Goal: Task Accomplishment & Management: Manage account settings

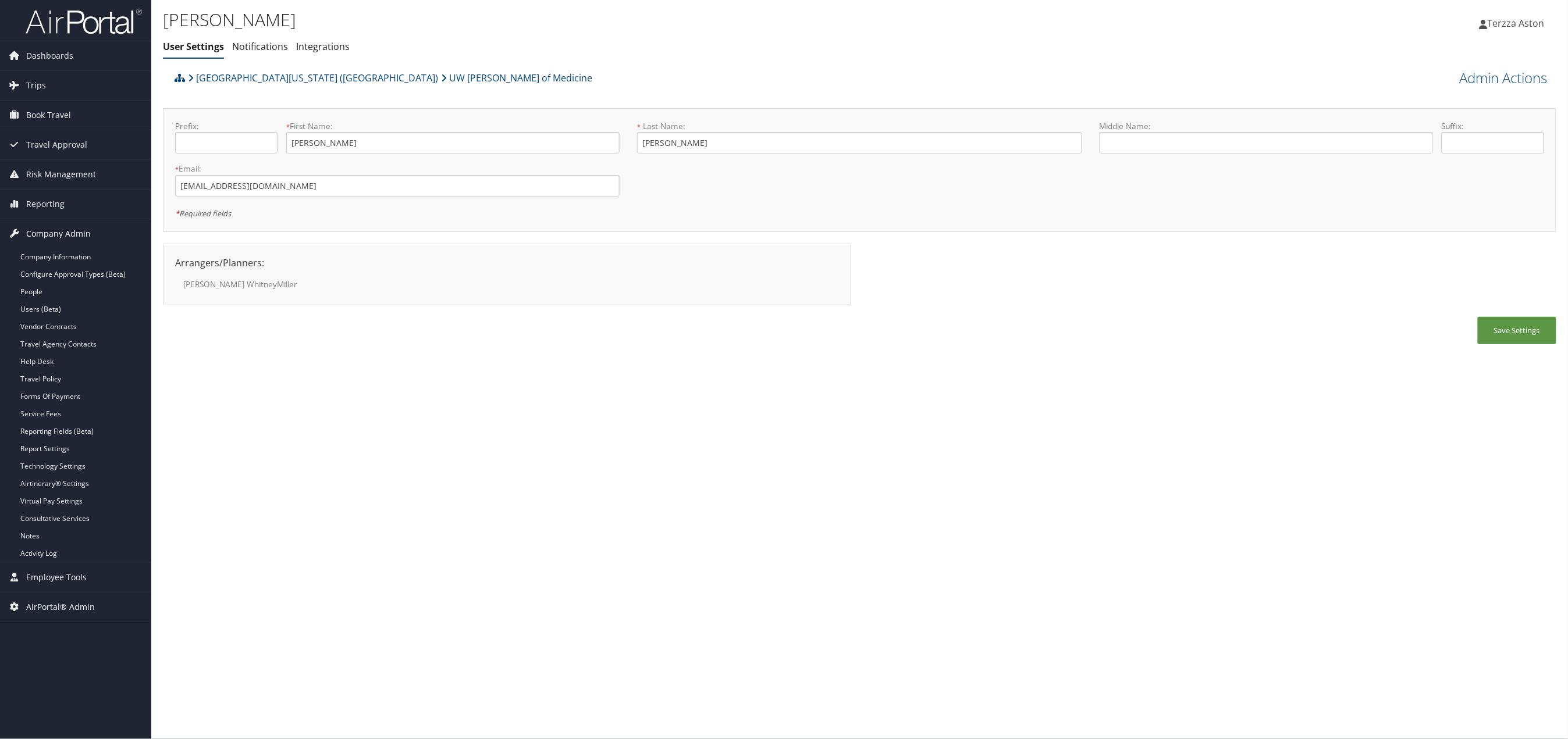
click at [43, 233] on span "Company Admin" at bounding box center [58, 233] width 65 height 29
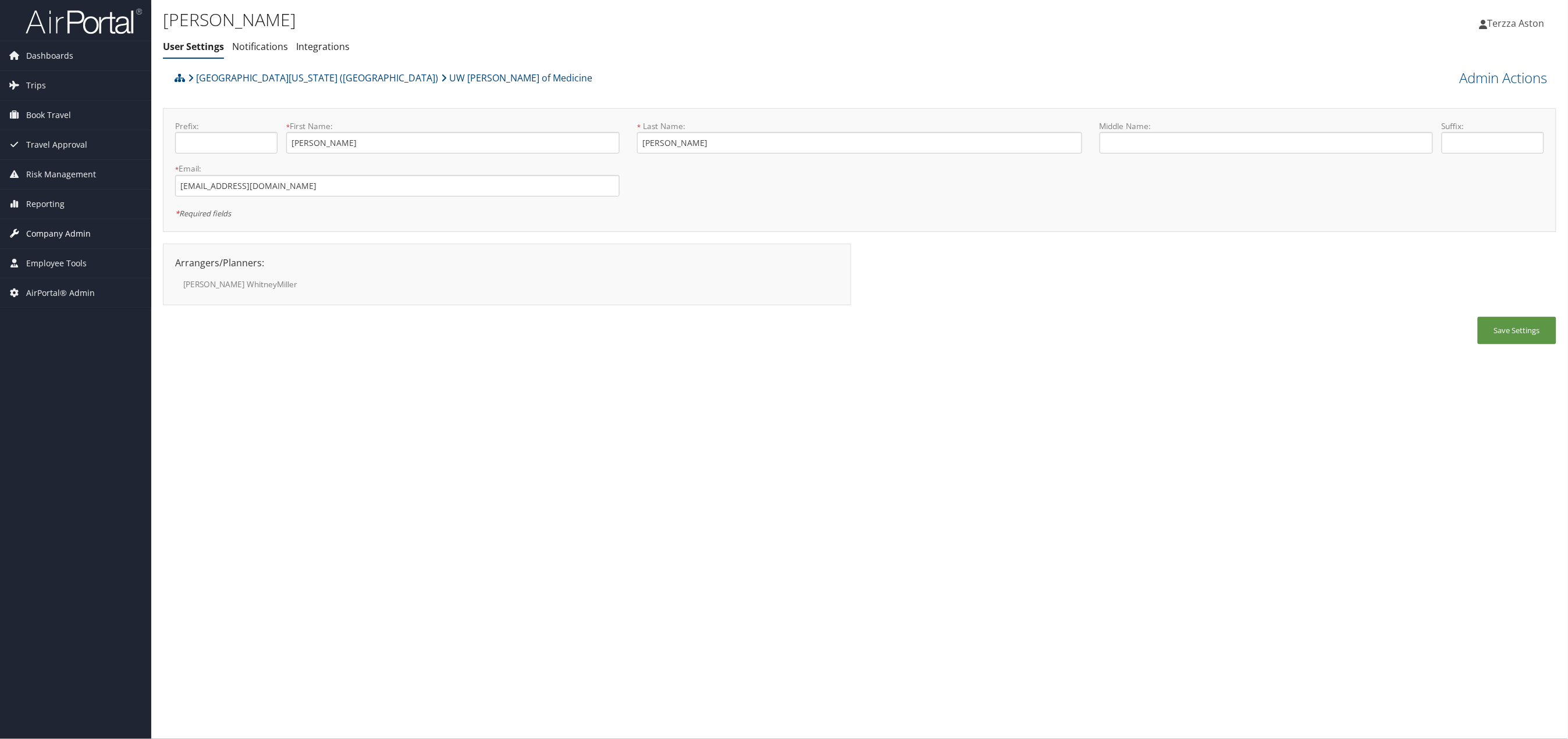
click at [43, 233] on span "Company Admin" at bounding box center [58, 233] width 65 height 29
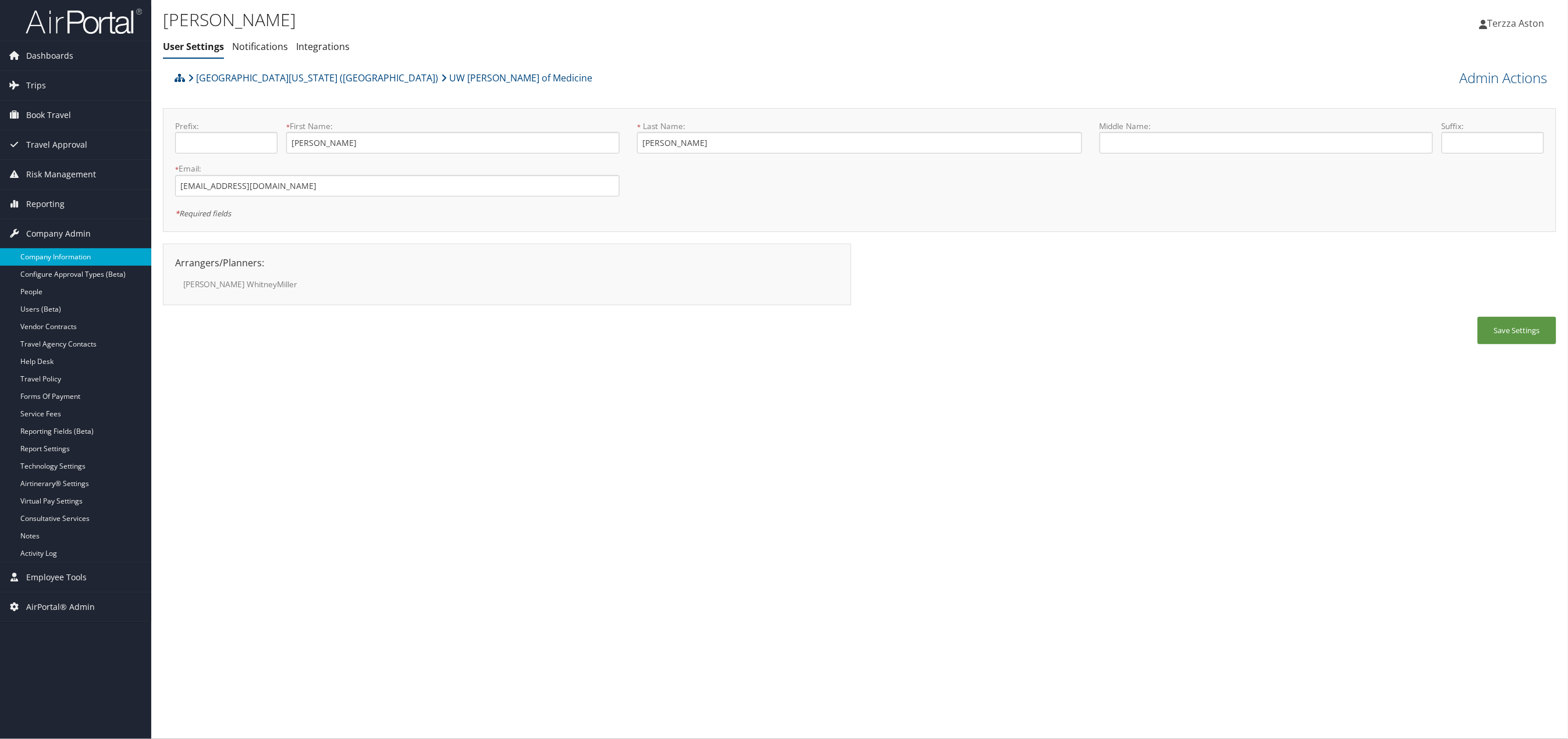
click at [62, 253] on link "Company Information" at bounding box center [76, 256] width 151 height 17
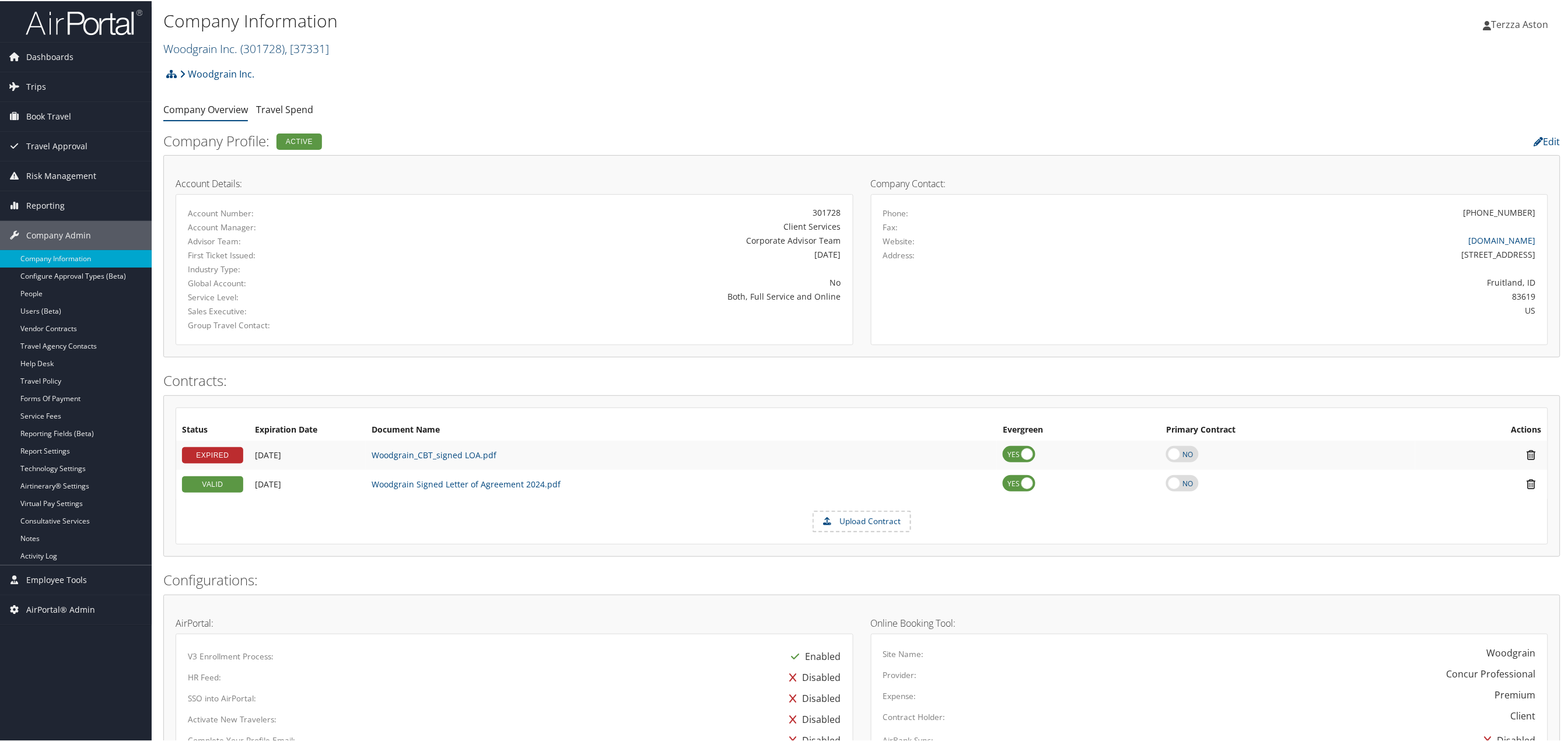
click at [235, 44] on link "Woodgrain Inc. ( 301728 ) , [ 37331 ]" at bounding box center [246, 47] width 166 height 16
click at [218, 65] on input "search" at bounding box center [241, 69] width 153 height 21
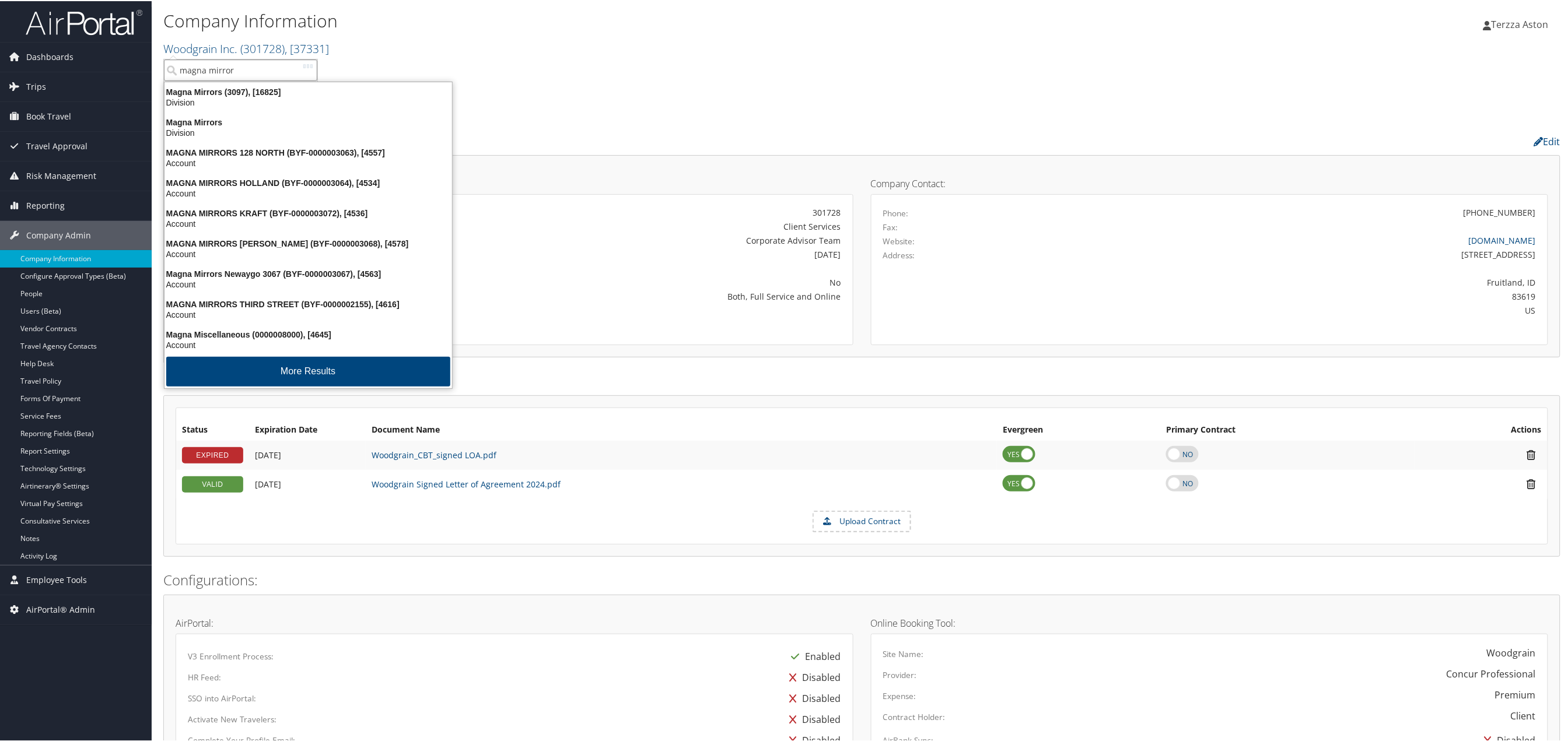
type input "magna mirrors"
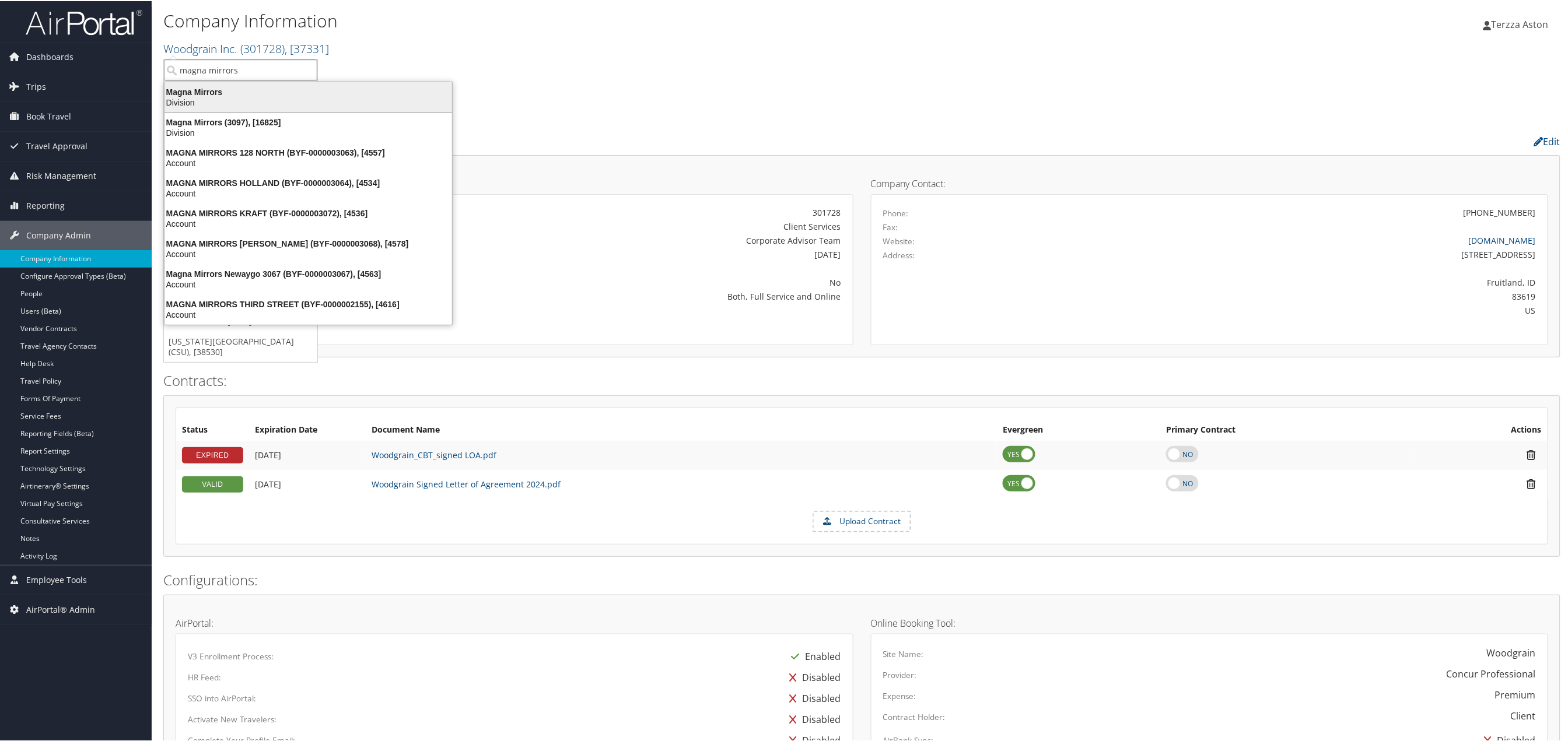
click at [200, 89] on div "Magna Mirrors" at bounding box center [308, 91] width 302 height 11
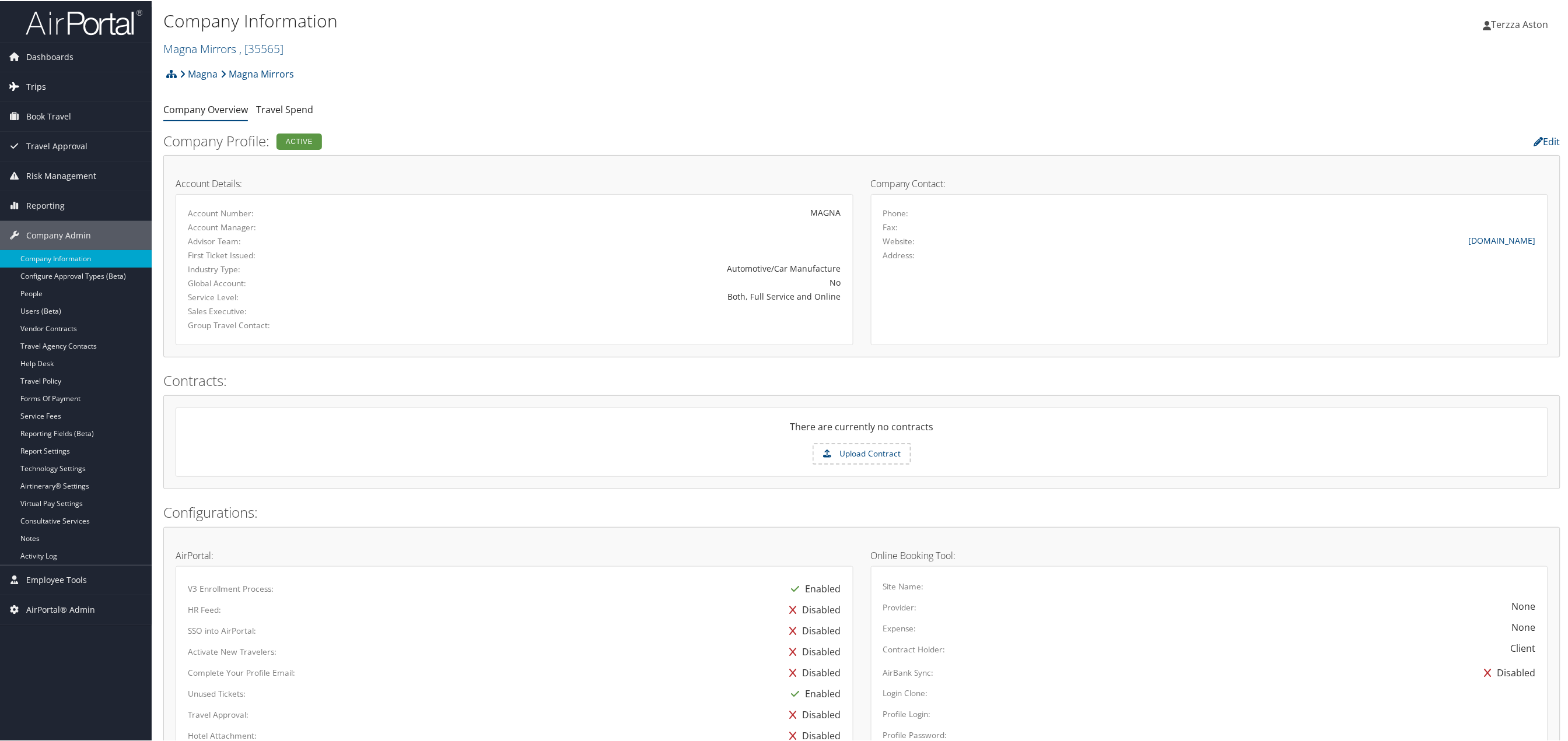
click at [48, 77] on link "Trips" at bounding box center [76, 85] width 152 height 29
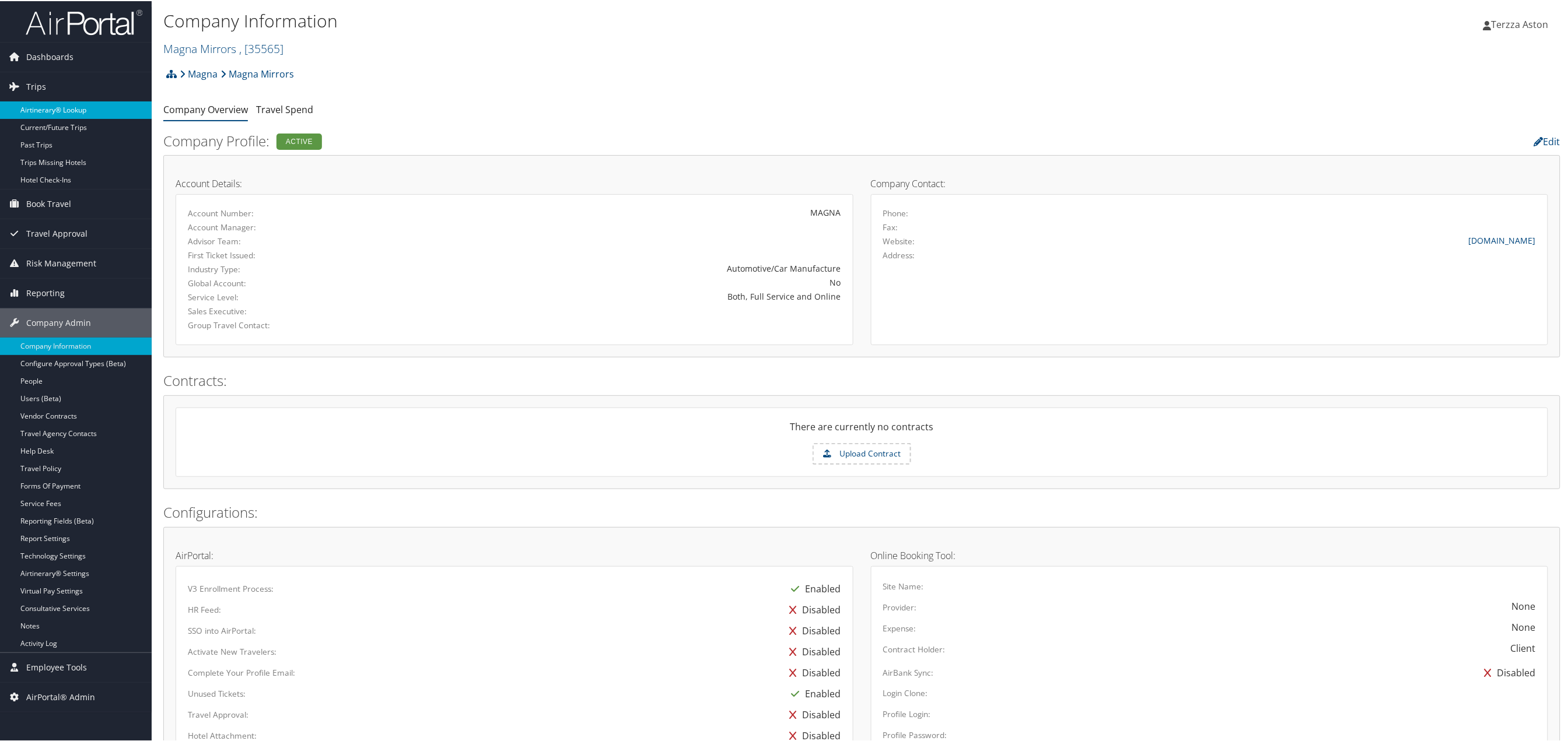
click at [55, 107] on link "Airtinerary® Lookup" at bounding box center [76, 109] width 152 height 17
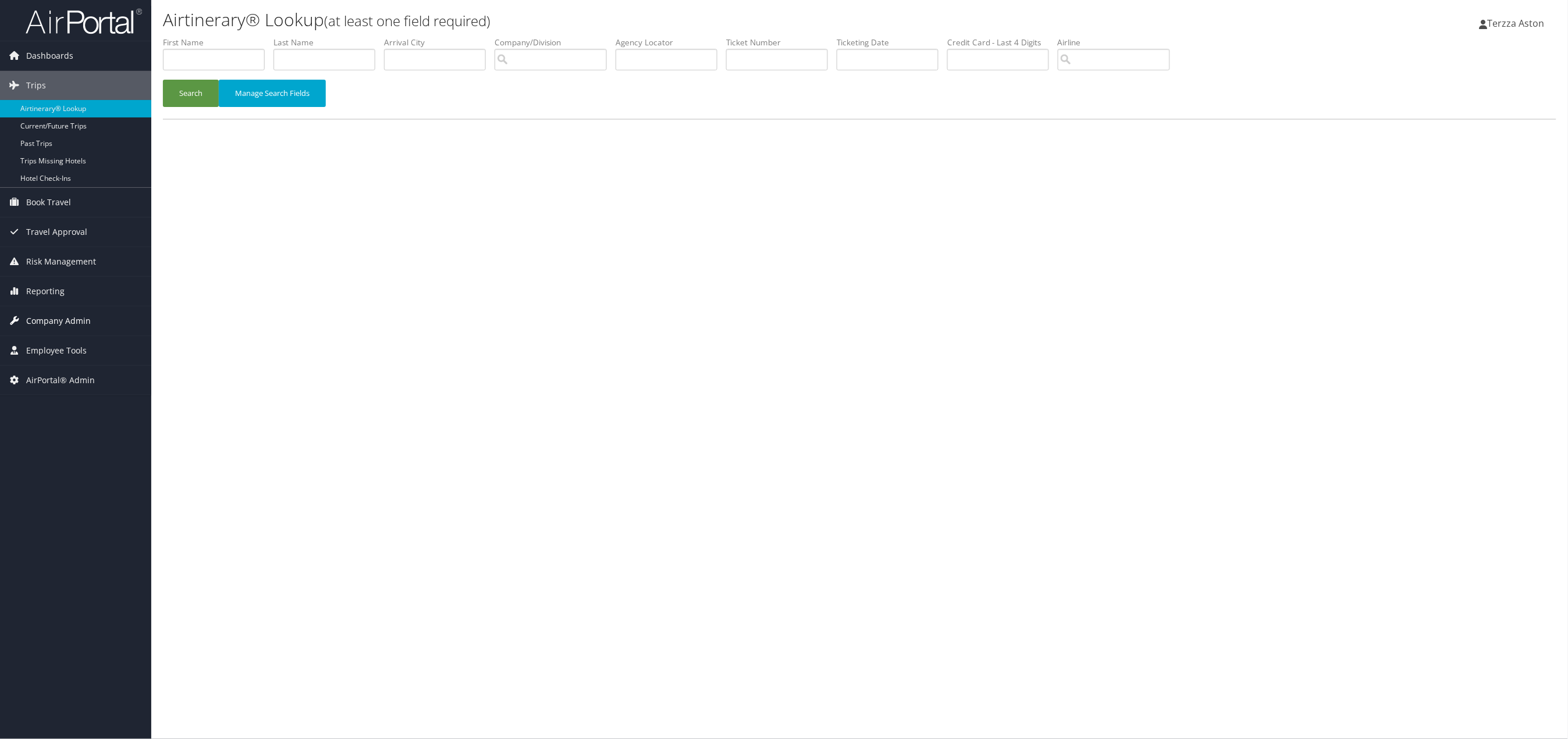
click at [55, 312] on span "Company Admin" at bounding box center [58, 321] width 65 height 29
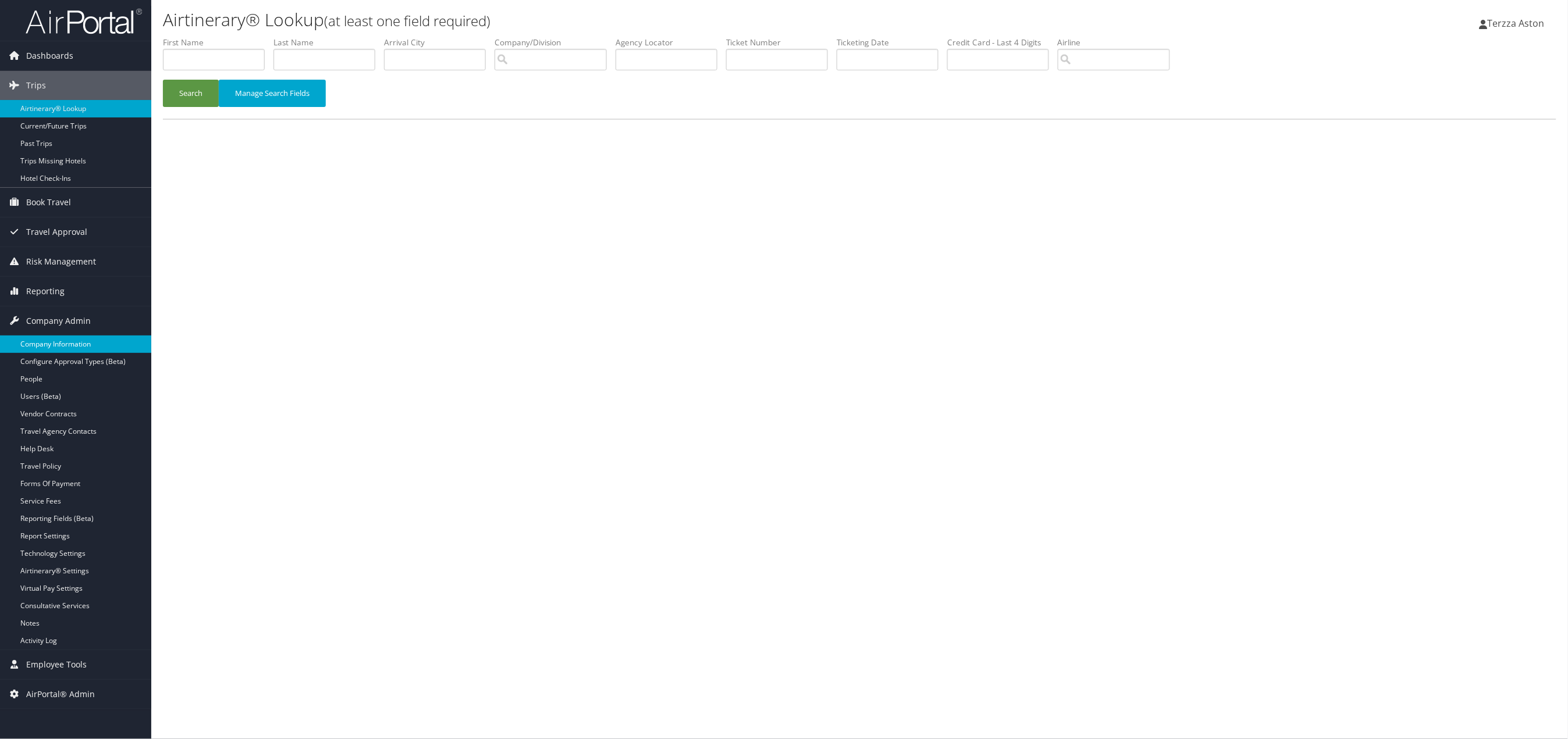
click at [59, 338] on link "Company Information" at bounding box center [76, 344] width 151 height 17
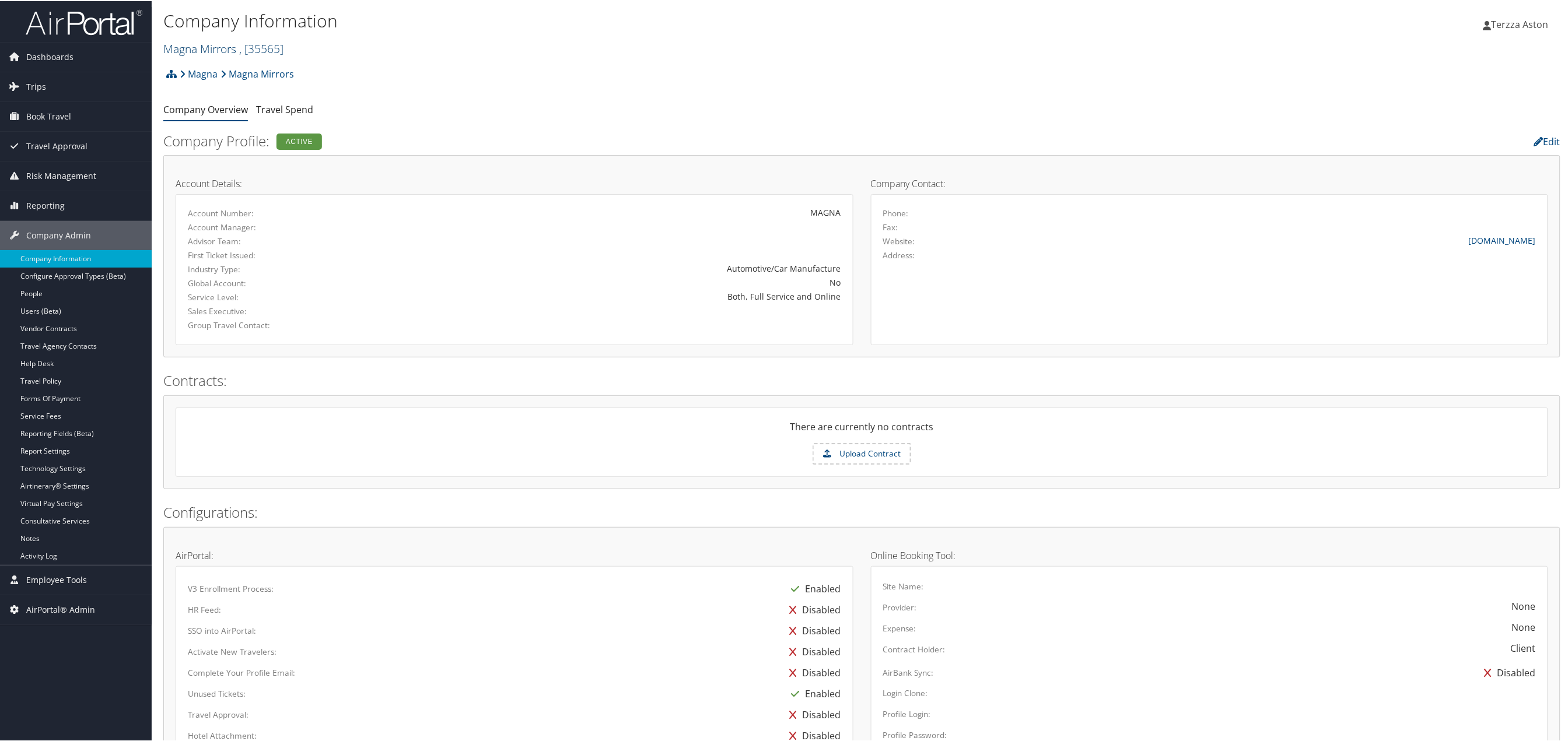
click at [228, 45] on link "Magna Mirrors , [ 35565 ]" at bounding box center [223, 47] width 120 height 16
click at [218, 73] on input "search" at bounding box center [241, 69] width 153 height 21
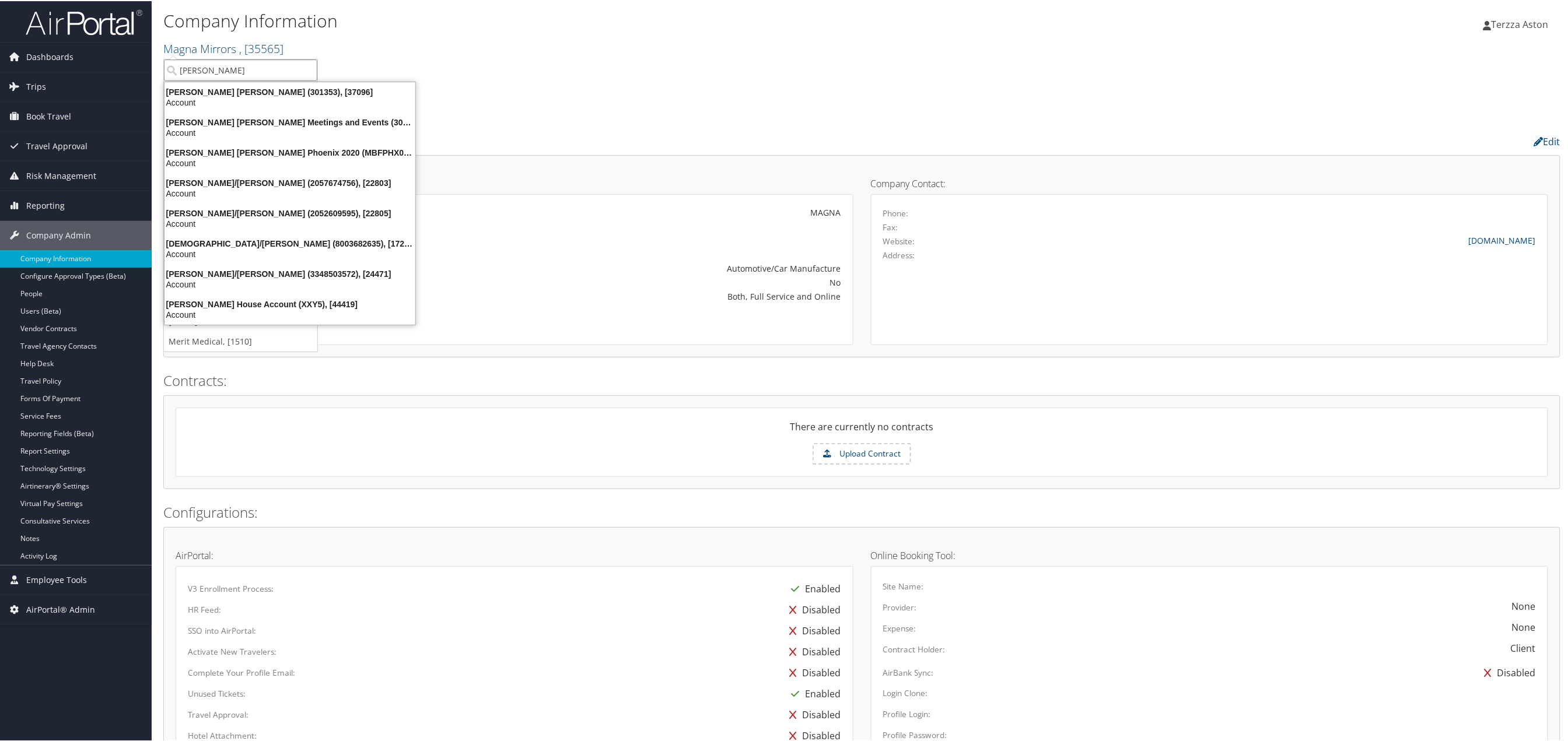
type input "bishop f"
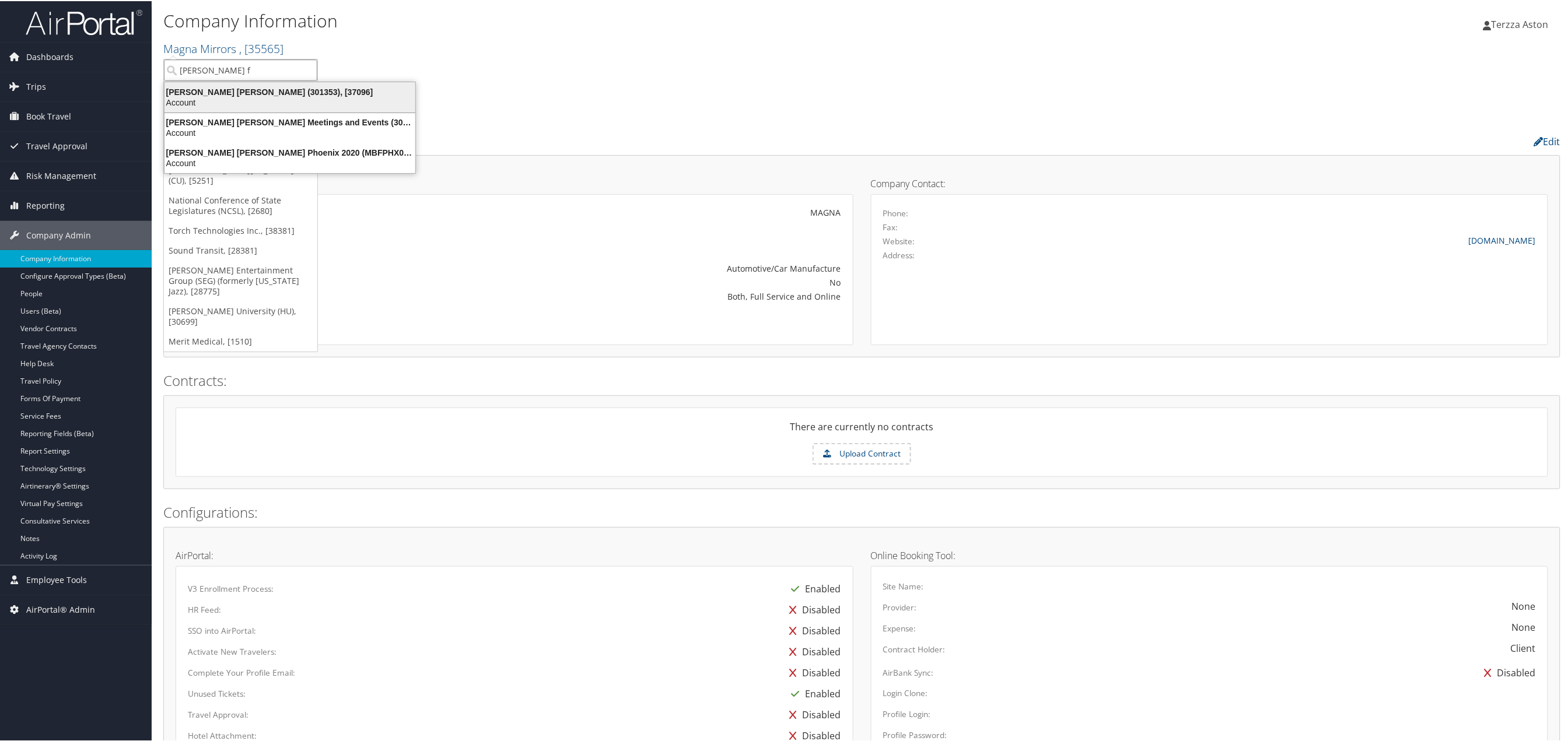
click at [178, 97] on div "Account" at bounding box center [289, 101] width 265 height 11
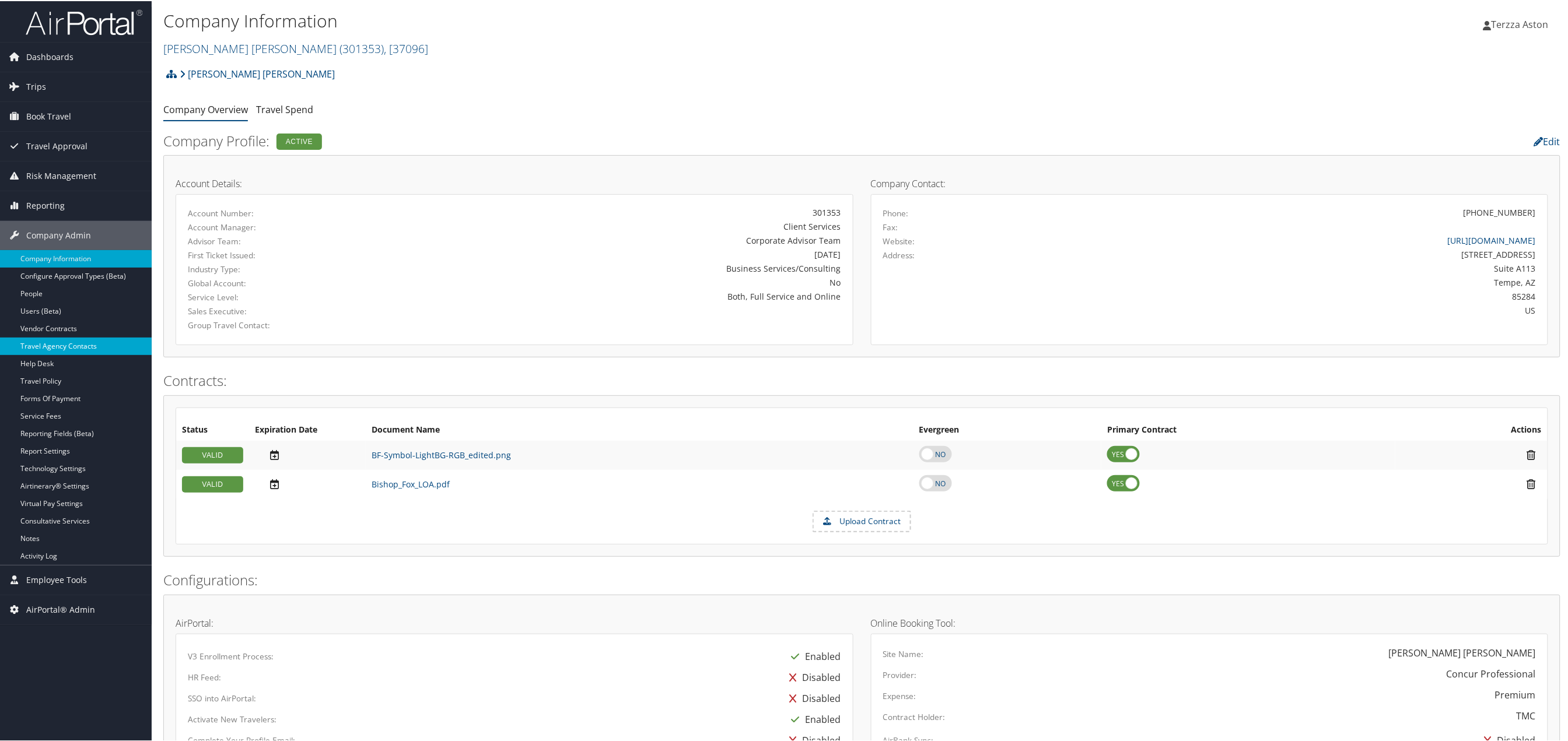
click at [73, 352] on link "Travel Agency Contacts" at bounding box center [76, 345] width 152 height 17
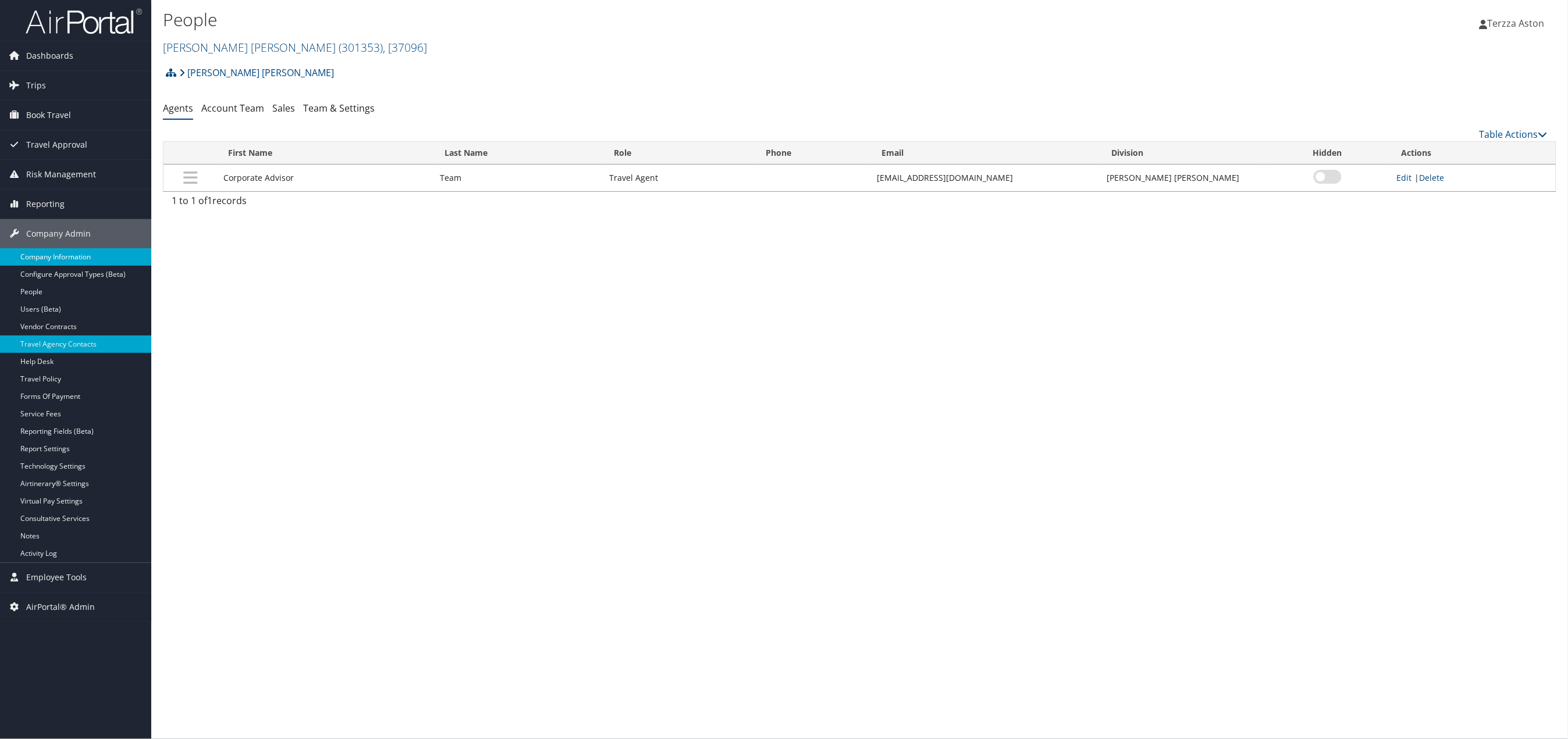
click at [55, 260] on link "Company Information" at bounding box center [76, 256] width 151 height 17
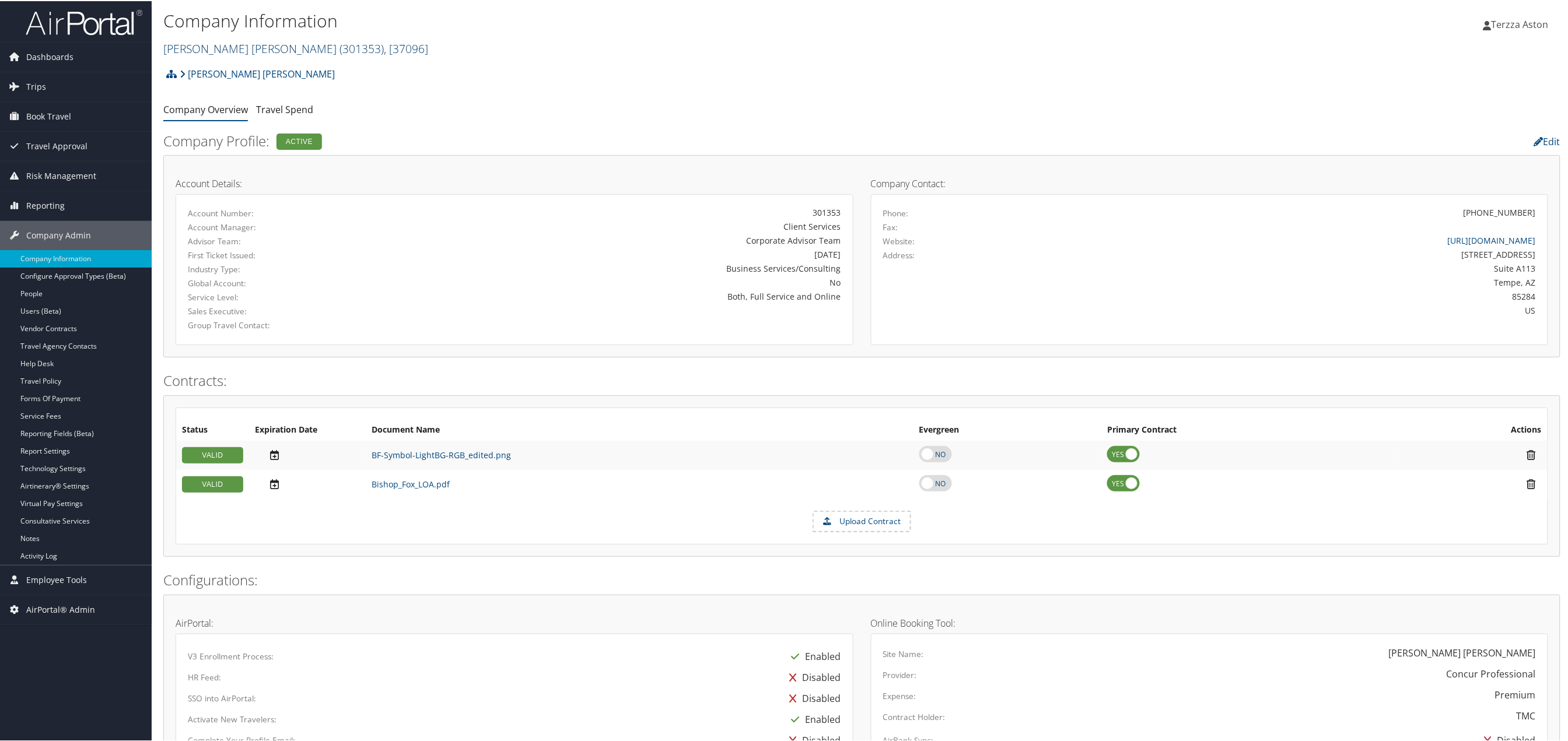
click at [177, 45] on link "Bishop Fox ( 301353 ) , [ 37096 ]" at bounding box center [295, 47] width 265 height 16
click at [204, 73] on input "search" at bounding box center [241, 69] width 153 height 21
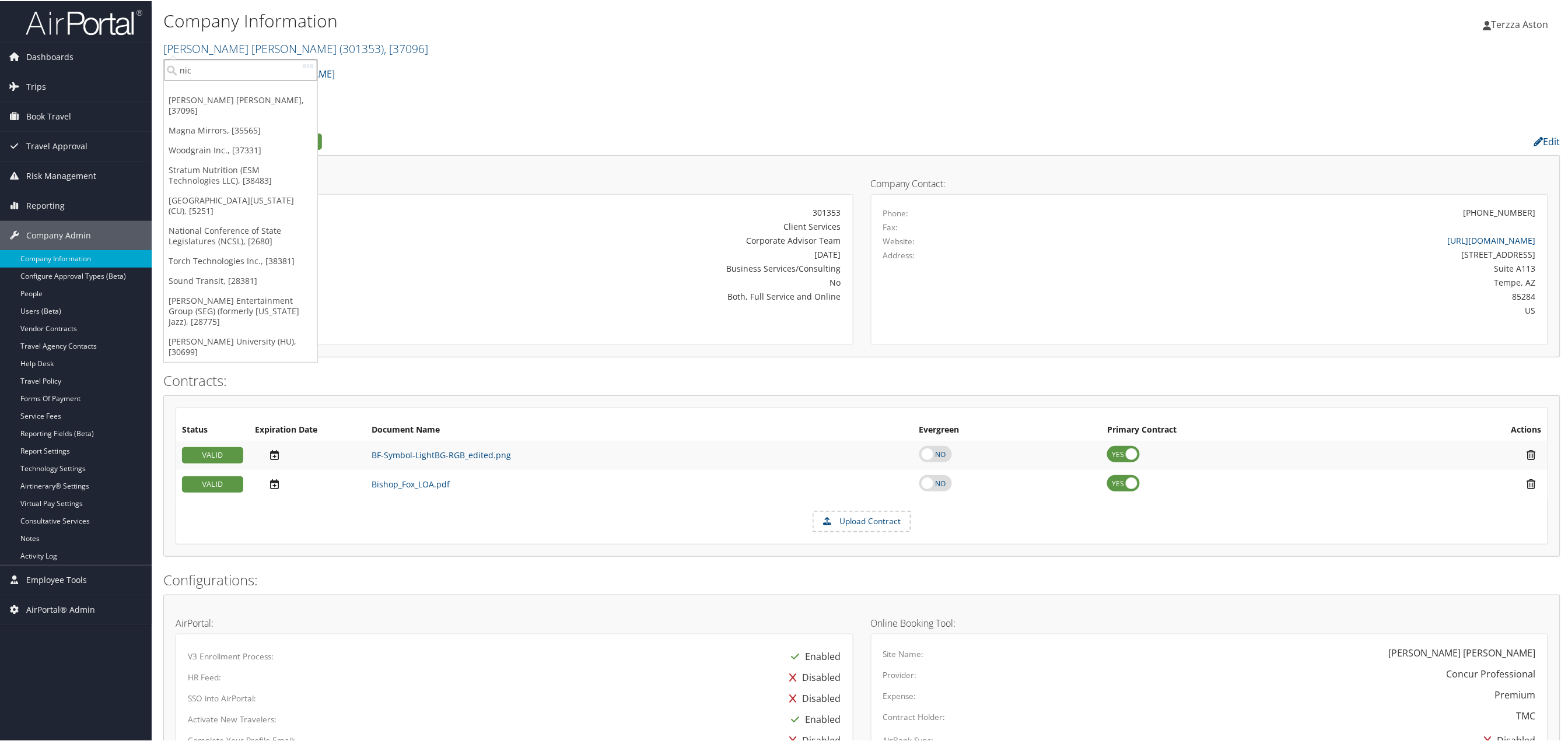
type input "nice"
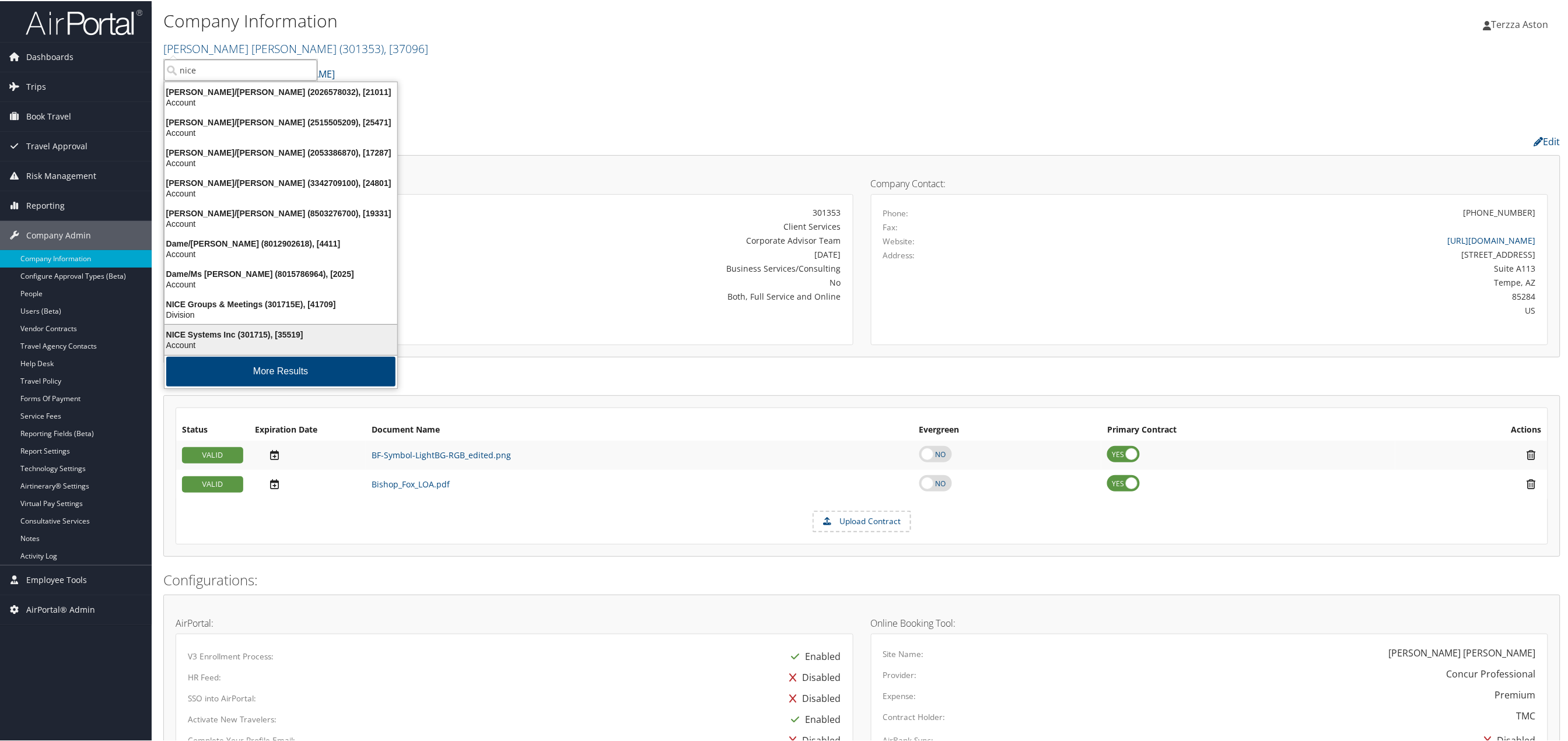
click at [214, 326] on div "NICE Systems Inc (301715), [35519] Account" at bounding box center [281, 339] width 229 height 27
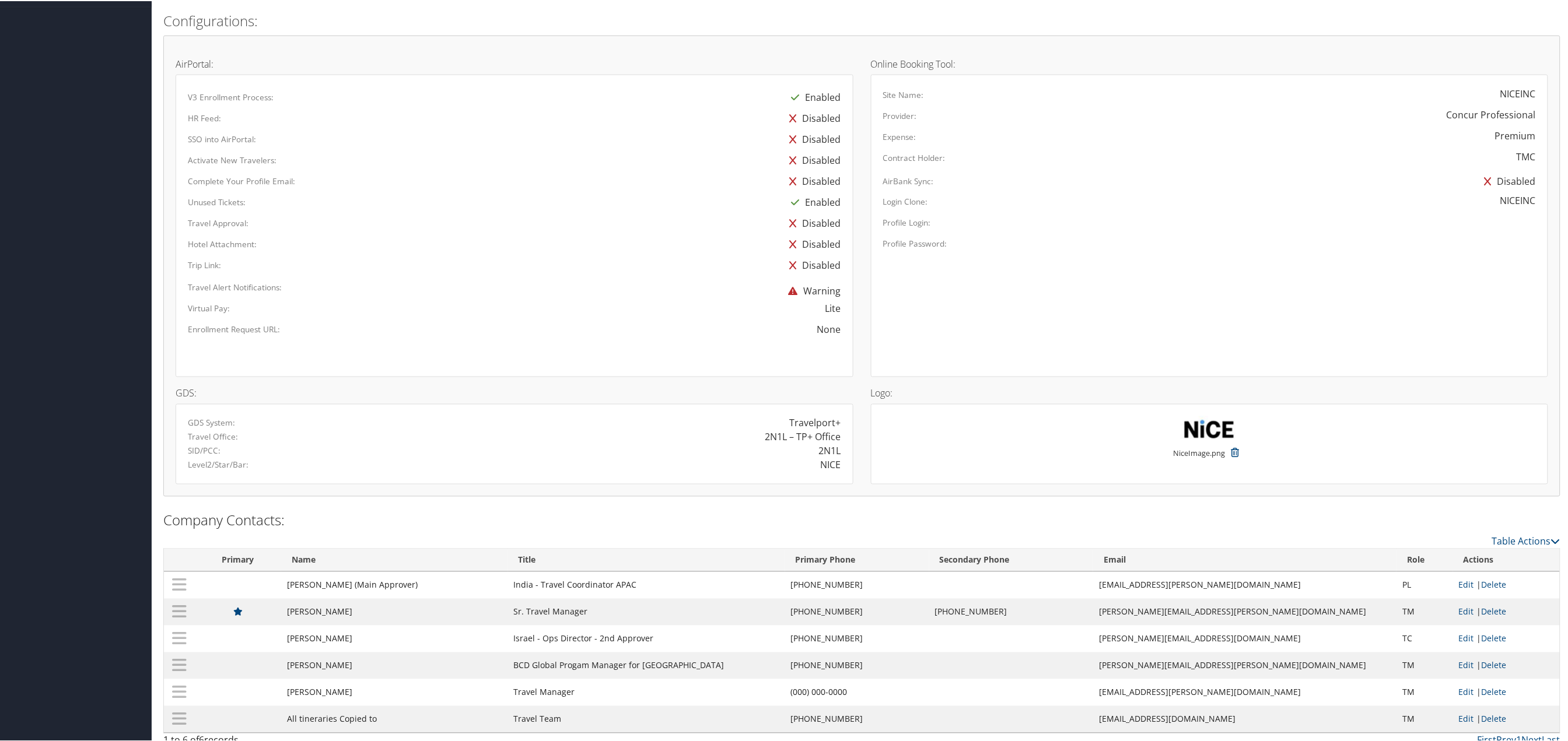
scroll to position [630, 0]
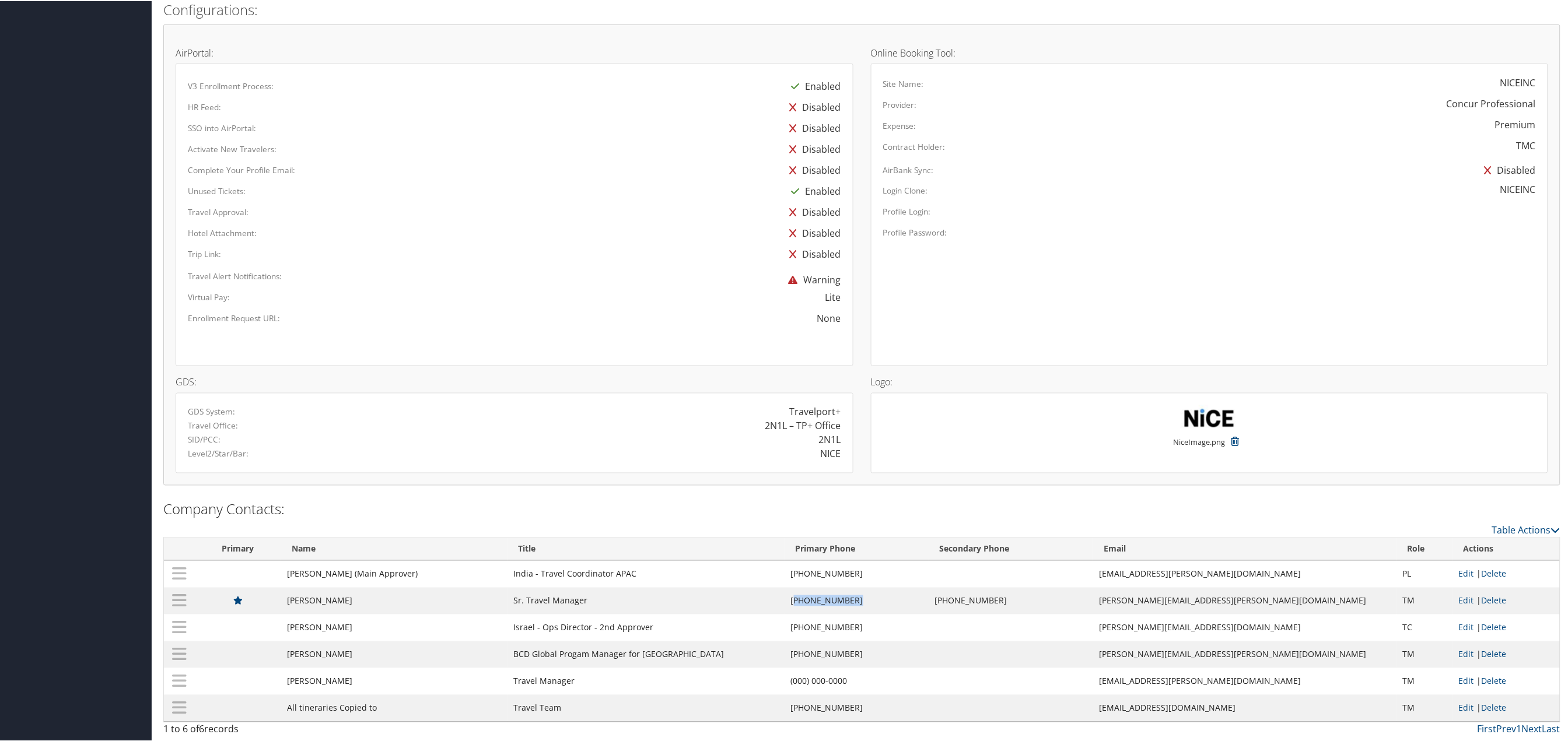
drag, startPoint x: 830, startPoint y: 598, endPoint x: 890, endPoint y: 595, distance: 60.1
click at [890, 595] on td "[PHONE_NUMBER]" at bounding box center [857, 600] width 144 height 27
copy td "551) 256-5412"
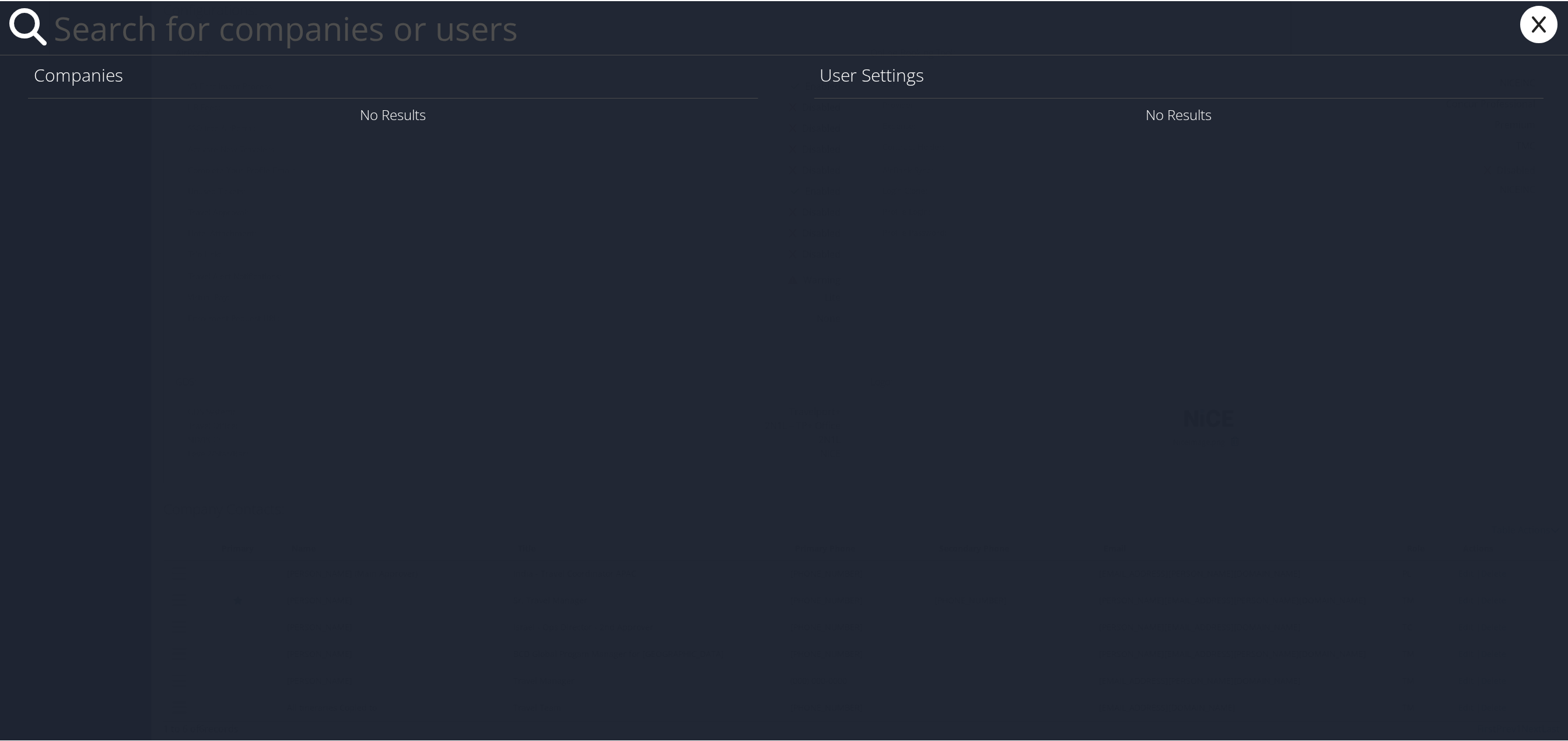
paste input "[PERSON_NAME][EMAIL_ADDRESS][PERSON_NAME][DOMAIN_NAME]"
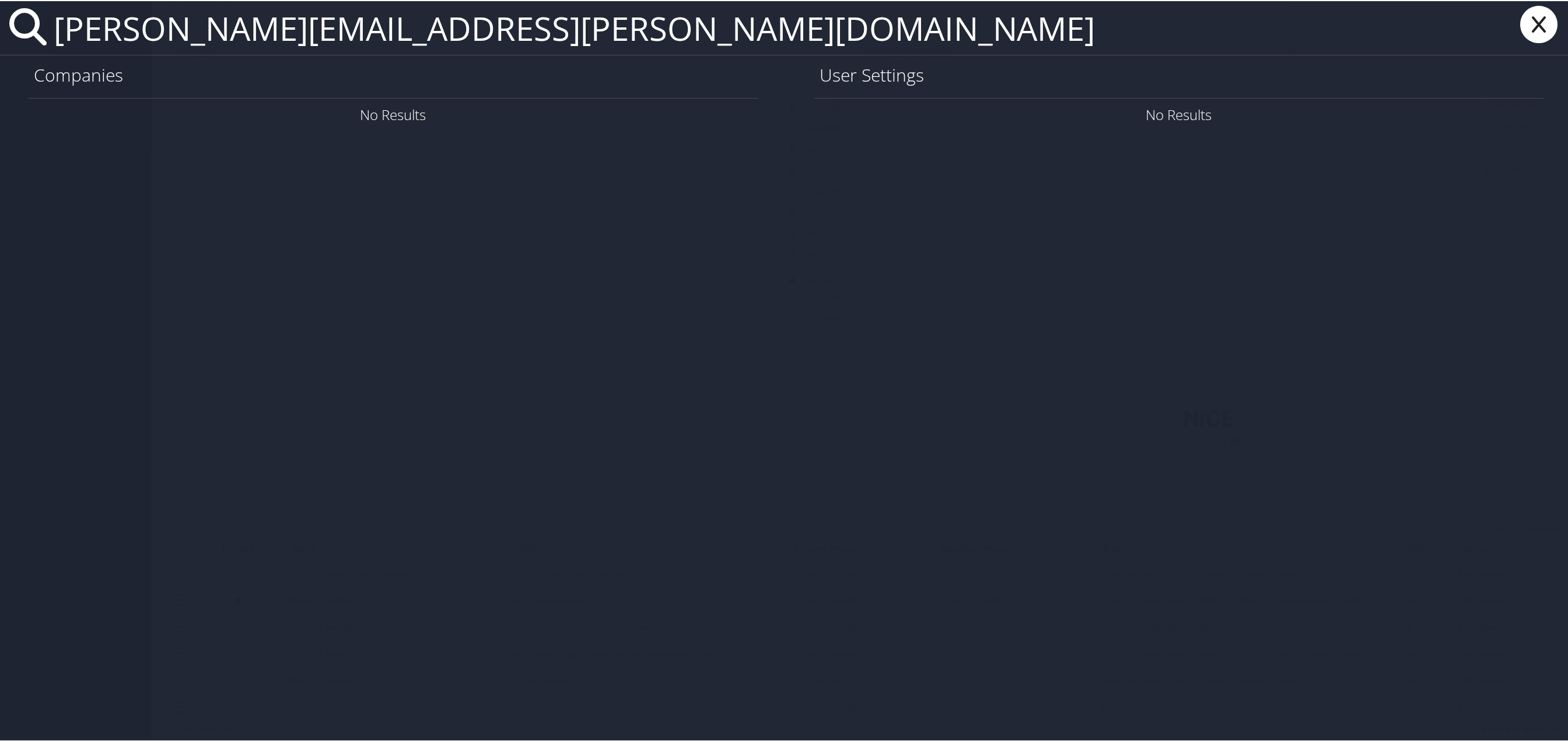
type input "[PERSON_NAME][EMAIL_ADDRESS][PERSON_NAME][DOMAIN_NAME]"
click at [1535, 18] on icon at bounding box center [1539, 23] width 47 height 37
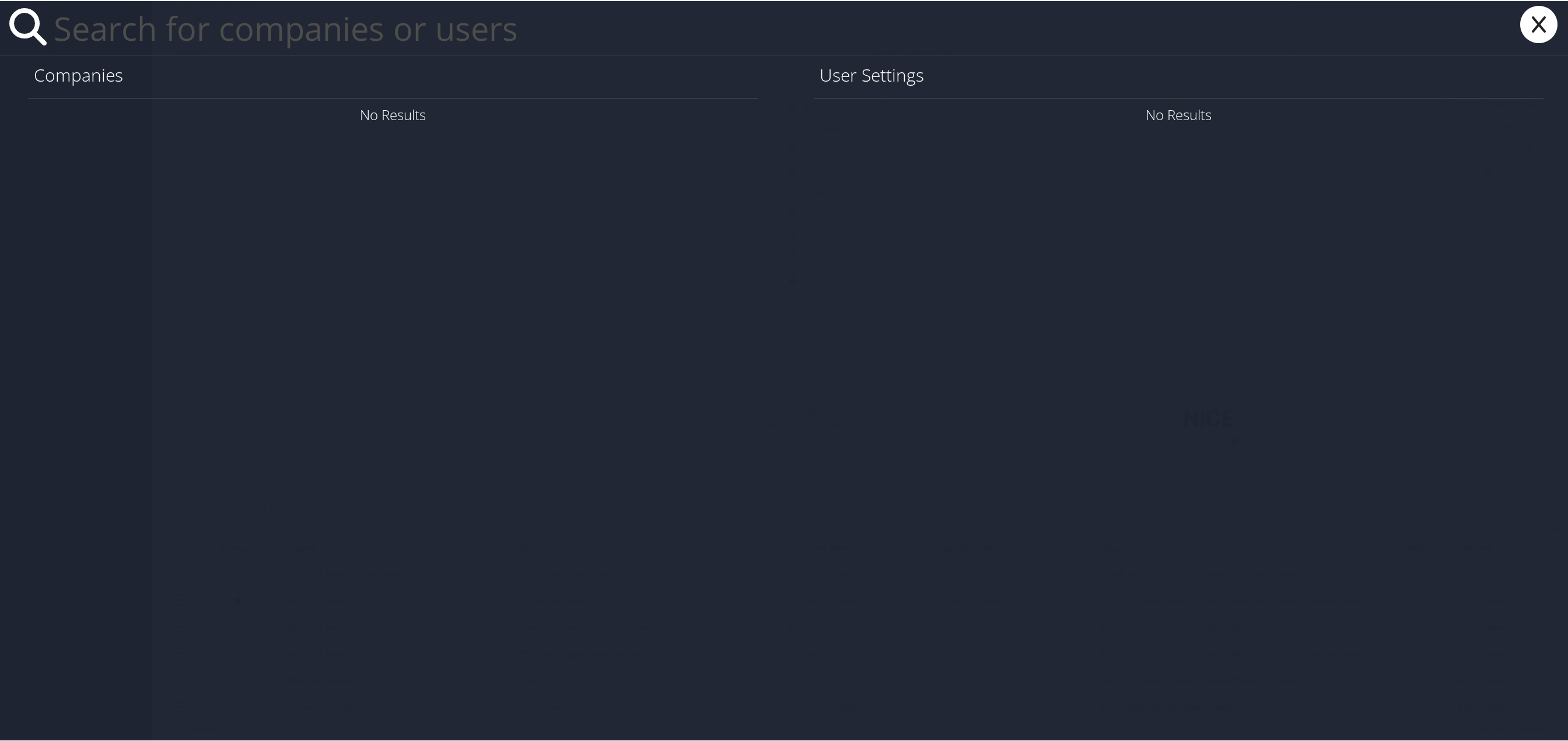
paste input "[PERSON_NAME][EMAIL_ADDRESS][PERSON_NAME][DOMAIN_NAME]"
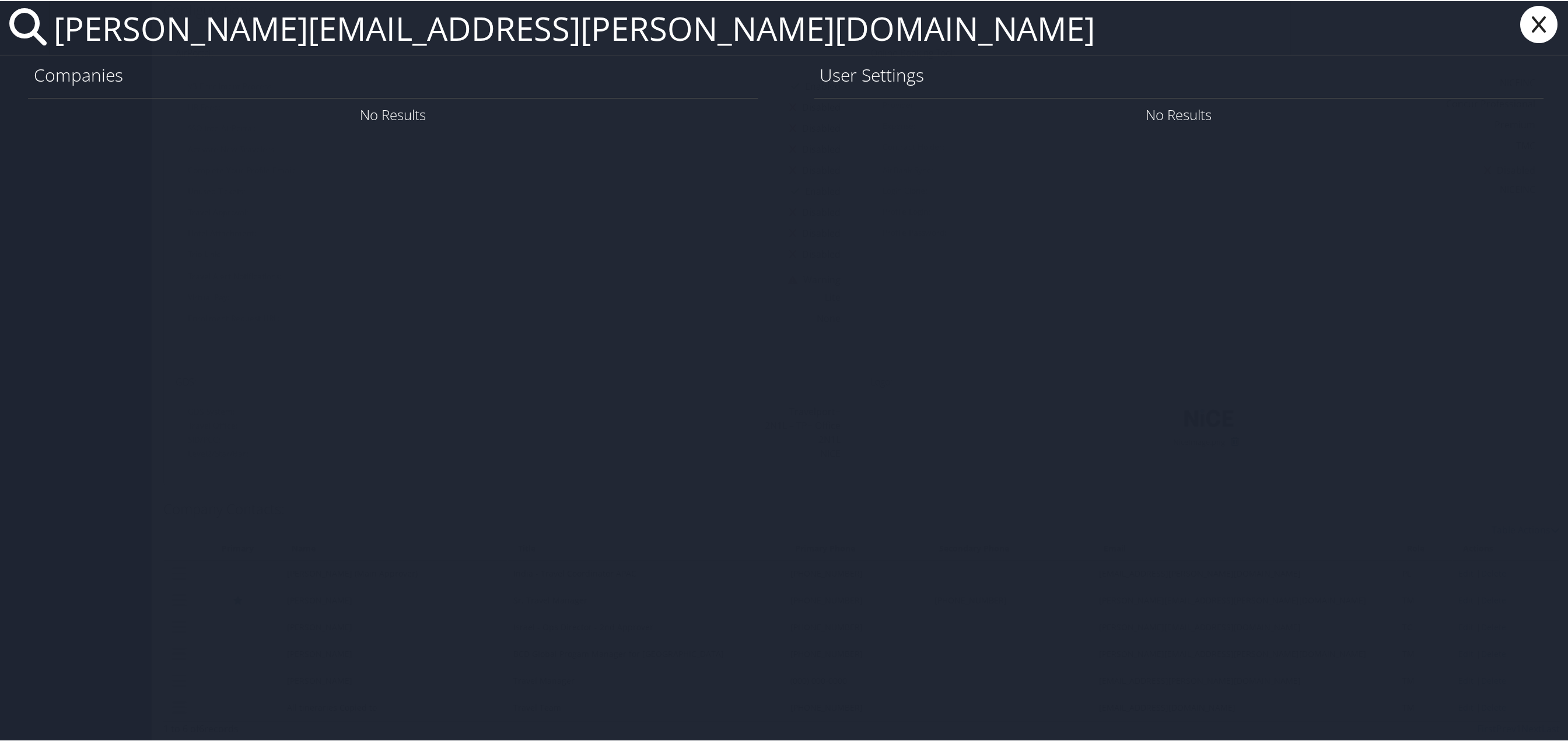
type input "[PERSON_NAME][EMAIL_ADDRESS][PERSON_NAME][DOMAIN_NAME]"
click at [1395, 120] on link "User Settings" at bounding box center [1403, 113] width 82 height 19
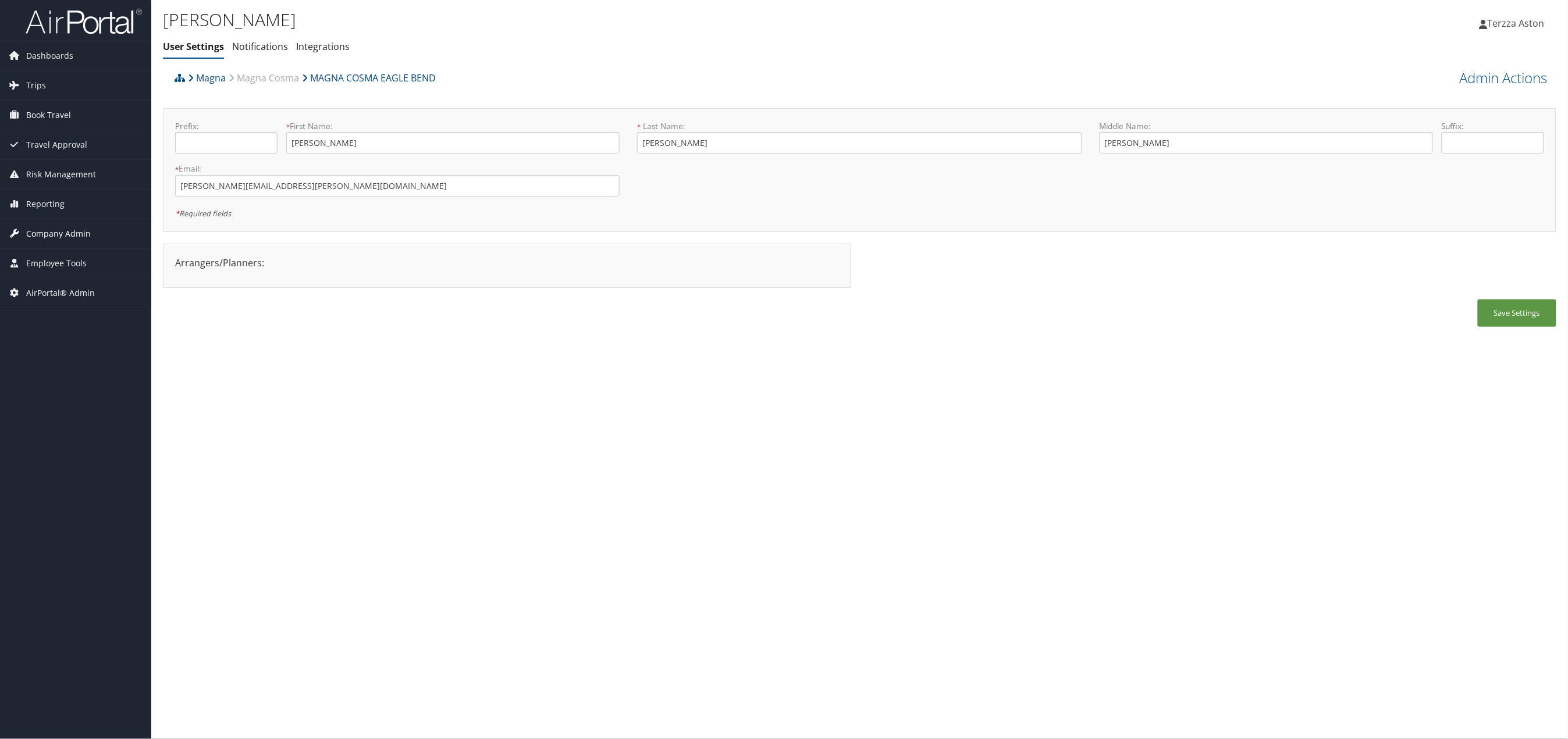
click at [55, 239] on span "Company Admin" at bounding box center [58, 233] width 65 height 29
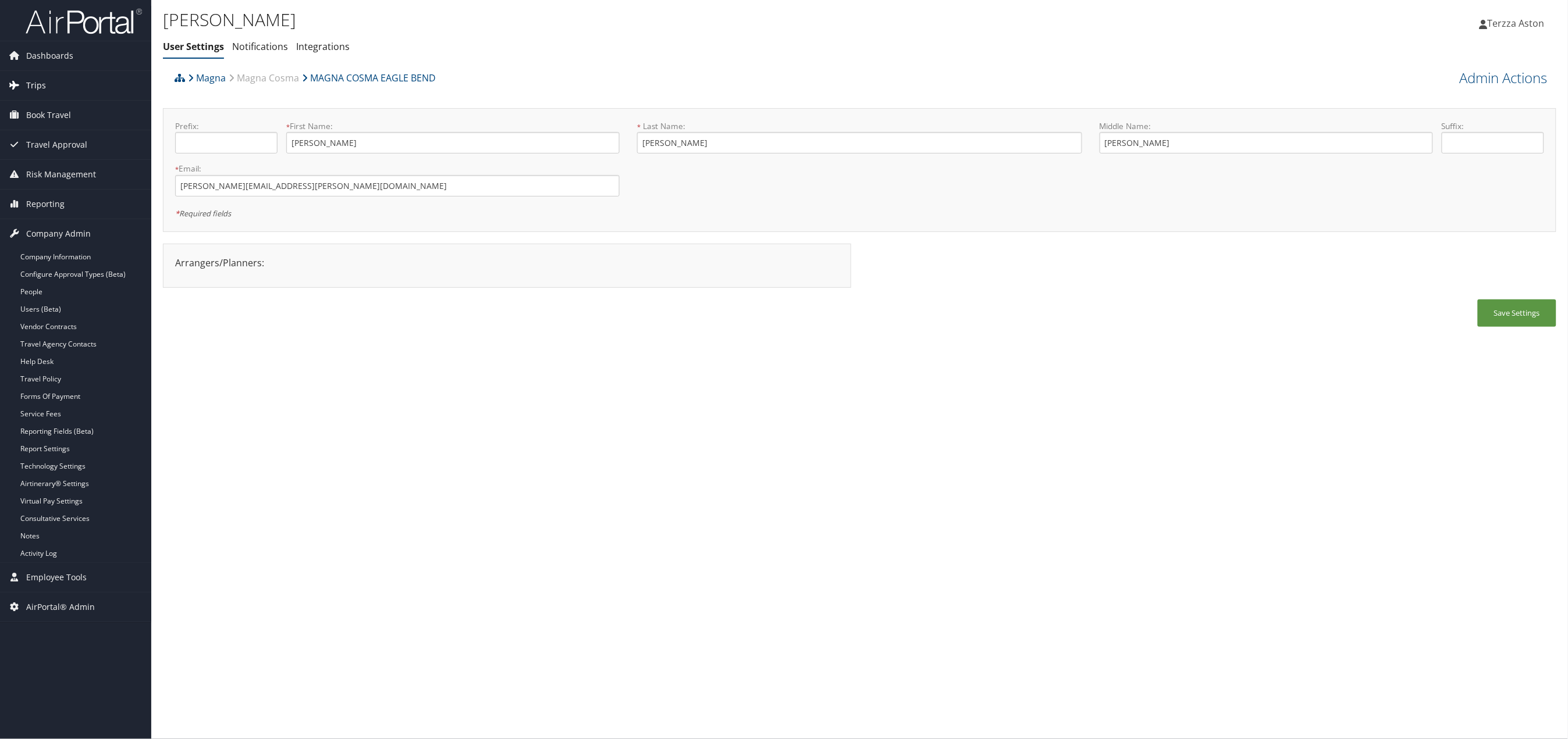
click at [39, 76] on span "Trips" at bounding box center [36, 85] width 20 height 29
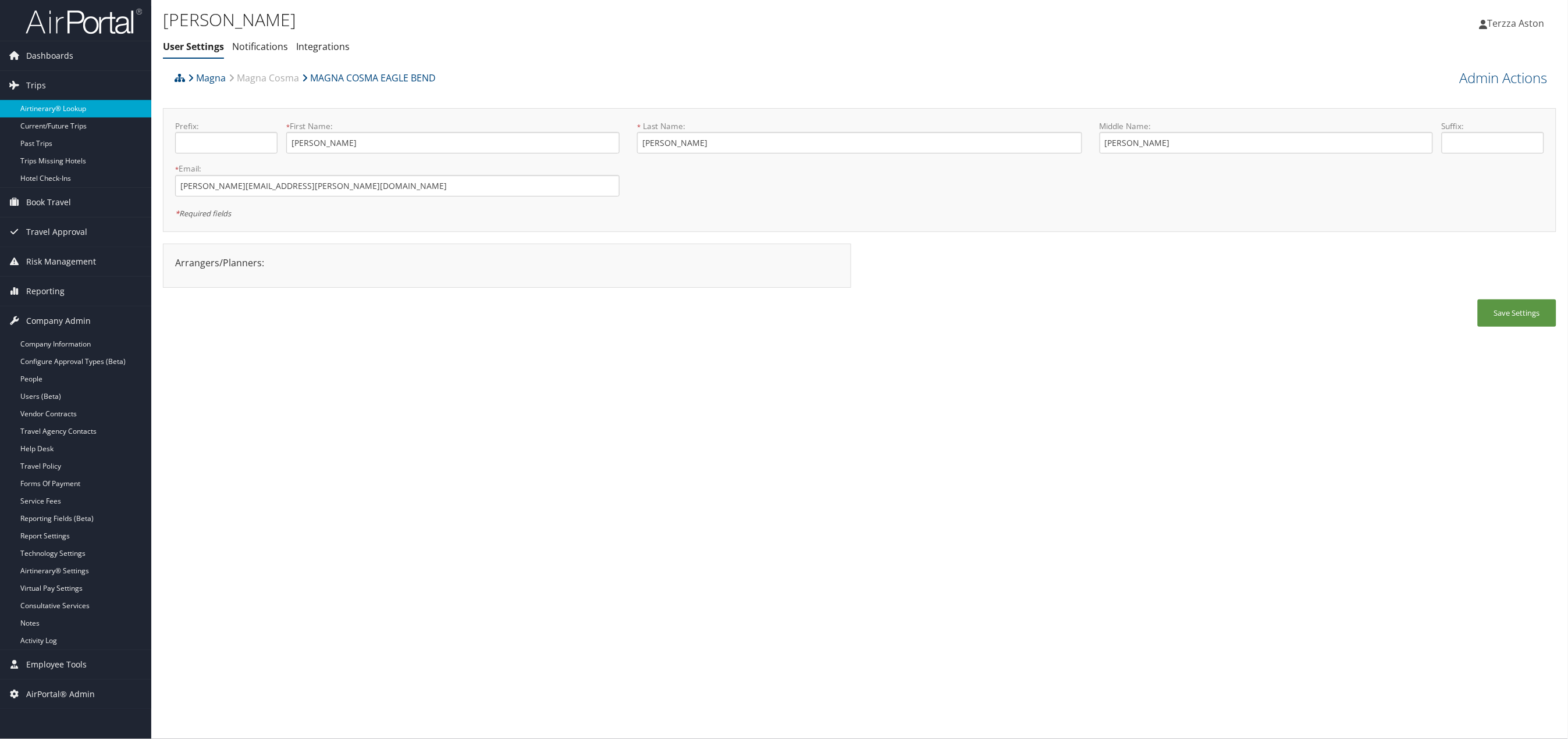
click at [55, 105] on link "Airtinerary® Lookup" at bounding box center [76, 109] width 151 height 17
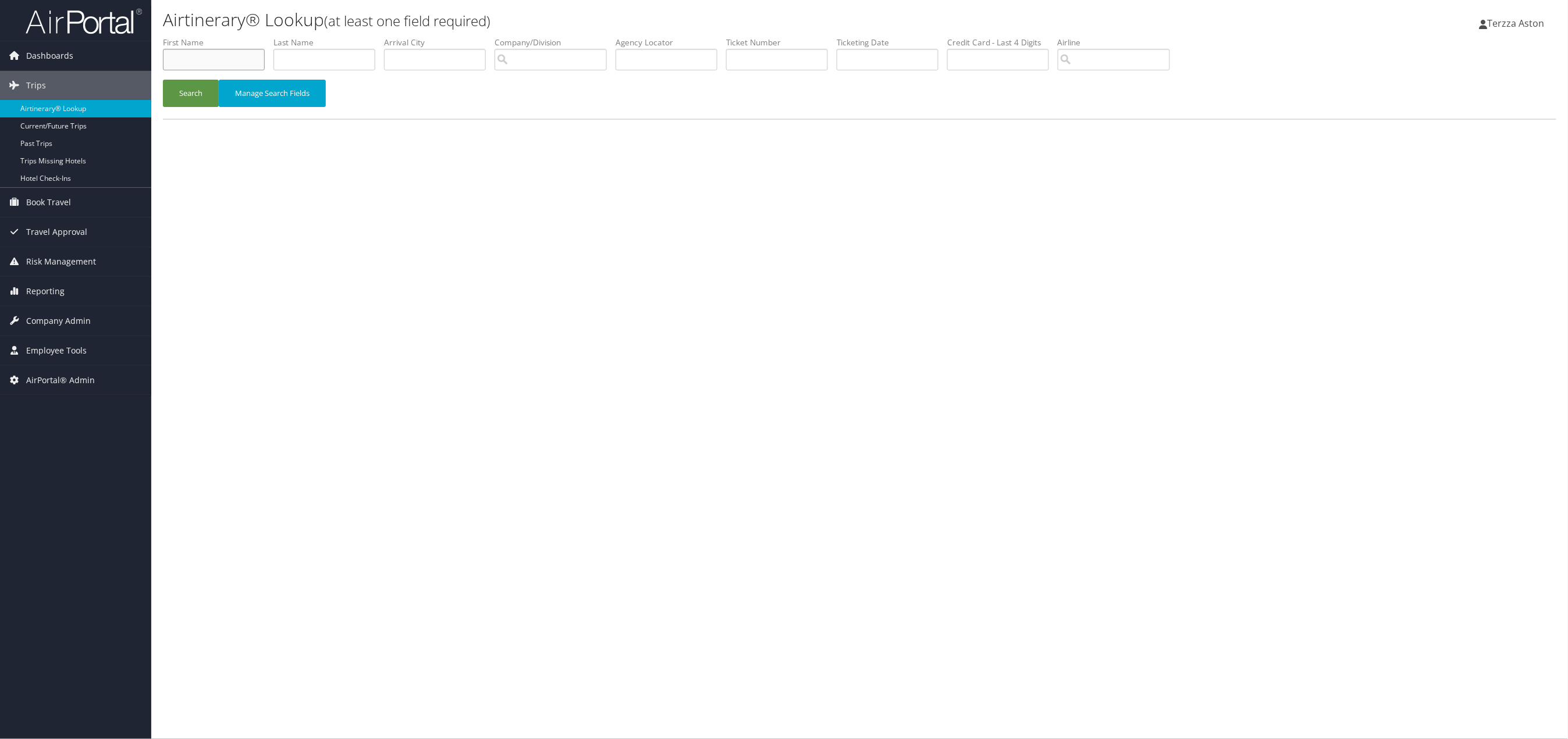
click at [210, 48] on input "text" at bounding box center [214, 59] width 102 height 21
click at [163, 80] on button "Search" at bounding box center [191, 93] width 56 height 27
drag, startPoint x: 201, startPoint y: 62, endPoint x: 224, endPoint y: 68, distance: 23.8
click at [224, 68] on input "timothy dove" at bounding box center [214, 59] width 102 height 21
type input "timothy"
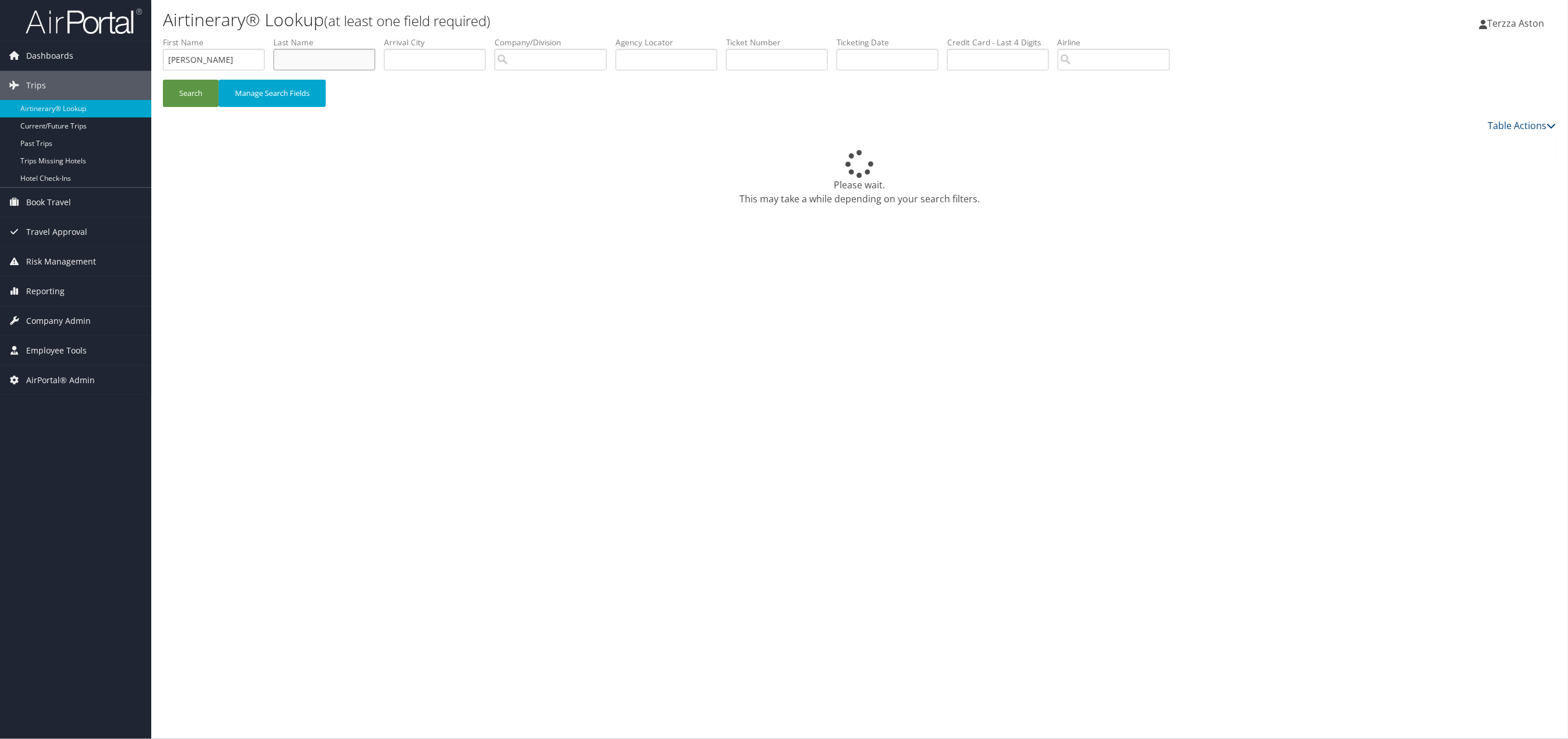
click at [284, 58] on input "text" at bounding box center [325, 59] width 102 height 21
type input "dove"
click at [179, 85] on button "Search" at bounding box center [191, 93] width 56 height 27
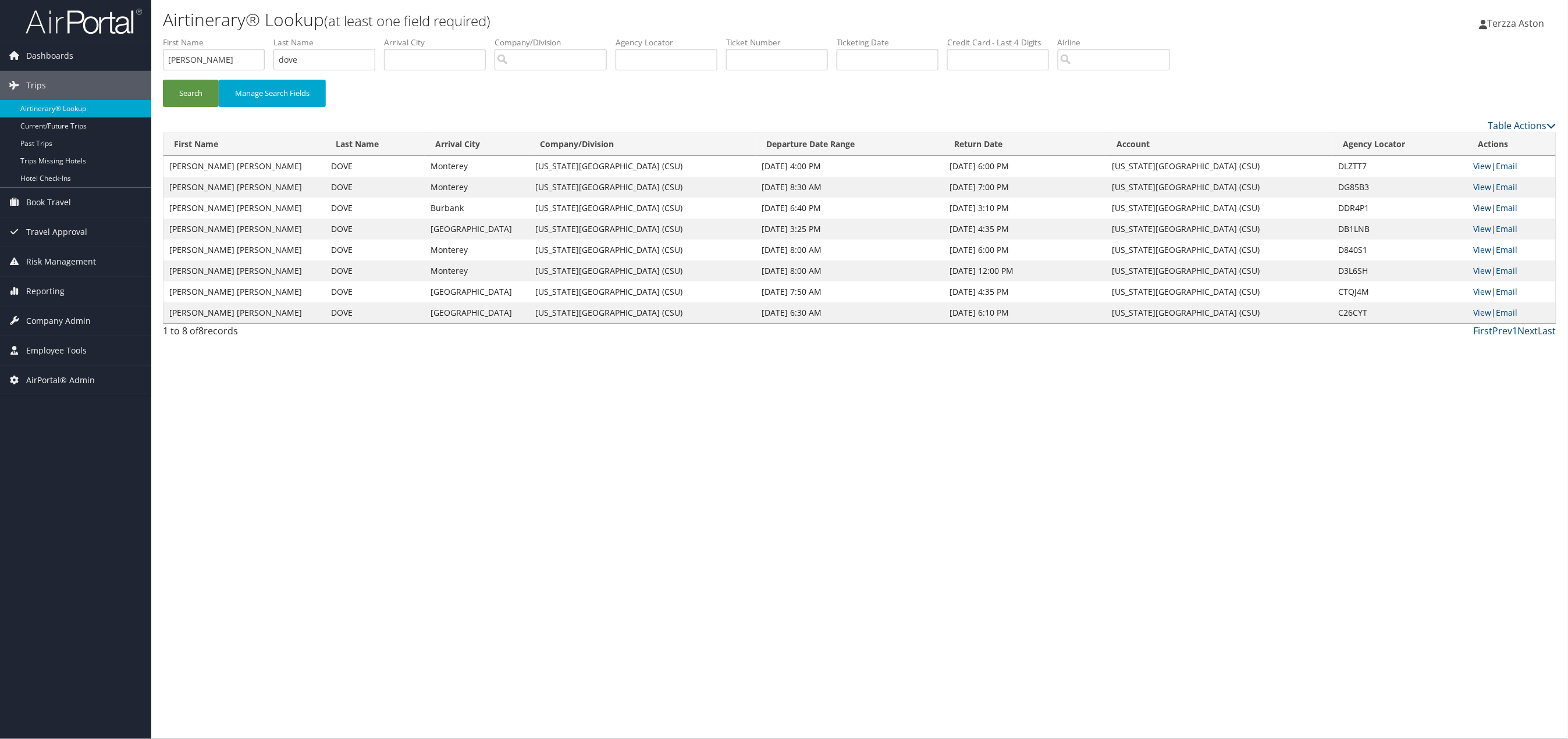
click at [1484, 211] on link "View" at bounding box center [1482, 207] width 18 height 11
drag, startPoint x: 238, startPoint y: 58, endPoint x: 9, endPoint y: 95, distance: 232.0
click at [9, 90] on div "Dashboards AirPortal 360™ (Manager) AirPortal 360™ (Agent) My Travel Dashboard …" at bounding box center [784, 369] width 1568 height 739
type input "azucna"
type input "r"
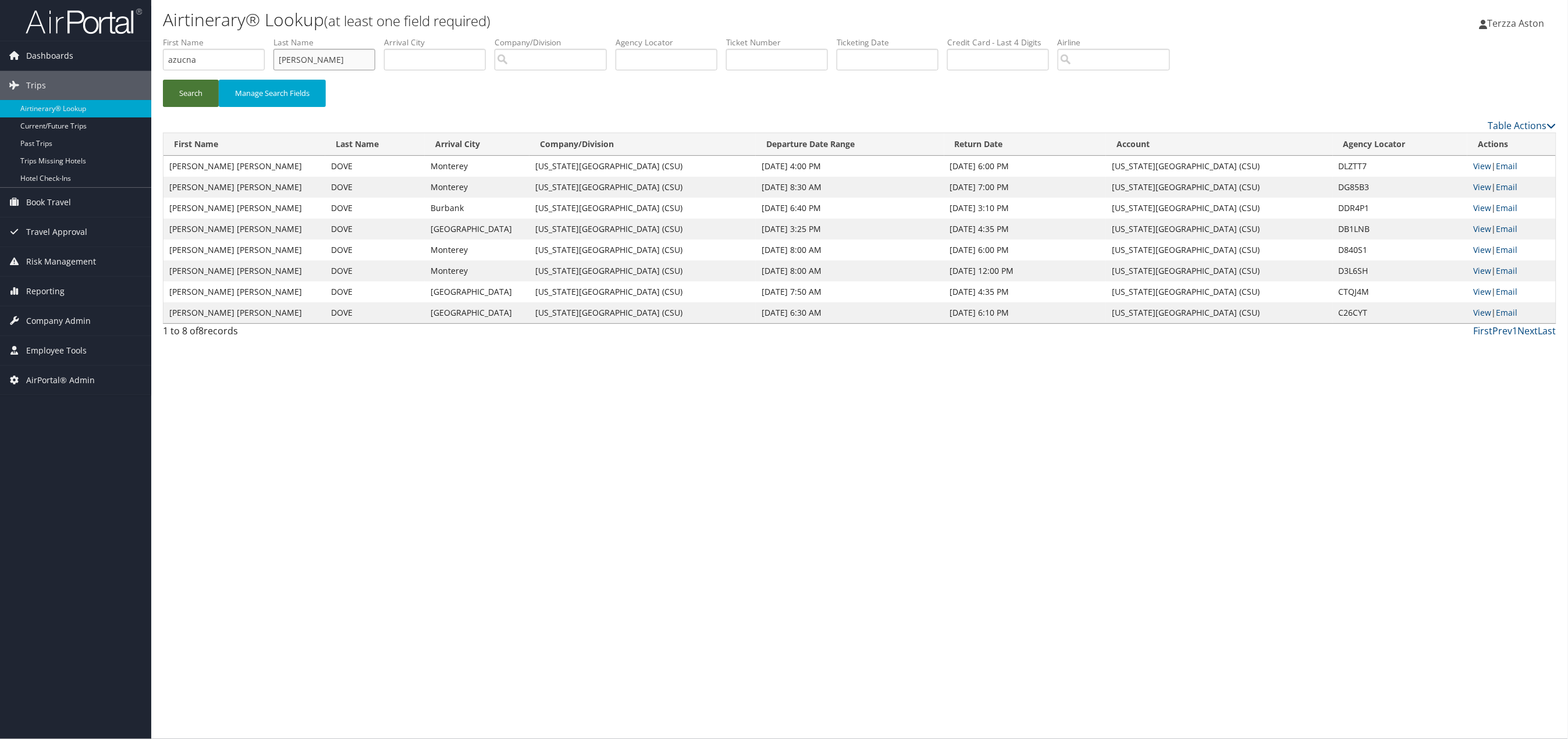
type input "ramos gonzalez"
drag, startPoint x: 186, startPoint y: 89, endPoint x: 224, endPoint y: 172, distance: 91.3
click at [186, 89] on button "Search" at bounding box center [191, 93] width 56 height 27
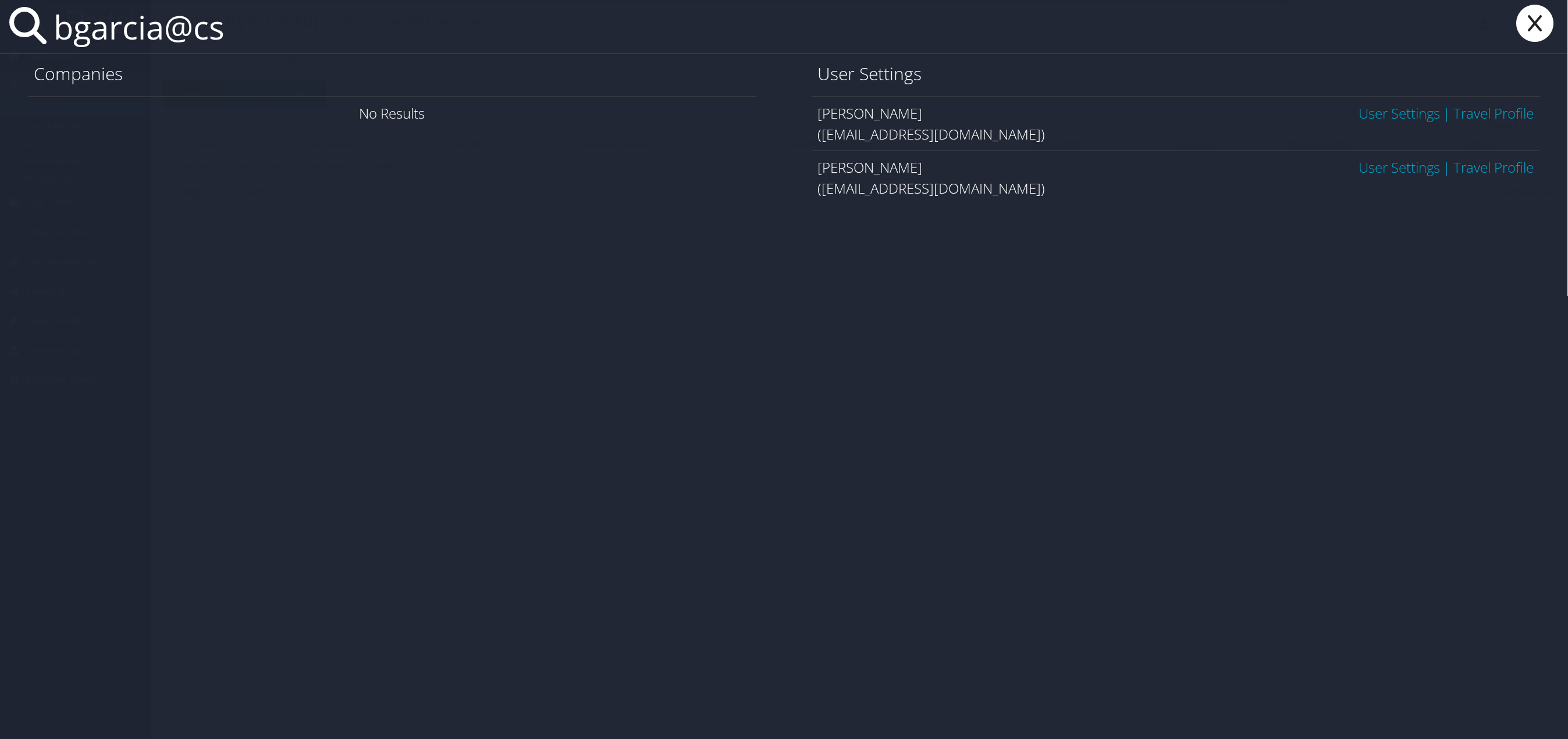
type input "bgarcia@cs"
click at [1395, 112] on link "User Settings" at bounding box center [1399, 113] width 81 height 19
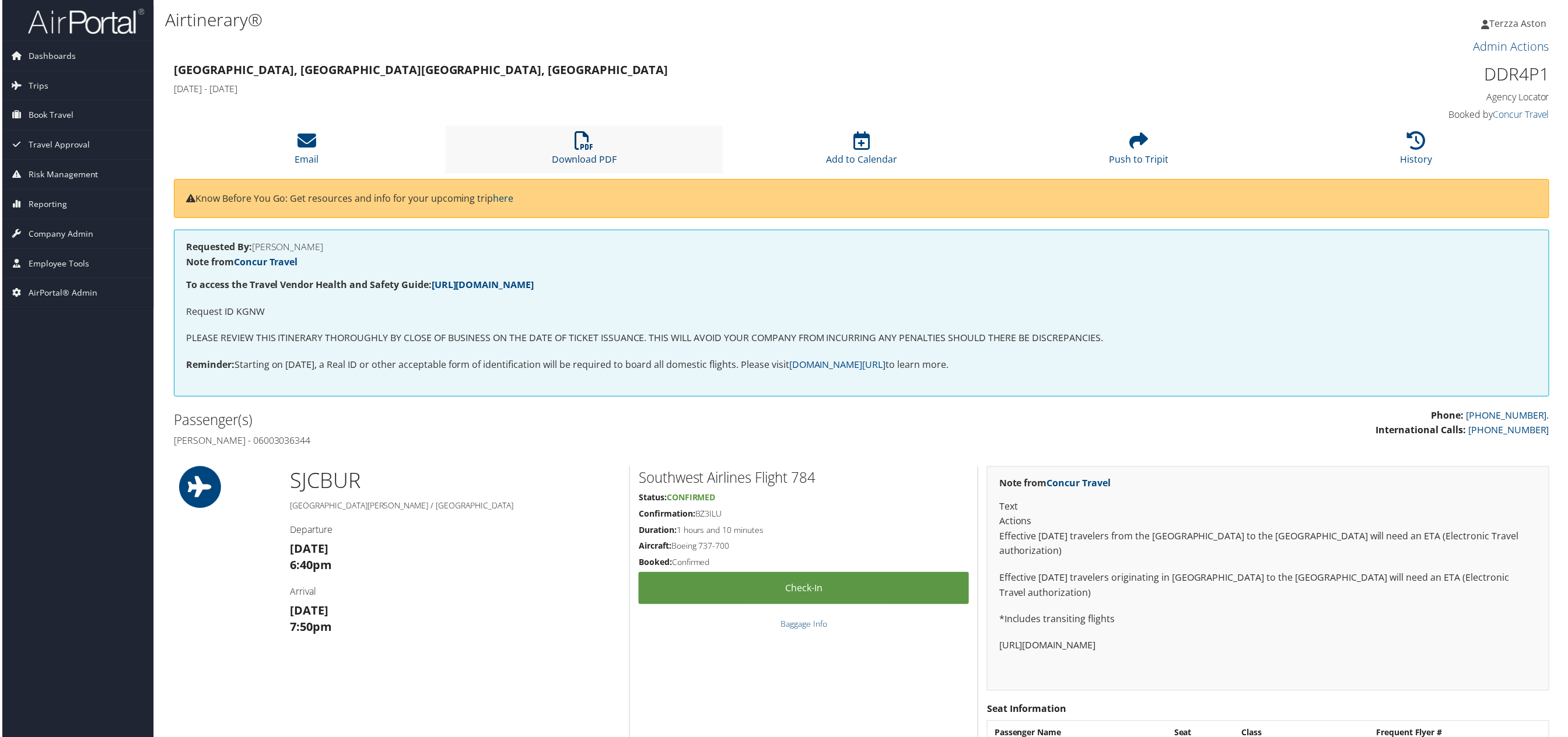
click at [581, 140] on icon at bounding box center [584, 141] width 19 height 19
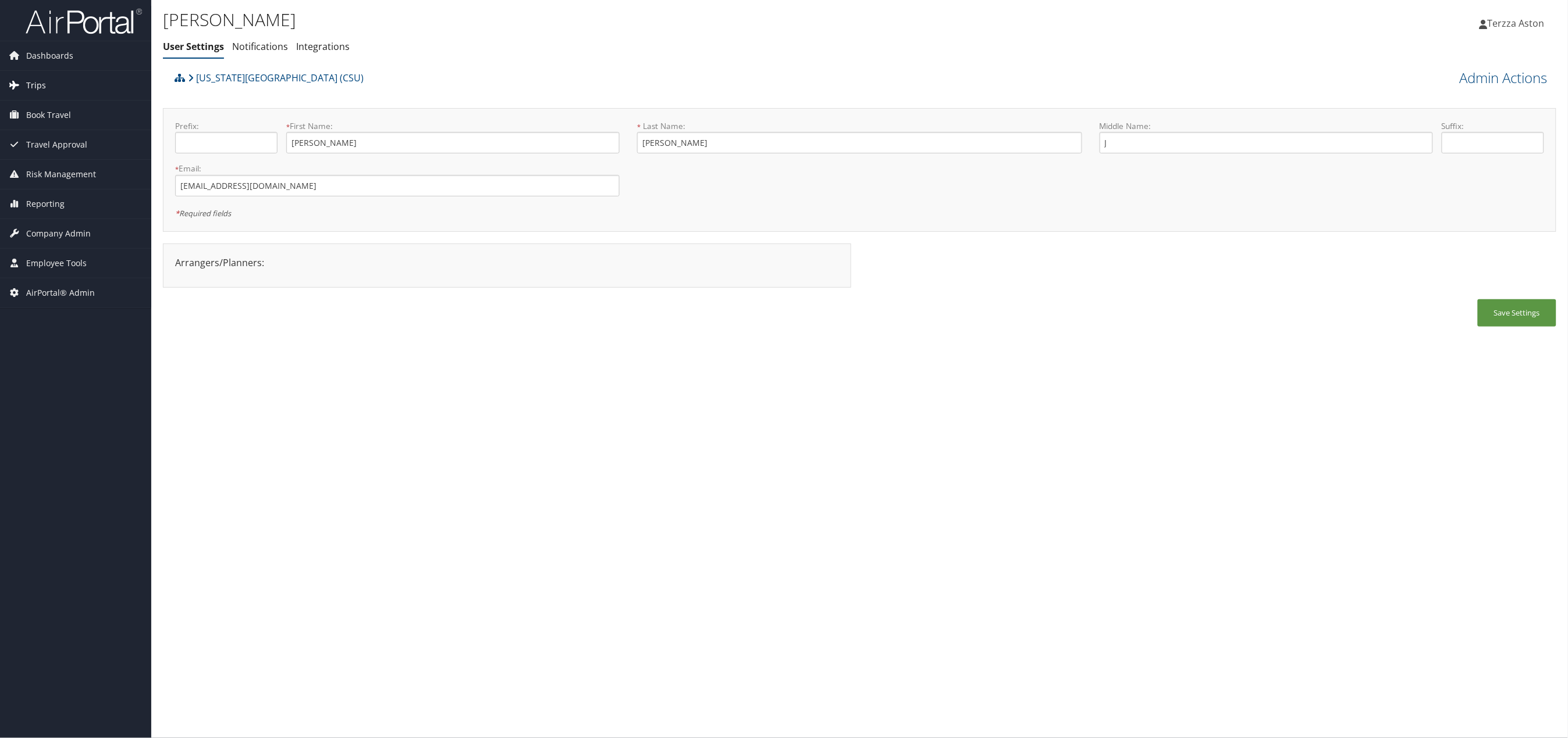
click at [21, 82] on icon at bounding box center [14, 85] width 17 height 17
click at [53, 109] on link "Airtinerary® Lookup" at bounding box center [76, 108] width 151 height 17
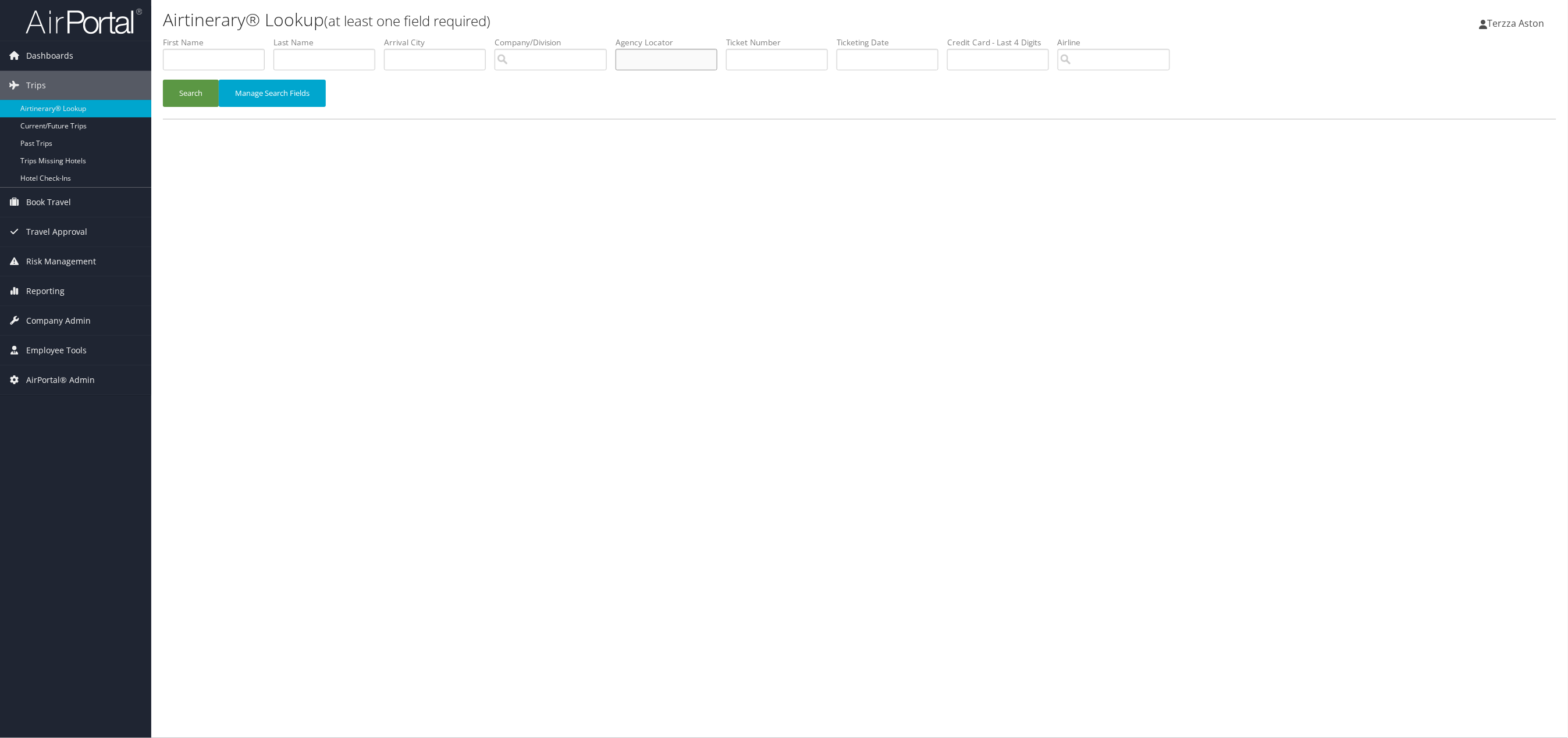
click at [662, 60] on input "text" at bounding box center [667, 59] width 102 height 21
click at [195, 89] on button "Search" at bounding box center [191, 93] width 56 height 27
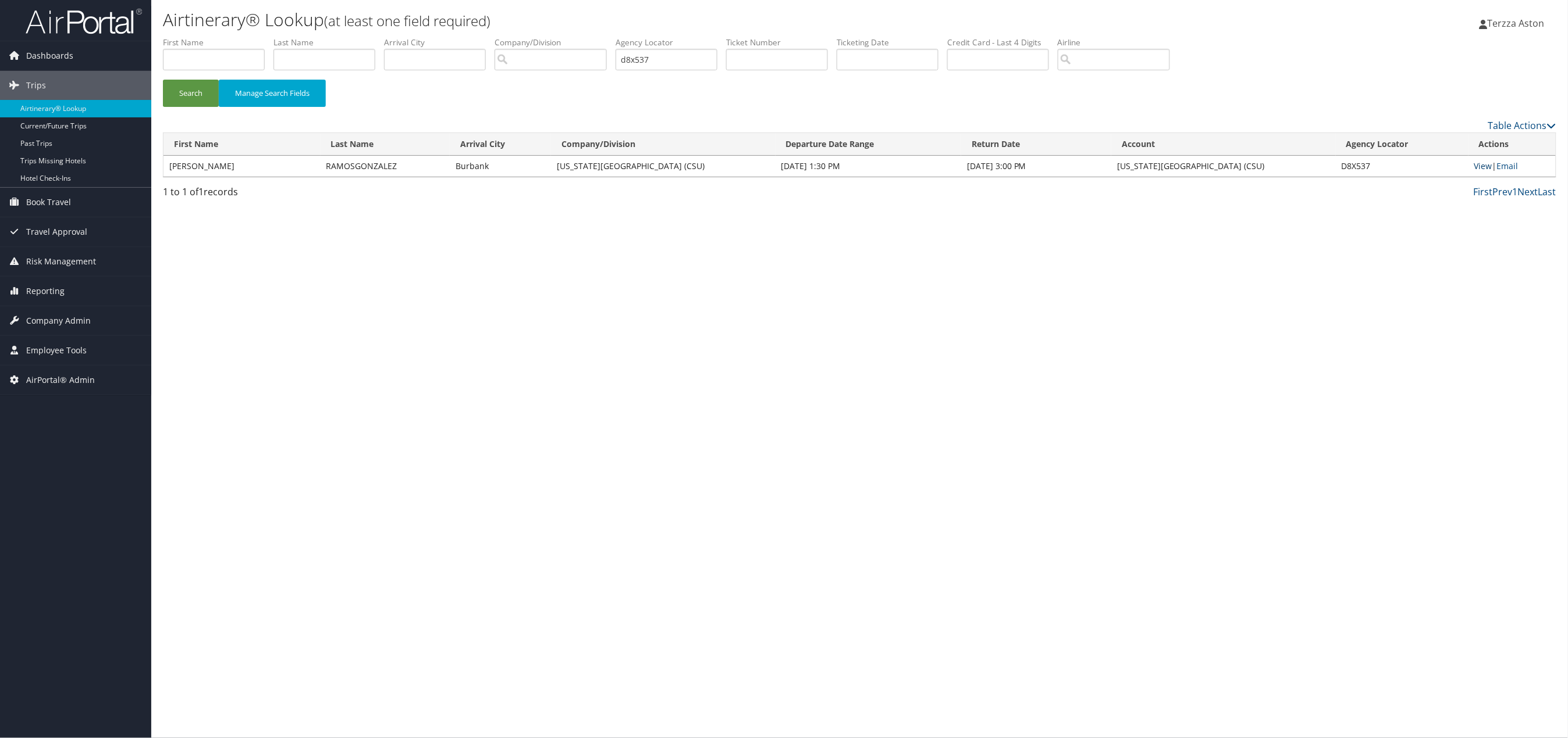
click at [1482, 170] on link "View" at bounding box center [1483, 165] width 18 height 11
drag, startPoint x: 702, startPoint y: 53, endPoint x: 540, endPoint y: 85, distance: 165.1
click at [543, 81] on form "First Name Last Name Departure City Arrival City Company/Division Airport/City …" at bounding box center [859, 77] width 1393 height 81
click at [163, 80] on button "Search" at bounding box center [191, 93] width 56 height 27
click at [1480, 166] on link "View" at bounding box center [1483, 165] width 18 height 11
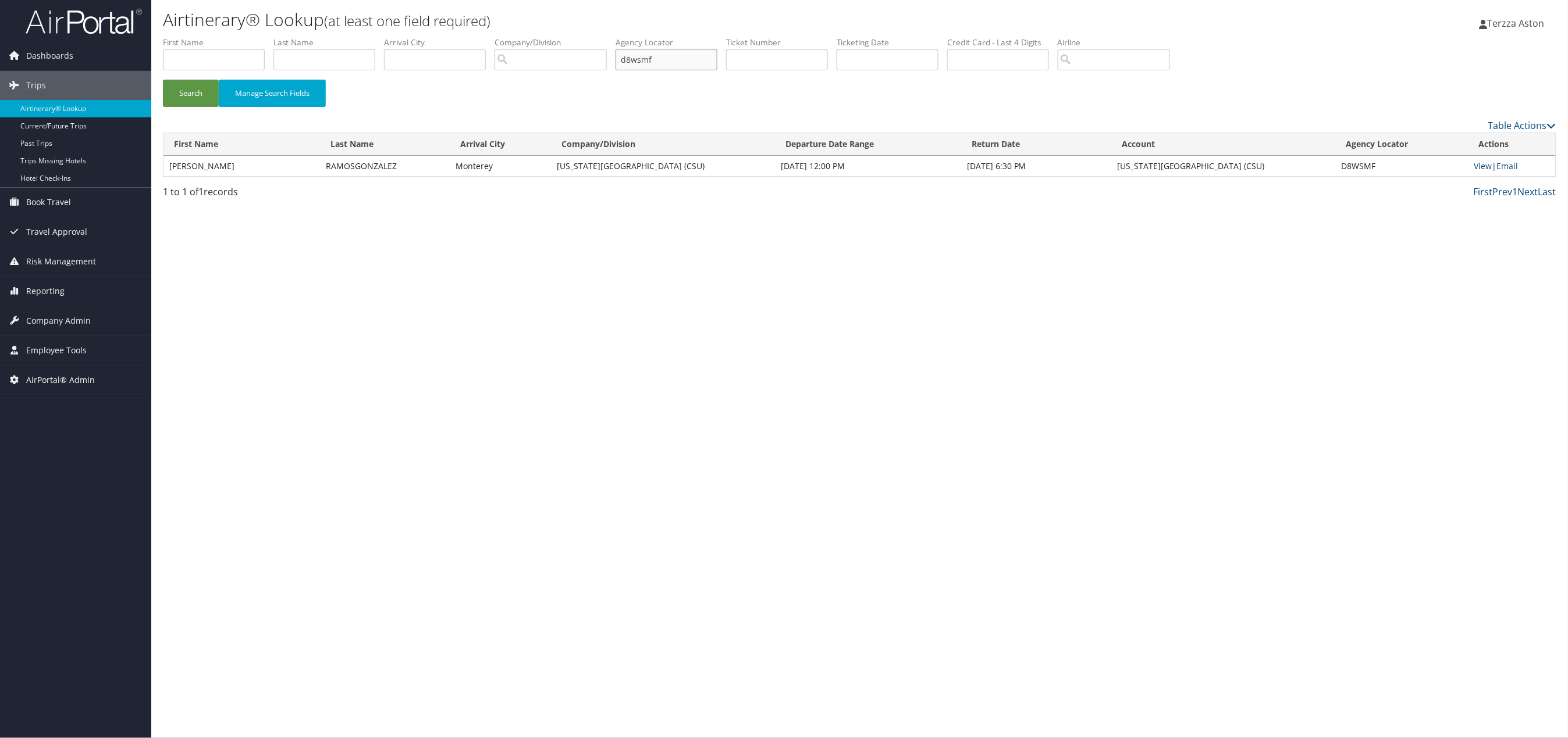
drag, startPoint x: 683, startPoint y: 62, endPoint x: 552, endPoint y: 72, distance: 131.4
click at [552, 37] on ul "First Name Last Name Departure City Arrival City Company/Division Airport/City …" at bounding box center [859, 37] width 1393 height 0
type input "d8x218"
click at [163, 80] on button "Search" at bounding box center [191, 93] width 56 height 27
click at [1478, 168] on link "View" at bounding box center [1487, 165] width 18 height 11
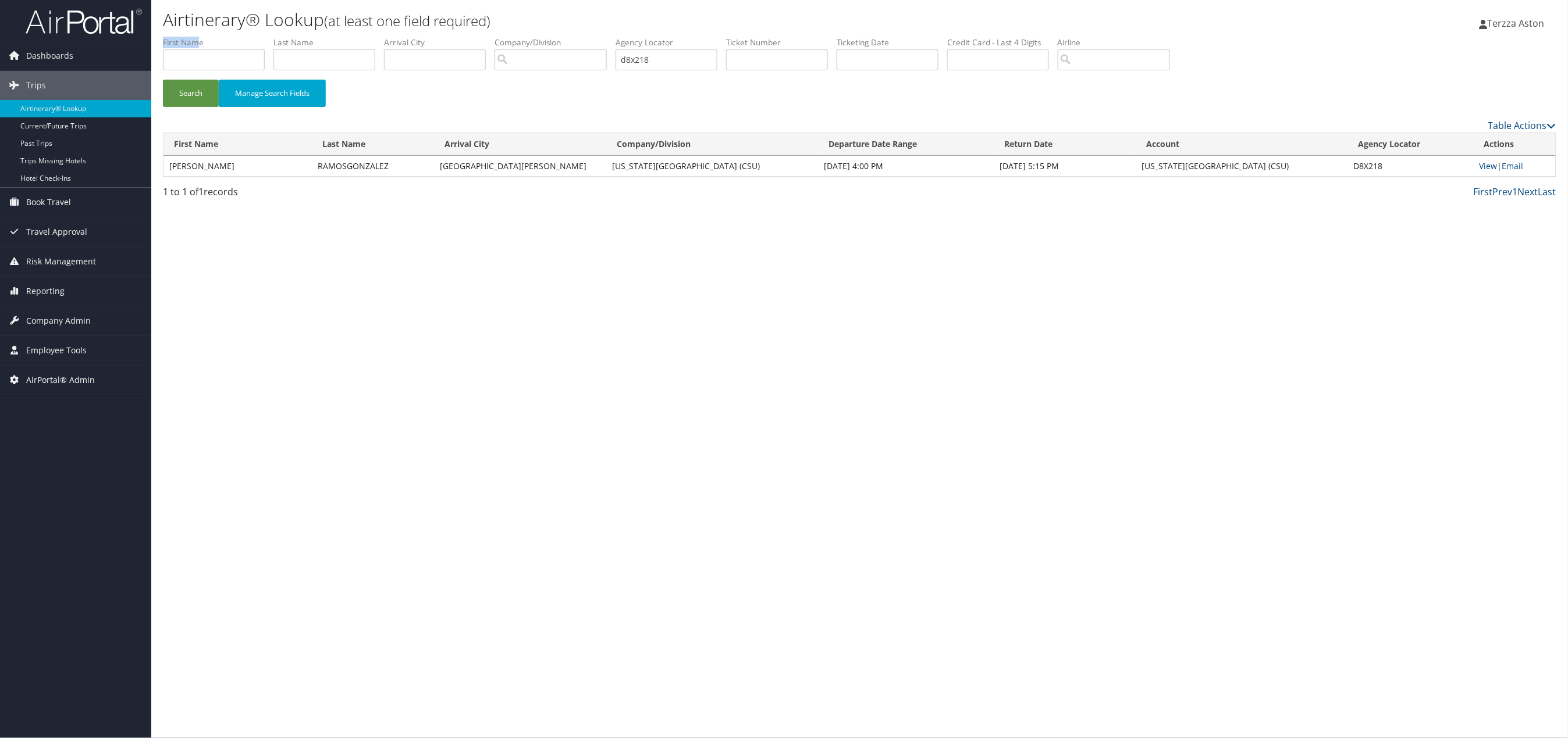
click at [200, 48] on li "First Name" at bounding box center [218, 58] width 110 height 43
click at [204, 60] on input "text" at bounding box center [214, 59] width 102 height 21
type input "azucna"
type input "ramosgonzalez"
click at [204, 87] on button "Search" at bounding box center [191, 93] width 56 height 27
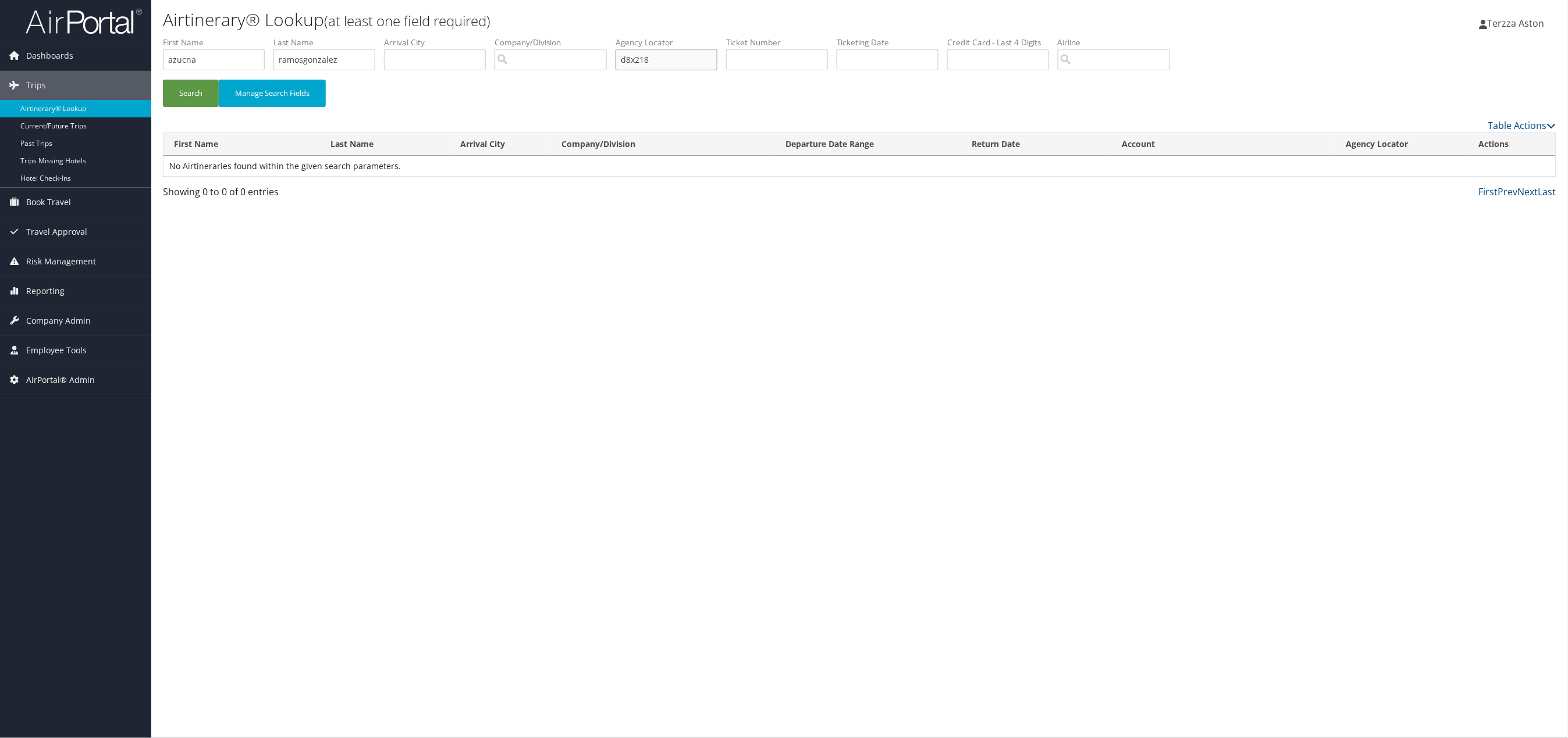
drag, startPoint x: 696, startPoint y: 62, endPoint x: 441, endPoint y: 233, distance: 307.0
click at [504, 93] on form "First Name azucna Last Name ramosgonzalez Departure City Arrival City Company/D…" at bounding box center [859, 77] width 1393 height 81
click at [187, 86] on button "Search" at bounding box center [191, 93] width 56 height 27
drag, startPoint x: 184, startPoint y: 87, endPoint x: 206, endPoint y: 105, distance: 28.4
click at [184, 89] on button "Search" at bounding box center [191, 93] width 56 height 27
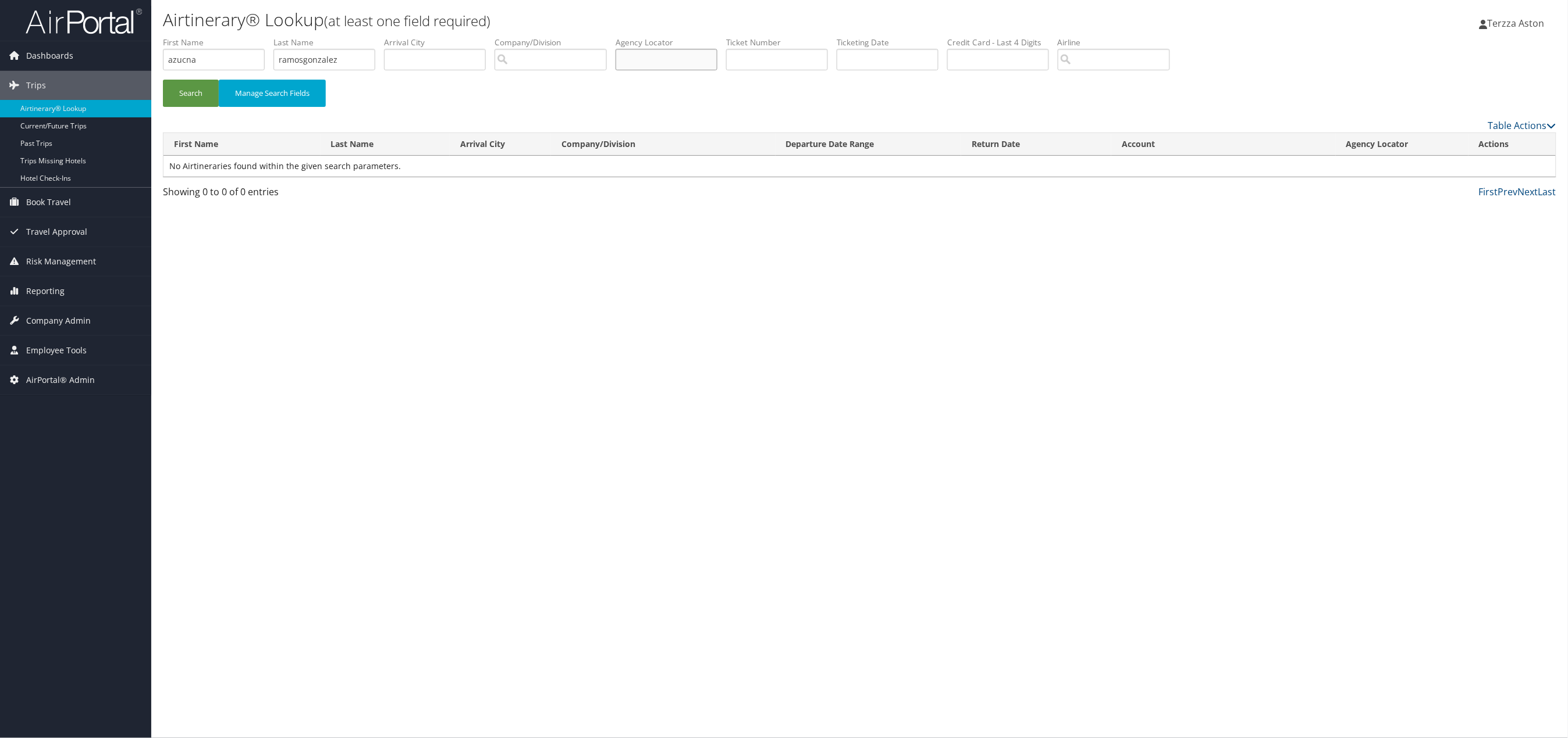
click at [647, 58] on input "text" at bounding box center [667, 59] width 102 height 21
type input "dx8218"
drag, startPoint x: 352, startPoint y: 61, endPoint x: 155, endPoint y: 61, distance: 197.0
click at [163, 61] on form "First Name azucna Last Name ramosgonzalez Departure City Arrival City Company/D…" at bounding box center [859, 77] width 1393 height 81
drag, startPoint x: 208, startPoint y: 53, endPoint x: 92, endPoint y: 69, distance: 117.1
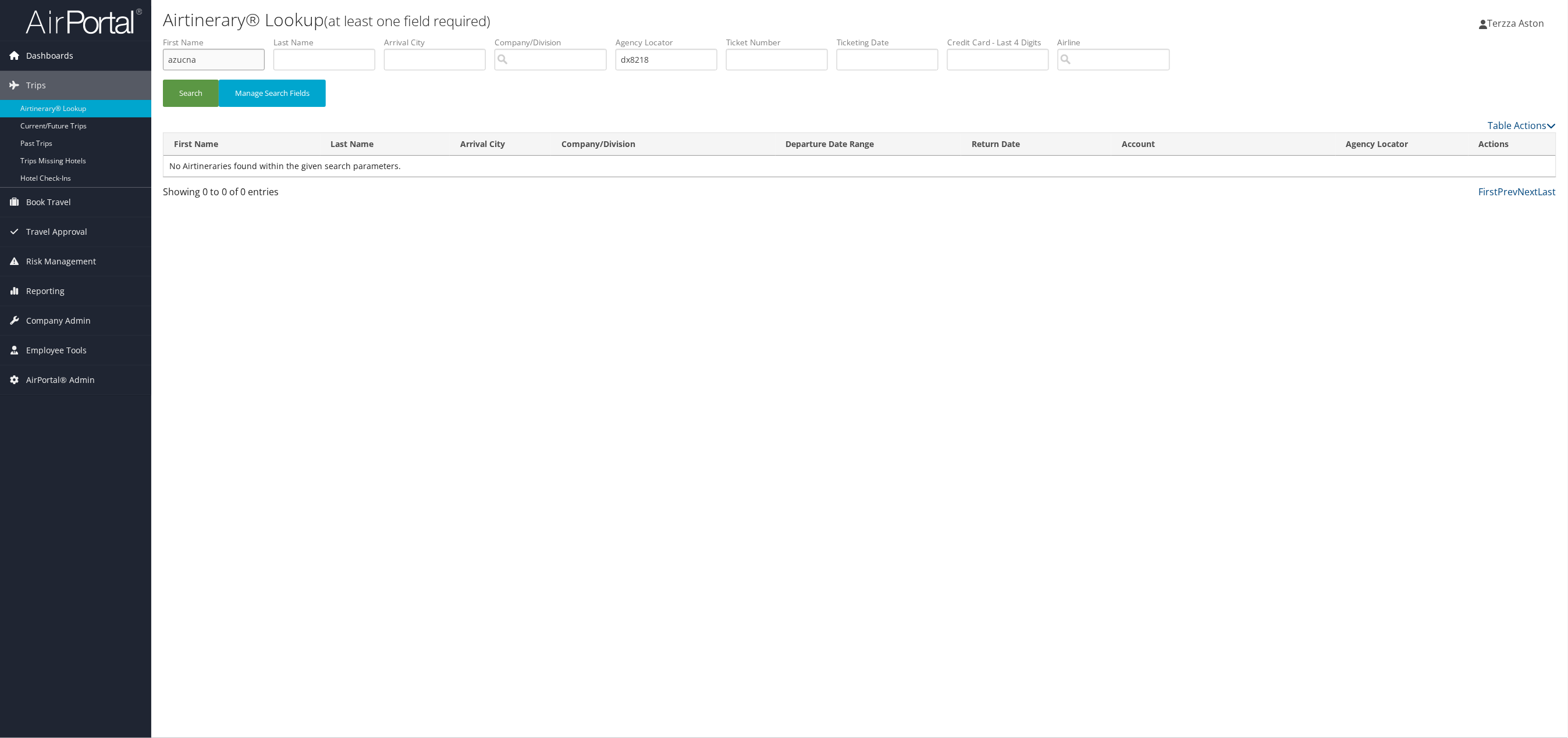
click at [95, 69] on div "Dashboards AirPortal 360™ (Manager) AirPortal 360™ (Agent) My Travel Dashboard …" at bounding box center [784, 369] width 1568 height 738
click at [206, 89] on button "Search" at bounding box center [191, 93] width 56 height 27
drag, startPoint x: 682, startPoint y: 61, endPoint x: 534, endPoint y: 90, distance: 150.8
click at [532, 37] on ul "First Name Last Name Departure City Arrival City Company/Division Airport/City …" at bounding box center [859, 37] width 1393 height 0
type input "g"
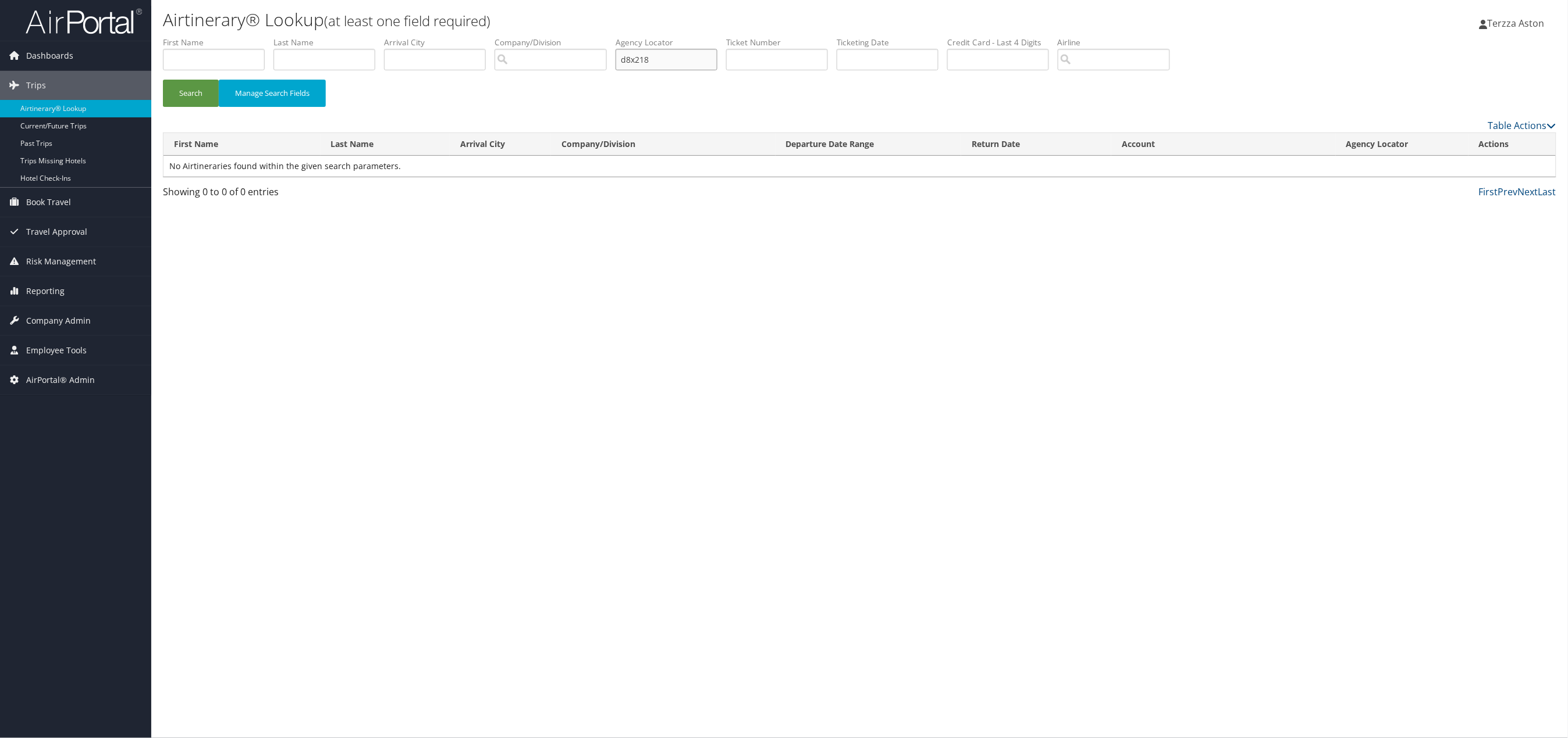
type input "d8x218"
click at [163, 80] on button "Search" at bounding box center [191, 93] width 56 height 27
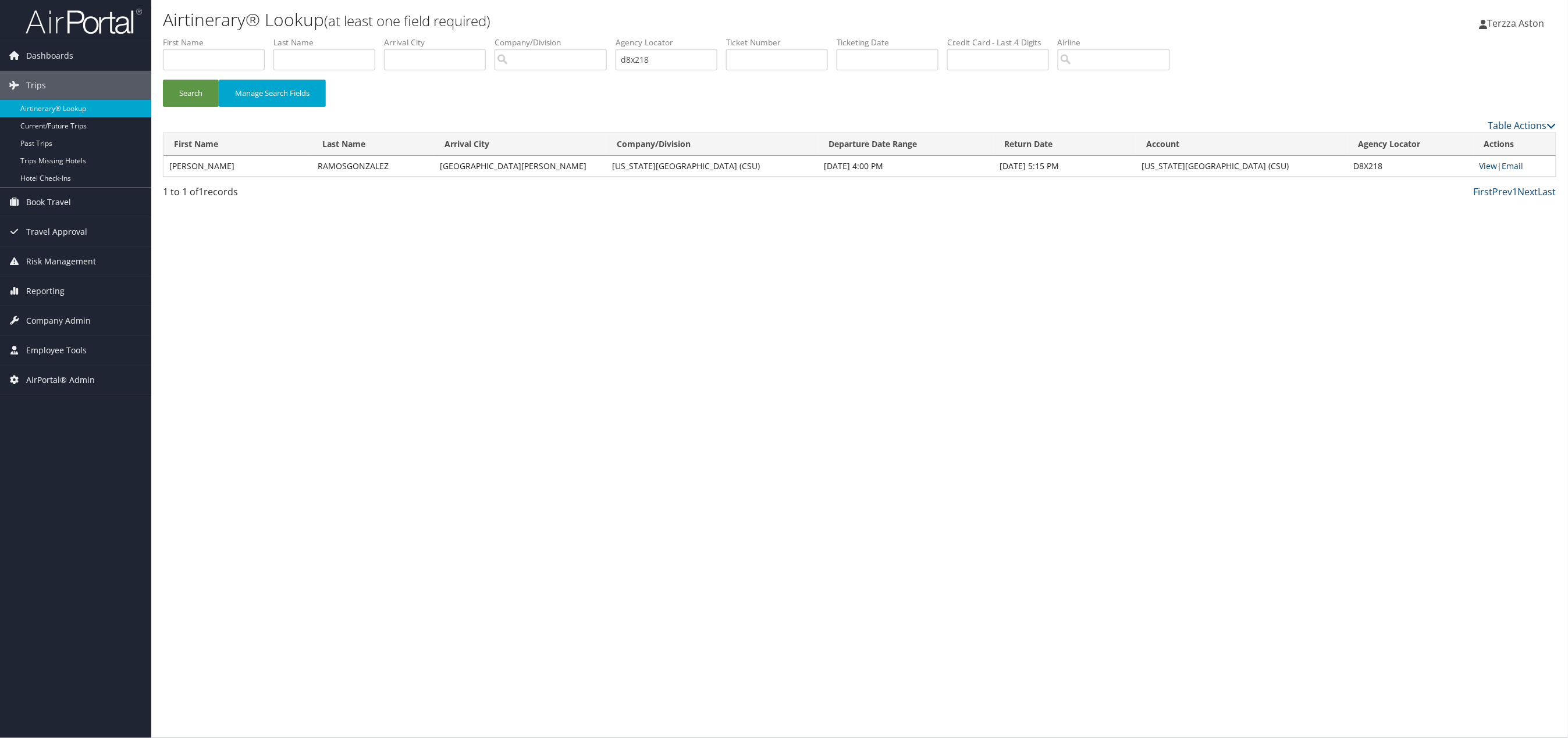
click at [1492, 160] on td "View | Email" at bounding box center [1514, 166] width 82 height 21
click at [1488, 164] on link "View" at bounding box center [1487, 165] width 18 height 11
click at [184, 60] on input "text" at bounding box center [214, 59] width 102 height 21
type input "acucena margartia"
type input "ramosgonzalez"
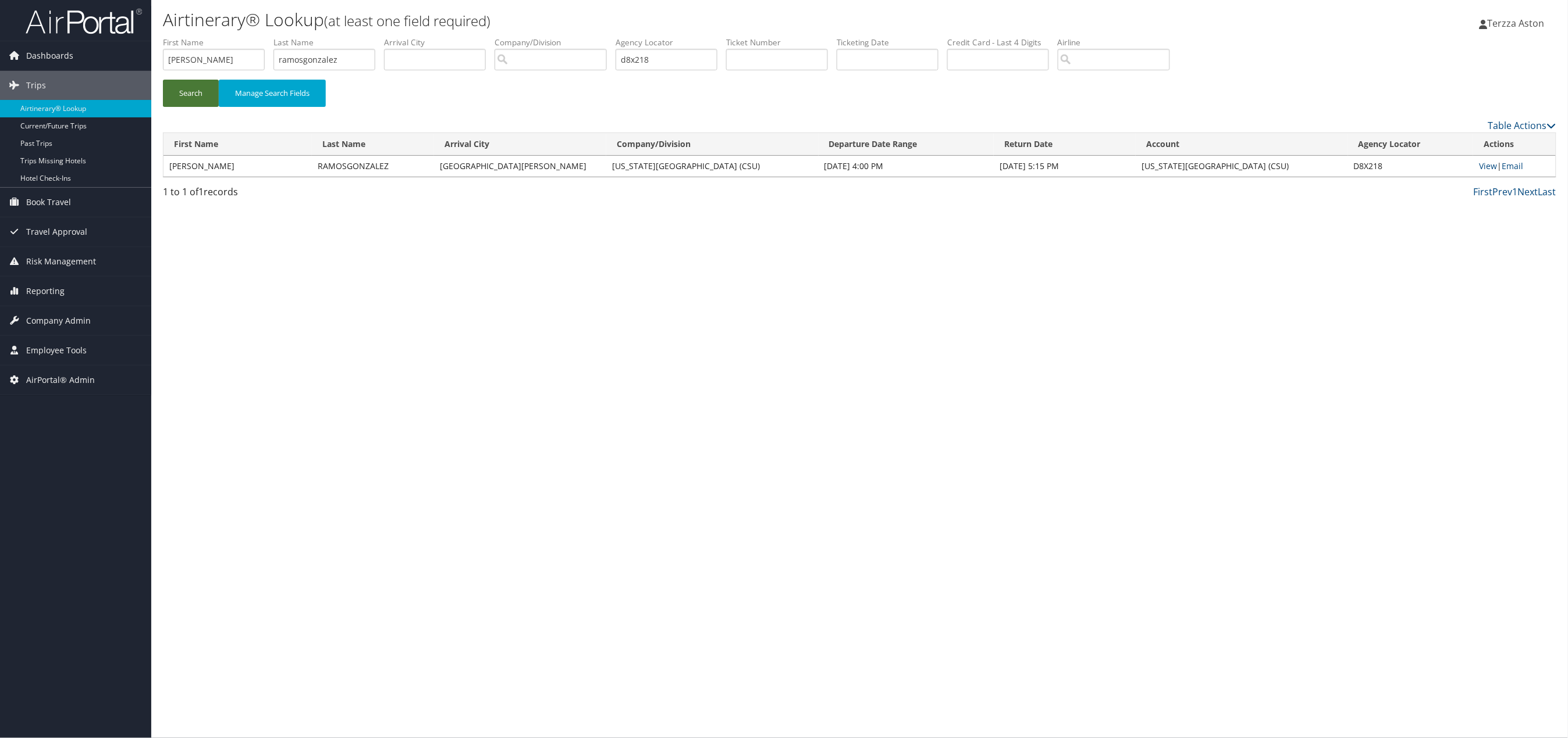
click at [199, 94] on button "Search" at bounding box center [191, 93] width 56 height 27
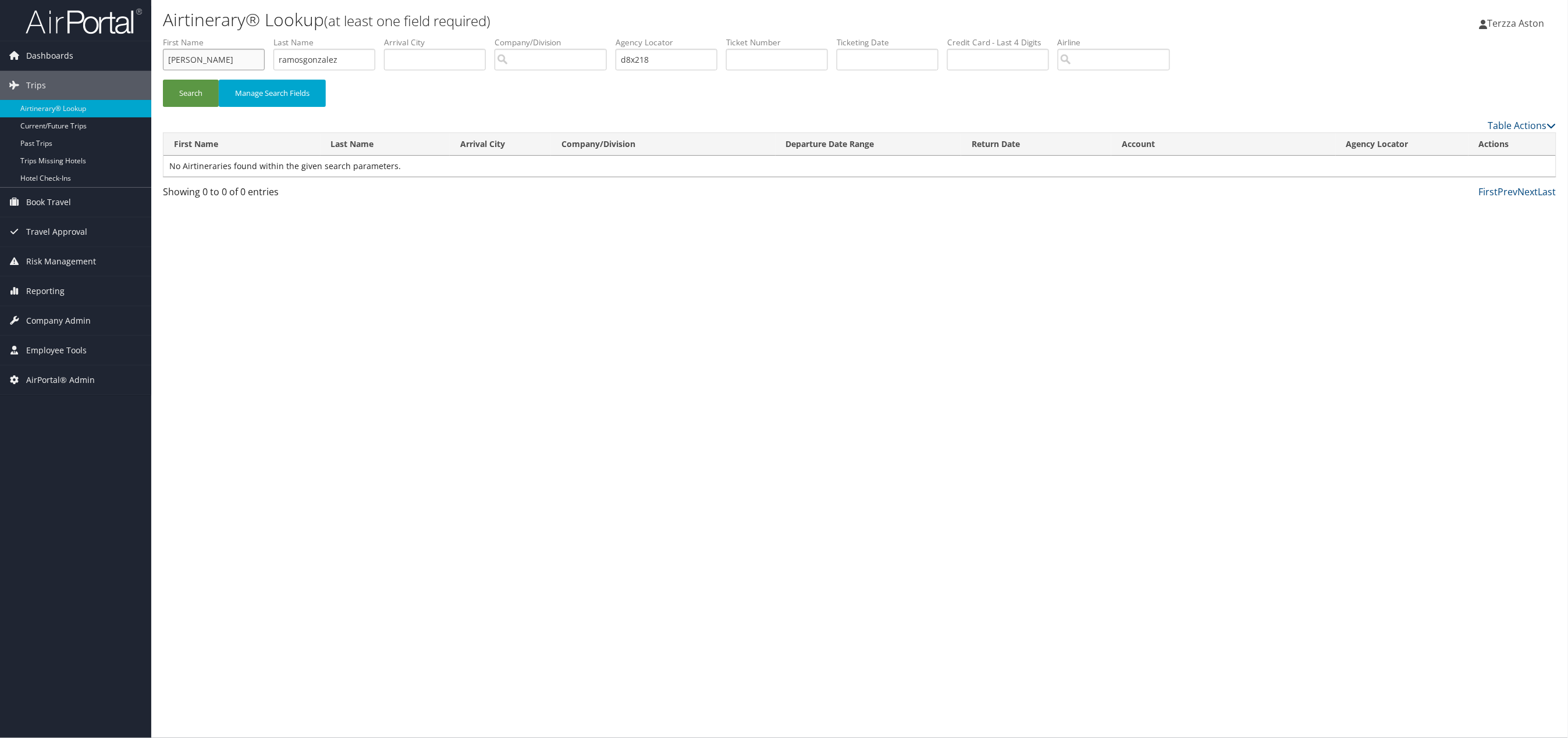
drag, startPoint x: 249, startPoint y: 60, endPoint x: 204, endPoint y: 68, distance: 45.7
click at [204, 68] on input "acucena margartia" at bounding box center [214, 59] width 102 height 21
type input "acucena"
click at [617, 321] on div "Airtinerary® Lookup (at least one field required) Terzza Aston Terzza Aston My …" at bounding box center [859, 369] width 1417 height 738
click at [192, 96] on button "Search" at bounding box center [191, 93] width 56 height 27
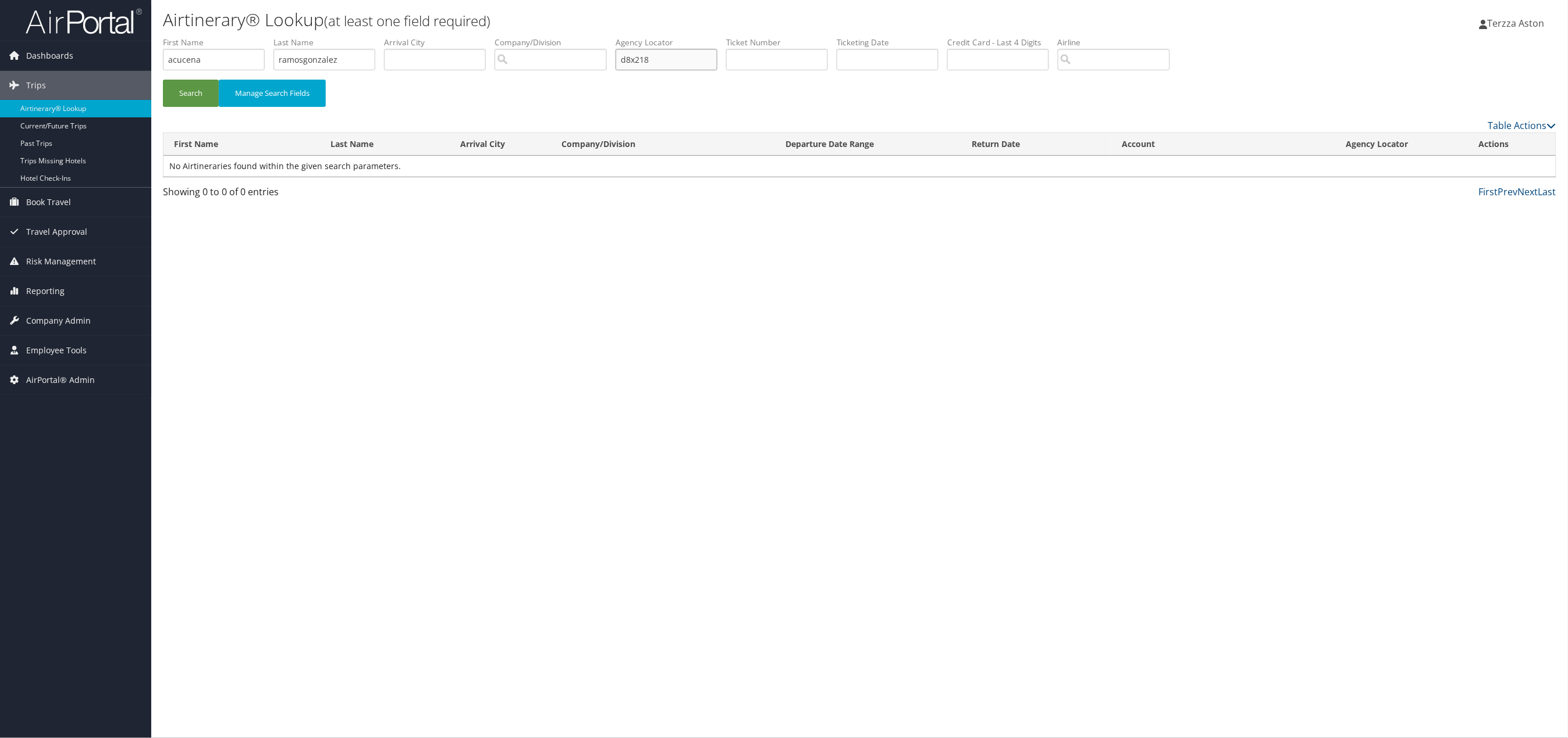
drag, startPoint x: 677, startPoint y: 61, endPoint x: 556, endPoint y: 69, distance: 121.3
click at [556, 37] on ul "First Name acucena Last Name ramosgonzalez Departure City Arrival City Company/…" at bounding box center [859, 37] width 1393 height 0
click at [192, 87] on button "Search" at bounding box center [191, 93] width 56 height 27
click at [238, 57] on input "acucena" at bounding box center [214, 59] width 102 height 21
type input "acucena margarita"
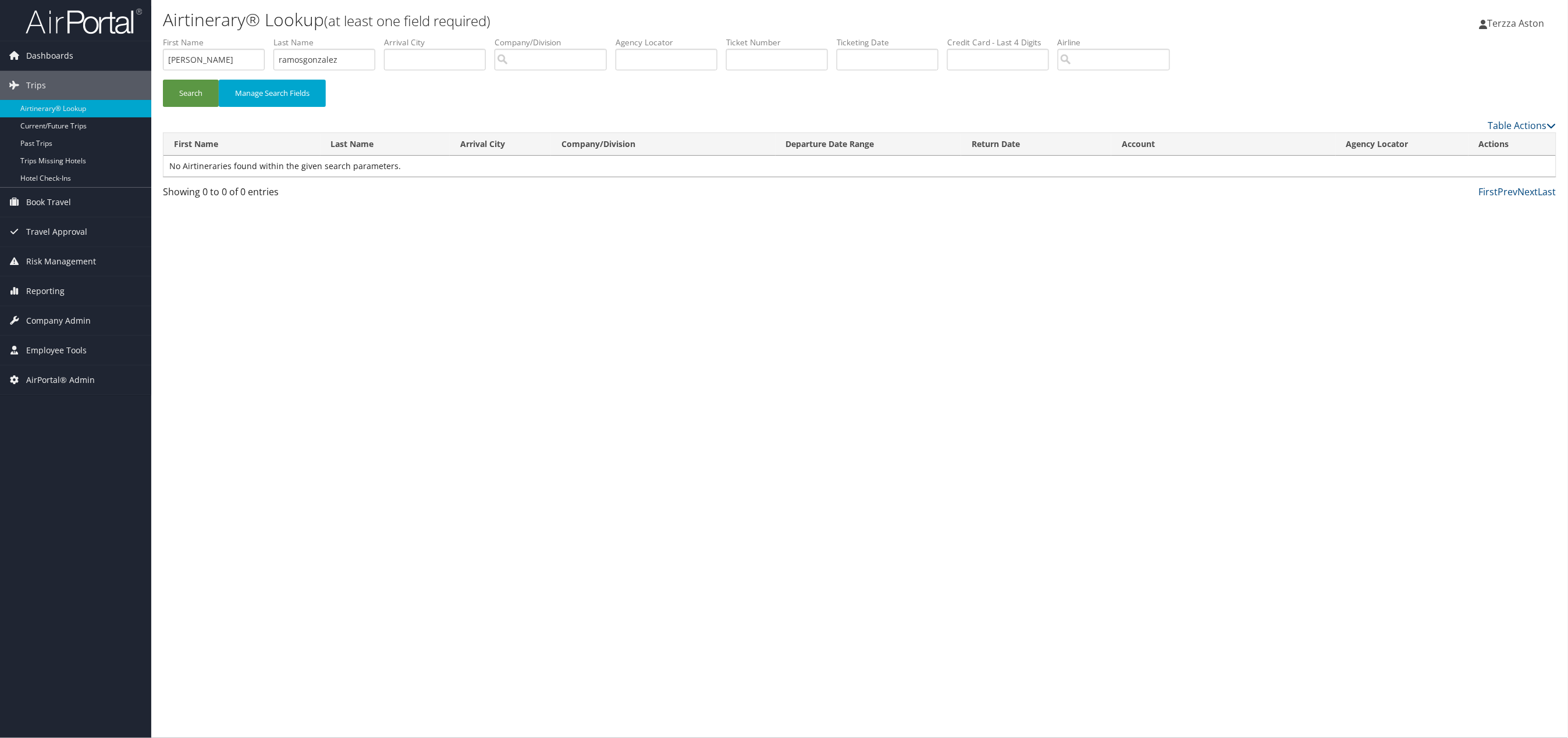
click at [405, 353] on div "Airtinerary® Lookup (at least one field required) Terzza Aston Terzza Aston My …" at bounding box center [859, 369] width 1417 height 738
click at [179, 85] on button "Search" at bounding box center [191, 93] width 56 height 27
drag, startPoint x: 391, startPoint y: 58, endPoint x: 340, endPoint y: 54, distance: 51.2
click at [380, 37] on ul "First Name acucena margarita Last Name ramosgonzalez Departure City Arrival Cit…" at bounding box center [859, 37] width 1393 height 0
drag, startPoint x: 359, startPoint y: 57, endPoint x: 88, endPoint y: 54, distance: 271.0
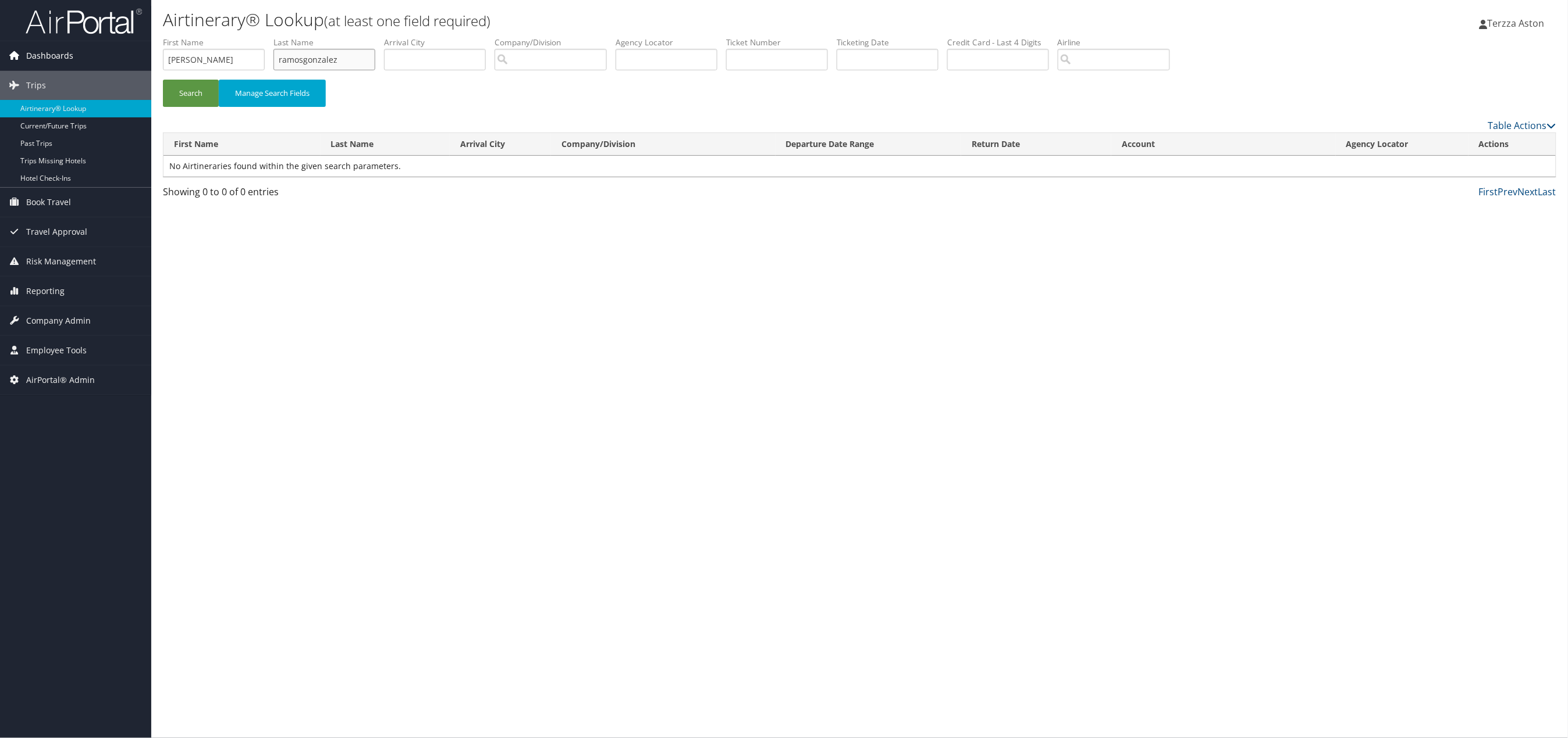
click at [88, 54] on div "Dashboards AirPortal 360™ (Manager) AirPortal 360™ (Agent) My Travel Dashboard …" at bounding box center [784, 369] width 1568 height 738
drag, startPoint x: 257, startPoint y: 62, endPoint x: 123, endPoint y: 67, distance: 134.1
click at [123, 67] on div "Dashboards AirPortal 360™ (Manager) AirPortal 360™ (Agent) My Travel Dashboard …" at bounding box center [784, 369] width 1568 height 738
click at [659, 60] on input "text" at bounding box center [667, 59] width 102 height 21
click at [201, 93] on button "Search" at bounding box center [191, 93] width 56 height 27
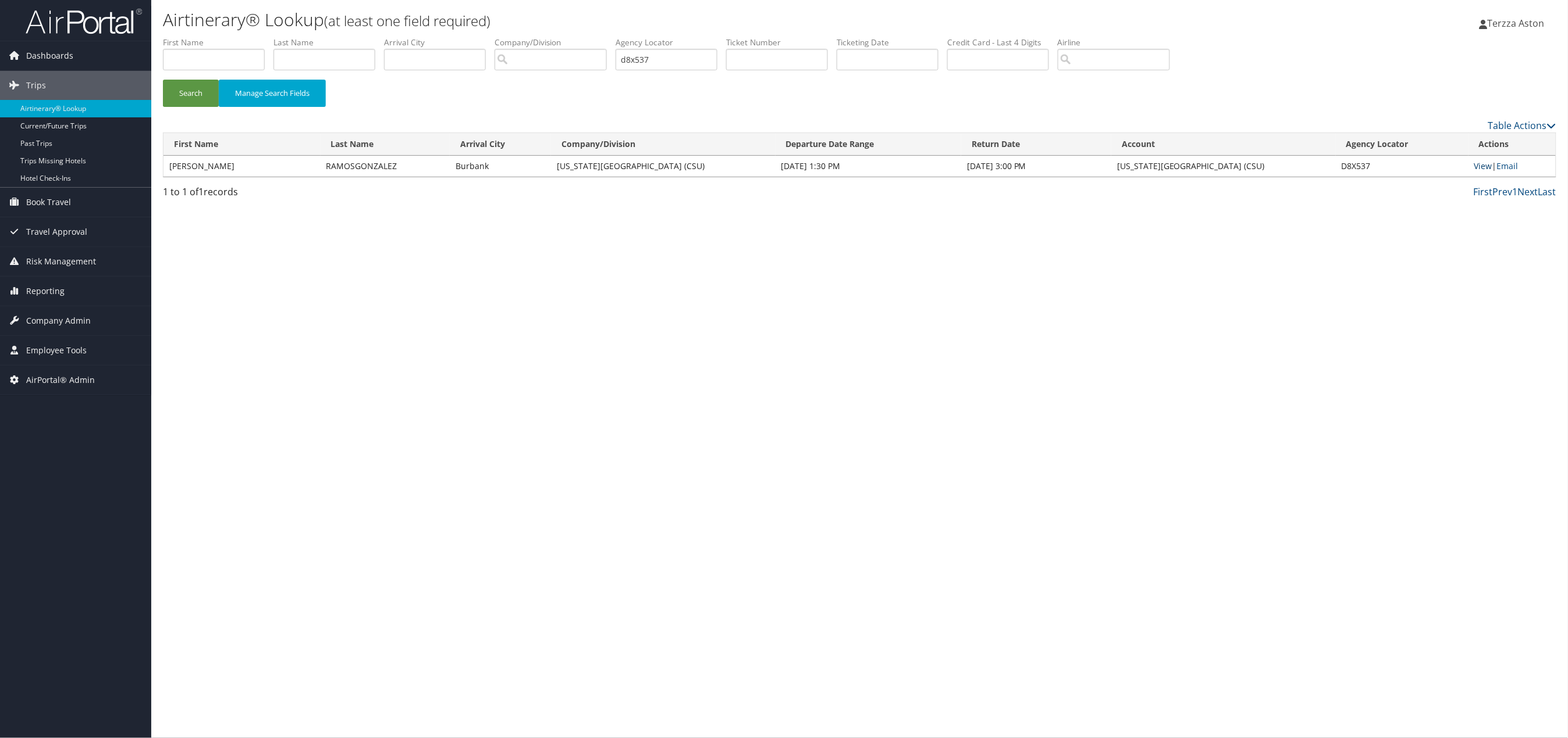
click at [1480, 164] on link "View" at bounding box center [1483, 165] width 18 height 11
drag, startPoint x: 684, startPoint y: 57, endPoint x: 556, endPoint y: 57, distance: 128.0
click at [556, 37] on ul "First Name Last Name Departure City Arrival City Company/Division Airport/City …" at bounding box center [859, 37] width 1393 height 0
click at [163, 80] on button "Search" at bounding box center [191, 93] width 56 height 27
drag, startPoint x: 707, startPoint y: 56, endPoint x: 540, endPoint y: 68, distance: 167.4
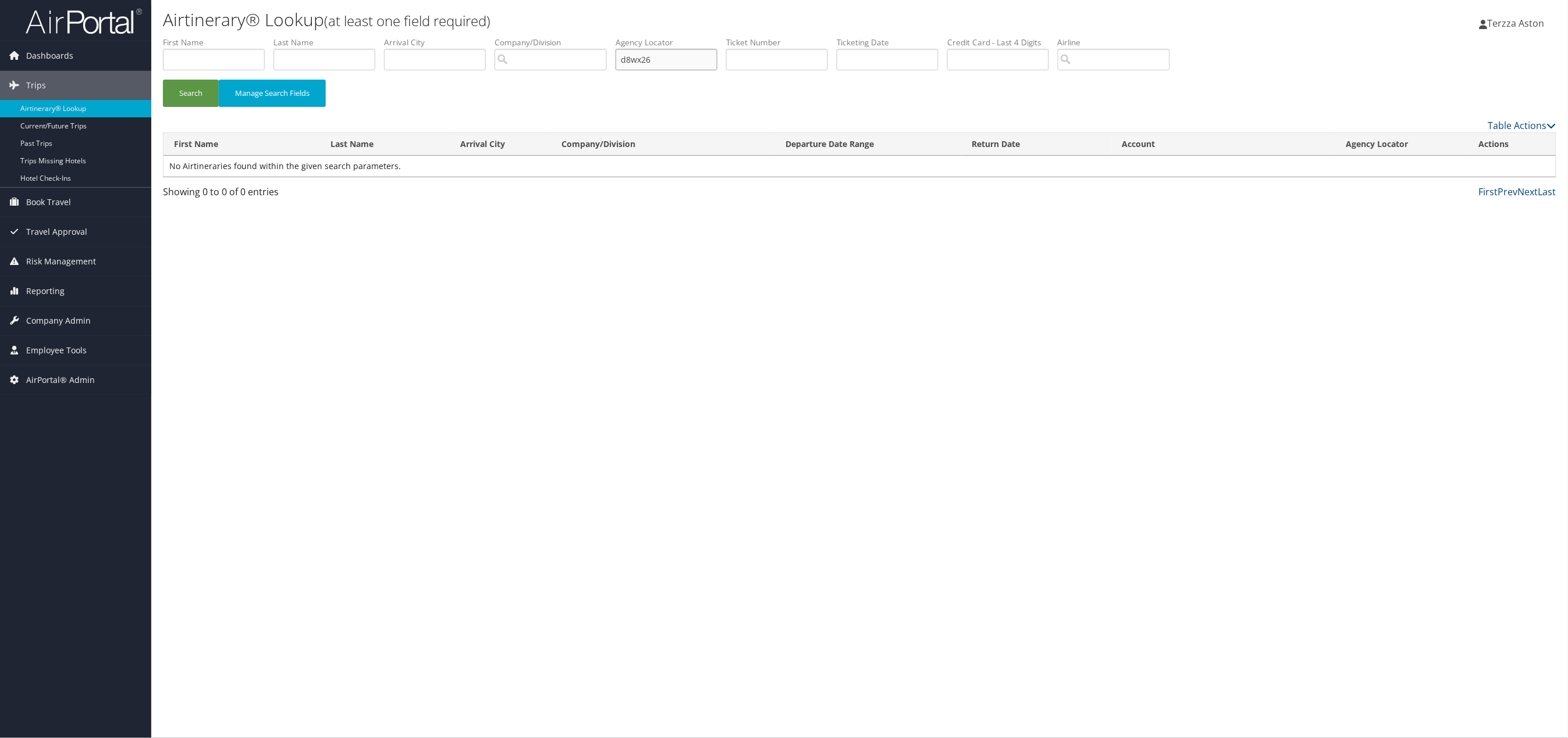
click at [540, 37] on ul "First Name Last Name Departure City Arrival City Company/Division Airport/City …" at bounding box center [859, 37] width 1393 height 0
type input "d8wzc8"
click at [163, 80] on button "Search" at bounding box center [191, 93] width 56 height 27
click at [1482, 166] on link "View" at bounding box center [1483, 165] width 18 height 11
click at [49, 317] on span "Company Admin" at bounding box center [58, 321] width 65 height 29
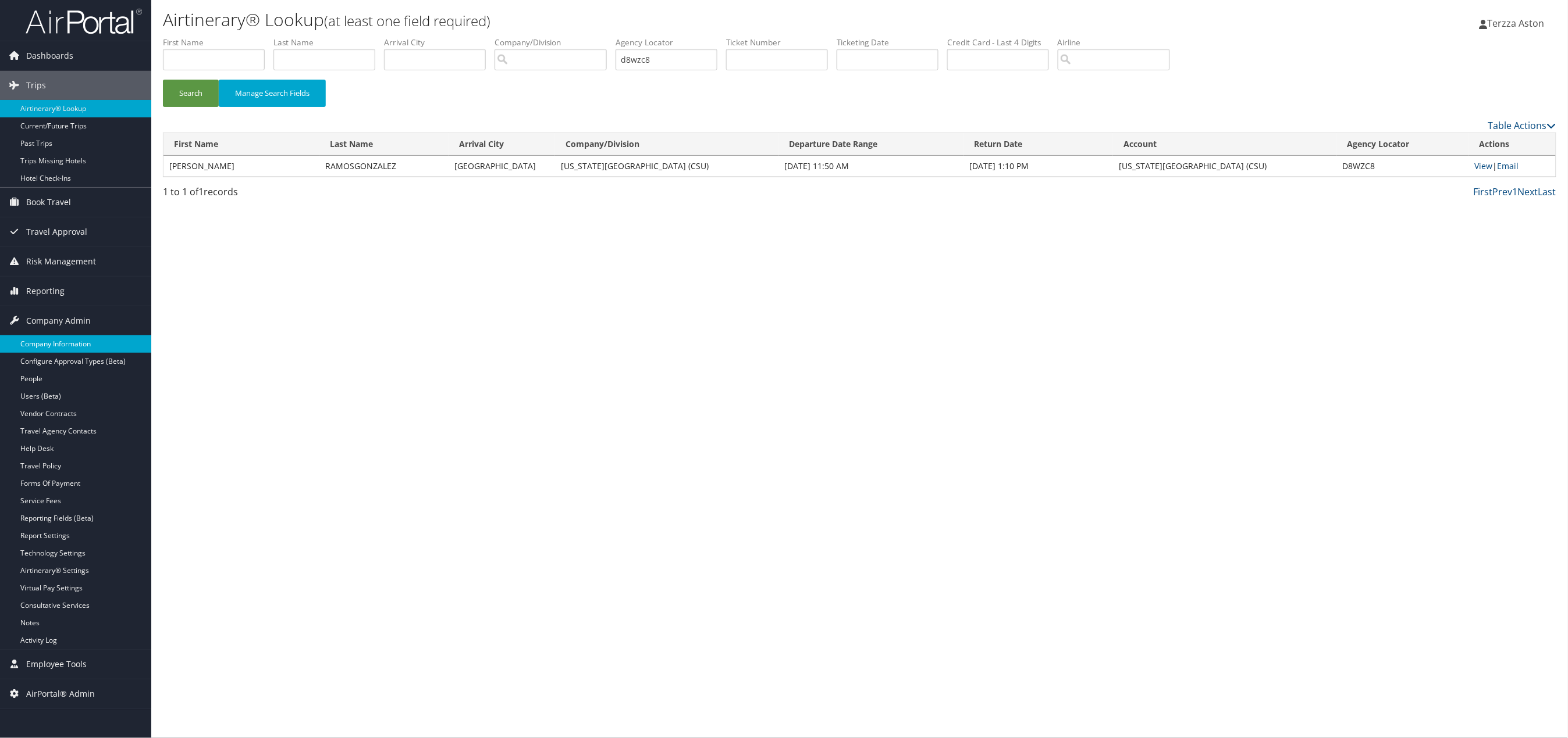
click at [80, 339] on link "Company Information" at bounding box center [76, 344] width 151 height 17
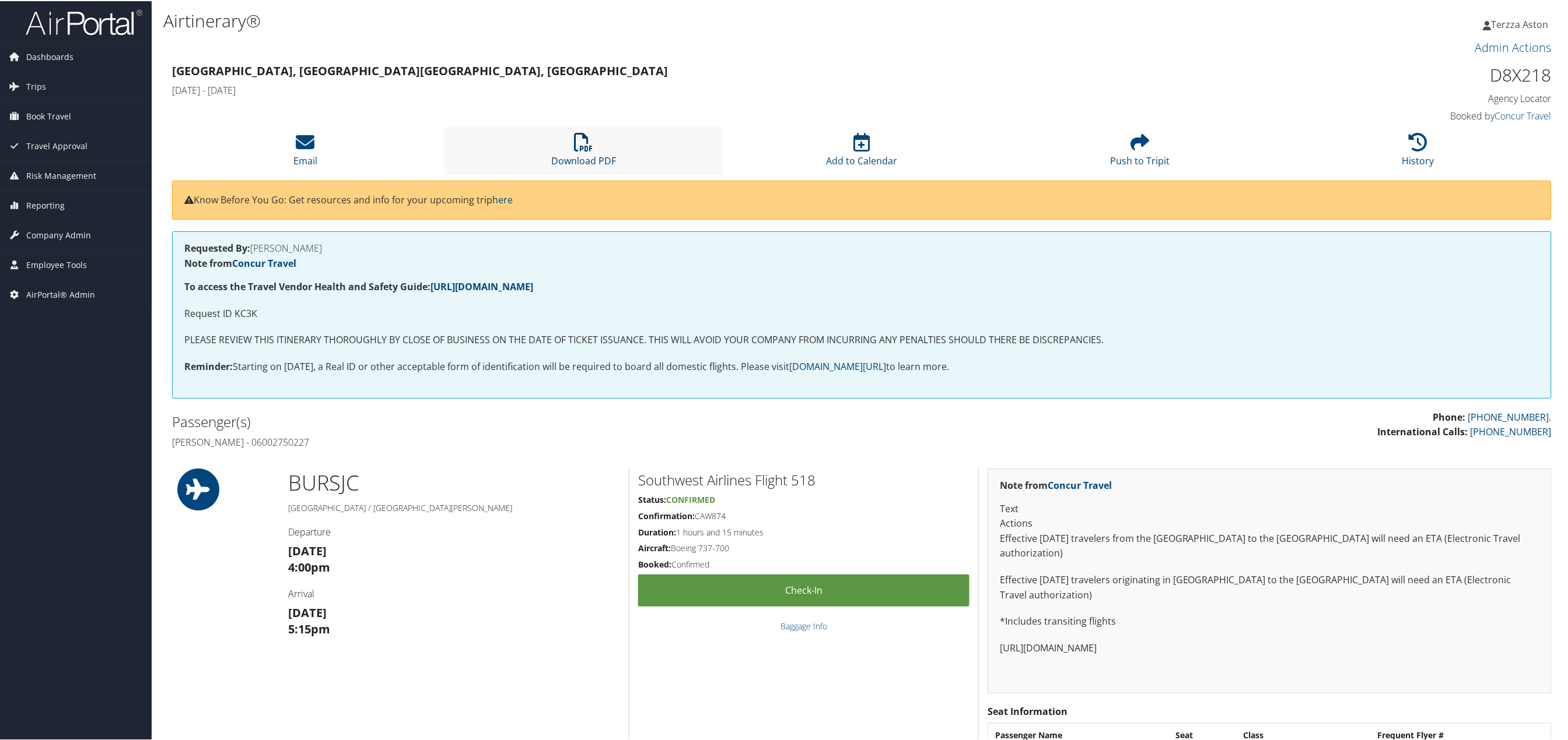
click at [584, 150] on icon at bounding box center [584, 141] width 19 height 19
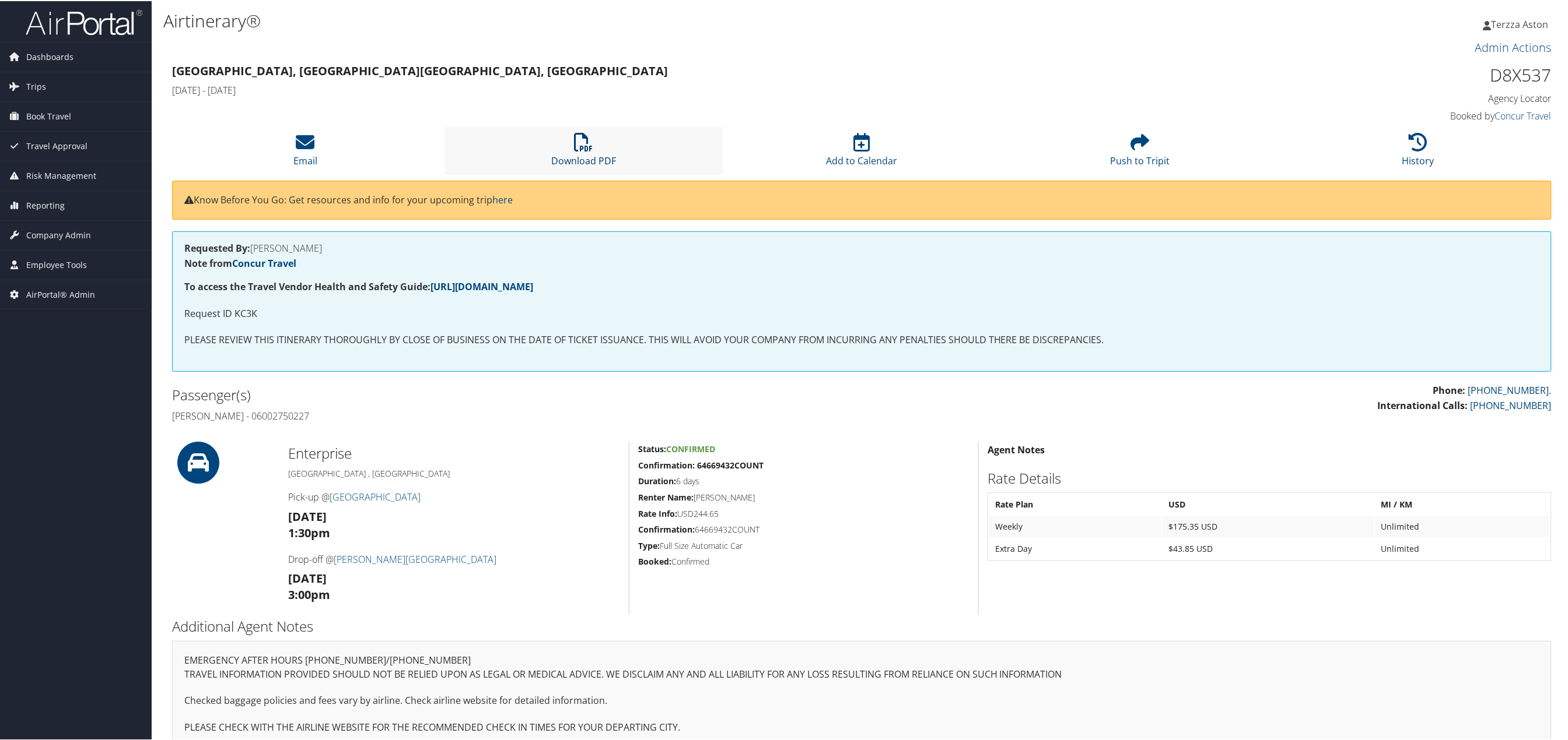
click at [583, 140] on icon at bounding box center [584, 141] width 19 height 19
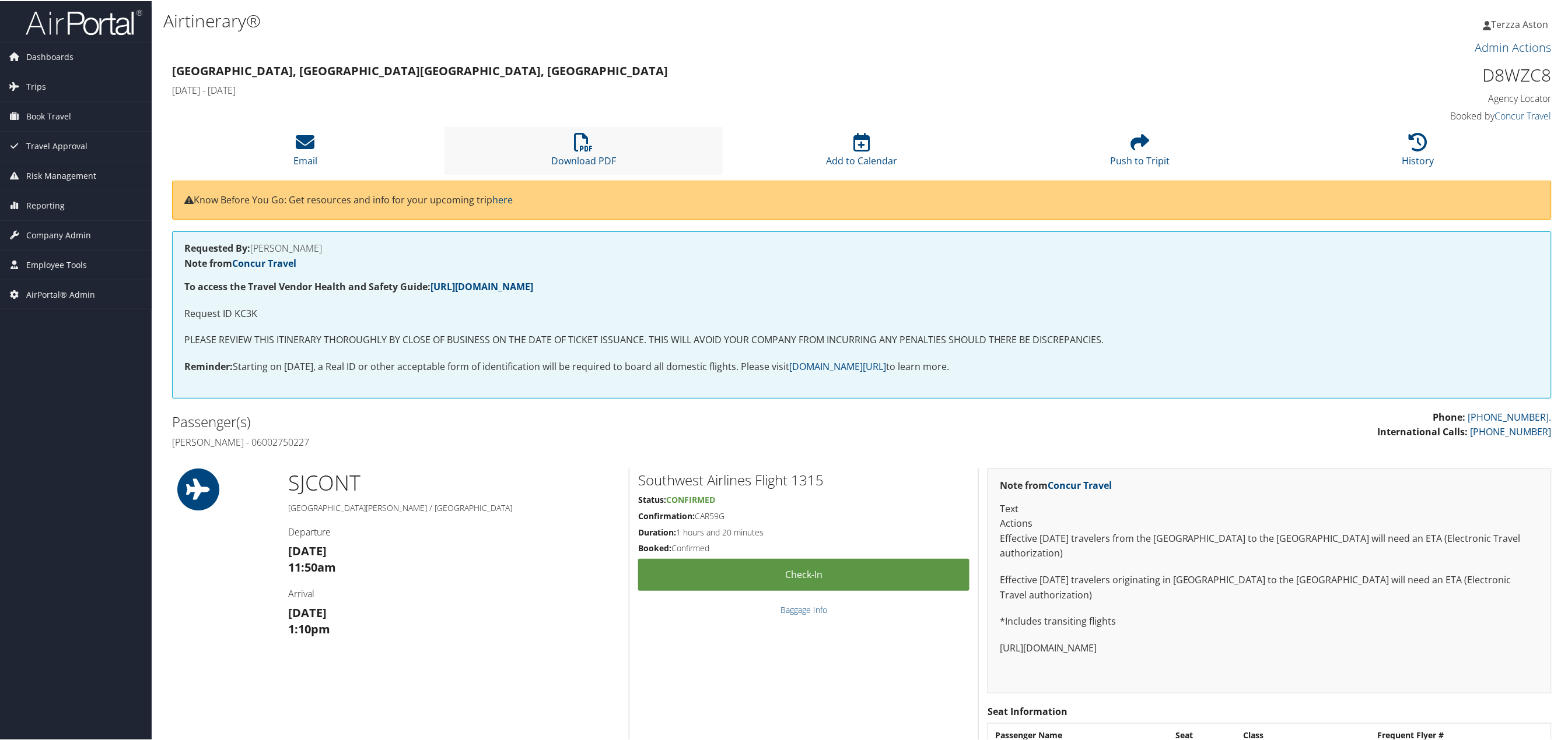
click at [591, 138] on li "Download PDF" at bounding box center [583, 149] width 278 height 47
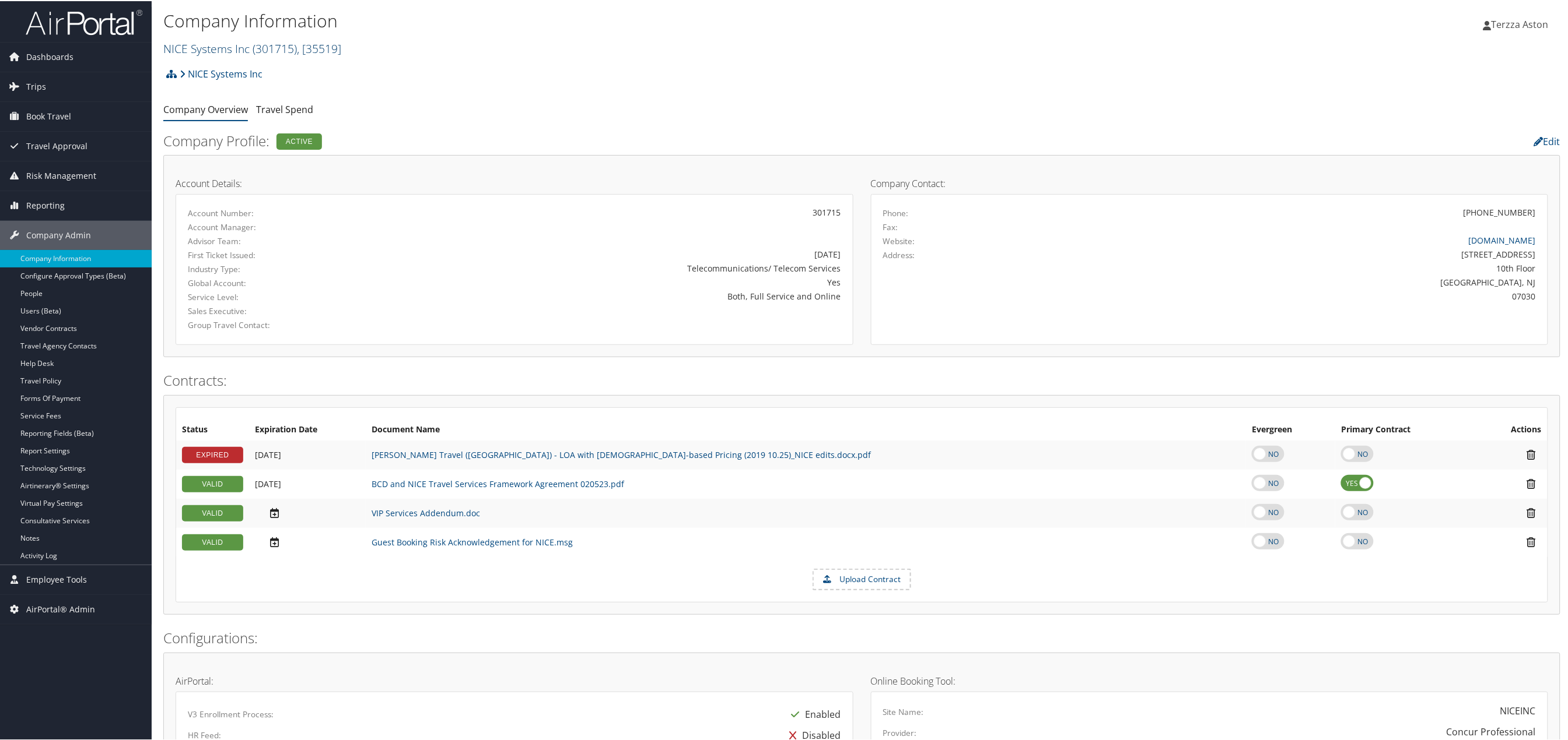
click at [256, 40] on span "( 301715 )" at bounding box center [275, 47] width 45 height 16
click at [208, 68] on input "search" at bounding box center [241, 69] width 153 height 21
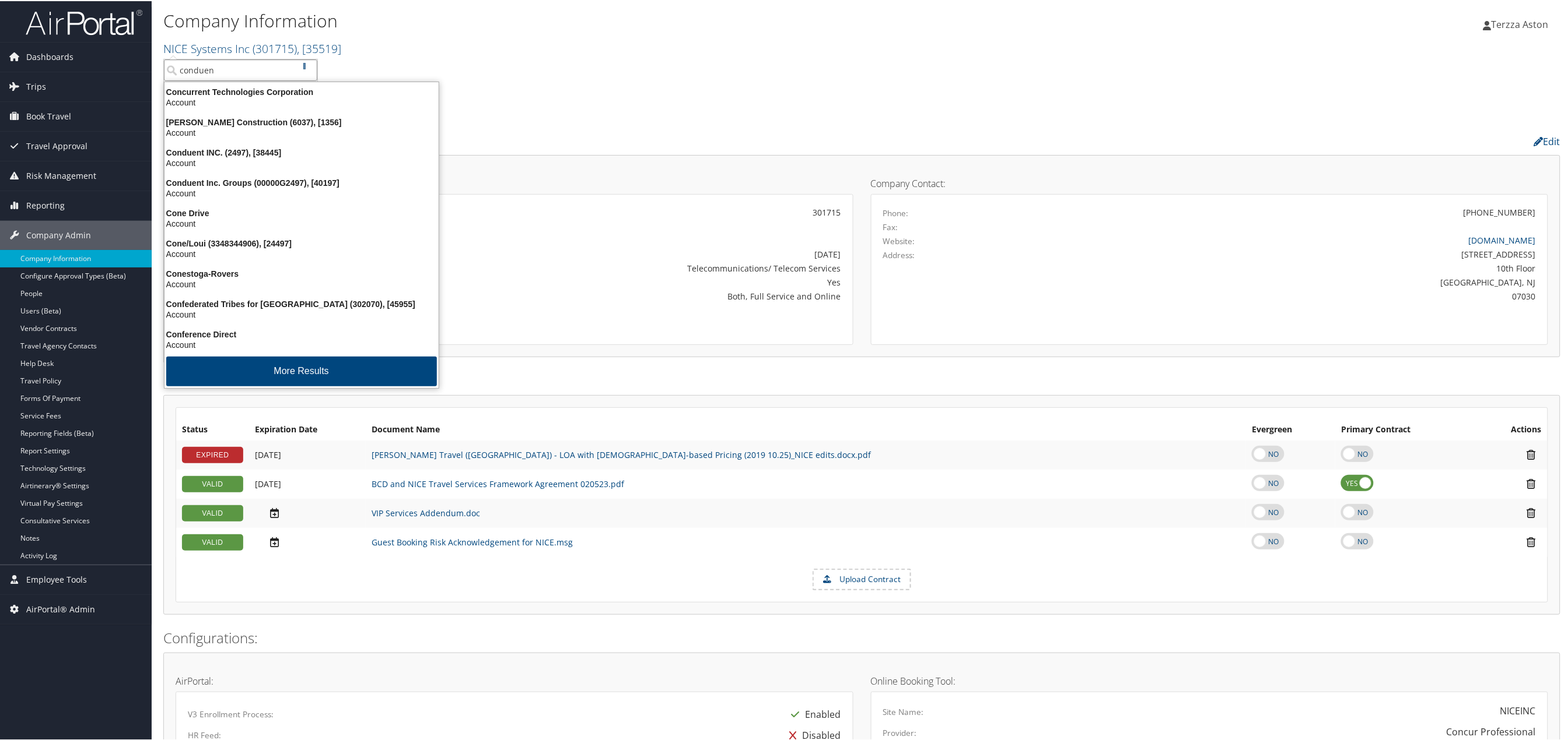
type input "conduent"
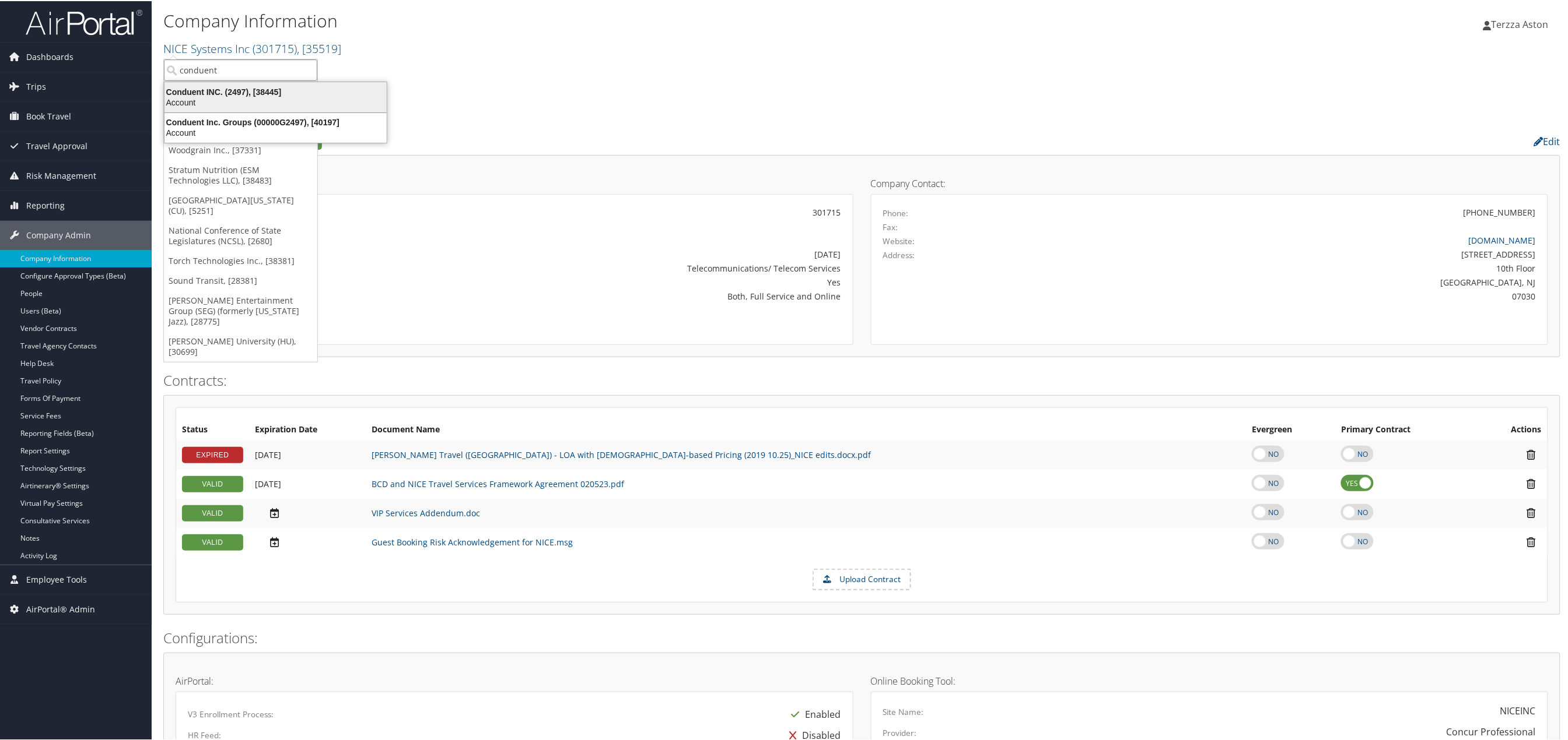
click at [218, 95] on div "Conduent INC. (2497), [38445]" at bounding box center [275, 91] width 237 height 11
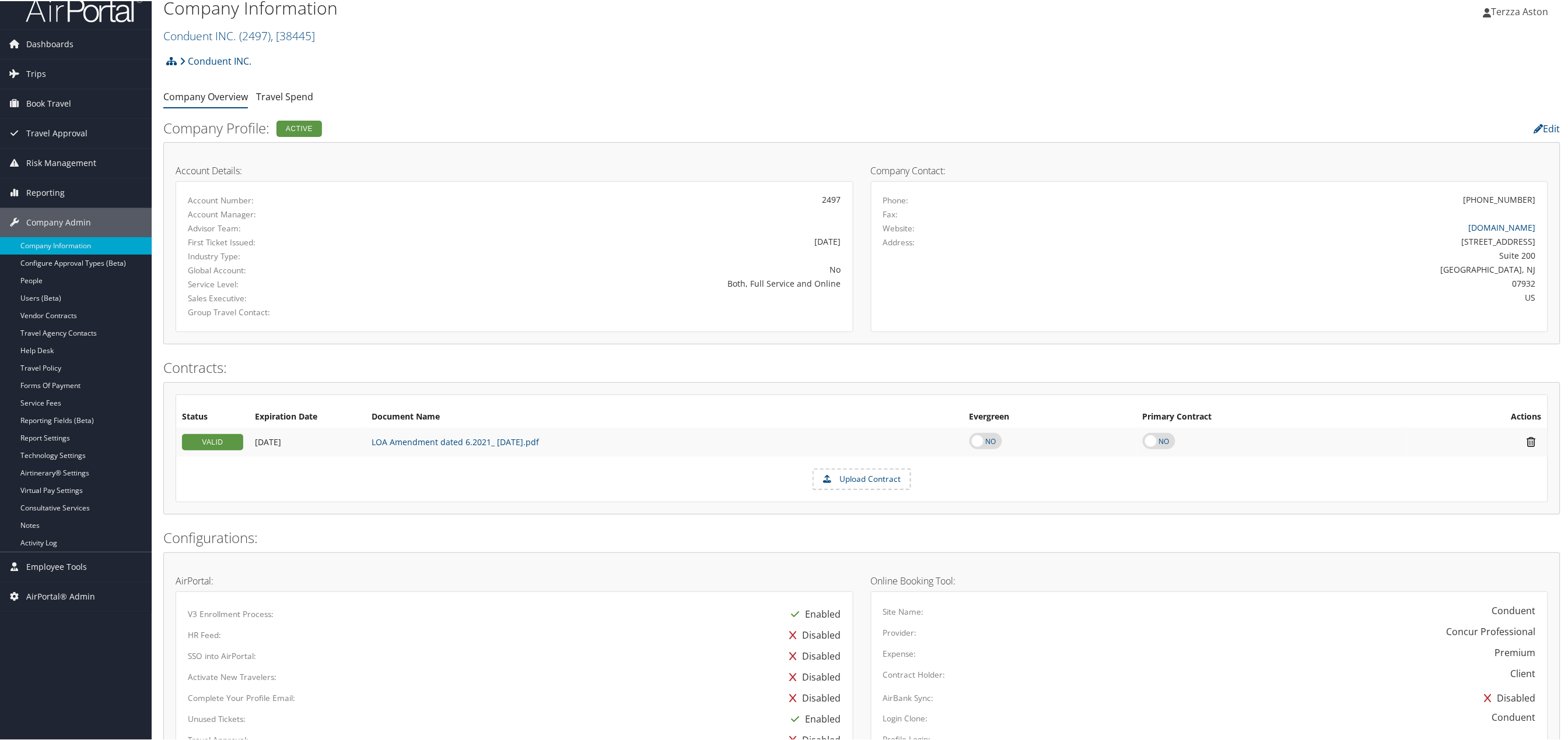
scroll to position [436, 0]
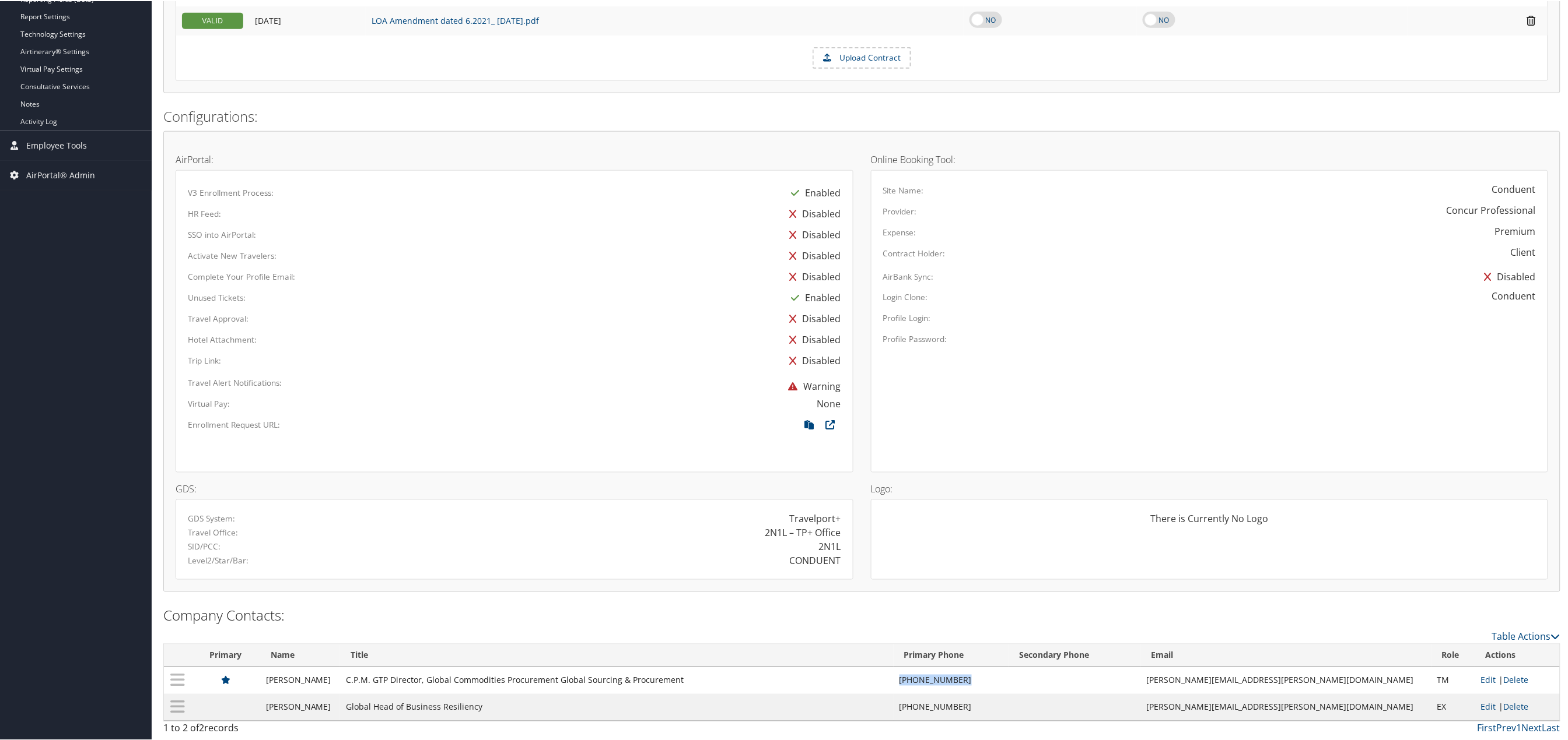
drag, startPoint x: 961, startPoint y: 673, endPoint x: 1026, endPoint y: 672, distance: 65.0
click at [1009, 672] on td "[PHONE_NUMBER]" at bounding box center [951, 680] width 115 height 27
copy td "[PHONE_NUMBER]"
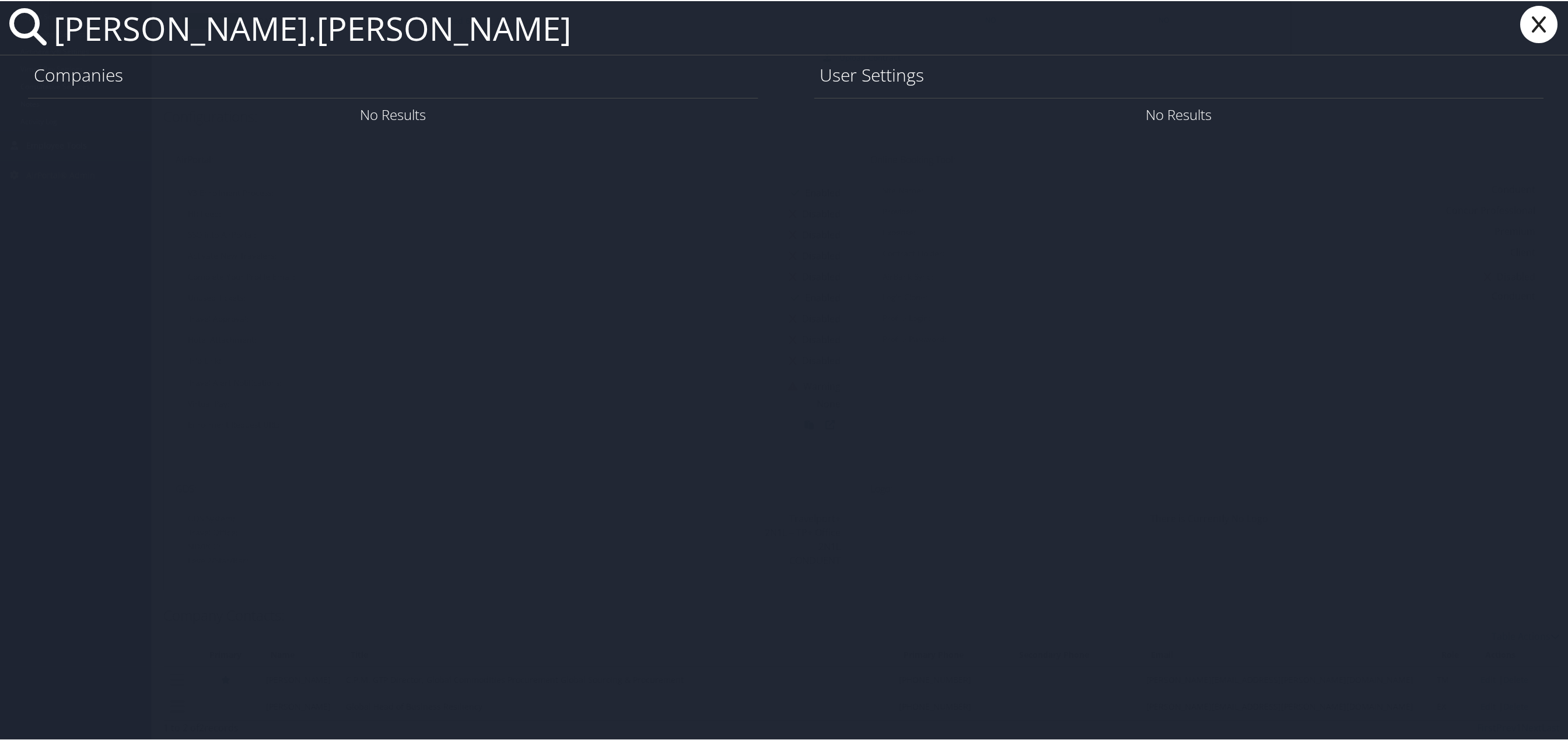
type input "[PERSON_NAME].[PERSON_NAME]"
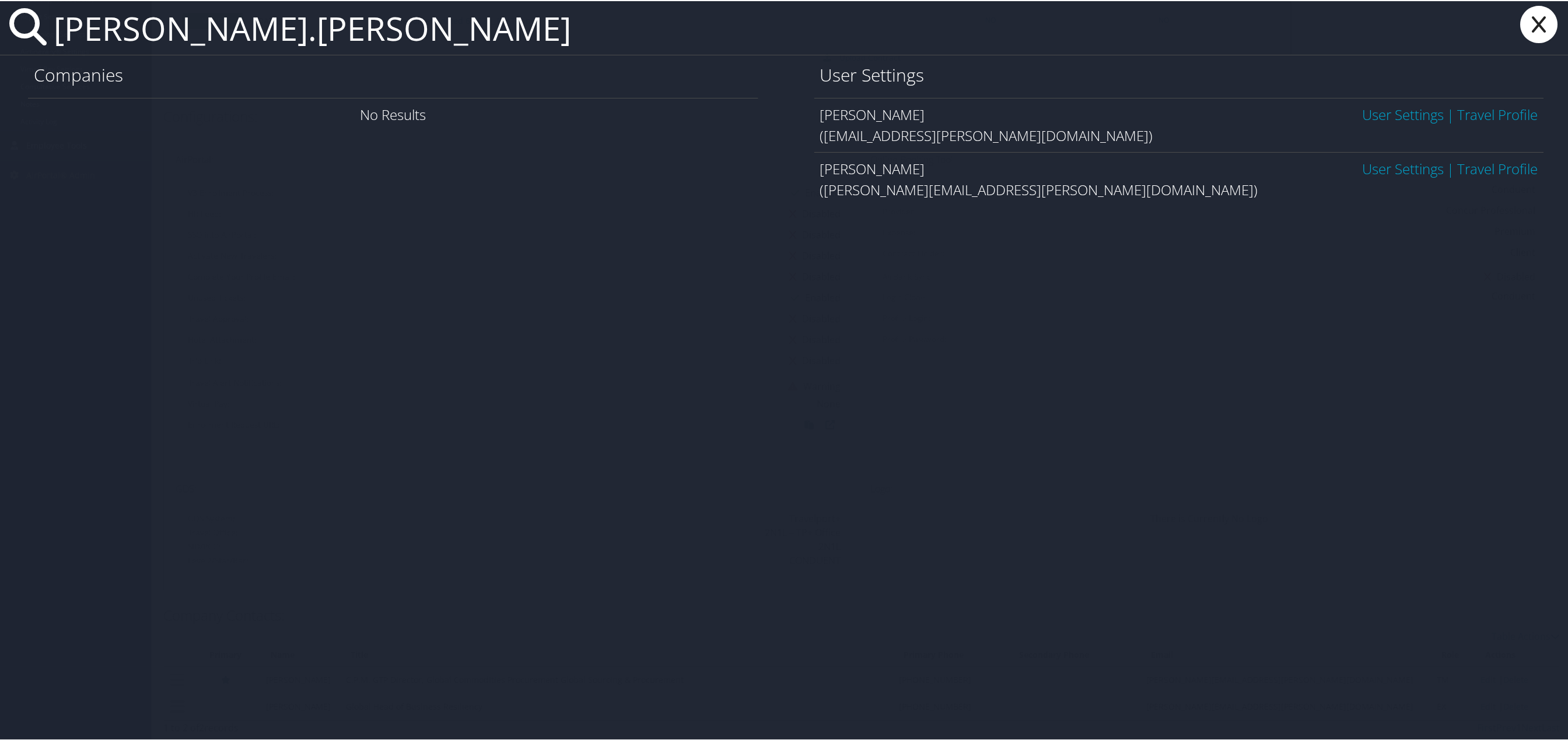
click at [1390, 171] on link "User Settings" at bounding box center [1403, 167] width 82 height 19
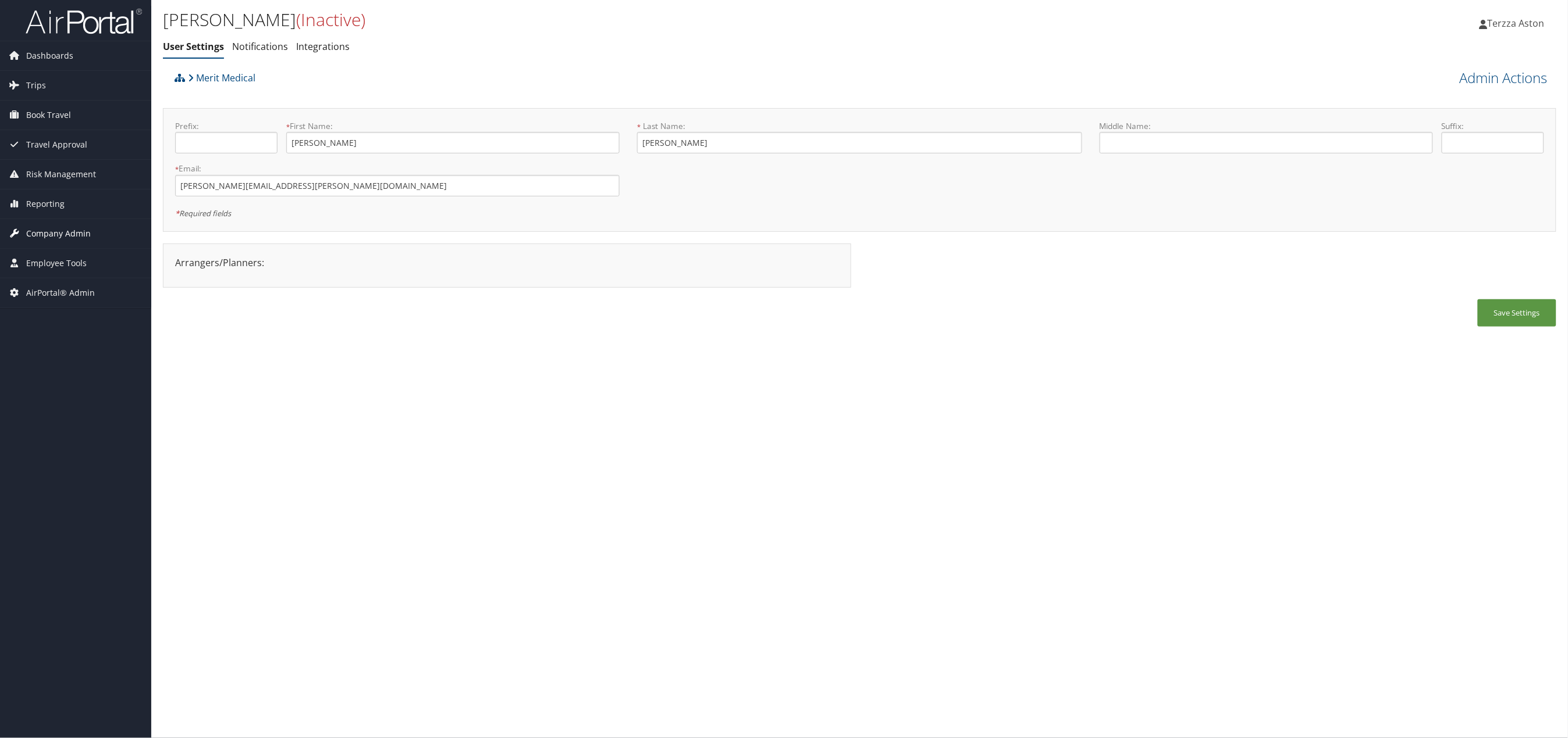
click at [76, 233] on span "Company Admin" at bounding box center [58, 233] width 65 height 29
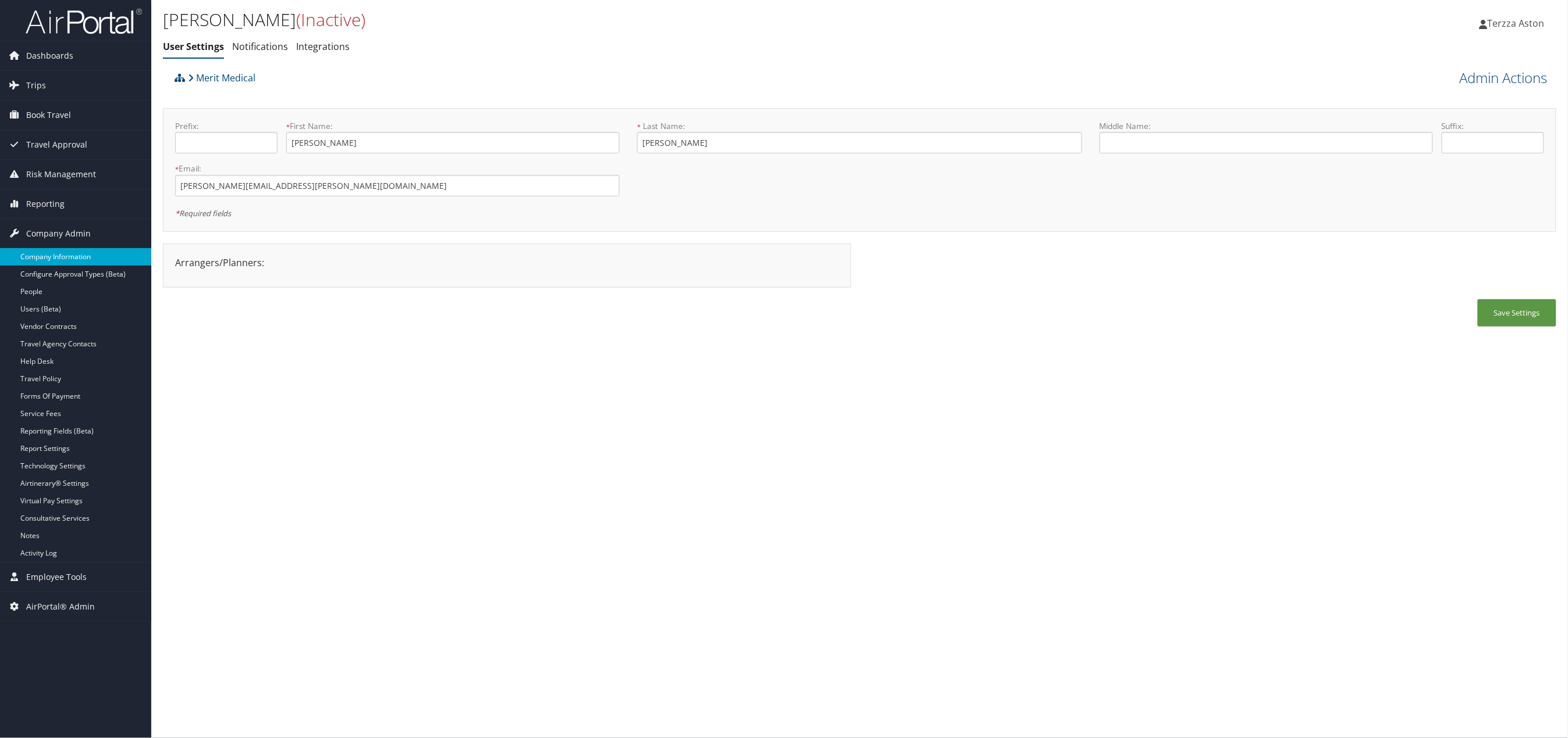
click at [52, 253] on link "Company Information" at bounding box center [76, 256] width 151 height 17
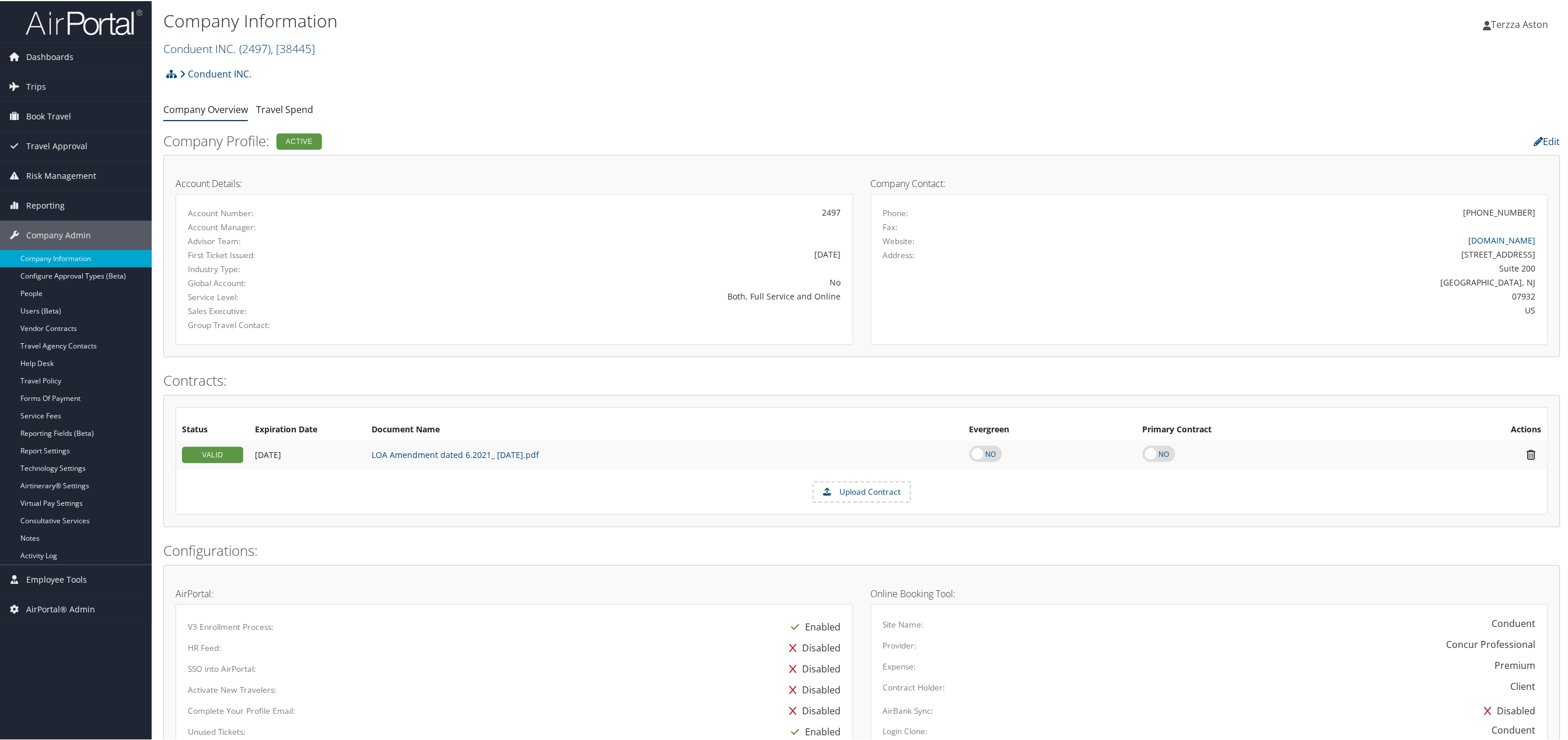
click at [181, 48] on link "Conduent INC. ( 2497 ) , [ 38445 ]" at bounding box center [239, 47] width 152 height 16
click at [192, 71] on input "search" at bounding box center [241, 69] width 153 height 21
type input "n"
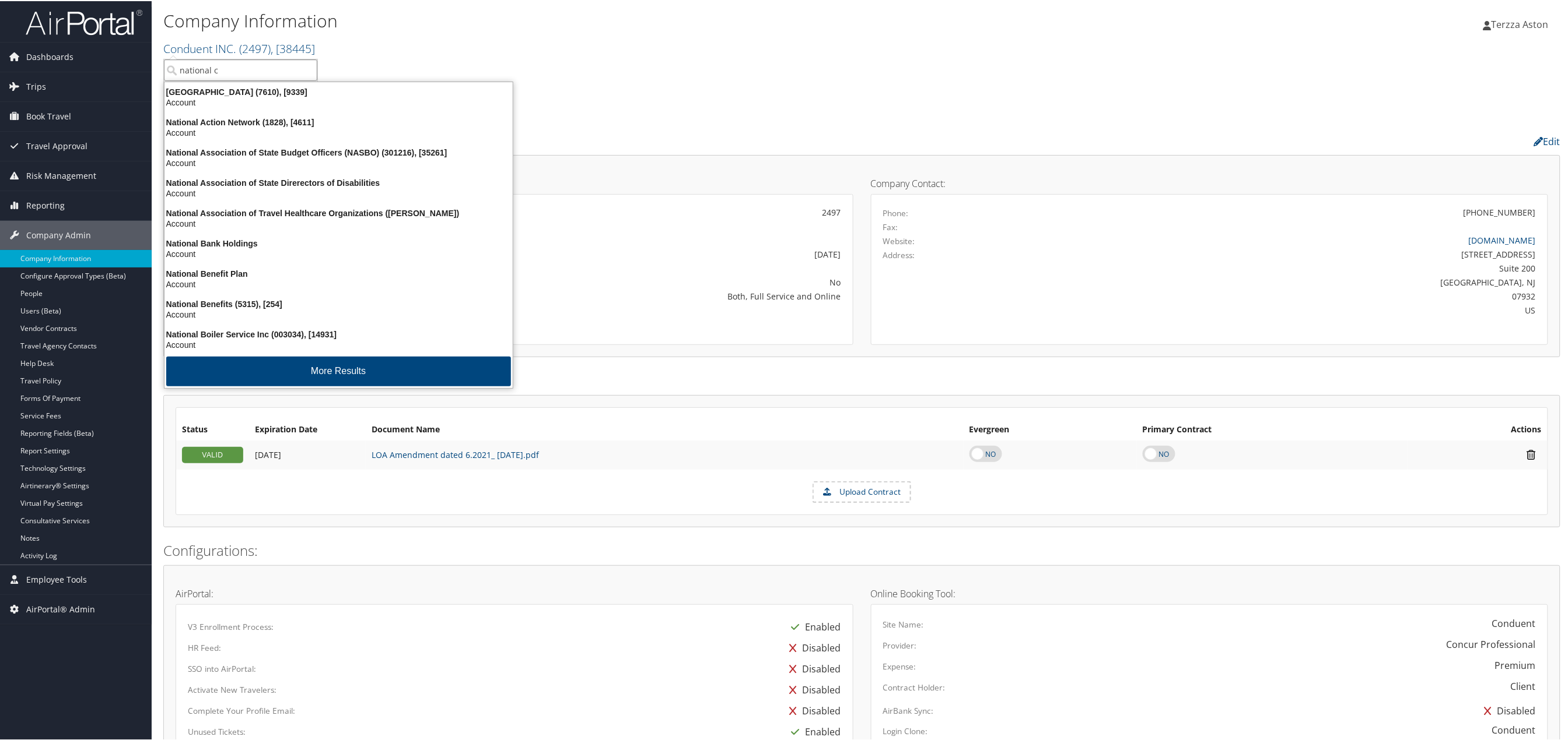
type input "national co"
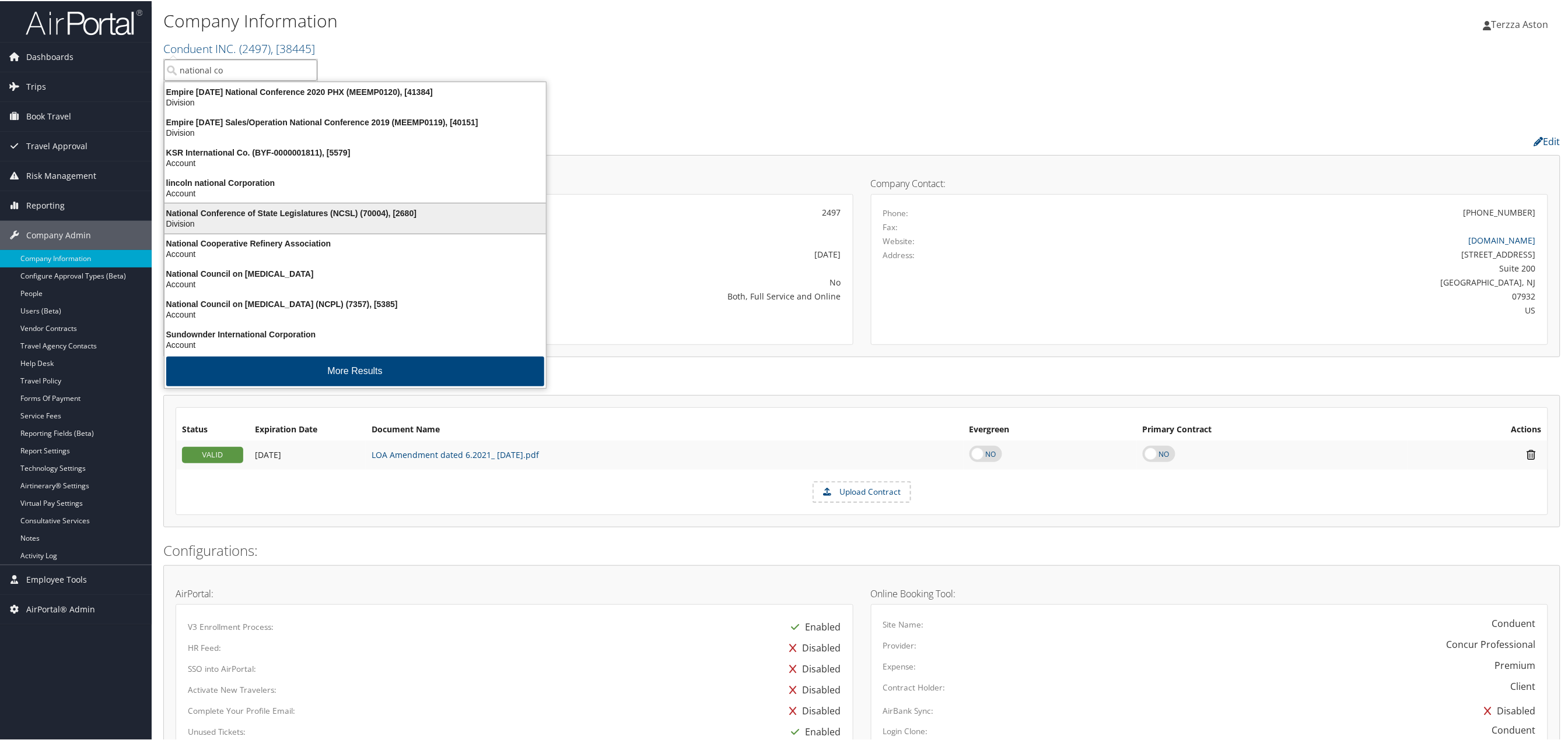
click at [213, 219] on div "Division" at bounding box center [355, 222] width 396 height 11
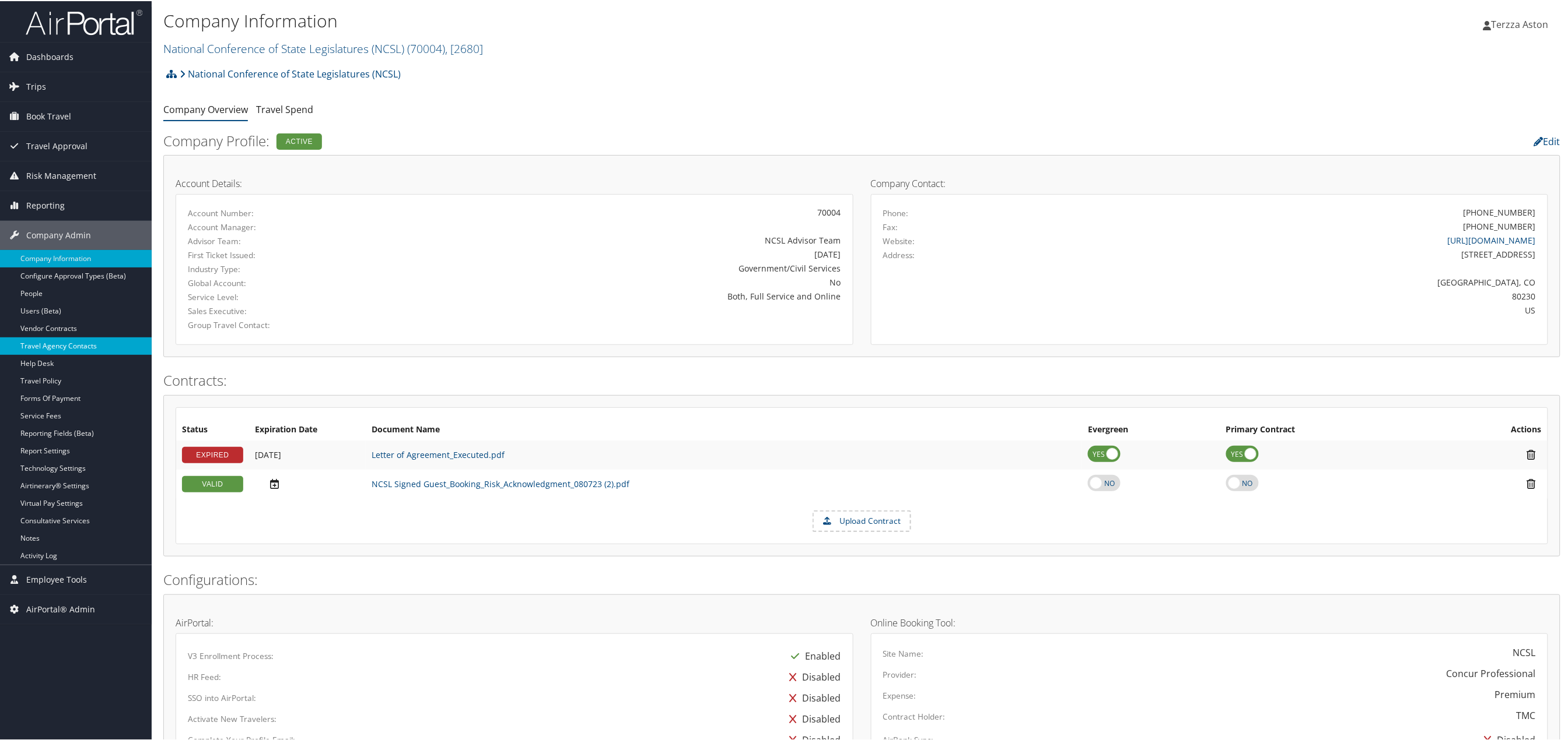
click at [65, 349] on link "Travel Agency Contacts" at bounding box center [76, 344] width 152 height 17
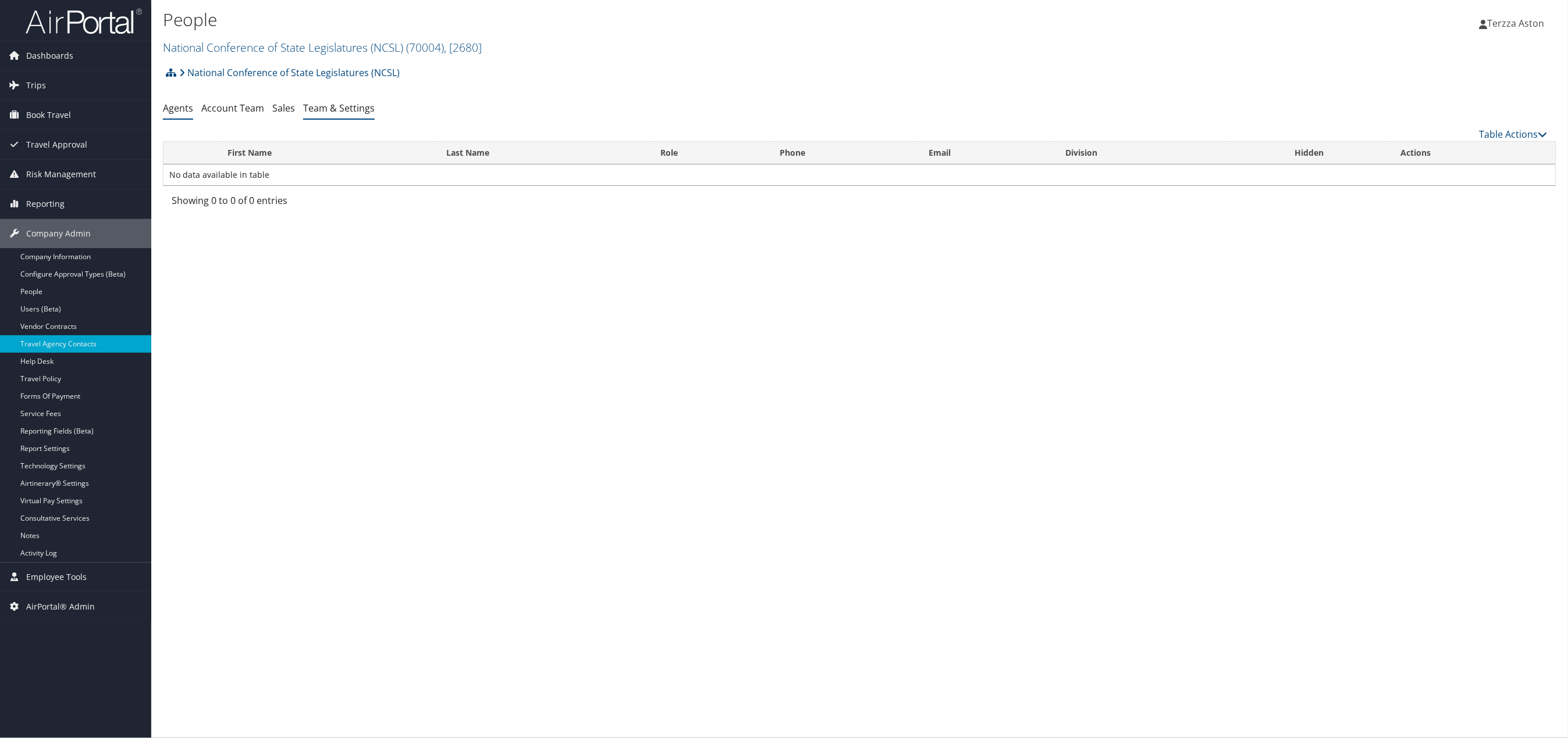
click at [352, 111] on link "Team & Settings" at bounding box center [339, 108] width 72 height 13
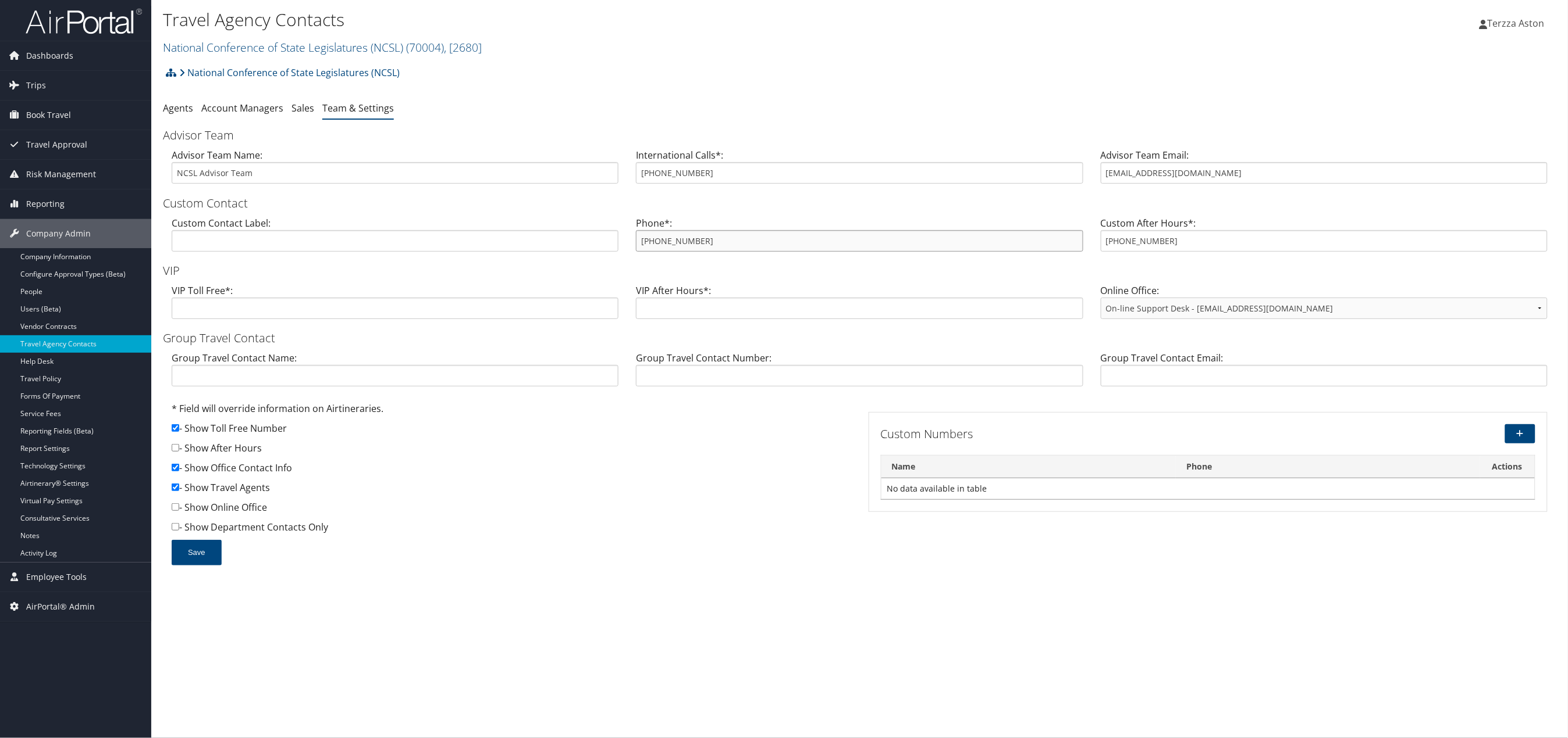
drag, startPoint x: 641, startPoint y: 241, endPoint x: 719, endPoint y: 242, distance: 78.0
click at [719, 242] on input "[PHONE_NUMBER]" at bounding box center [858, 241] width 446 height 21
click at [44, 81] on link "Trips" at bounding box center [76, 85] width 151 height 29
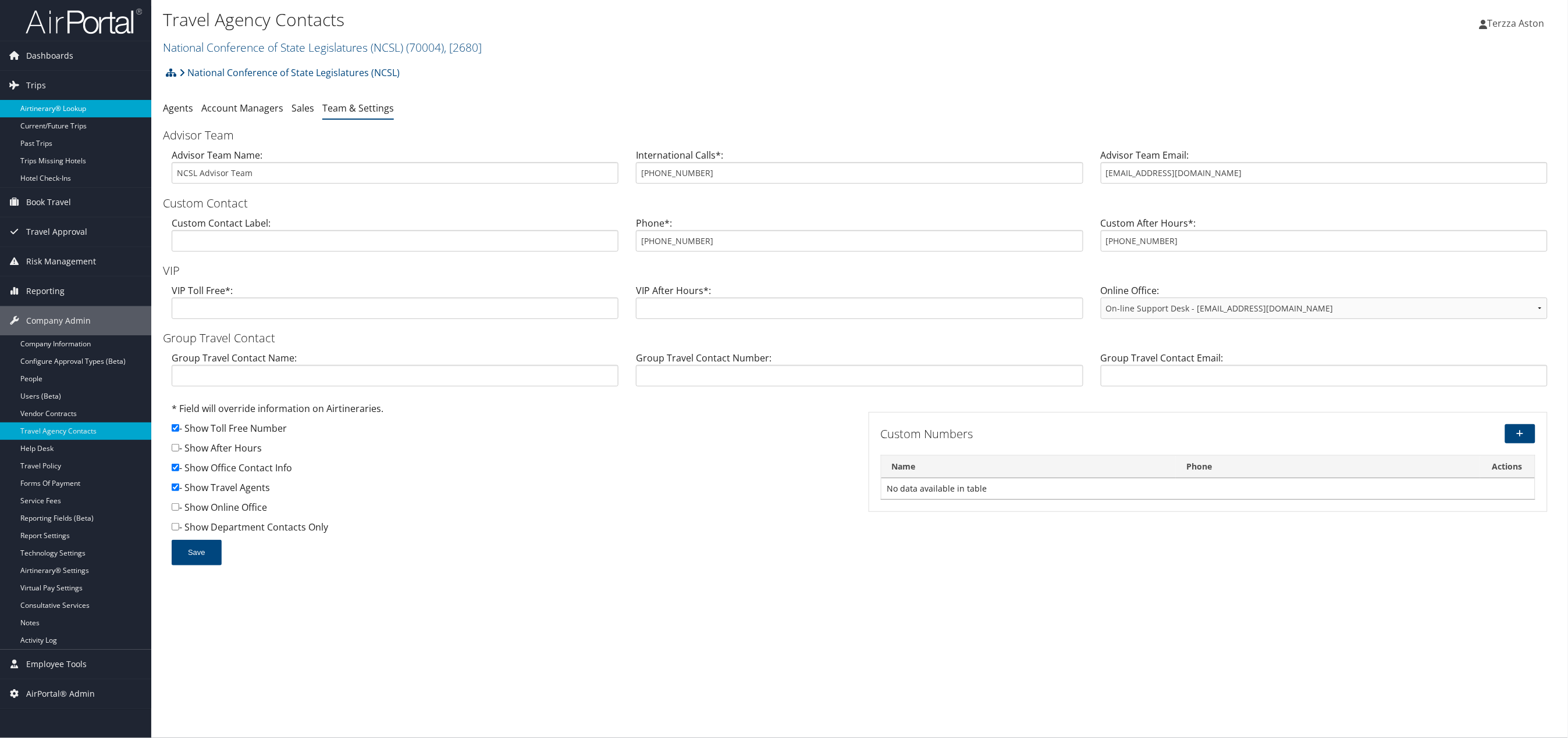
click at [53, 104] on link "Airtinerary® Lookup" at bounding box center [76, 108] width 151 height 17
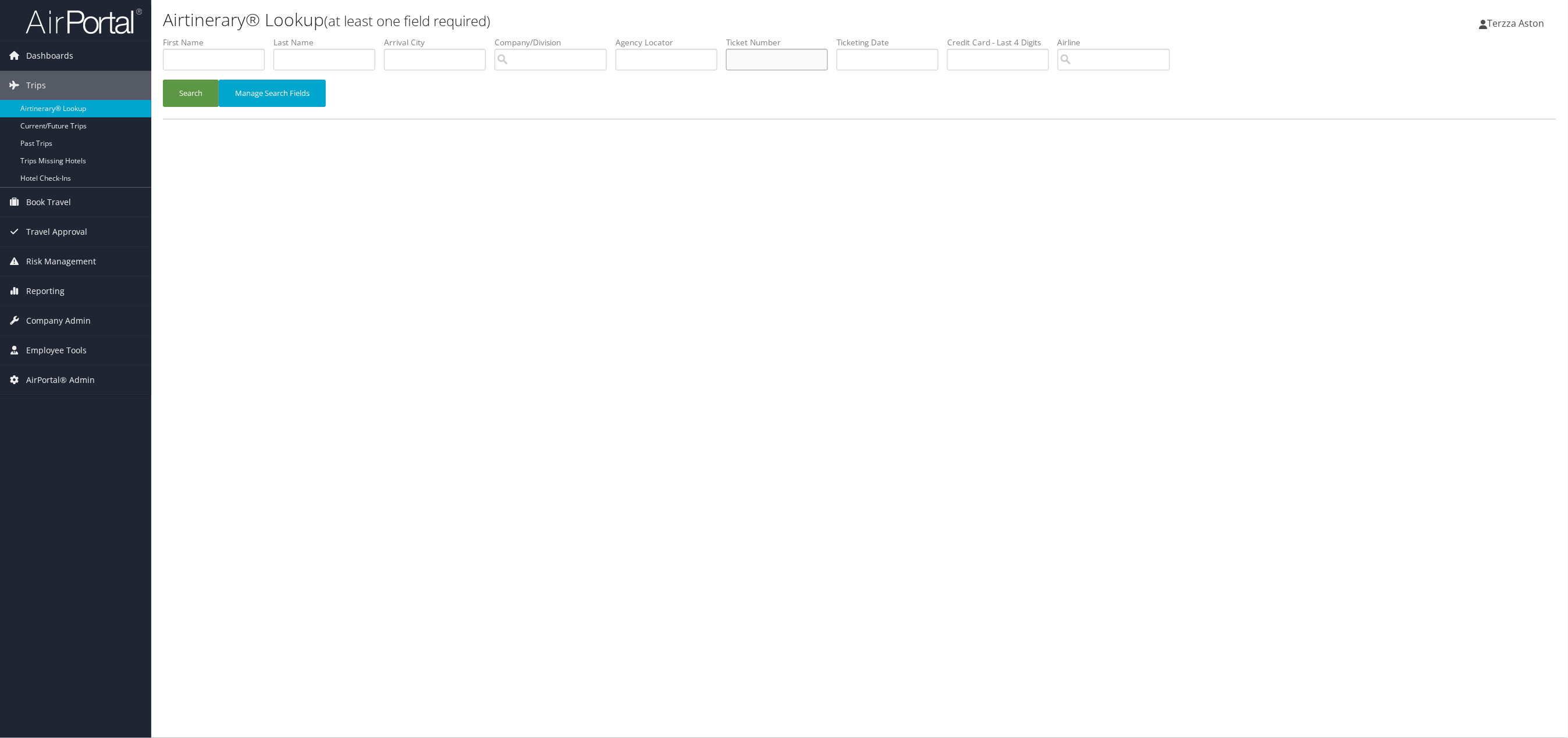
click at [747, 60] on input "text" at bounding box center [777, 59] width 102 height 21
click at [650, 68] on input "text" at bounding box center [667, 59] width 102 height 21
type input "dn21bx"
click at [163, 80] on button "Search" at bounding box center [191, 93] width 56 height 27
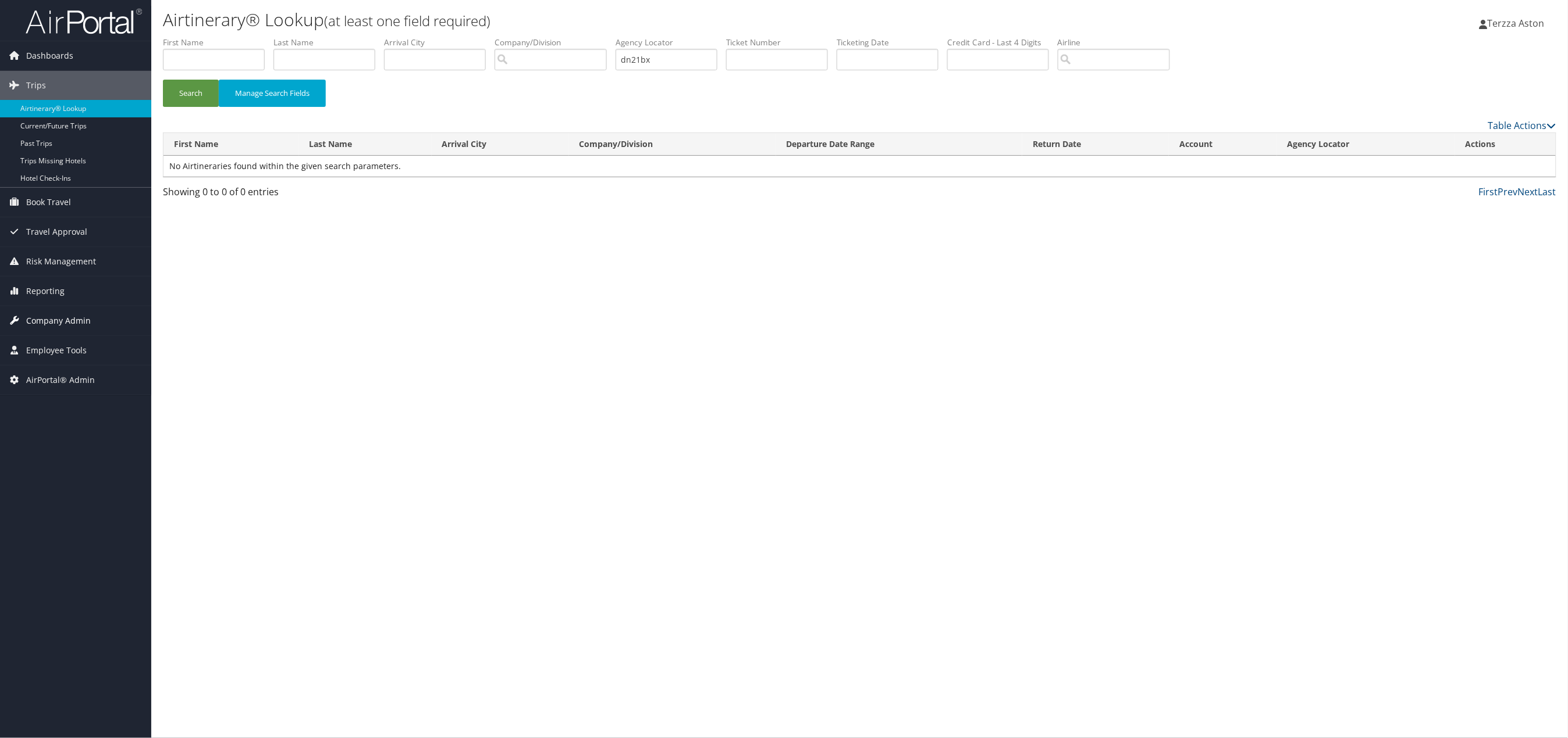
click at [49, 325] on span "Company Admin" at bounding box center [58, 321] width 65 height 29
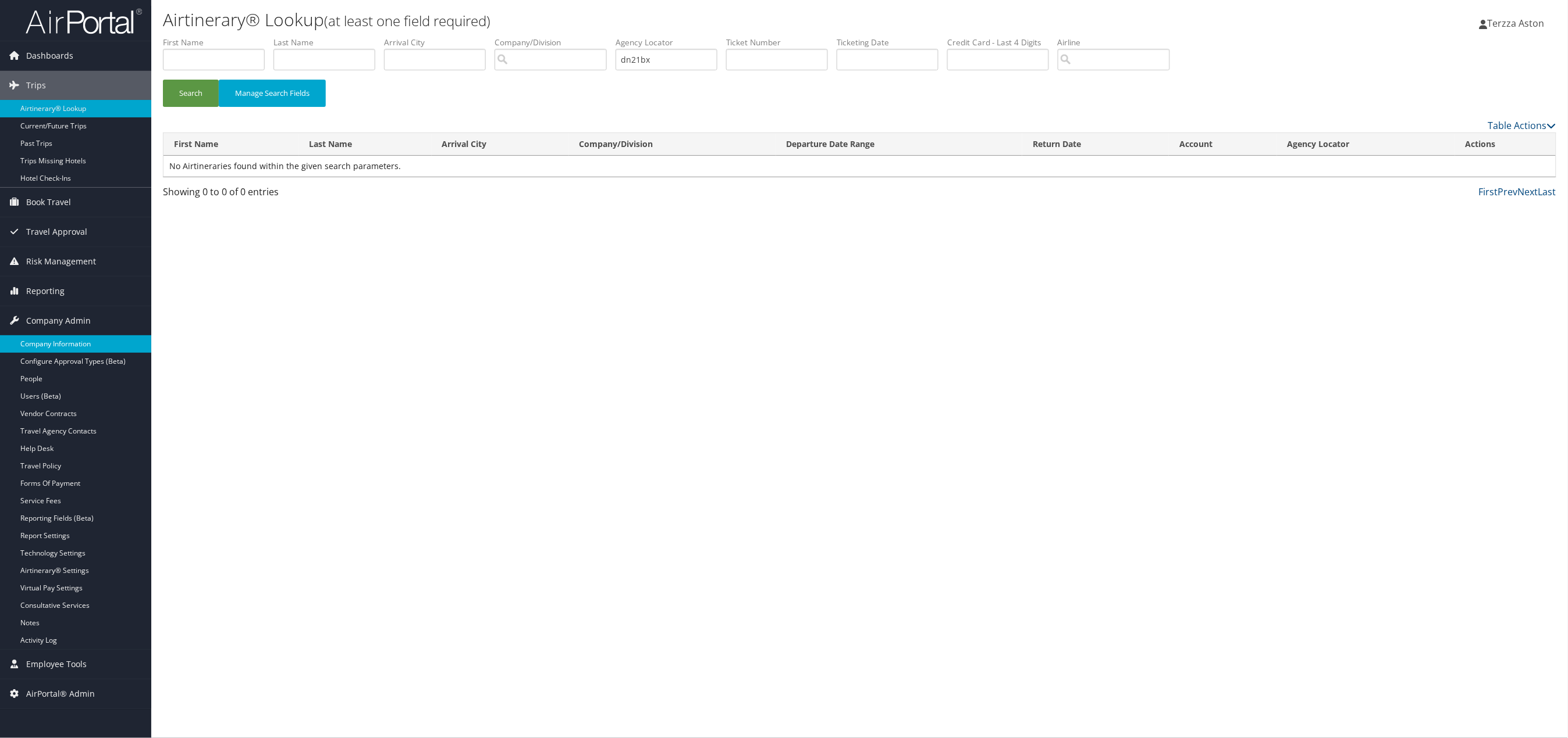
click at [62, 341] on link "Company Information" at bounding box center [76, 344] width 151 height 17
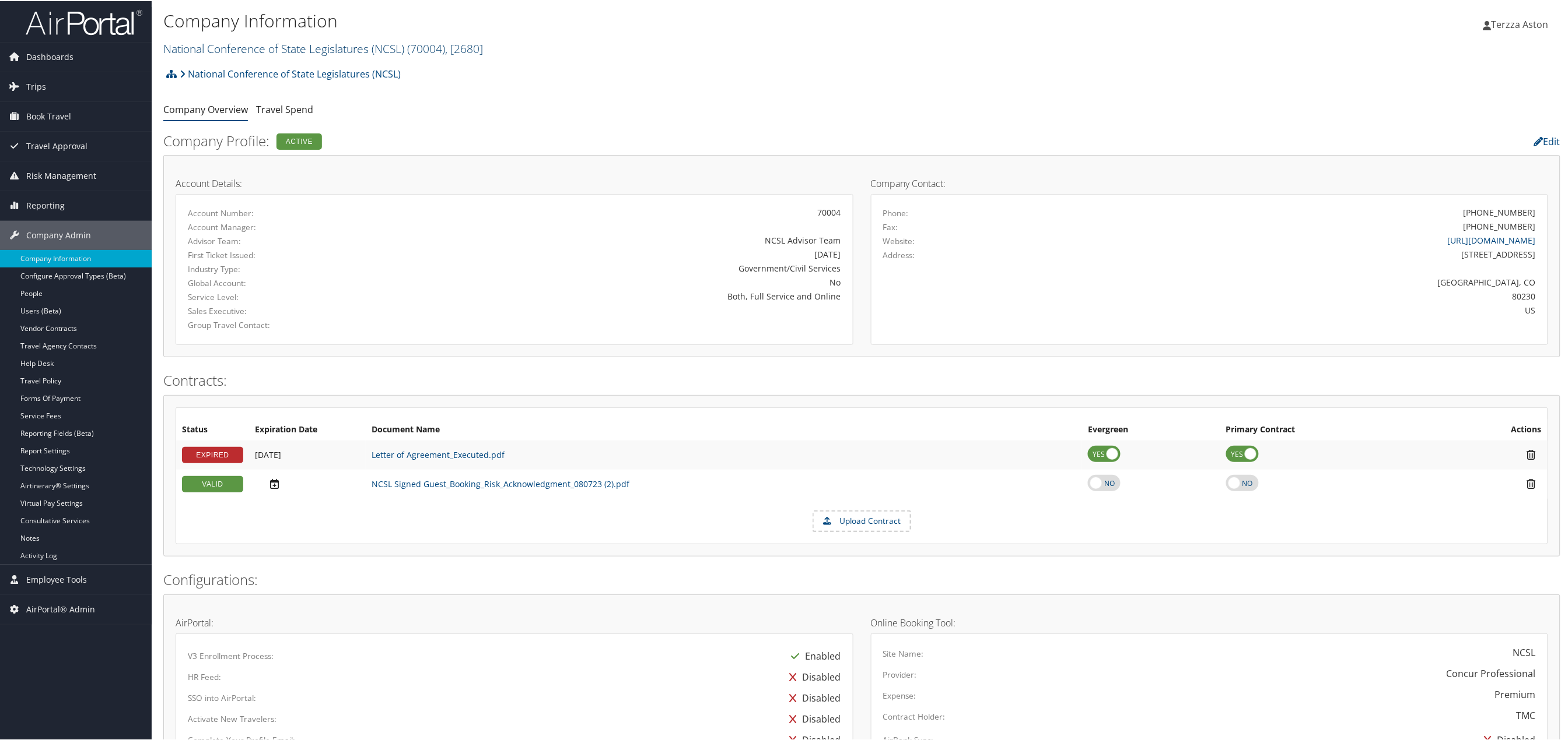
click at [247, 49] on link "National Conference of State Legislatures (NCSL) ( 70004 ) , [ 2680 ]" at bounding box center [323, 47] width 320 height 16
click at [260, 68] on input "search" at bounding box center [241, 69] width 153 height 21
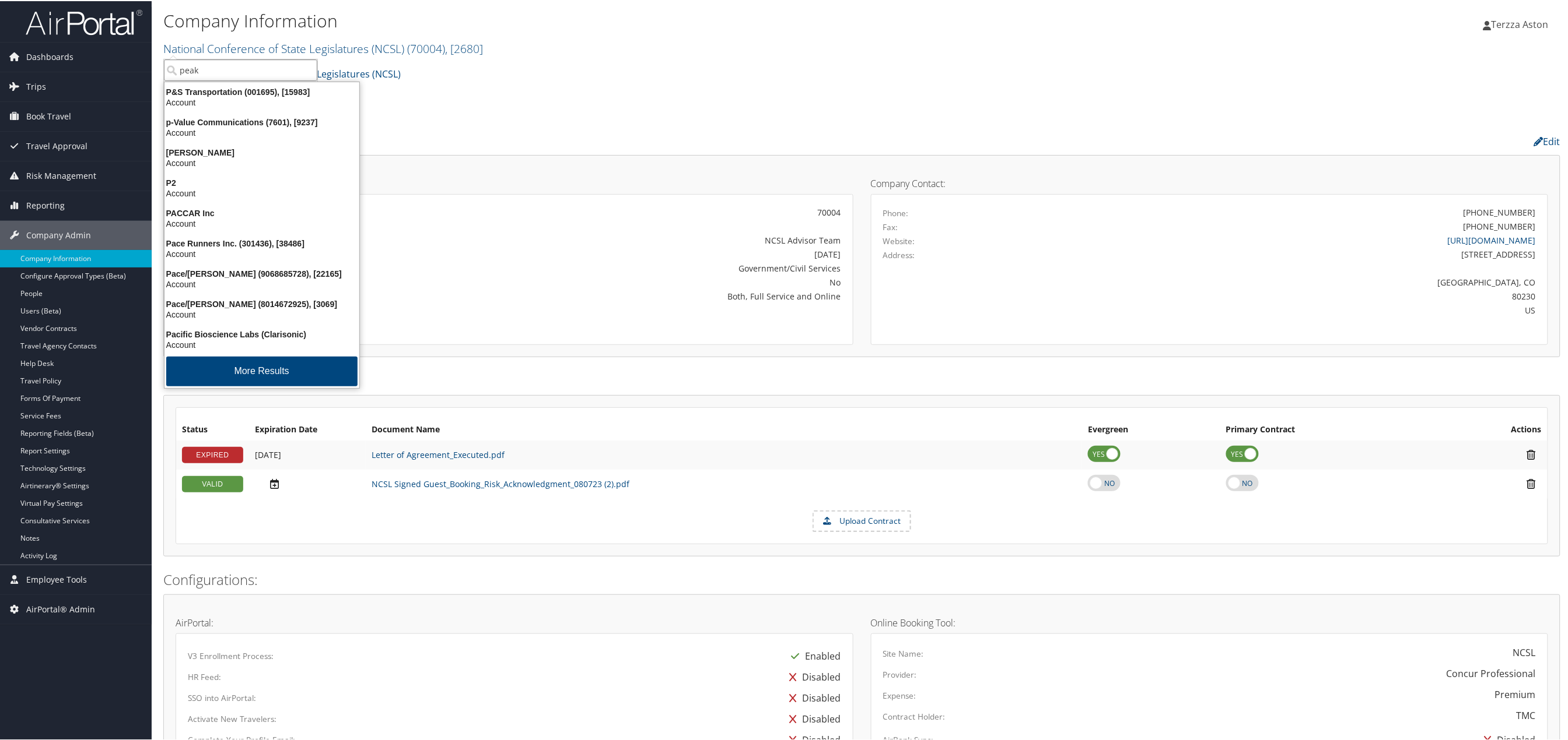
type input "peaks"
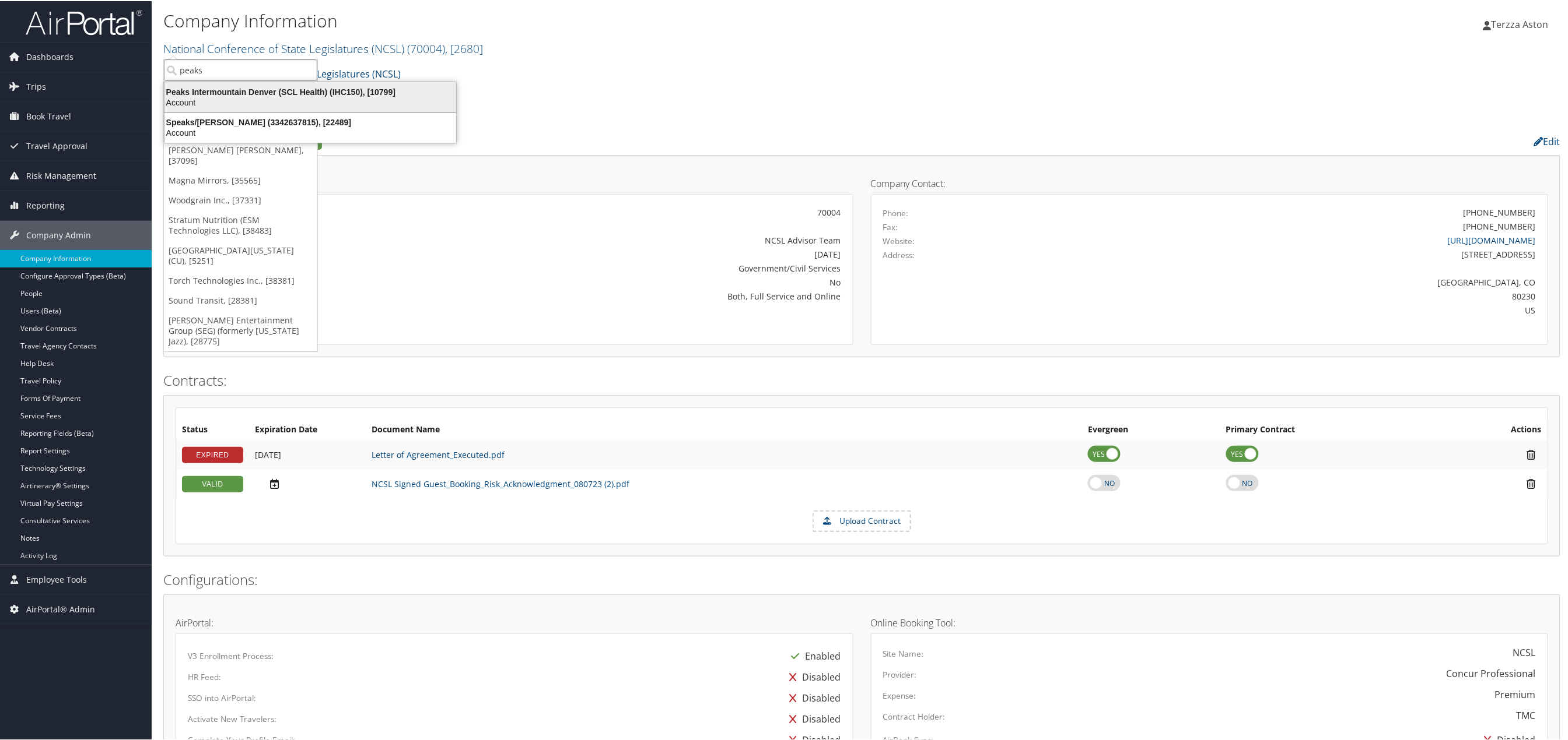
click at [251, 87] on div "Peaks Intermountain Denver (SCL Health) (IHC150), [10799]" at bounding box center [310, 91] width 306 height 11
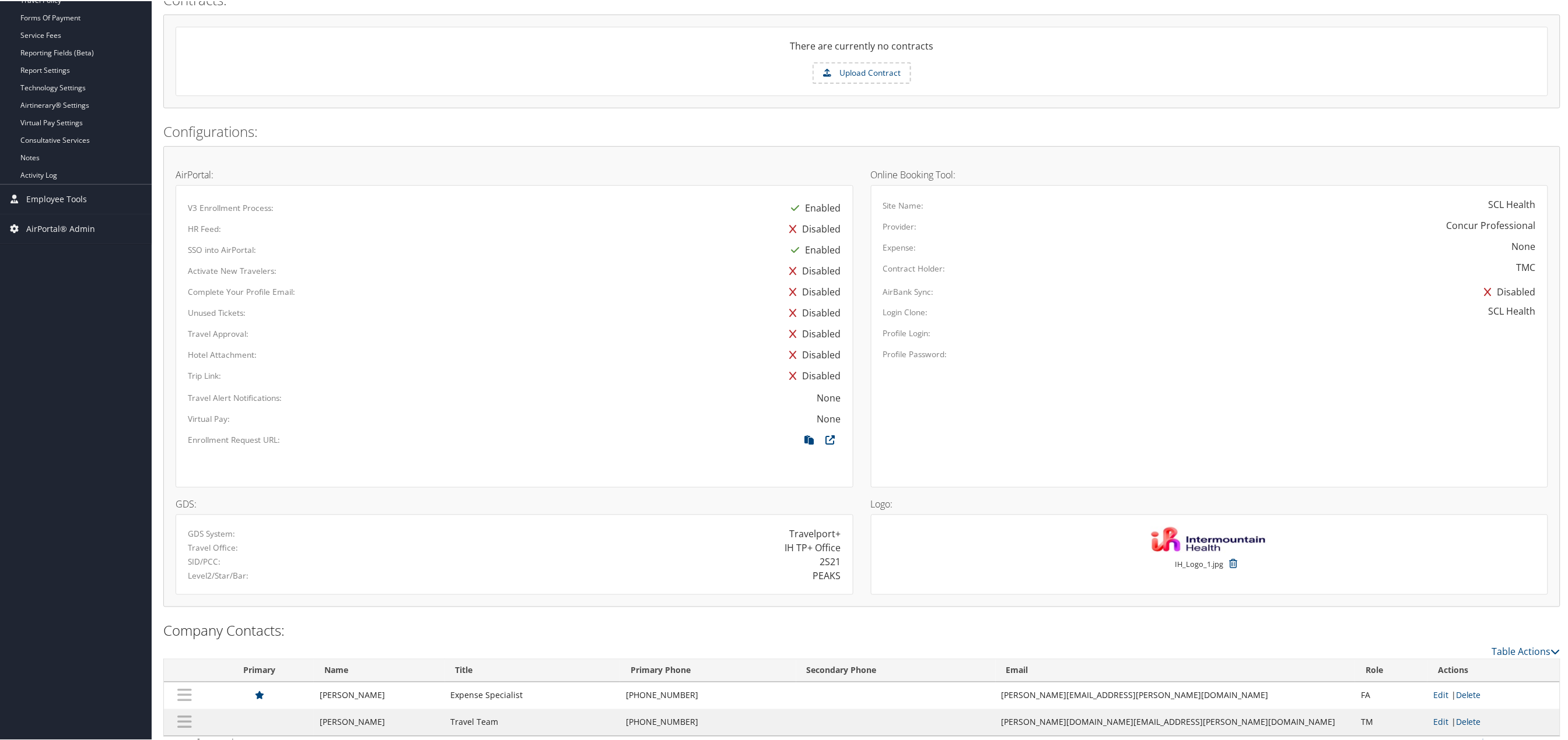
scroll to position [397, 0]
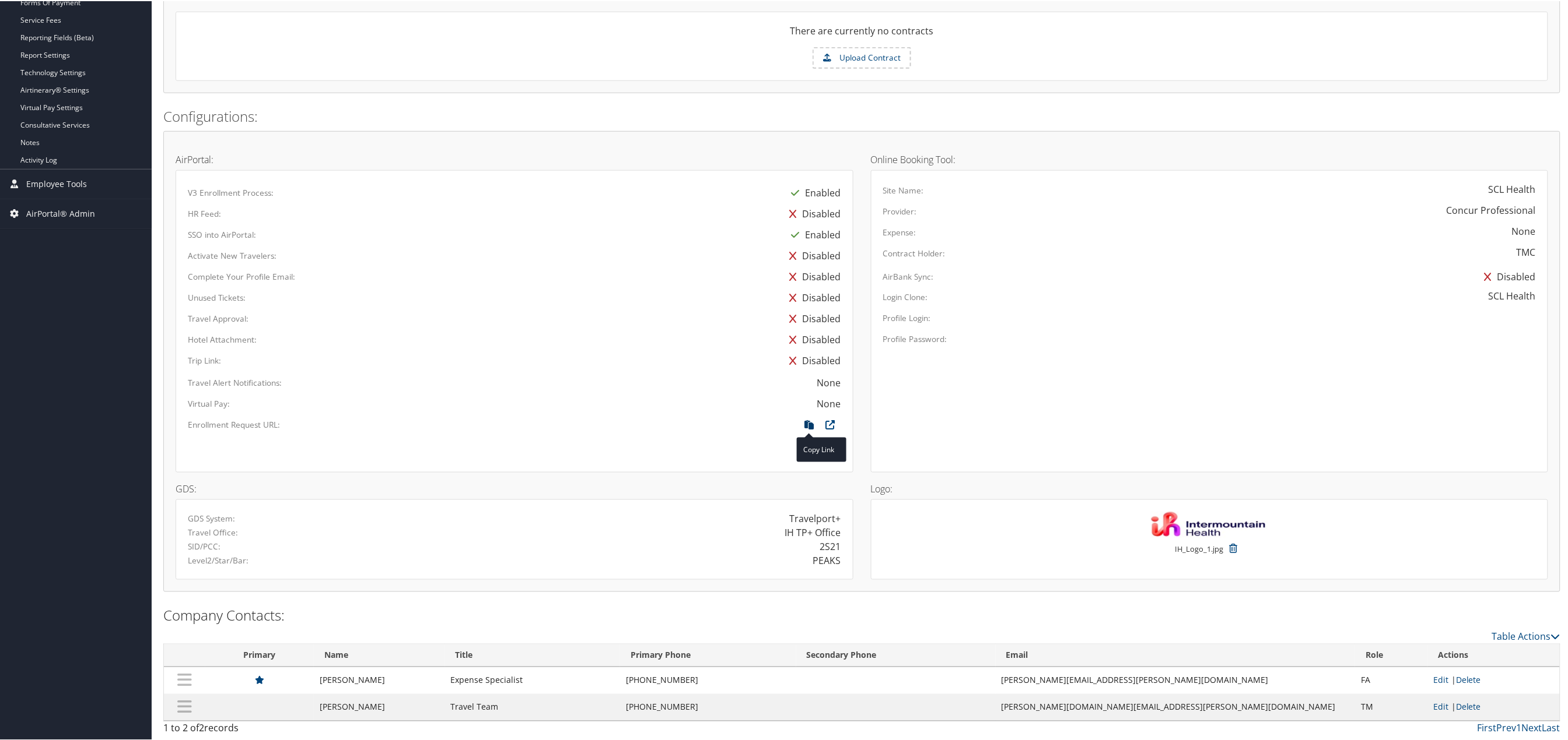
click at [799, 423] on icon at bounding box center [809, 427] width 21 height 15
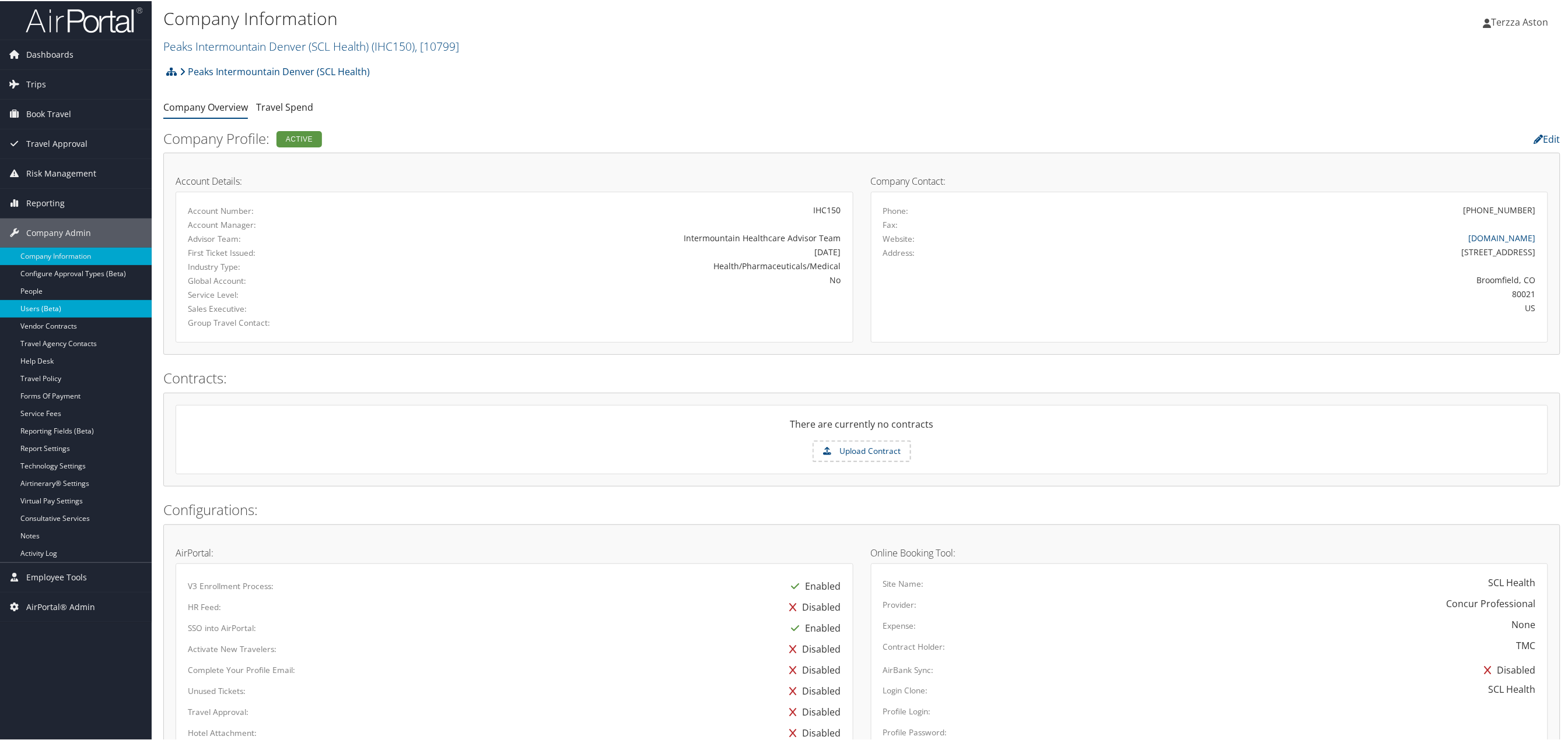
scroll to position [0, 0]
click at [43, 254] on link "Company Information" at bounding box center [76, 257] width 152 height 17
click at [209, 43] on link "Peaks Intermountain Denver (SCL Health) ( IHC150 ) , [ 10799 ]" at bounding box center [311, 47] width 296 height 16
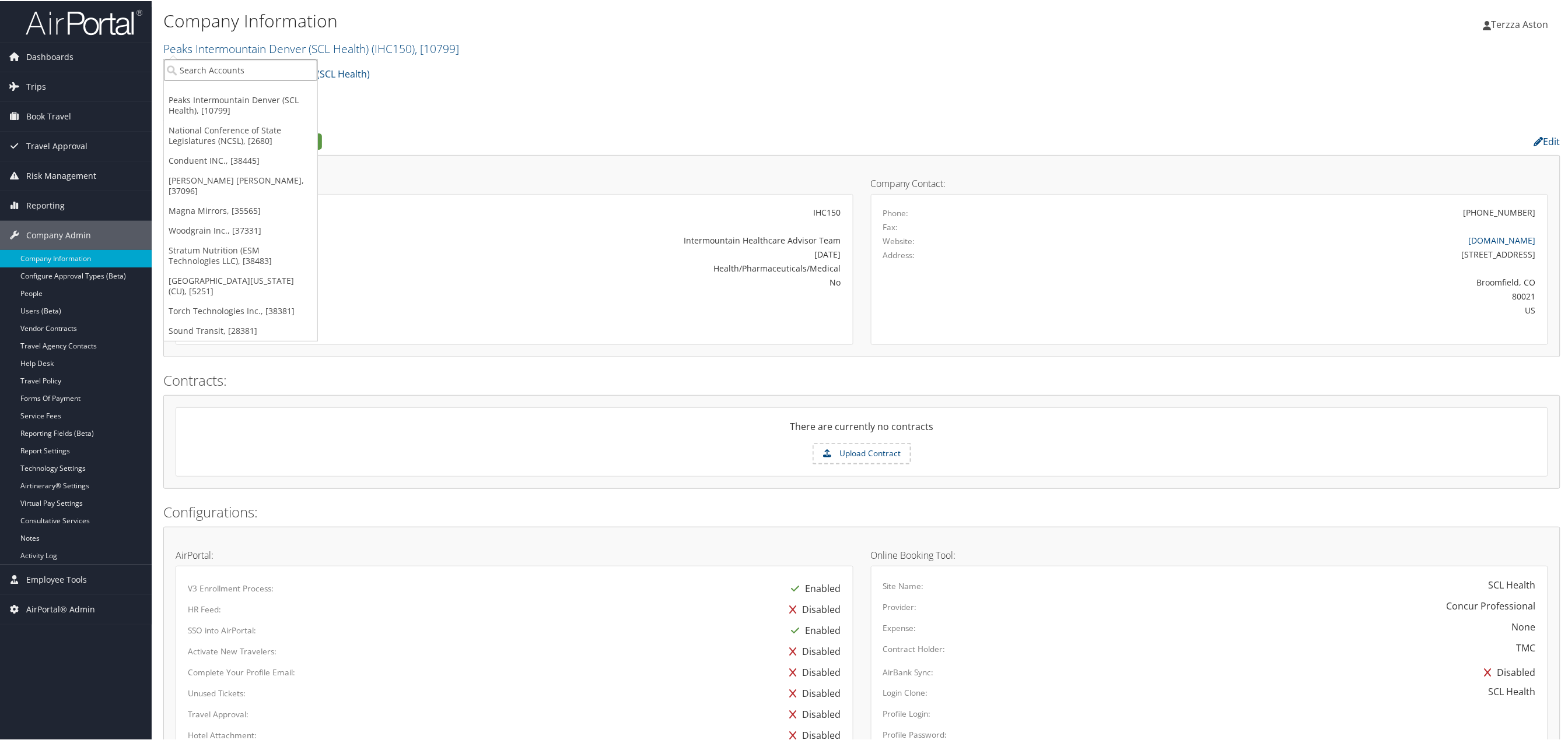
click at [195, 63] on input "search" at bounding box center [241, 69] width 153 height 21
type input "select healt"
click at [254, 69] on input "select healt" at bounding box center [241, 69] width 153 height 21
type input "select heal"
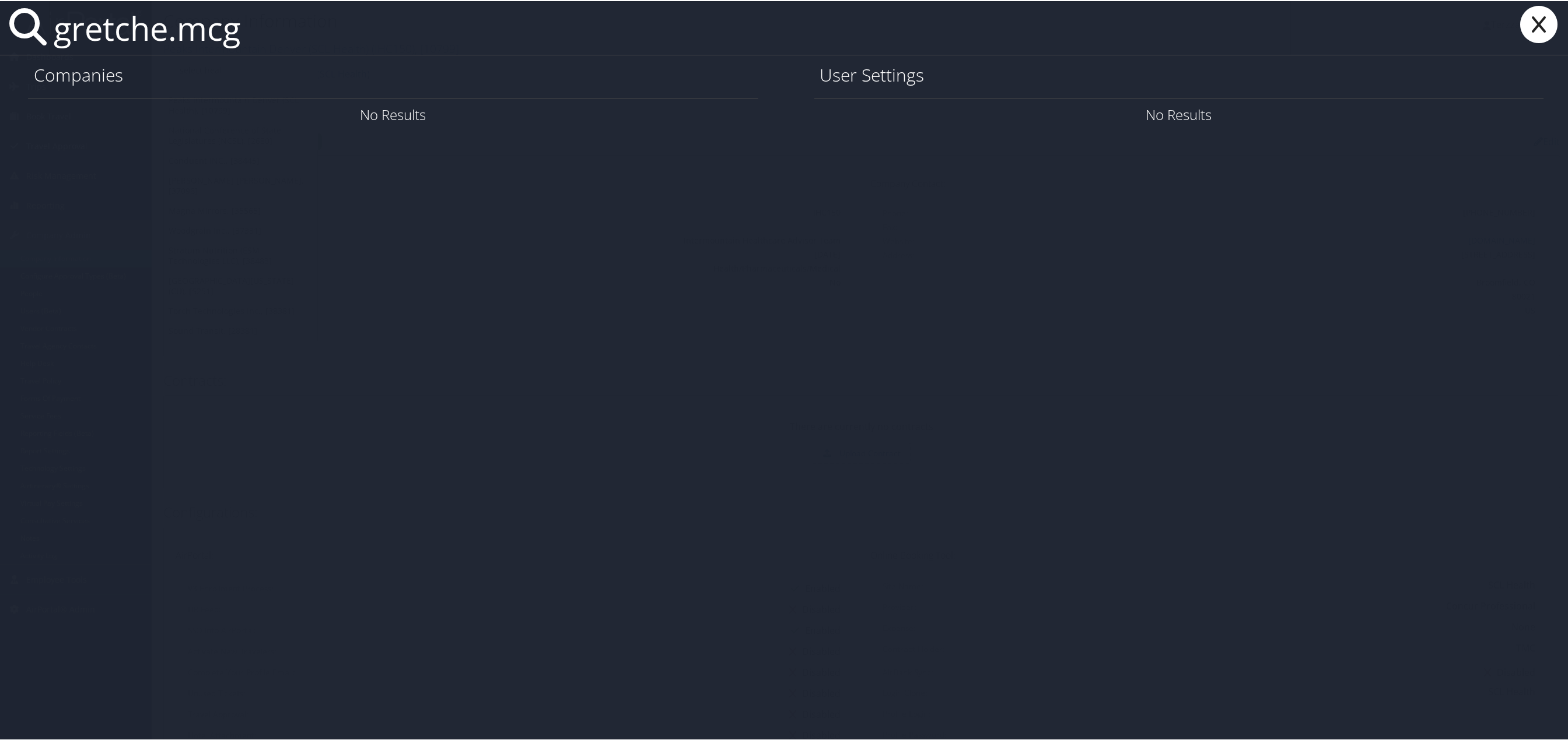
click at [172, 30] on input "gretche.mcg" at bounding box center [669, 26] width 1242 height 54
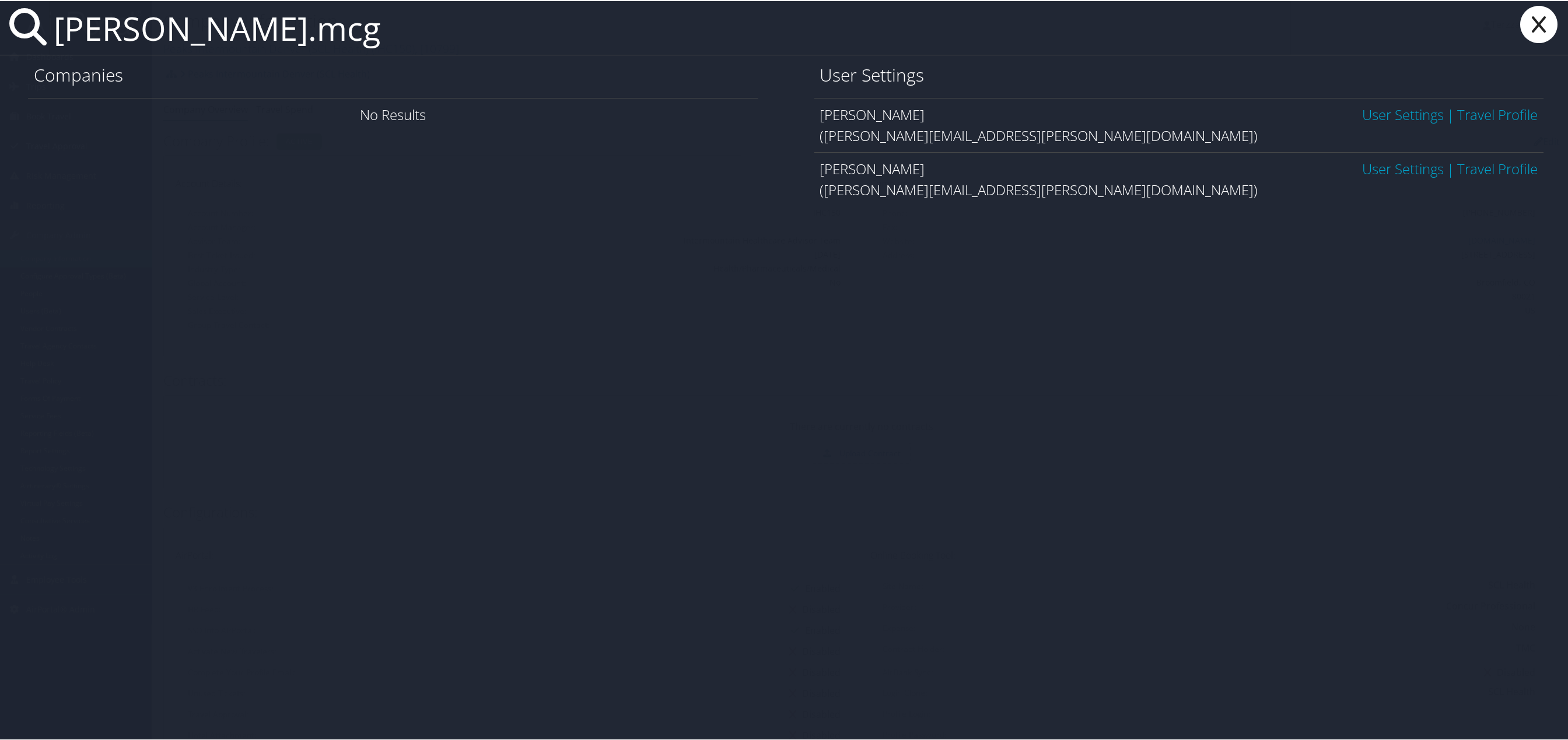
type input "[PERSON_NAME].mcg"
click at [1391, 119] on link "User Settings" at bounding box center [1403, 113] width 82 height 19
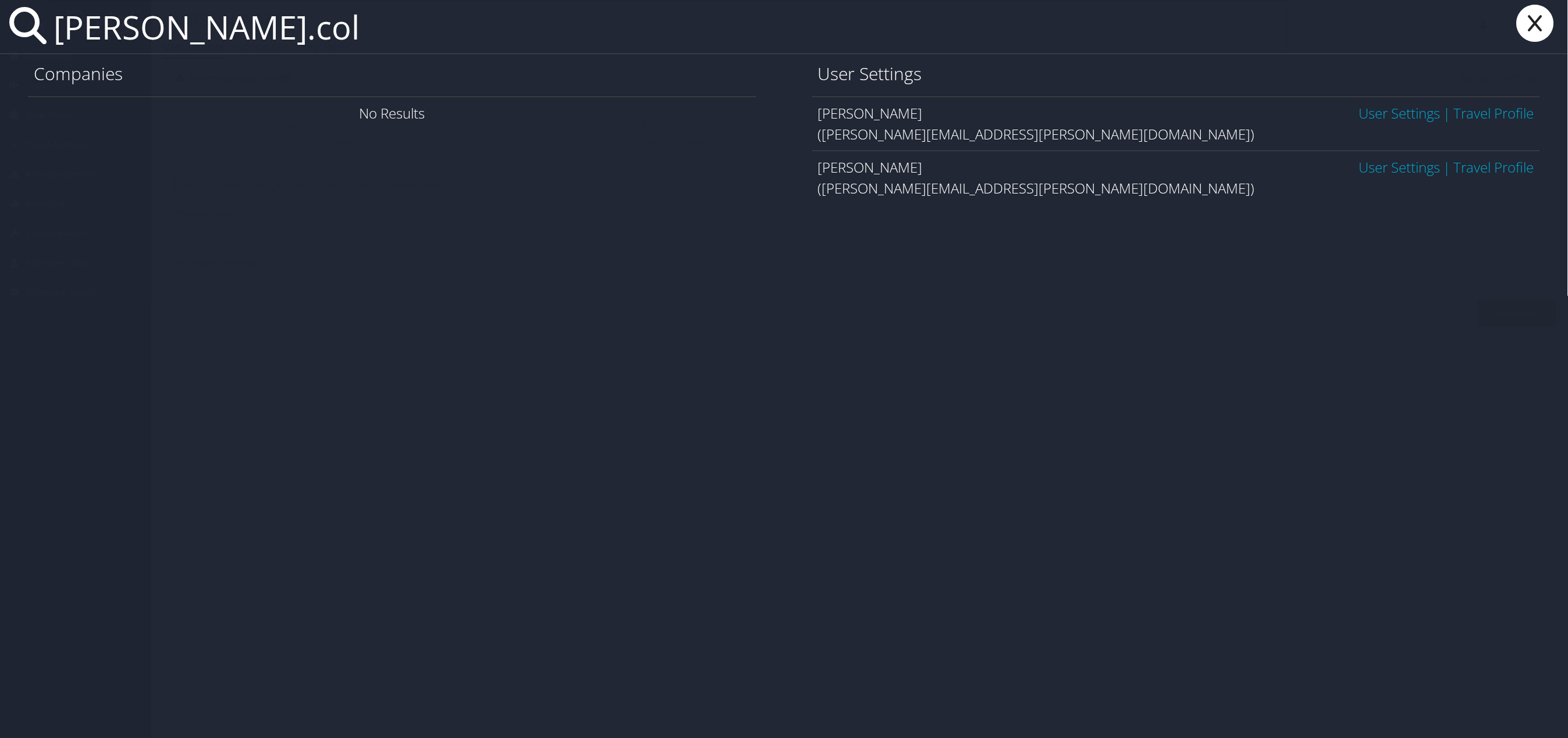
type input "[PERSON_NAME].col"
click at [1397, 110] on link "User Settings" at bounding box center [1399, 113] width 81 height 19
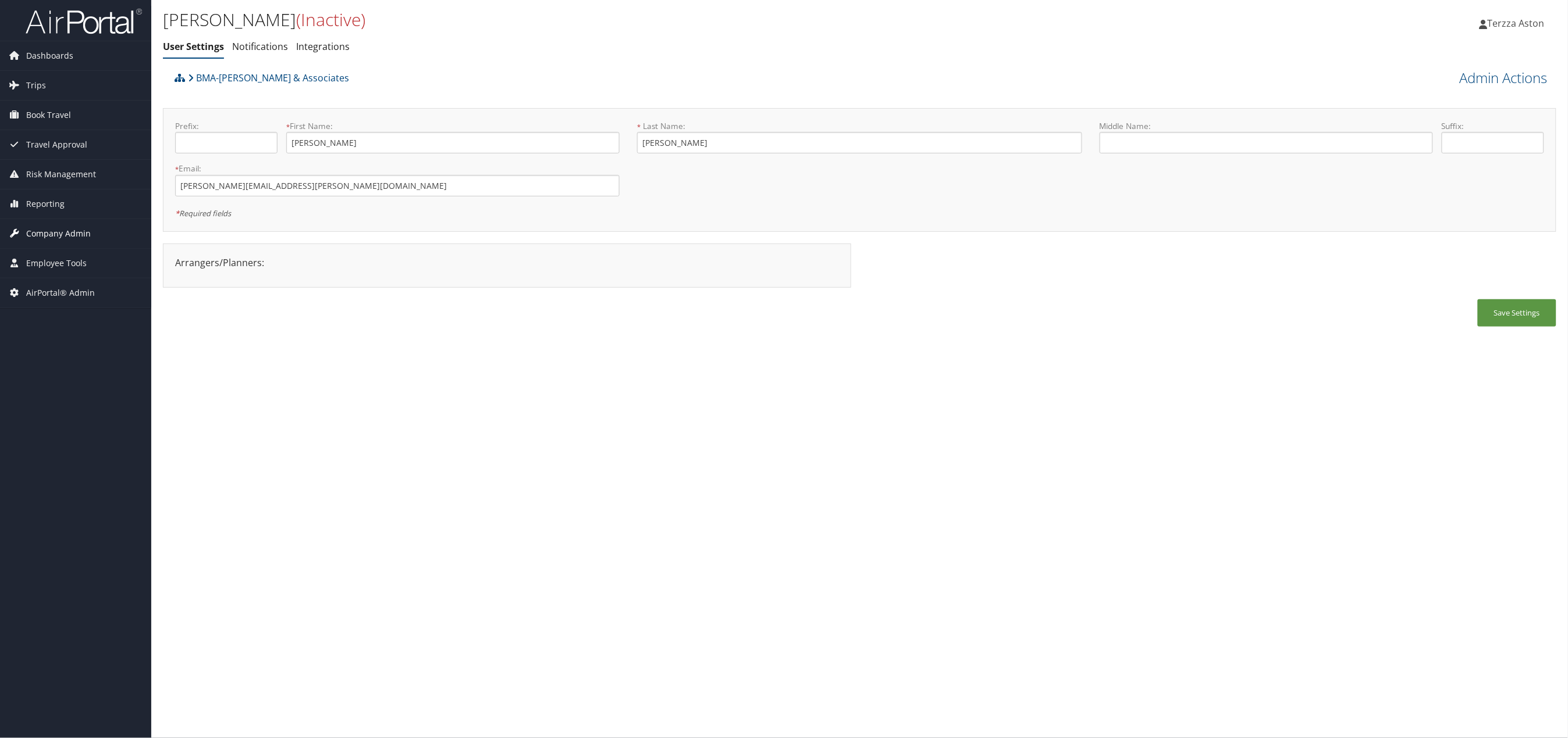
click at [60, 235] on span "Company Admin" at bounding box center [58, 233] width 65 height 29
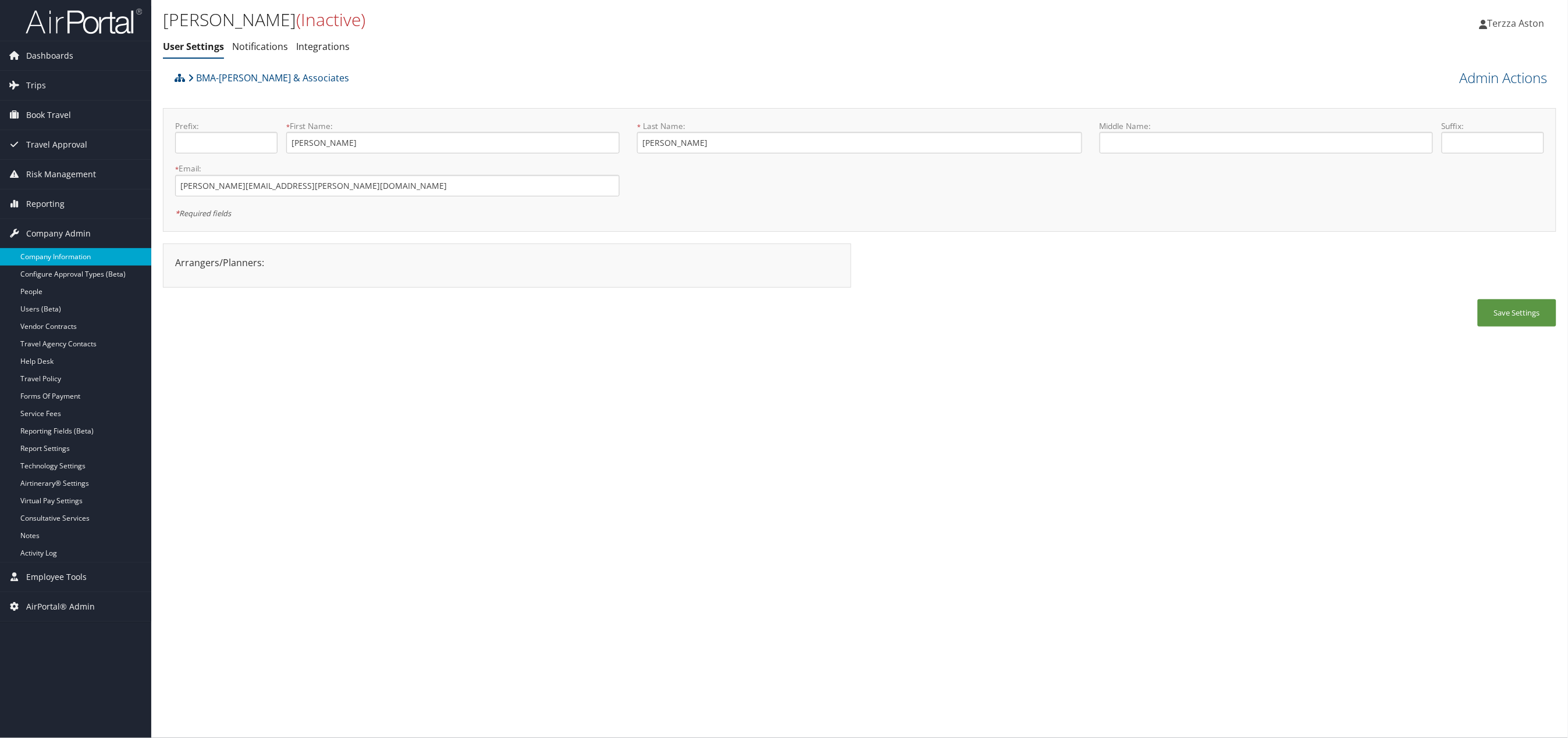
click at [57, 257] on link "Company Information" at bounding box center [76, 256] width 151 height 17
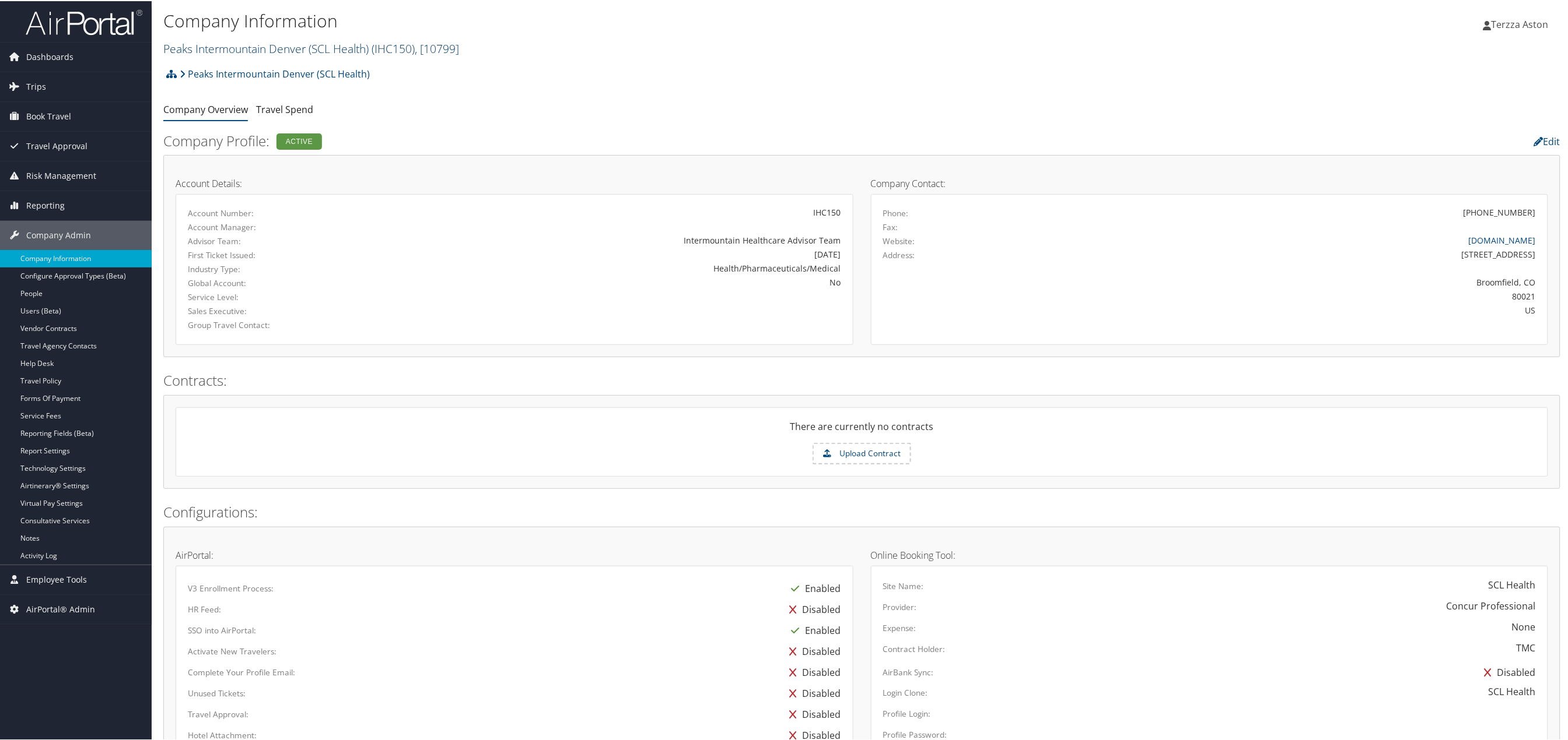
click at [185, 46] on link "Peaks Intermountain Denver (SCL Health) ( IHC150 ) , [ 10799 ]" at bounding box center [311, 47] width 296 height 16
click at [200, 71] on input "search" at bounding box center [241, 69] width 153 height 21
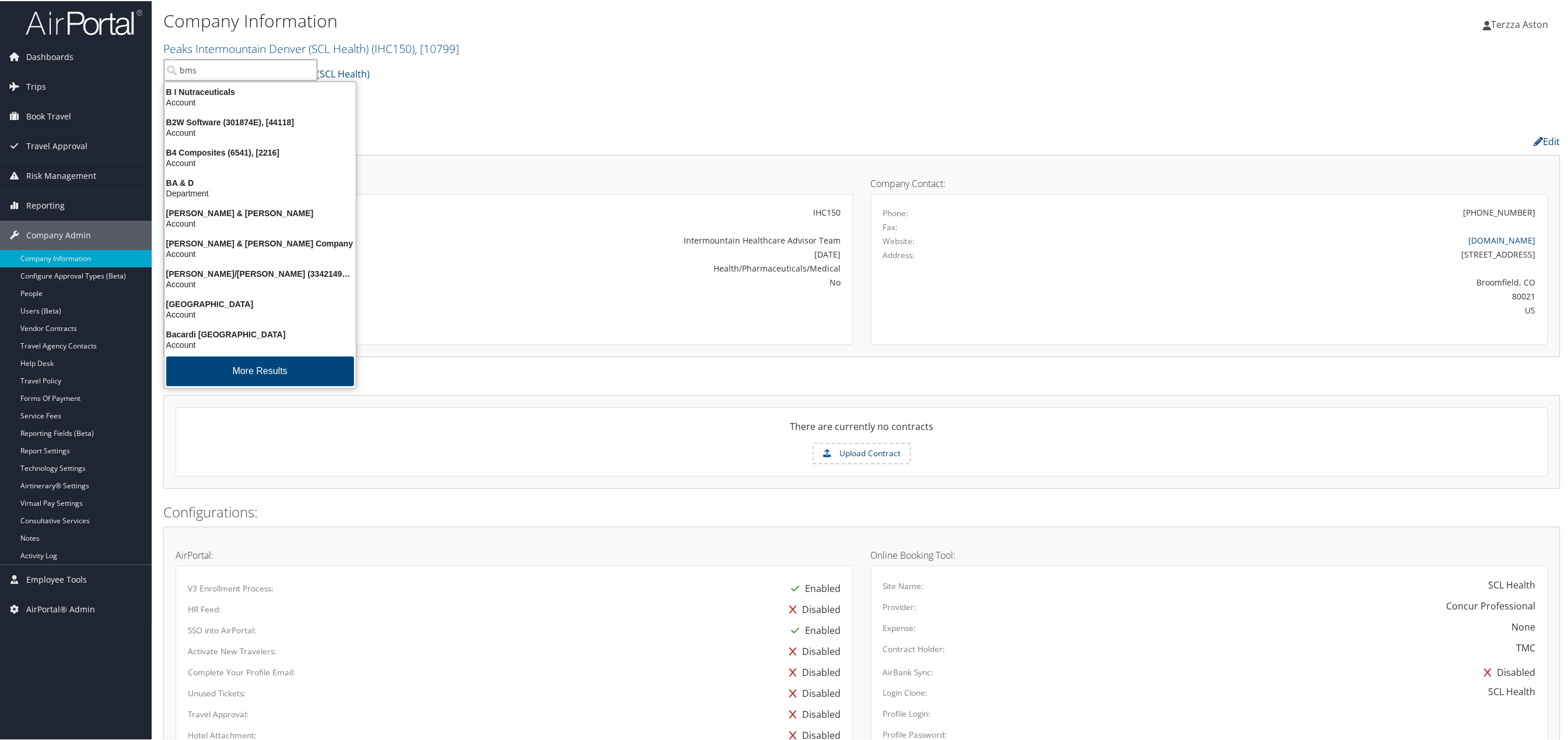
type input "bms"
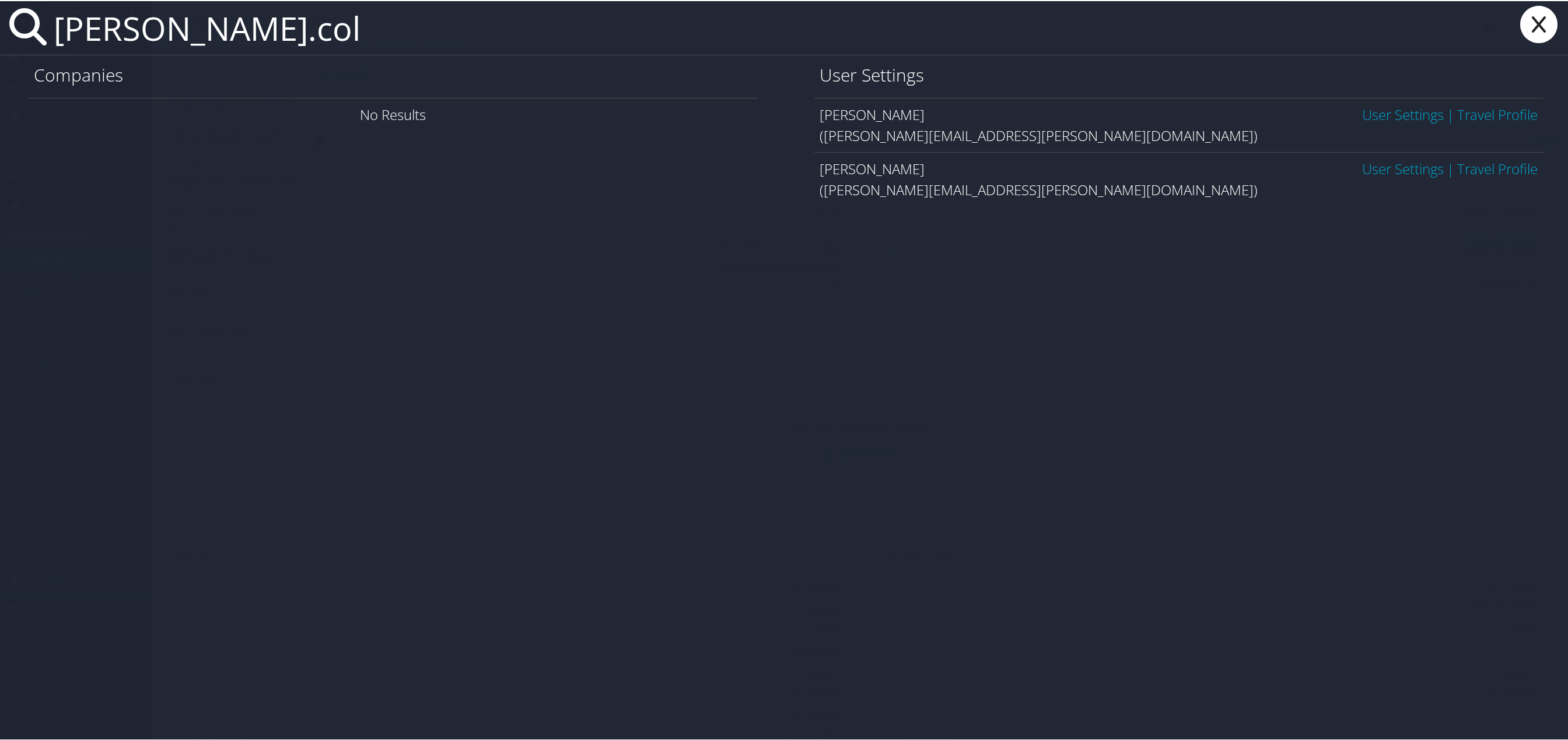
type input "derrick.col"
click at [1419, 106] on link "User Settings" at bounding box center [1403, 113] width 82 height 19
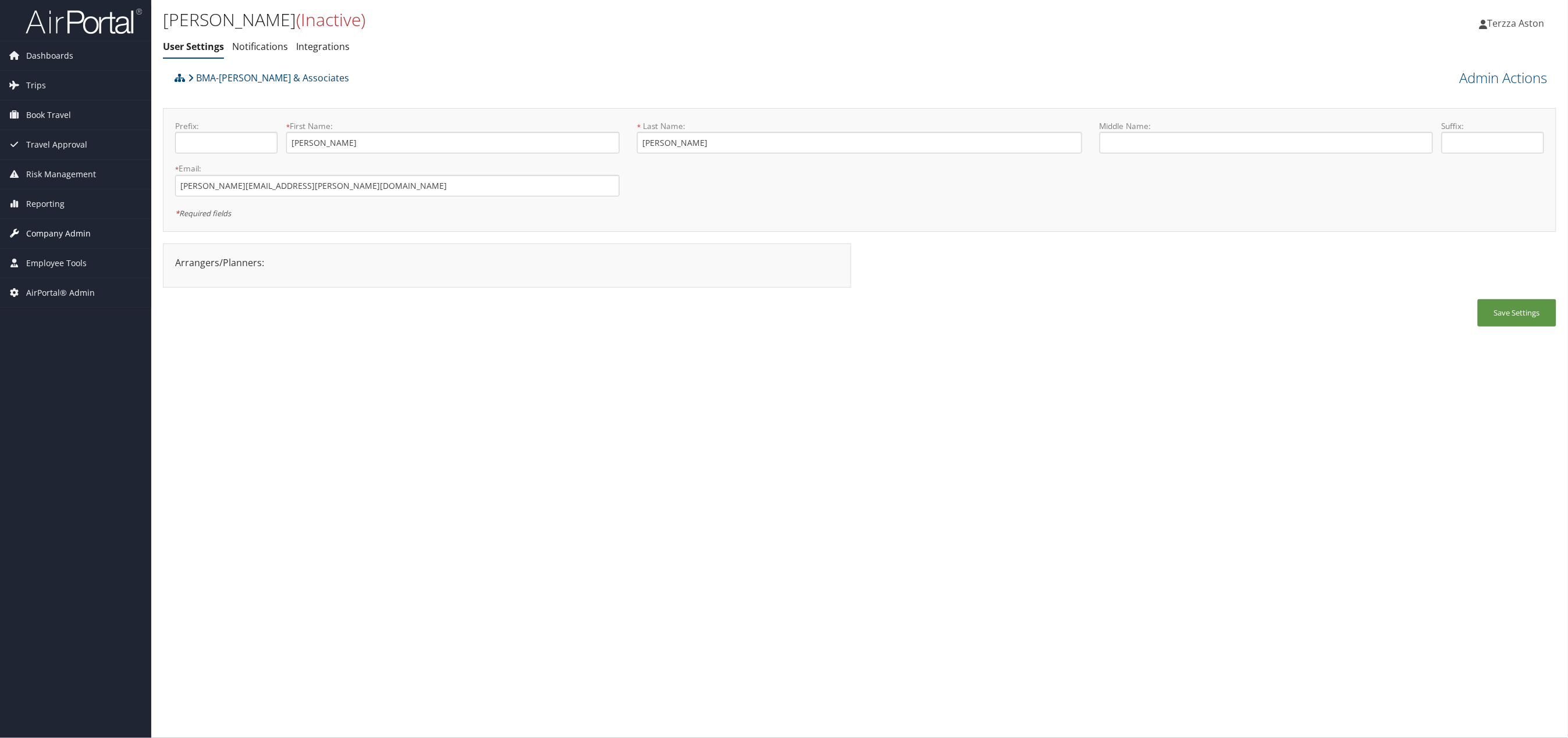
click at [39, 229] on span "Company Admin" at bounding box center [58, 233] width 65 height 29
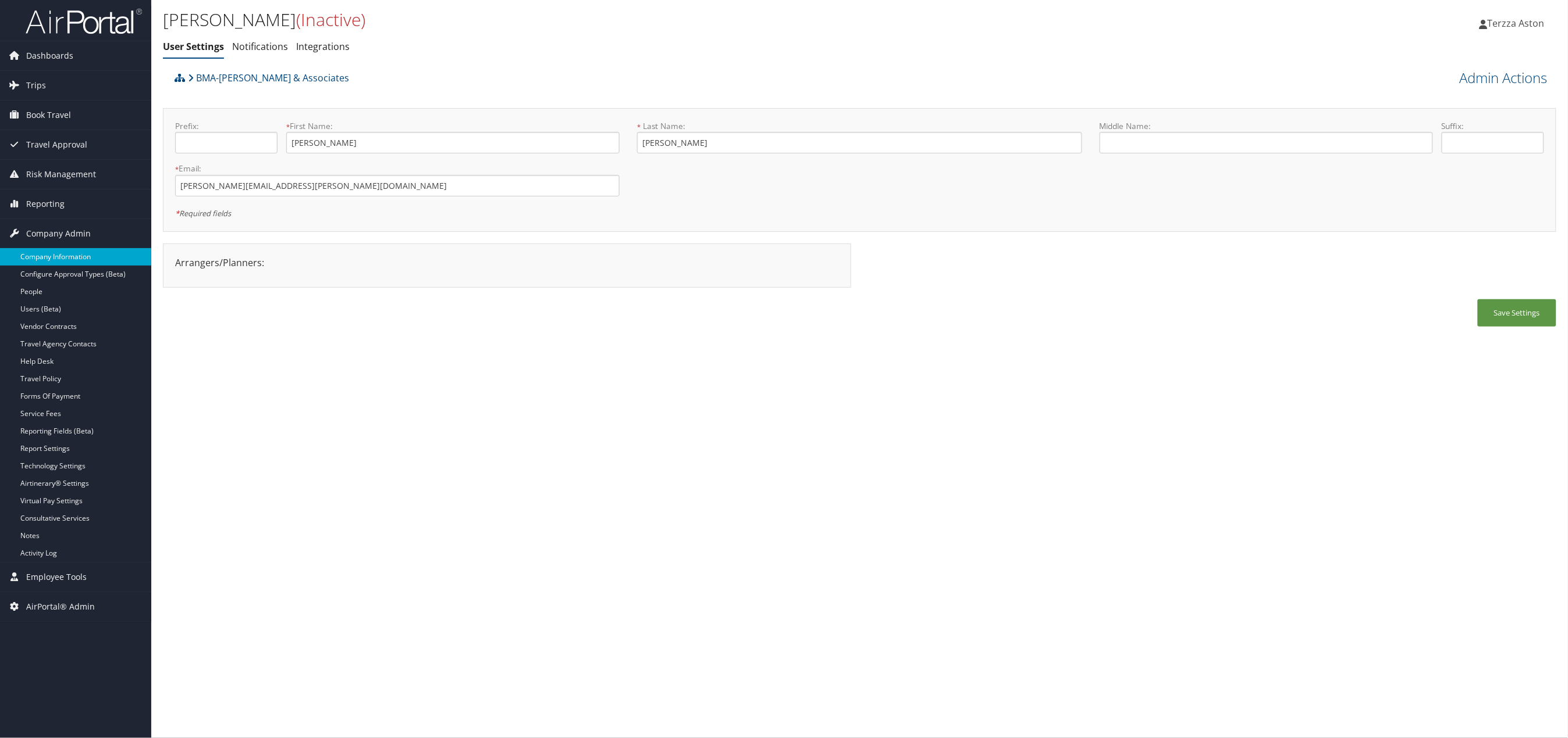
click at [53, 253] on link "Company Information" at bounding box center [76, 256] width 151 height 17
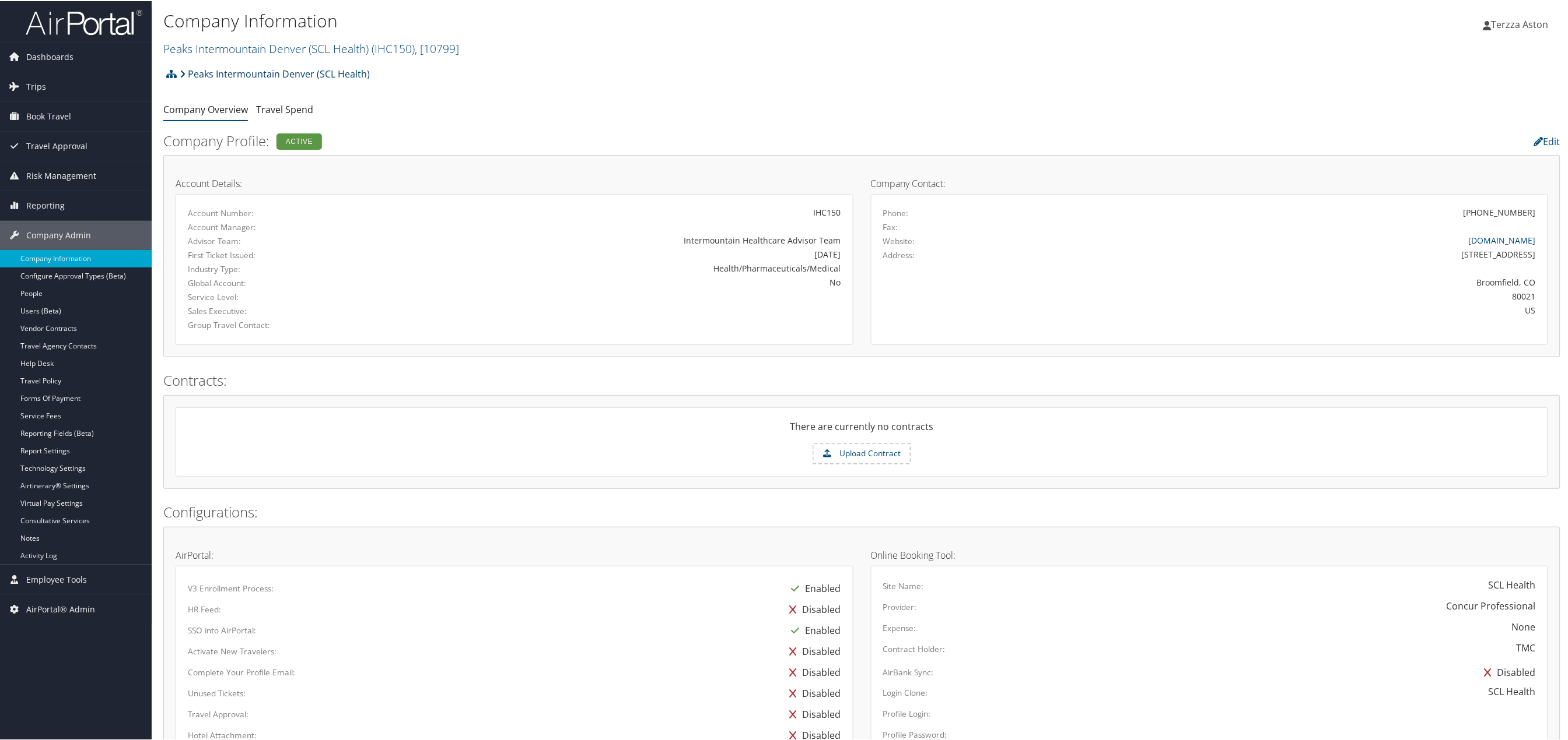
click at [196, 73] on link "Peaks Intermountain Denver (SCL Health)" at bounding box center [275, 73] width 190 height 23
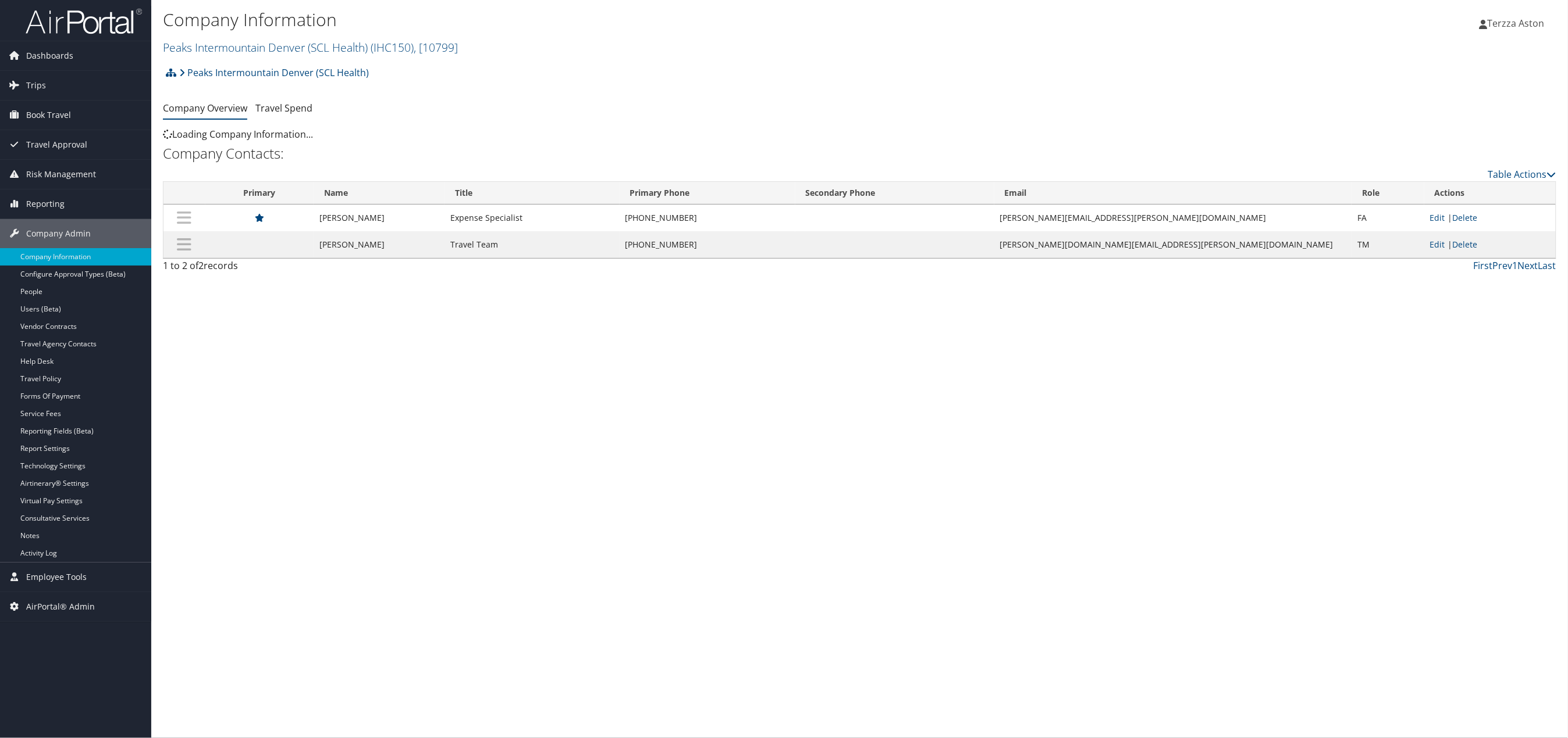
click at [204, 48] on link "Peaks Intermountain Denver (SCL Health) ( IHC150 ) , [ 10799 ]" at bounding box center [310, 47] width 295 height 16
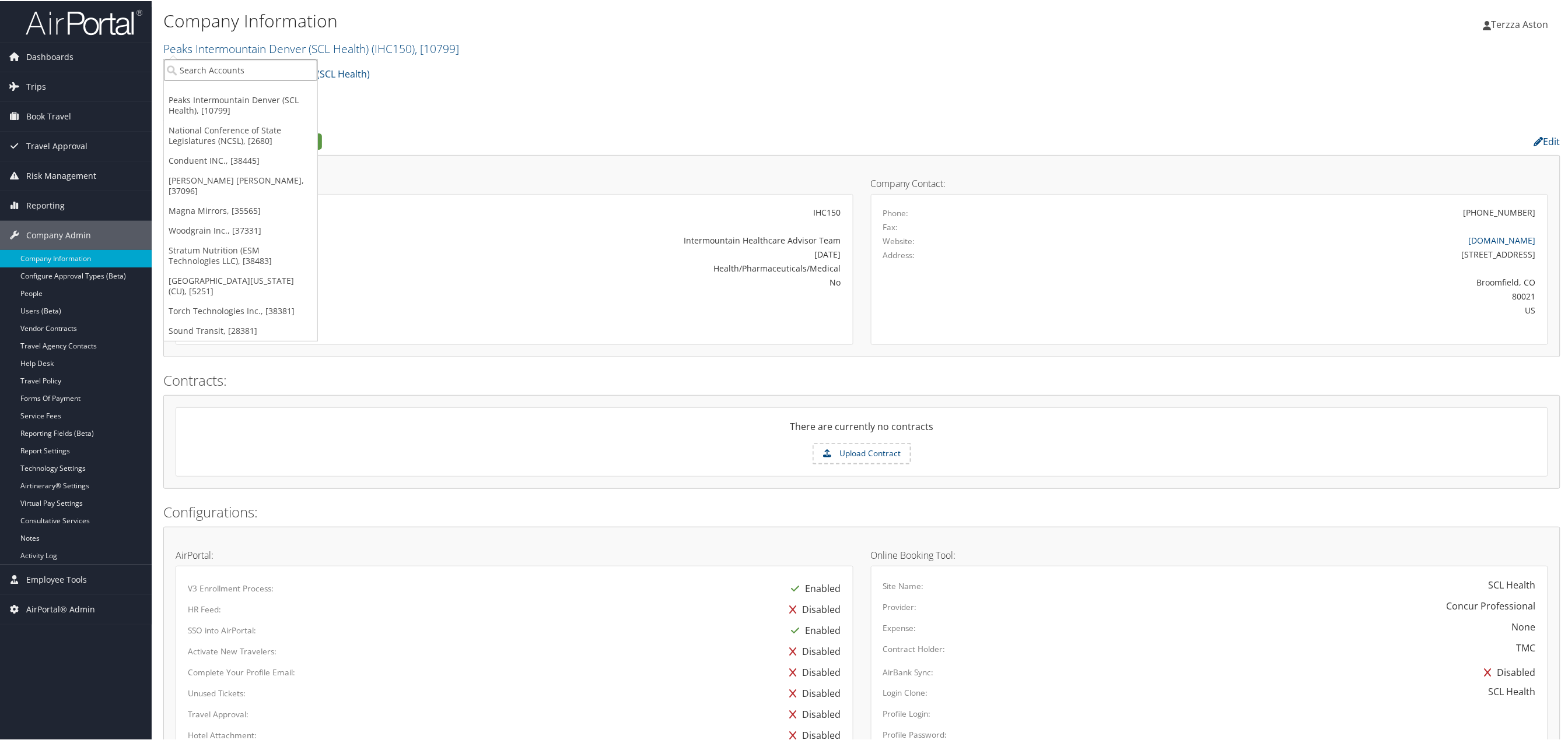
click at [204, 65] on input "search" at bounding box center [241, 69] width 153 height 21
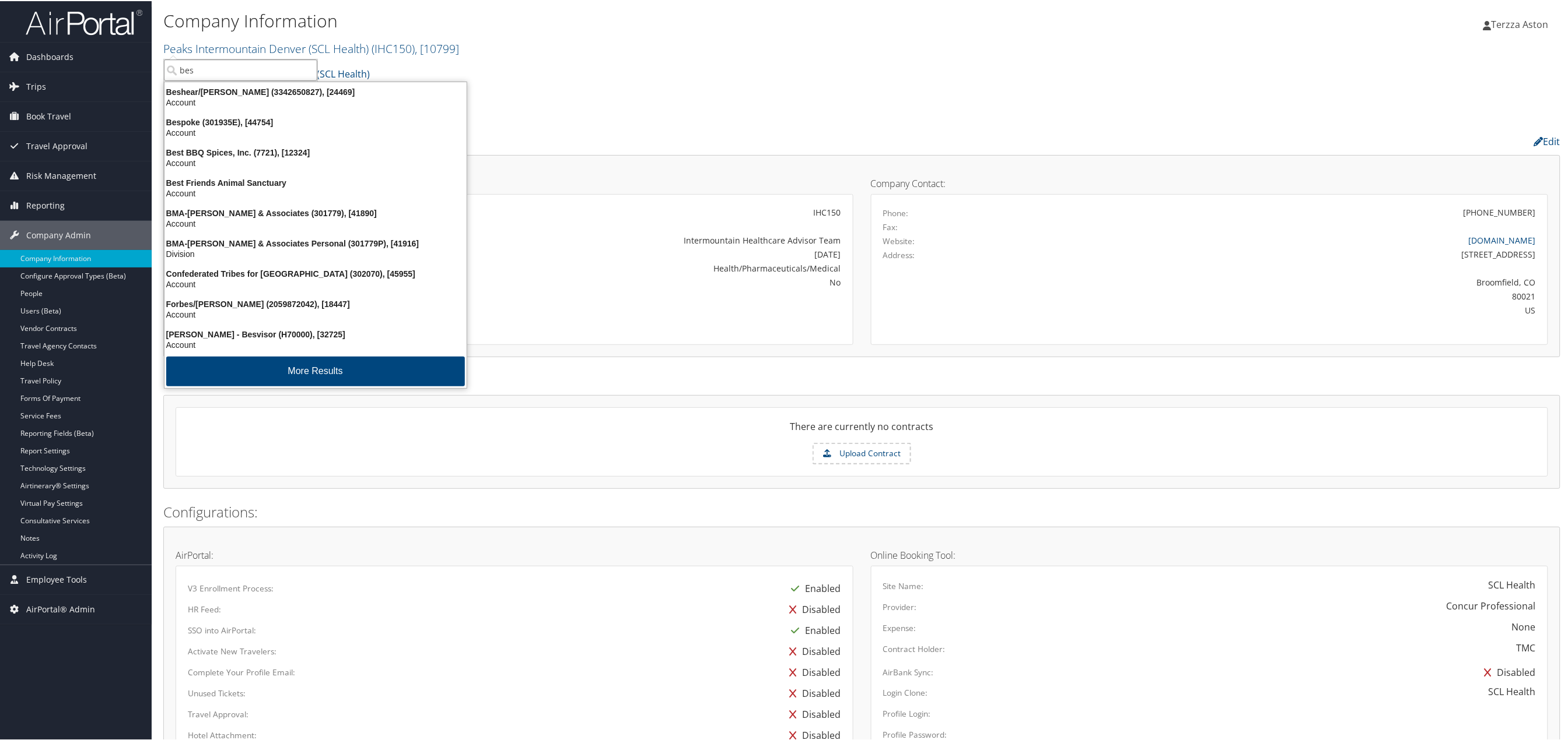
type input "besh"
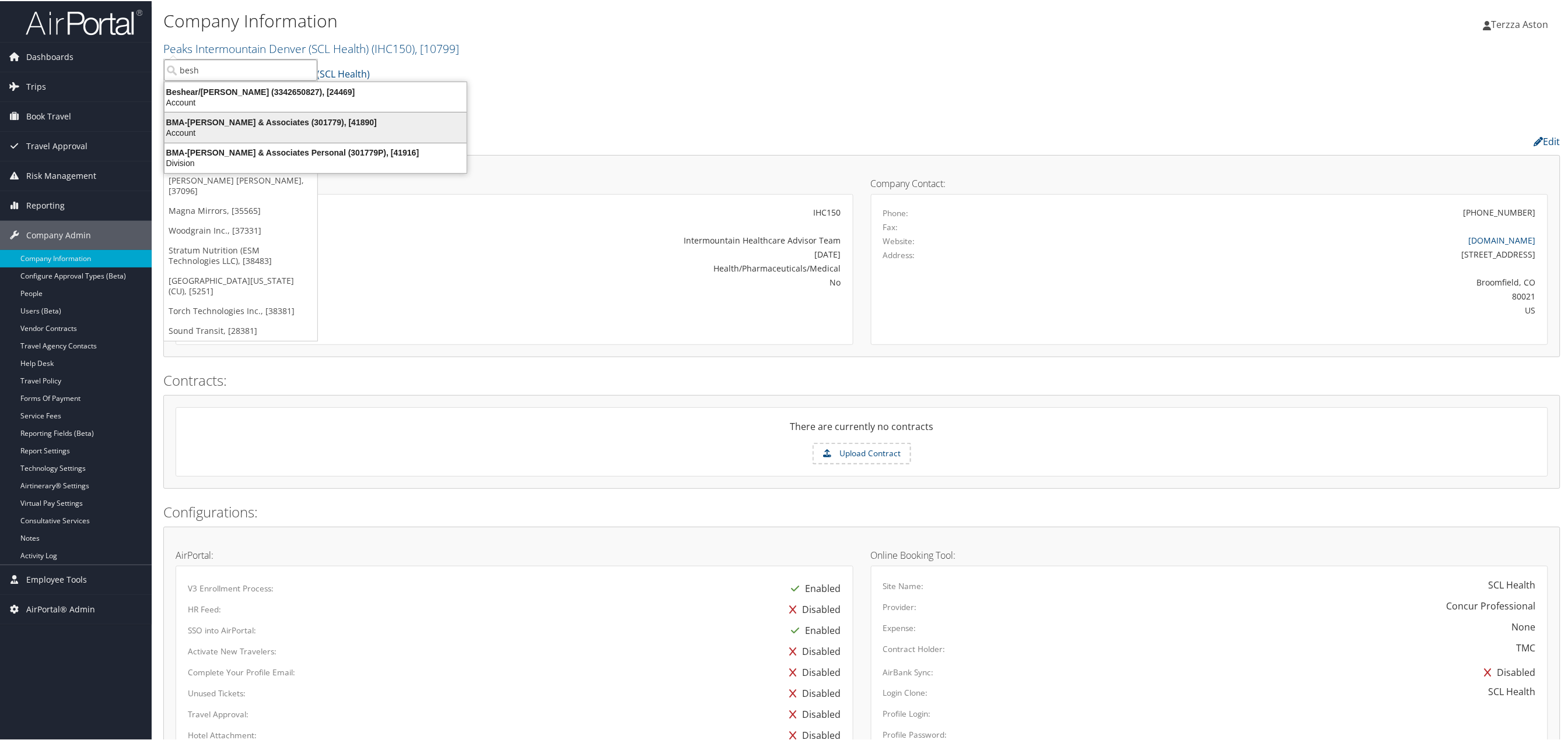
click at [202, 120] on div "BMA-Beshenich Muir & Associates (301779), [41890]" at bounding box center [315, 121] width 316 height 11
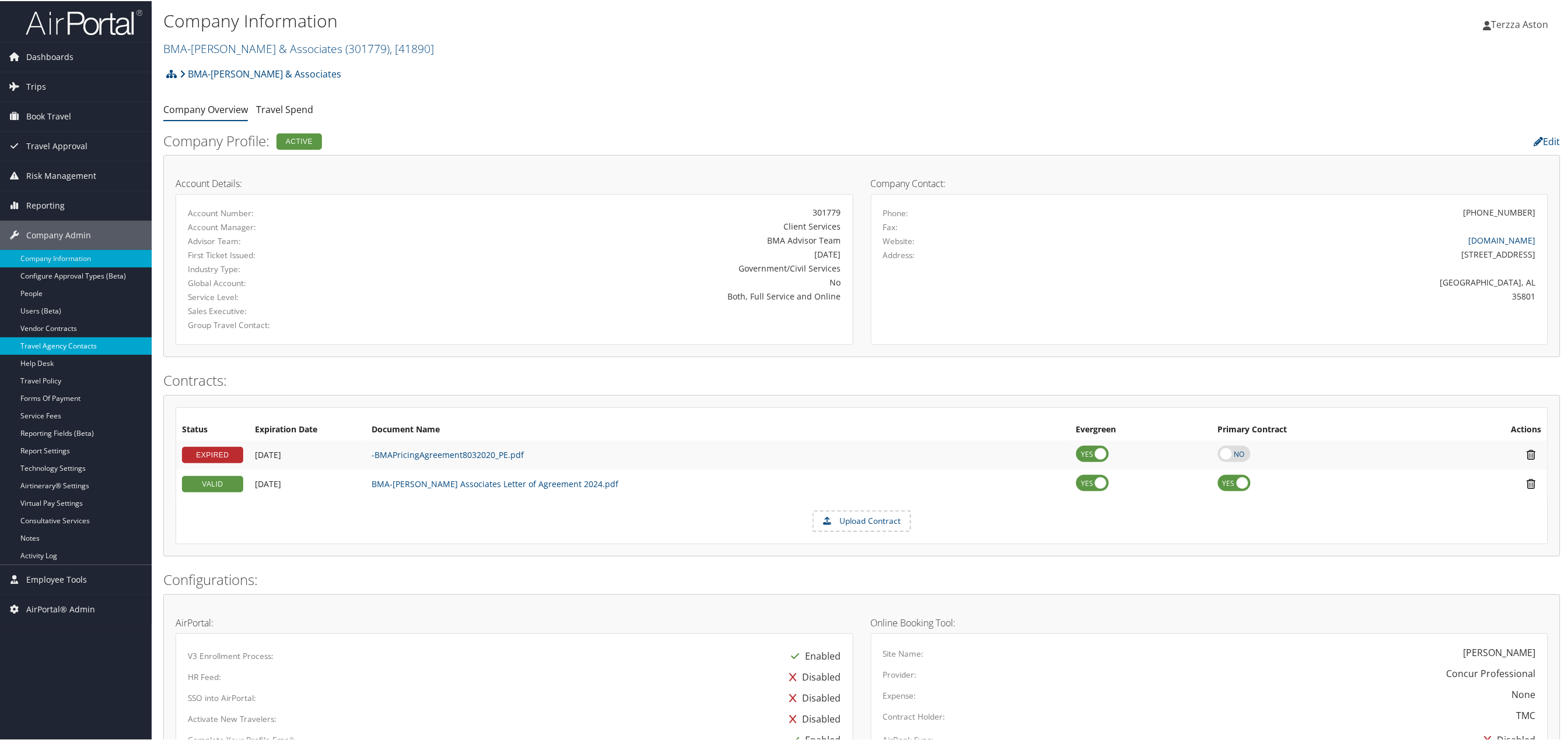
click at [71, 340] on link "Travel Agency Contacts" at bounding box center [76, 344] width 152 height 17
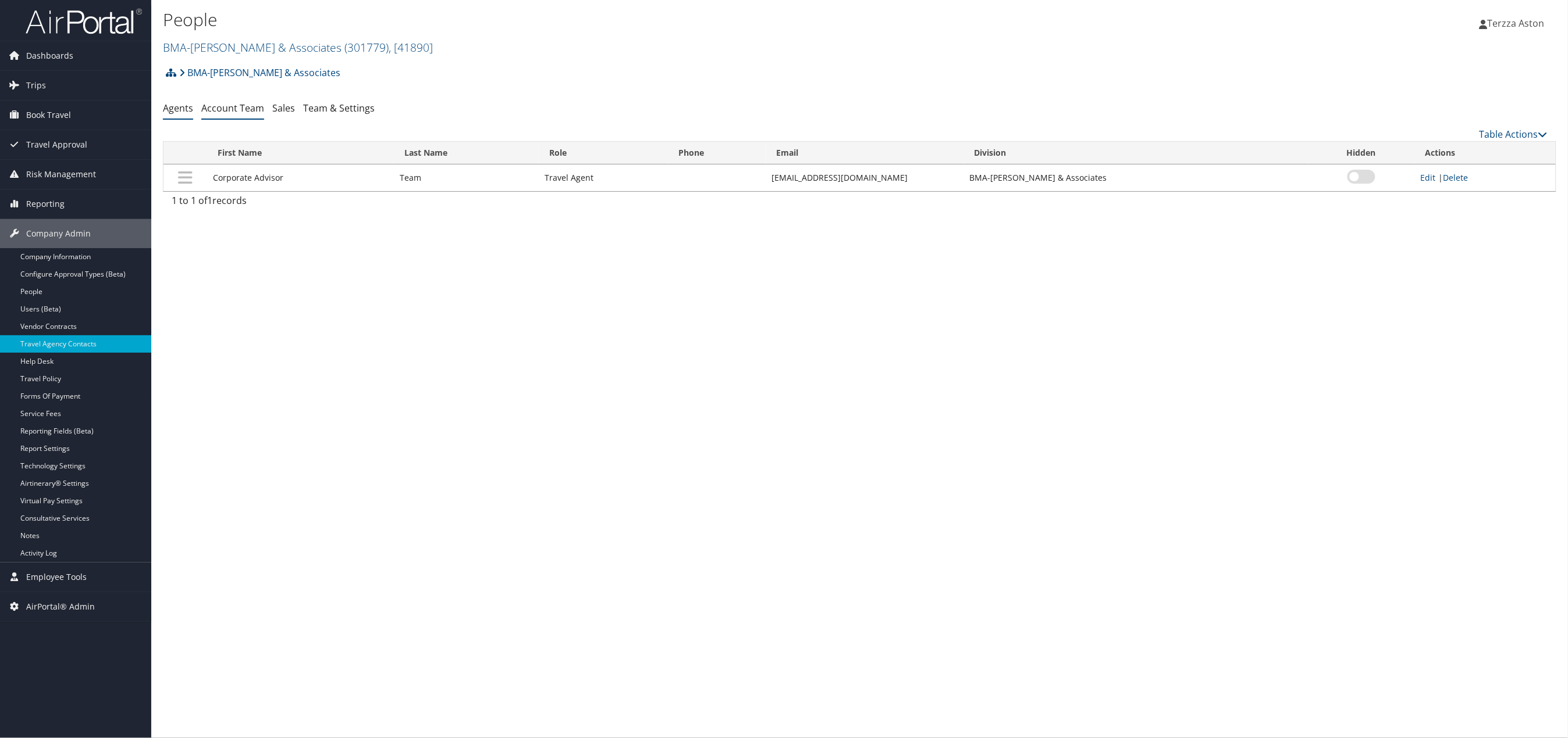
click at [237, 106] on link "Account Team" at bounding box center [233, 108] width 62 height 13
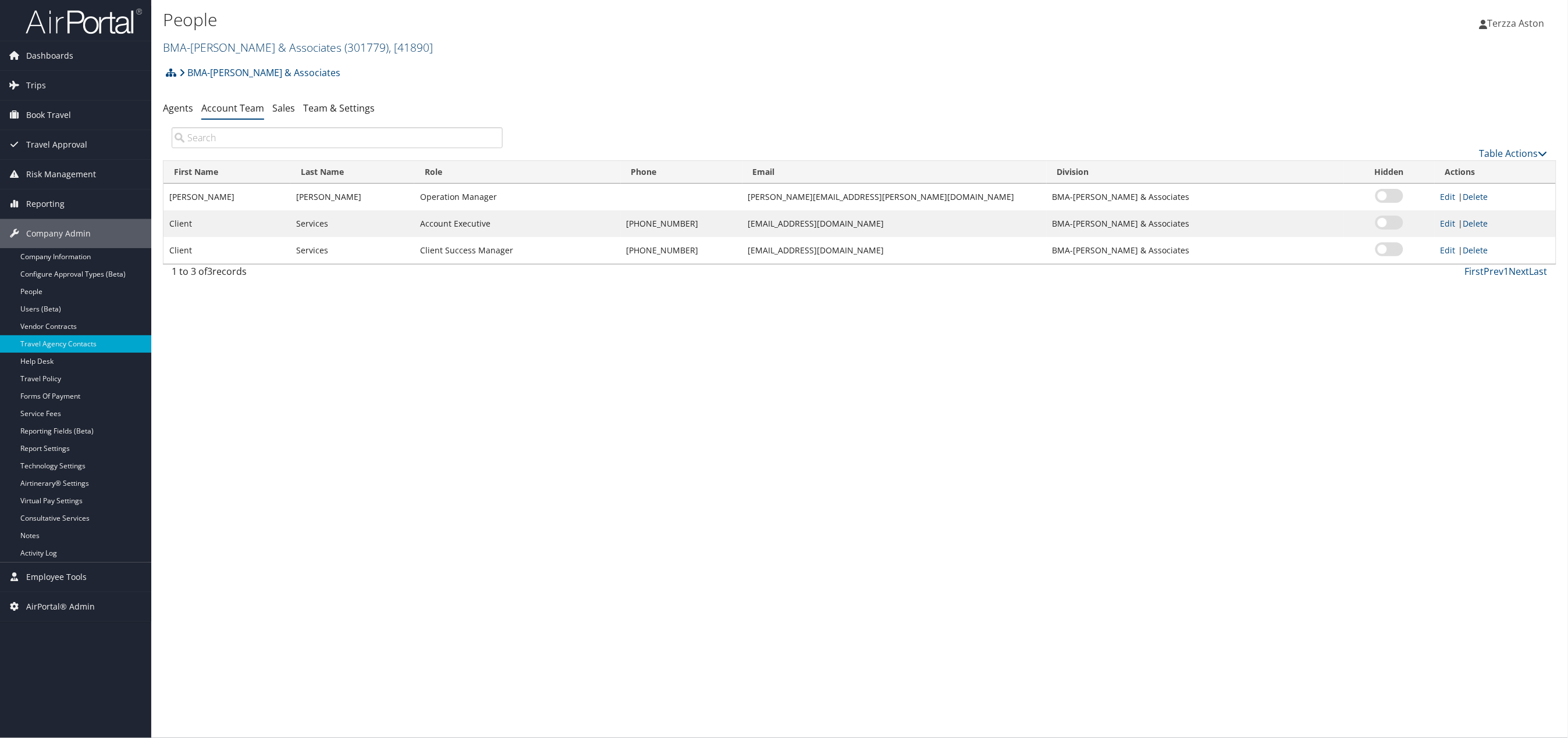
click at [192, 44] on link "BMA-[PERSON_NAME] & Associates ( 301779 ) , [ 41890 ]" at bounding box center [298, 47] width 270 height 16
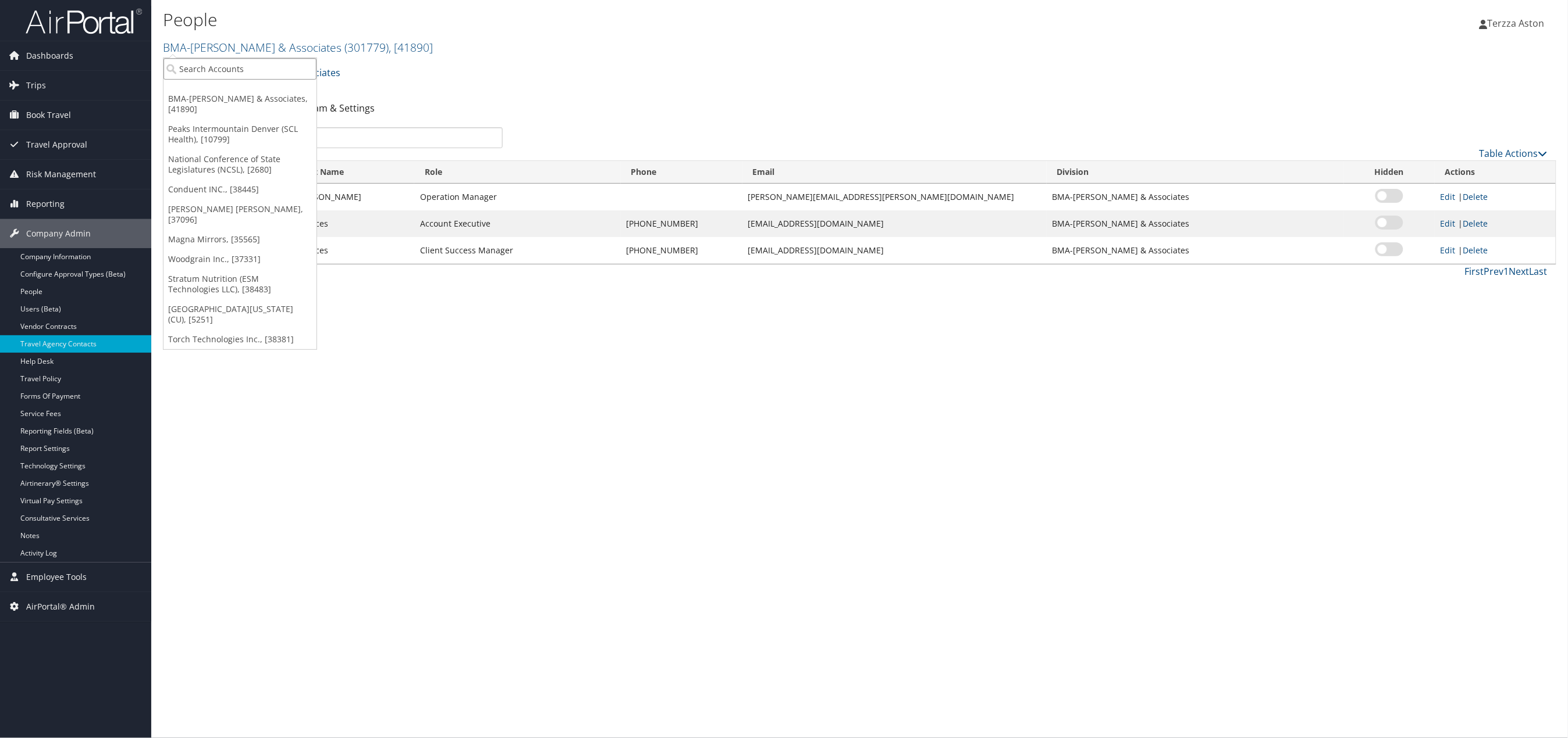
click at [208, 75] on input "search" at bounding box center [240, 69] width 153 height 21
type input "peak"
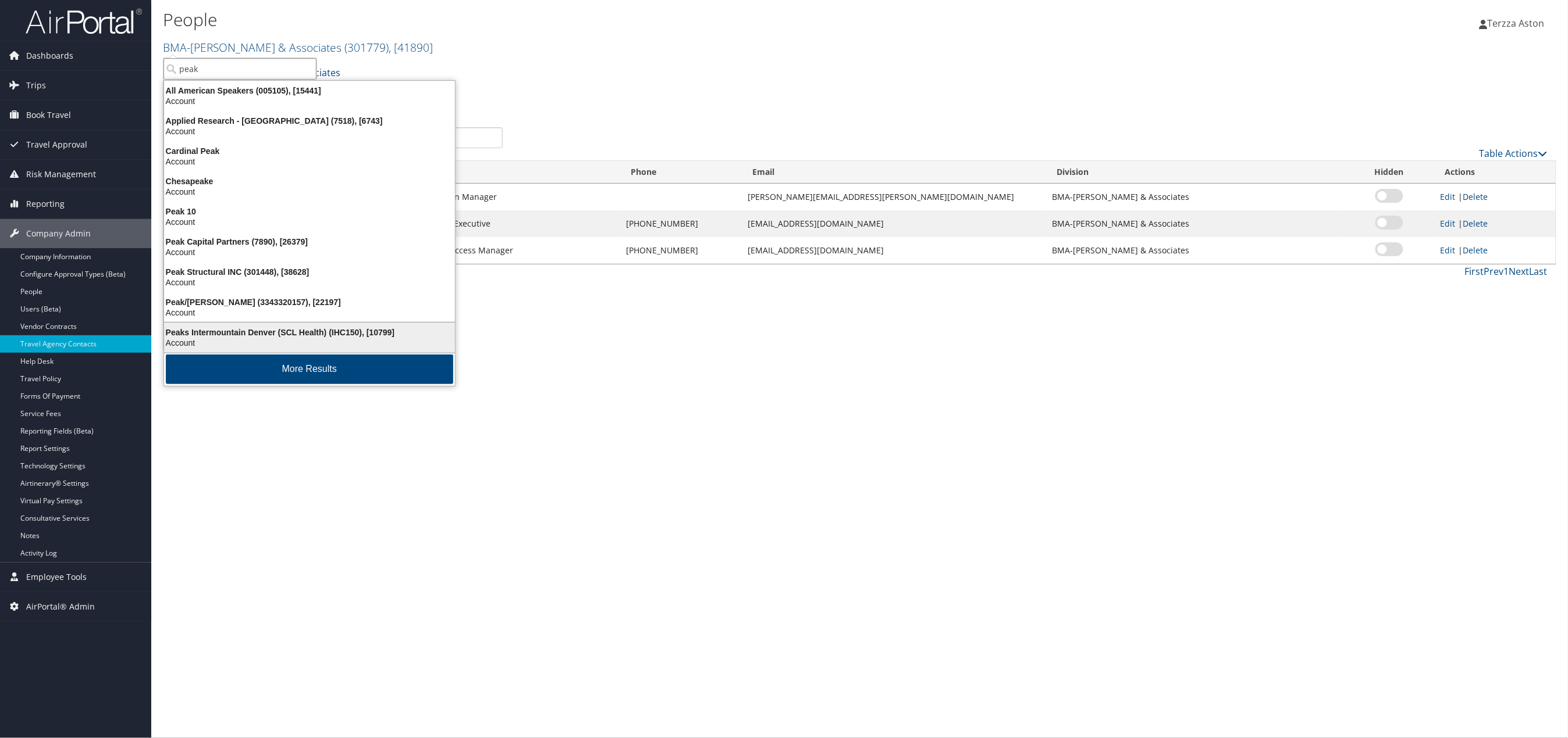
click at [249, 334] on div "Peaks Intermountain Denver (SCL Health) (IHC150), [10799]" at bounding box center [309, 332] width 305 height 11
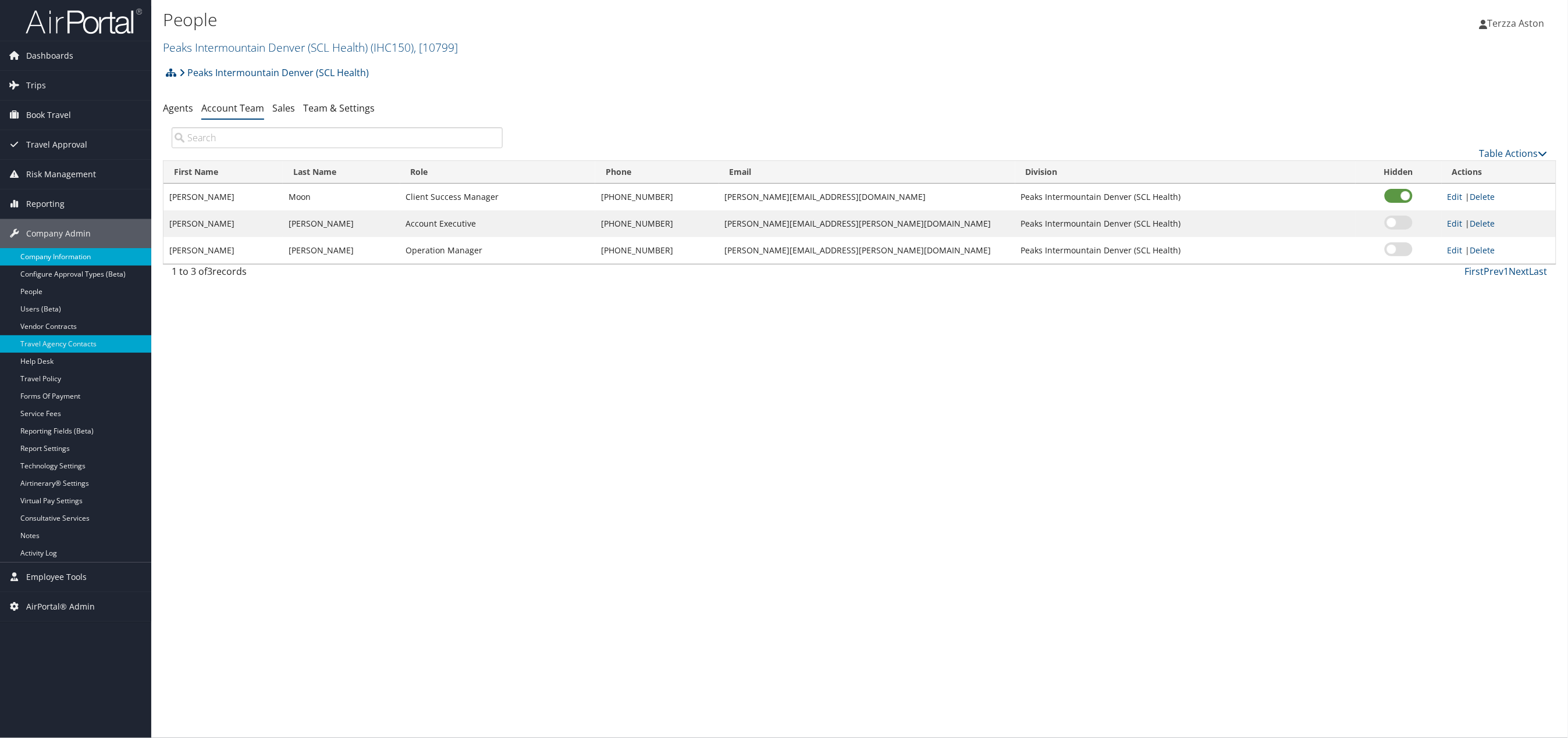
click at [41, 255] on link "Company Information" at bounding box center [76, 256] width 151 height 17
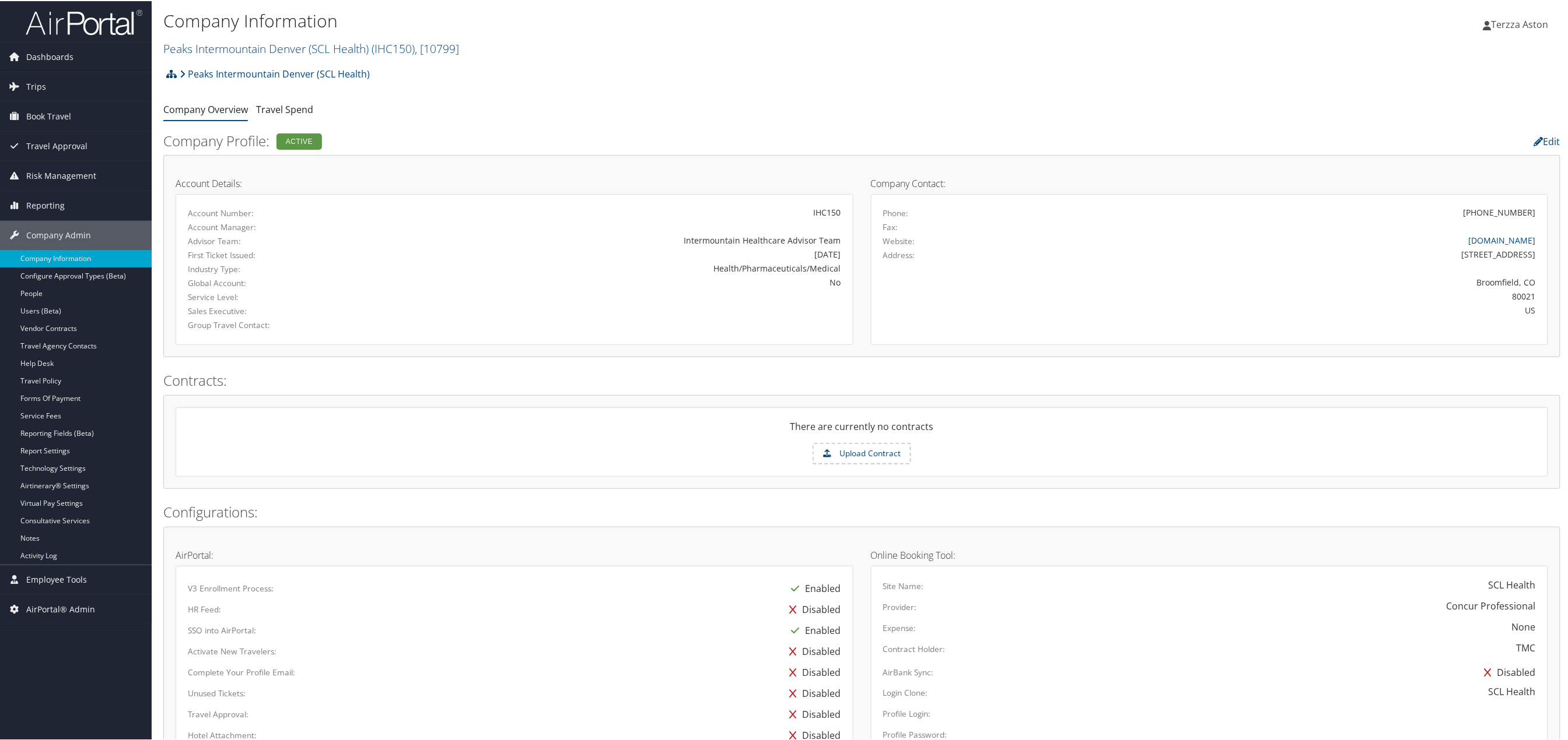
scroll to position [397, 0]
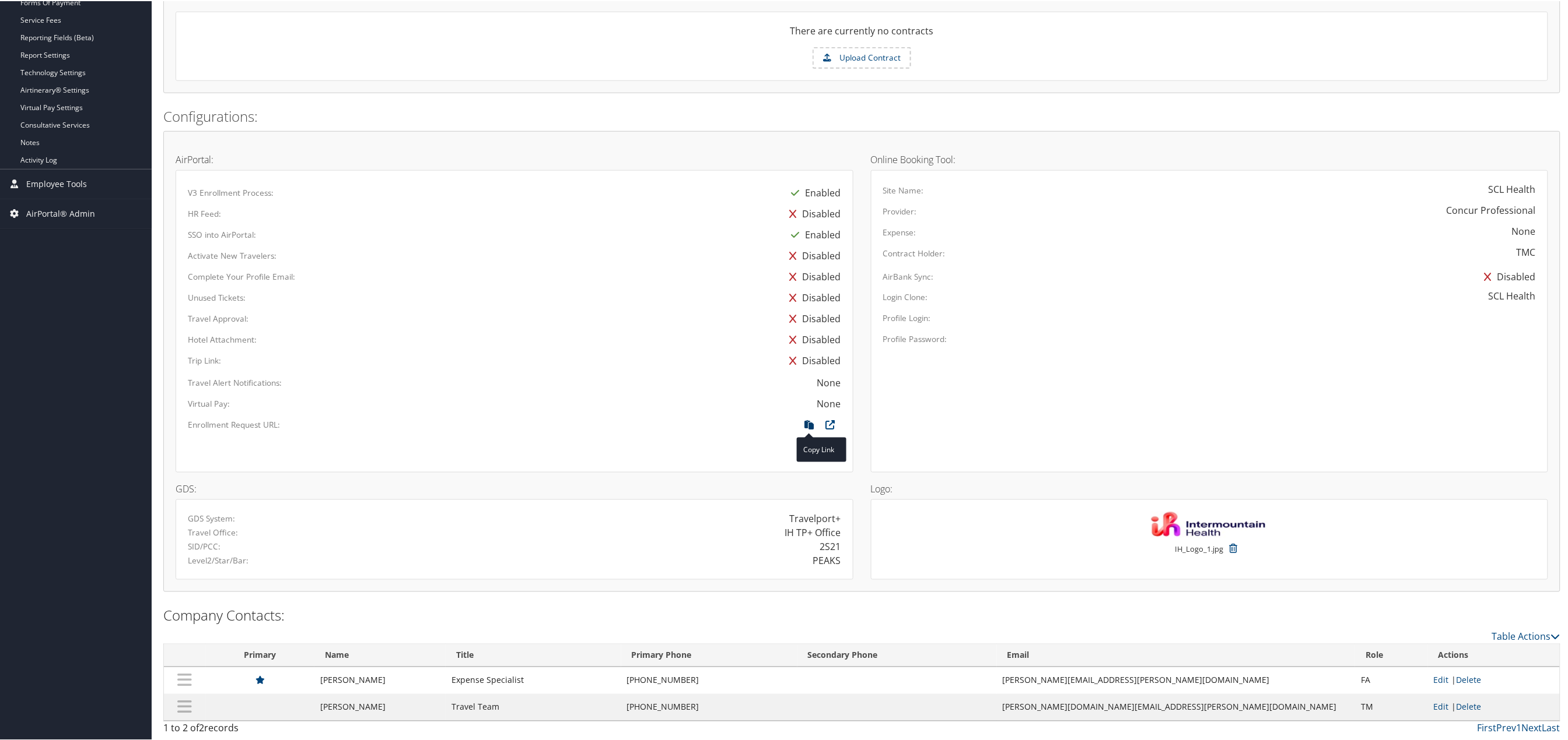
click at [805, 422] on icon at bounding box center [809, 427] width 21 height 15
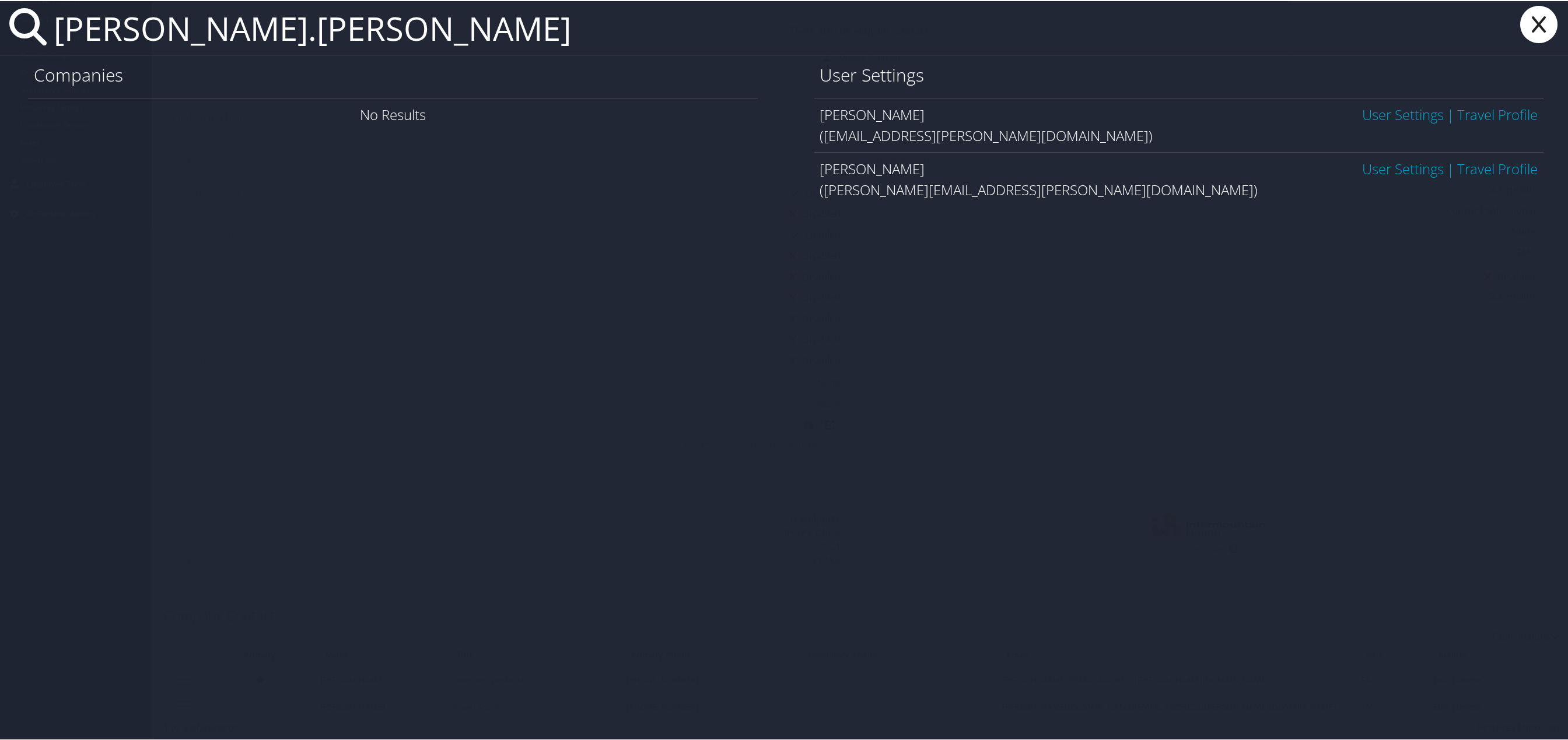
type input "heather.berge"
click at [1411, 164] on link "User Settings" at bounding box center [1403, 167] width 82 height 19
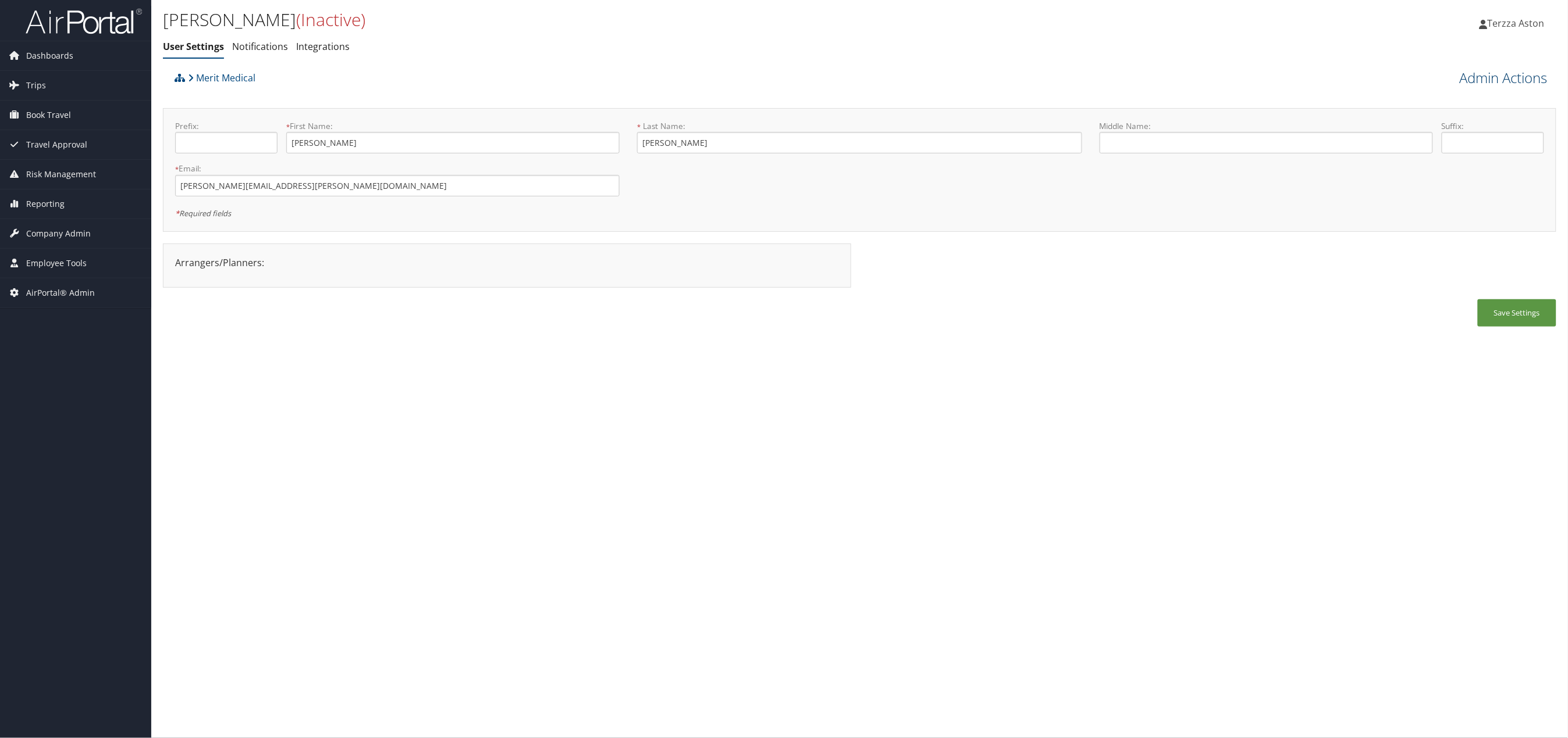
click at [1523, 73] on link "Admin Actions" at bounding box center [1503, 78] width 88 height 20
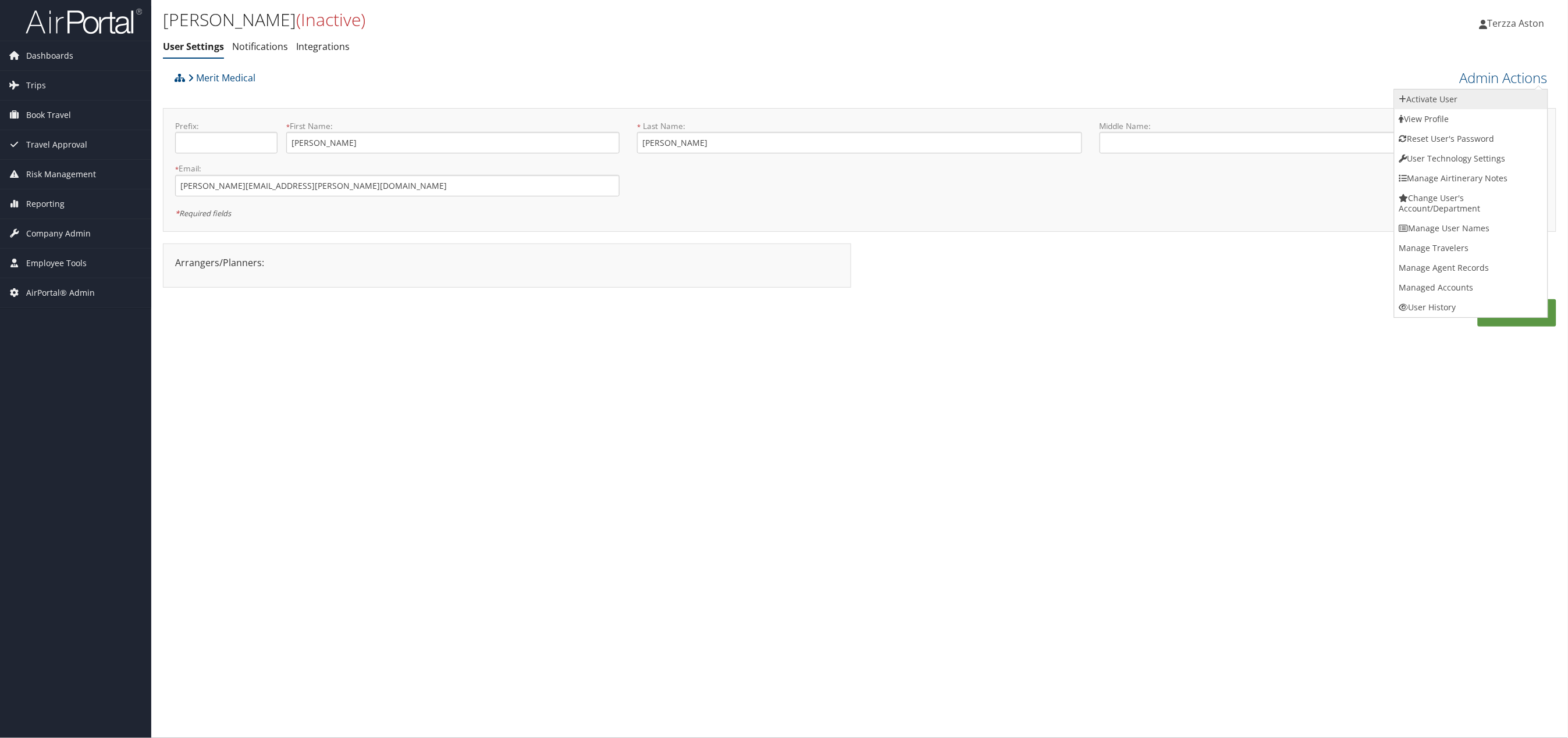
click at [1450, 102] on link "Activate User" at bounding box center [1471, 99] width 153 height 20
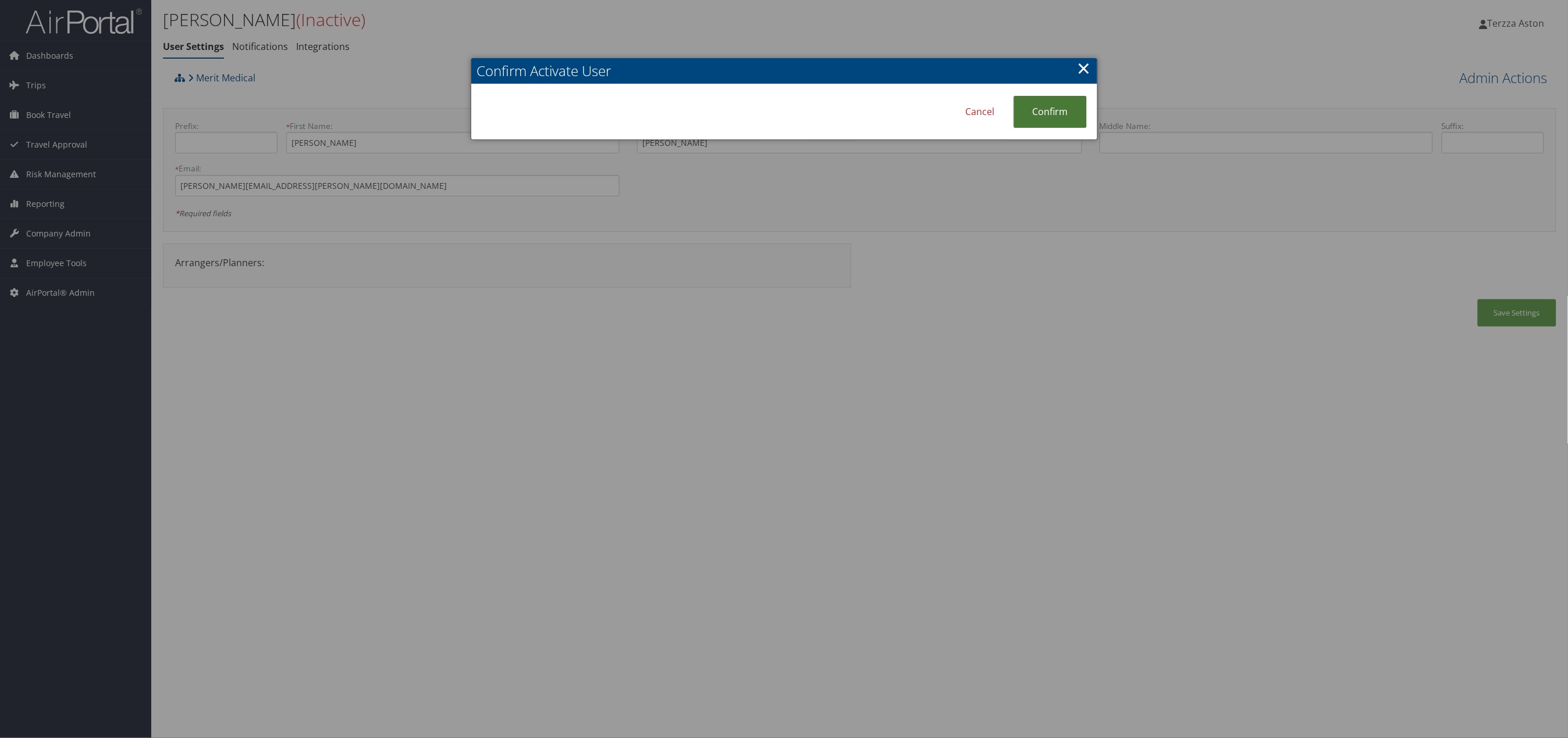
click at [1085, 109] on link "Confirm" at bounding box center [1049, 112] width 73 height 32
click at [1086, 62] on link "×" at bounding box center [1084, 68] width 13 height 23
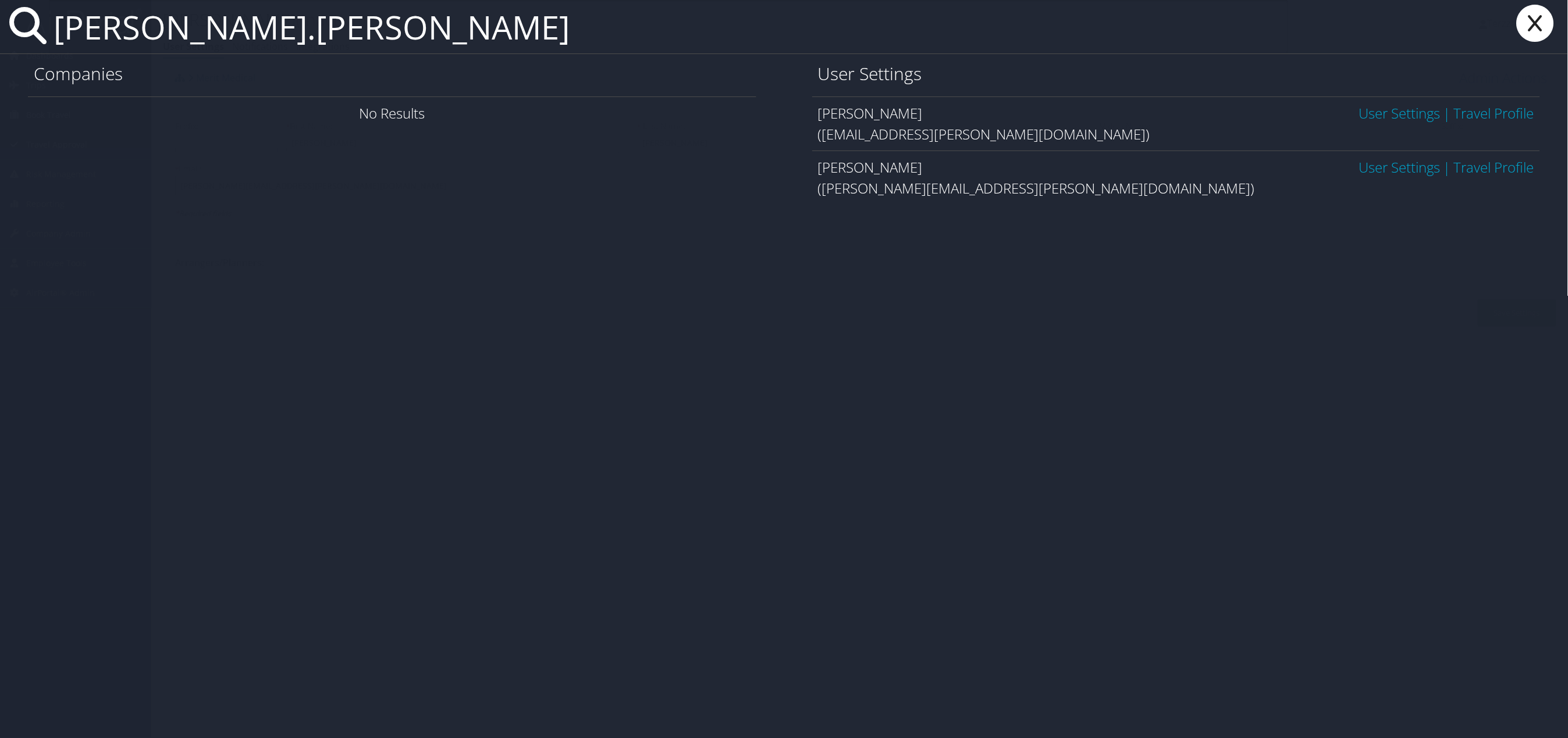
type input "heather.berge"
click at [1395, 170] on link "User Settings" at bounding box center [1399, 167] width 81 height 19
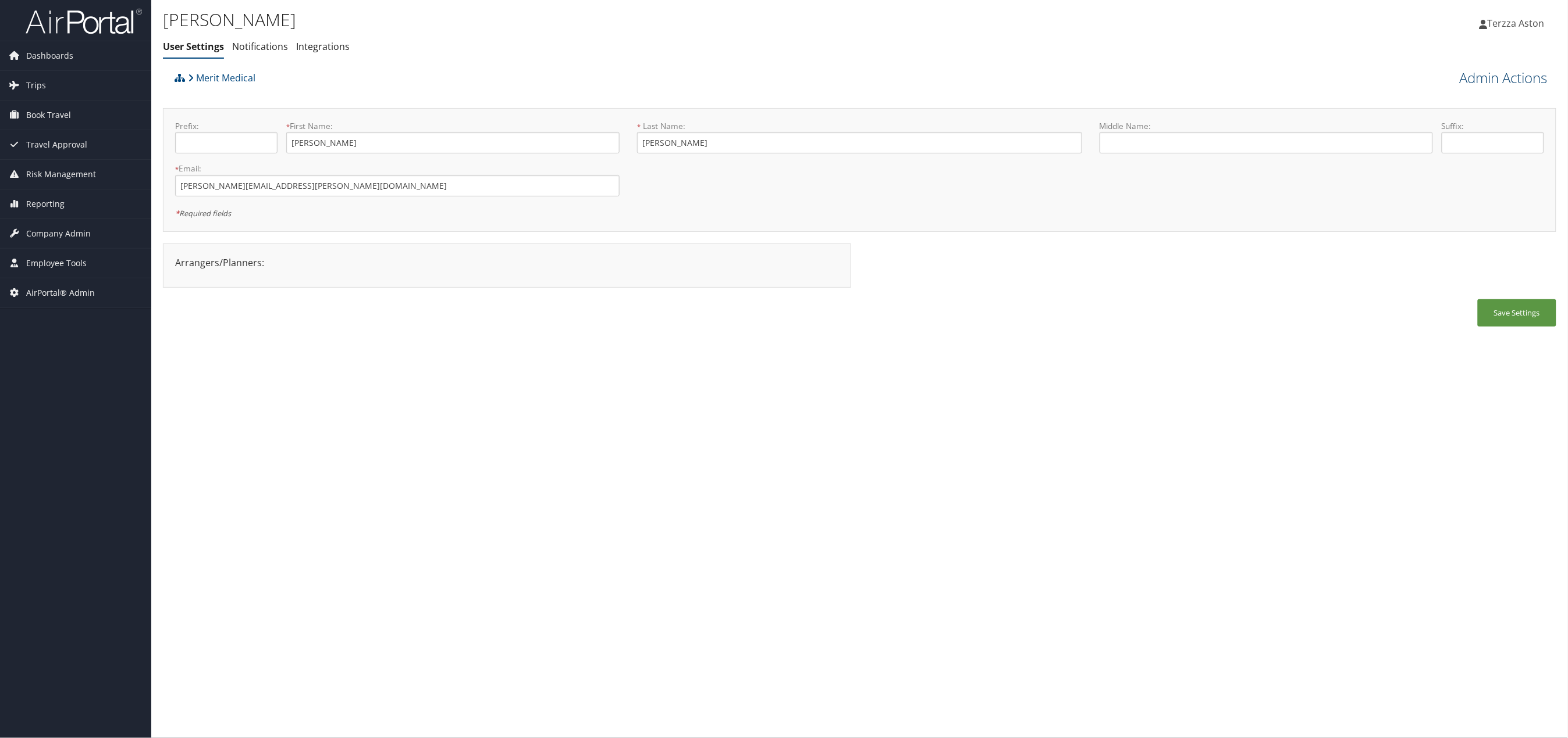
click at [1488, 79] on link "Admin Actions" at bounding box center [1503, 78] width 88 height 20
click at [1419, 143] on link "User Technology Settings" at bounding box center [1471, 139] width 153 height 20
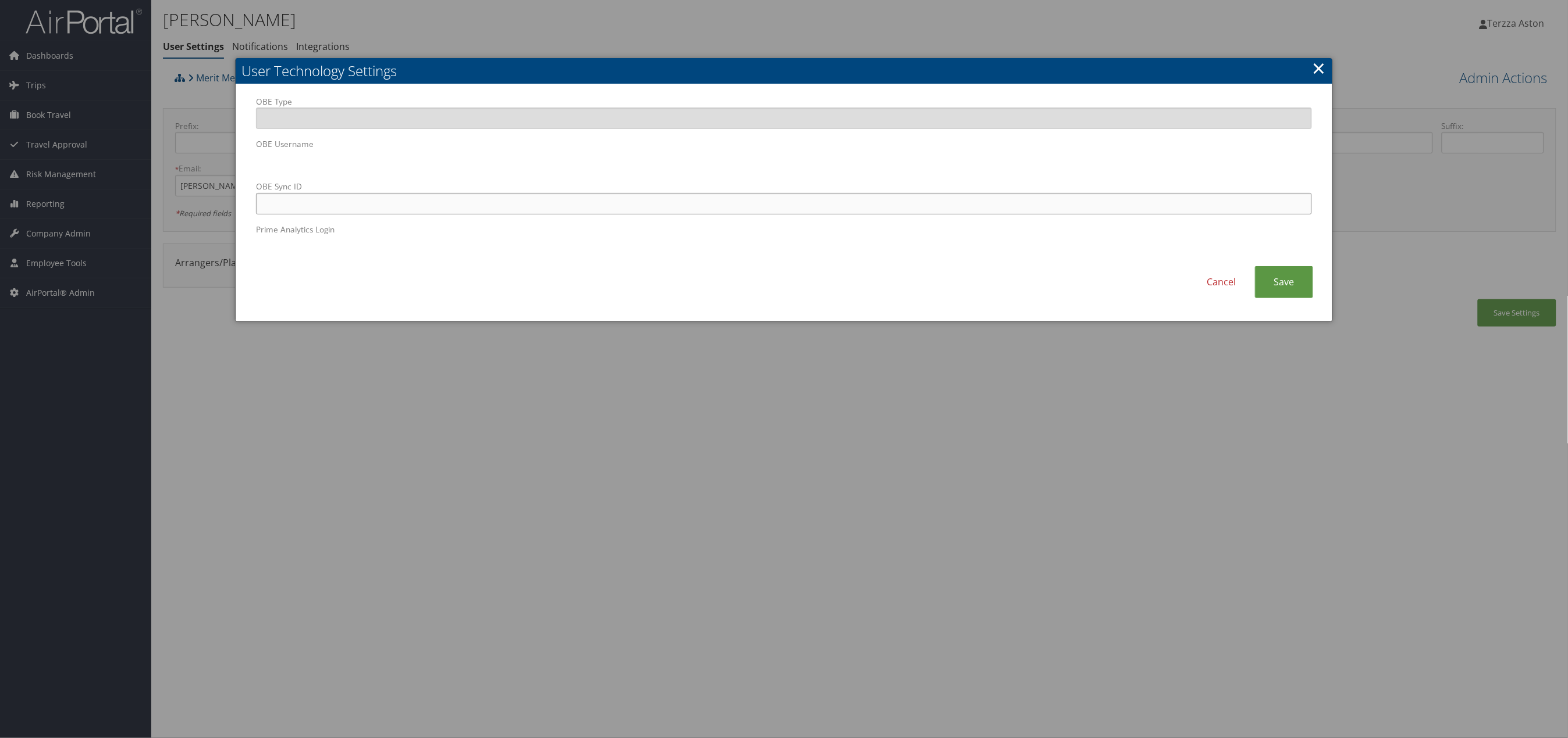
click at [506, 201] on input "OBE Sync ID" at bounding box center [784, 204] width 1056 height 21
paste input "[PERSON_NAME][EMAIL_ADDRESS][PERSON_NAME][DOMAIN_NAME]"
type input "[PERSON_NAME][EMAIL_ADDRESS][PERSON_NAME][DOMAIN_NAME]"
click at [1299, 289] on link "Save" at bounding box center [1284, 282] width 58 height 32
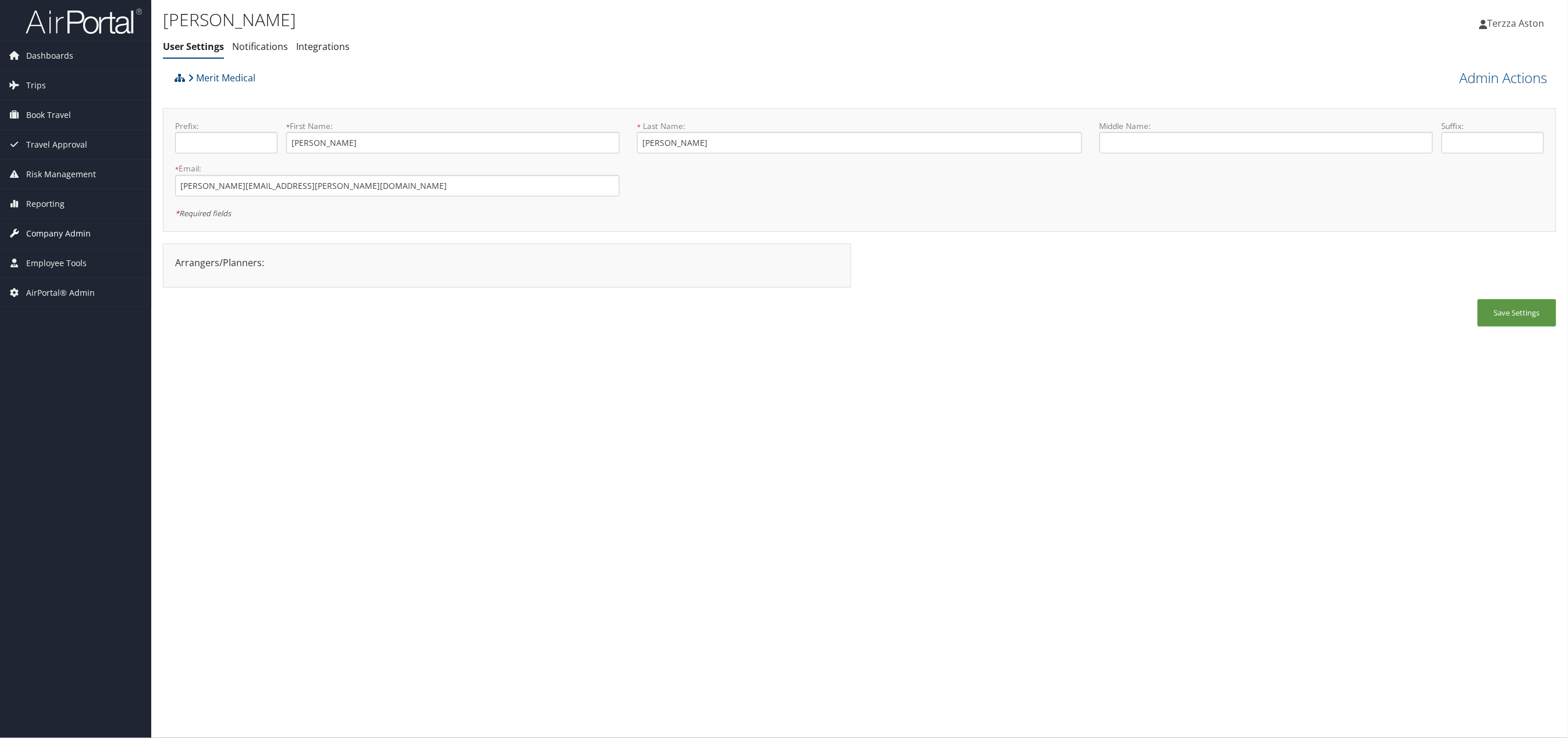
click at [53, 235] on span "Company Admin" at bounding box center [58, 233] width 65 height 29
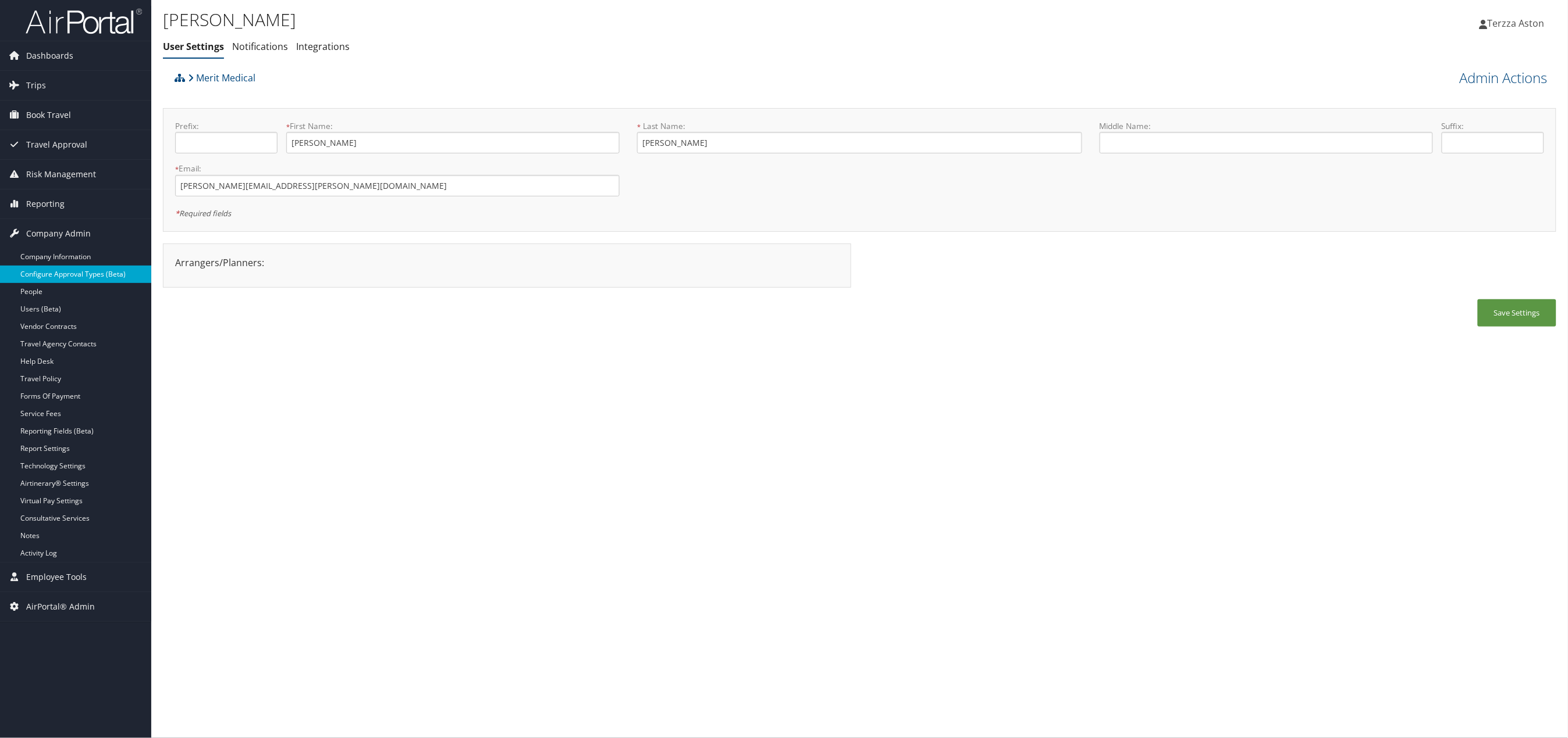
click at [56, 274] on link "Configure Approval Types (Beta)" at bounding box center [76, 274] width 151 height 17
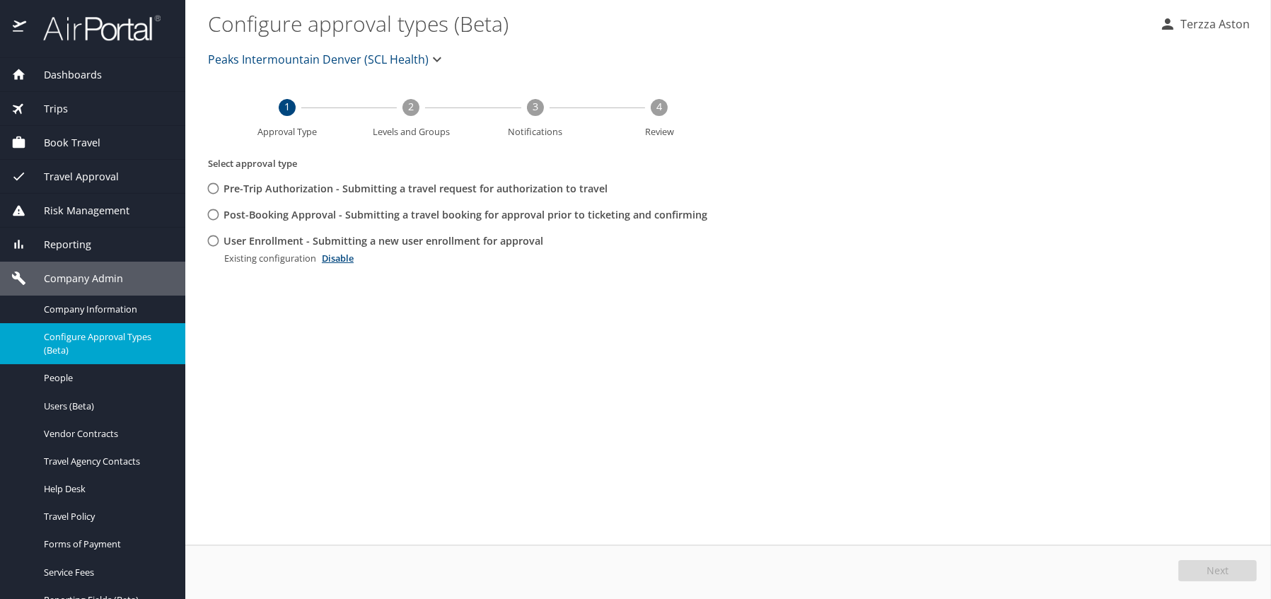
click at [88, 271] on span "Company Admin" at bounding box center [74, 279] width 97 height 16
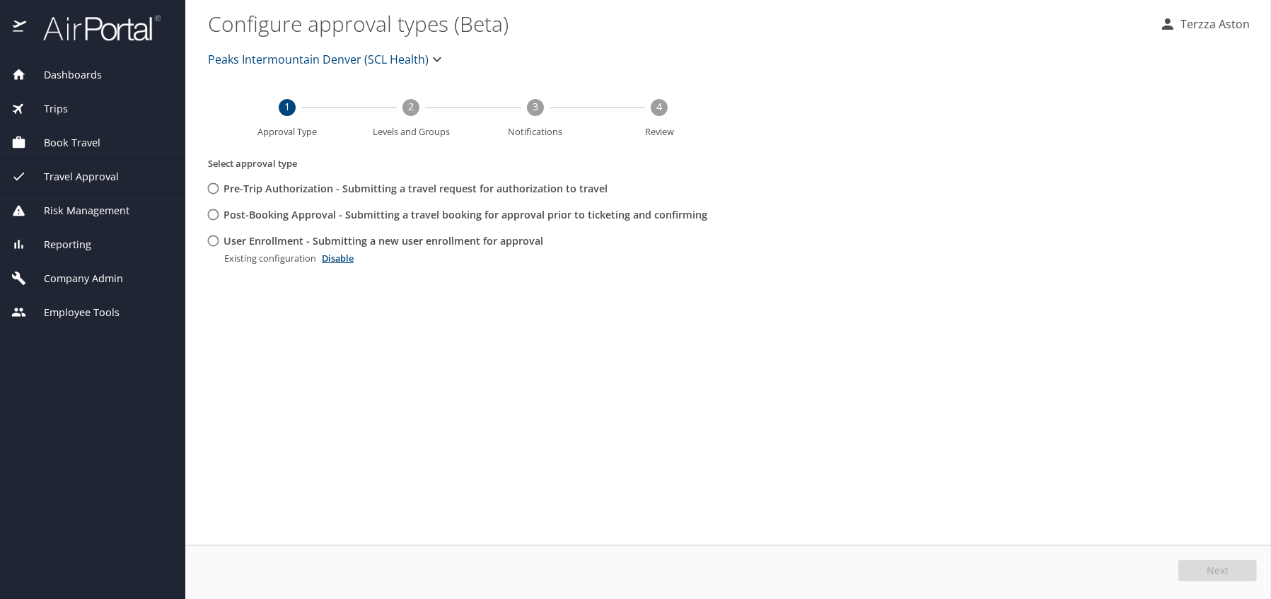
click at [80, 272] on span "Company Admin" at bounding box center [74, 279] width 97 height 16
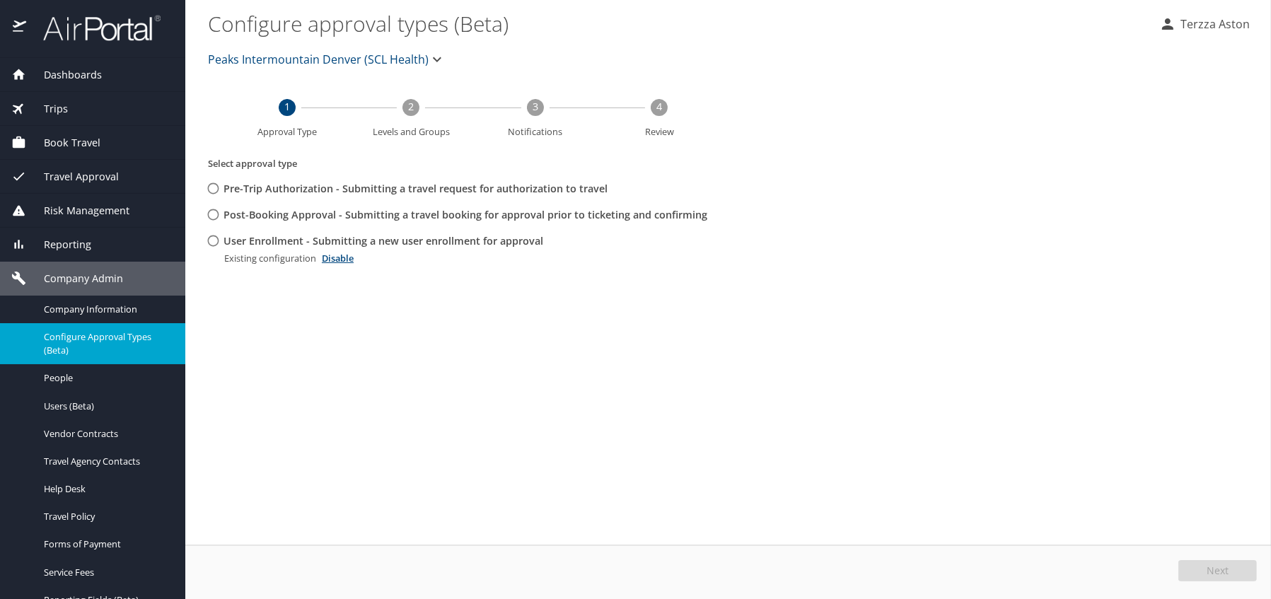
click at [76, 301] on div "Company Information" at bounding box center [92, 309] width 163 height 16
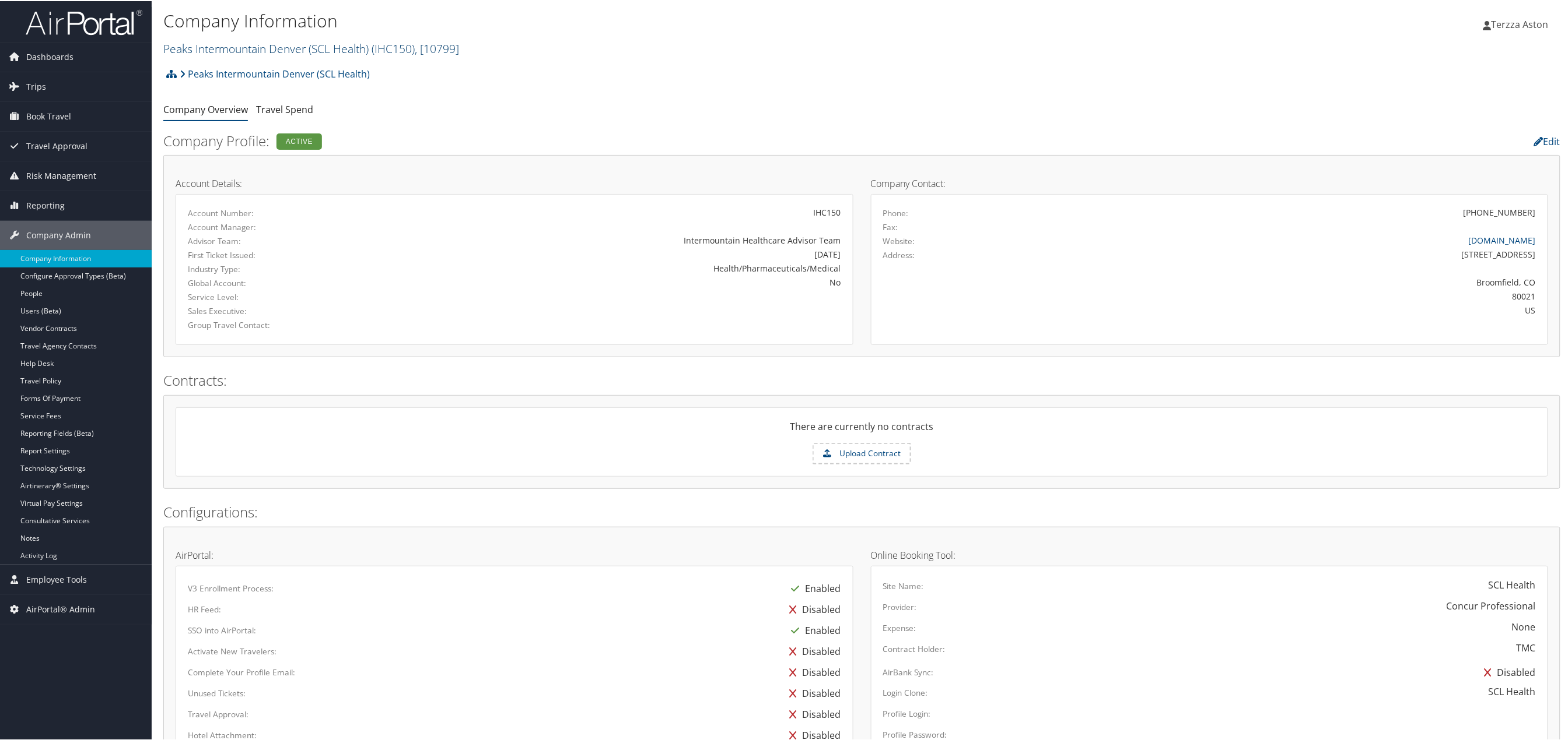
click at [204, 46] on link "Peaks Intermountain Denver (SCL Health) ( IHC150 ) , [ 10799 ]" at bounding box center [311, 47] width 296 height 16
click at [213, 65] on input "search" at bounding box center [241, 69] width 153 height 21
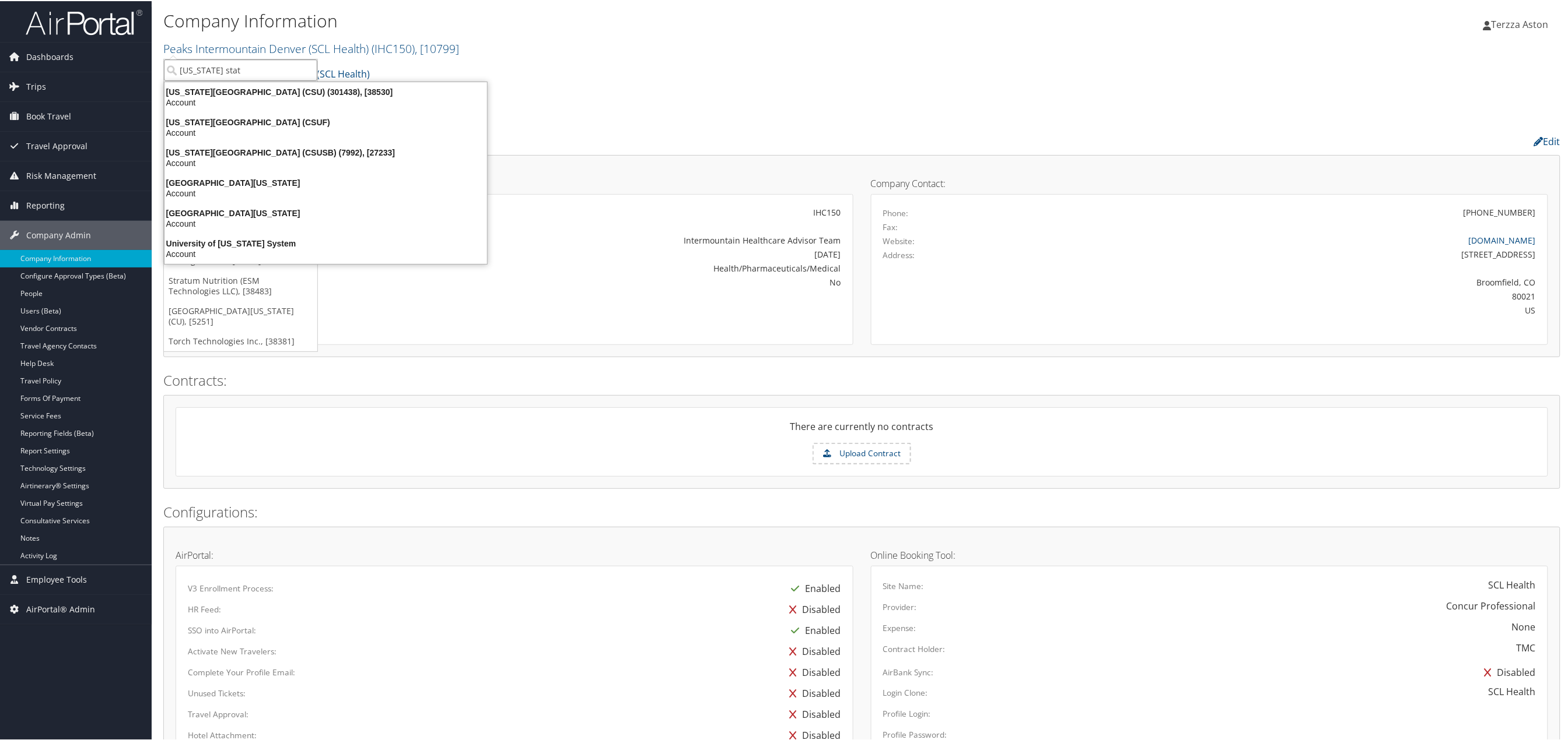
type input "[US_STATE] state"
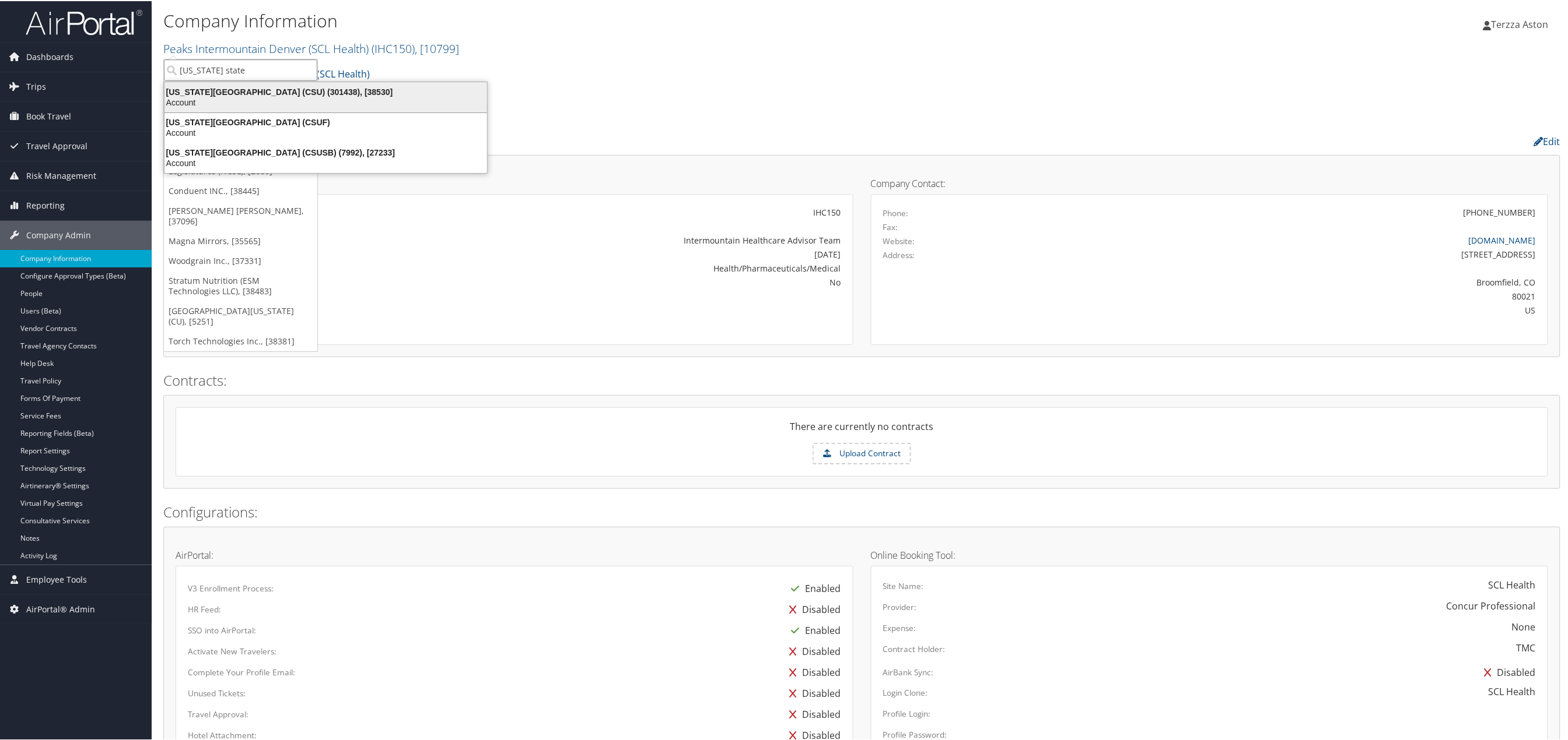
click at [224, 92] on div "California State University (CSU) (301438), [38530]" at bounding box center [326, 91] width 336 height 11
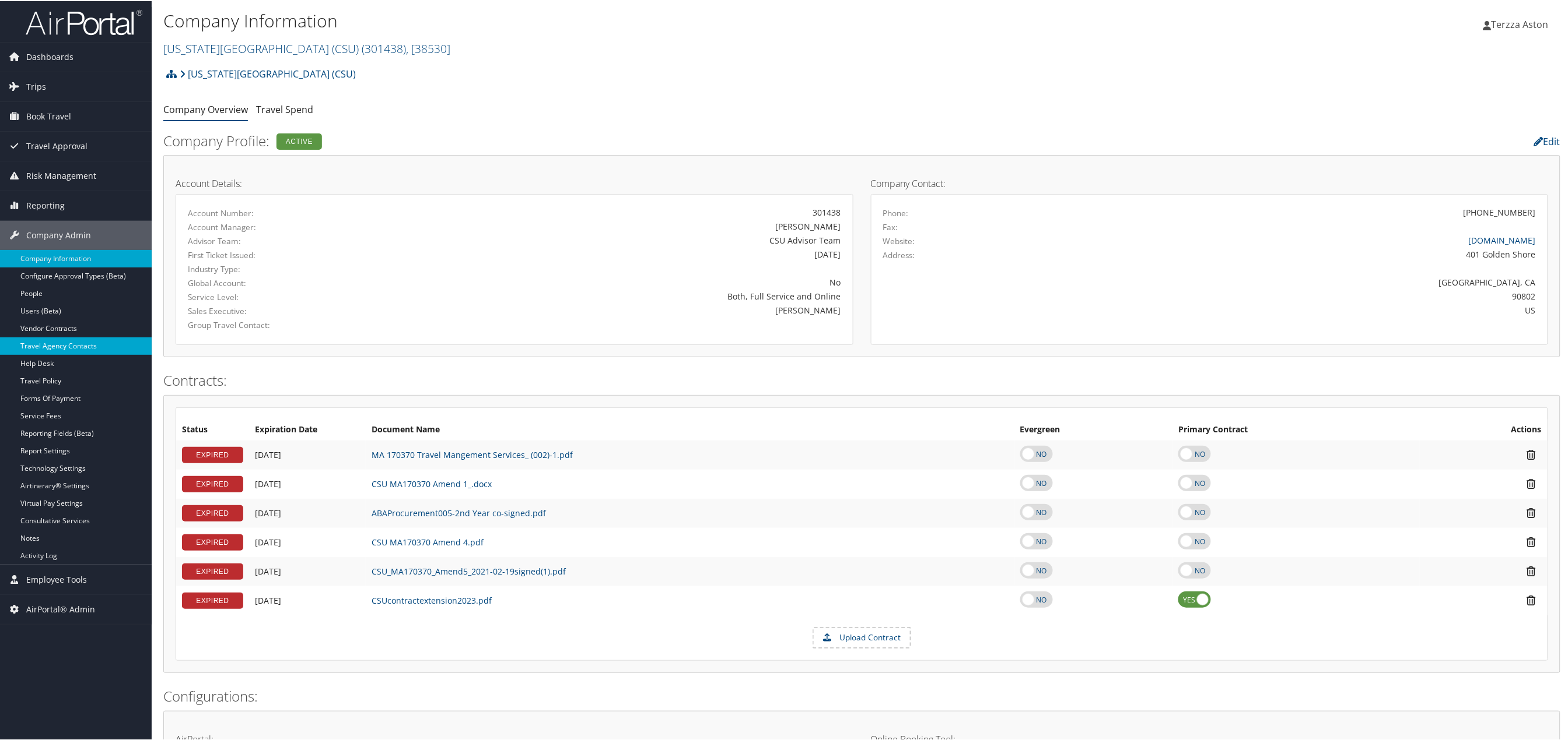
click at [66, 340] on link "Travel Agency Contacts" at bounding box center [76, 344] width 152 height 17
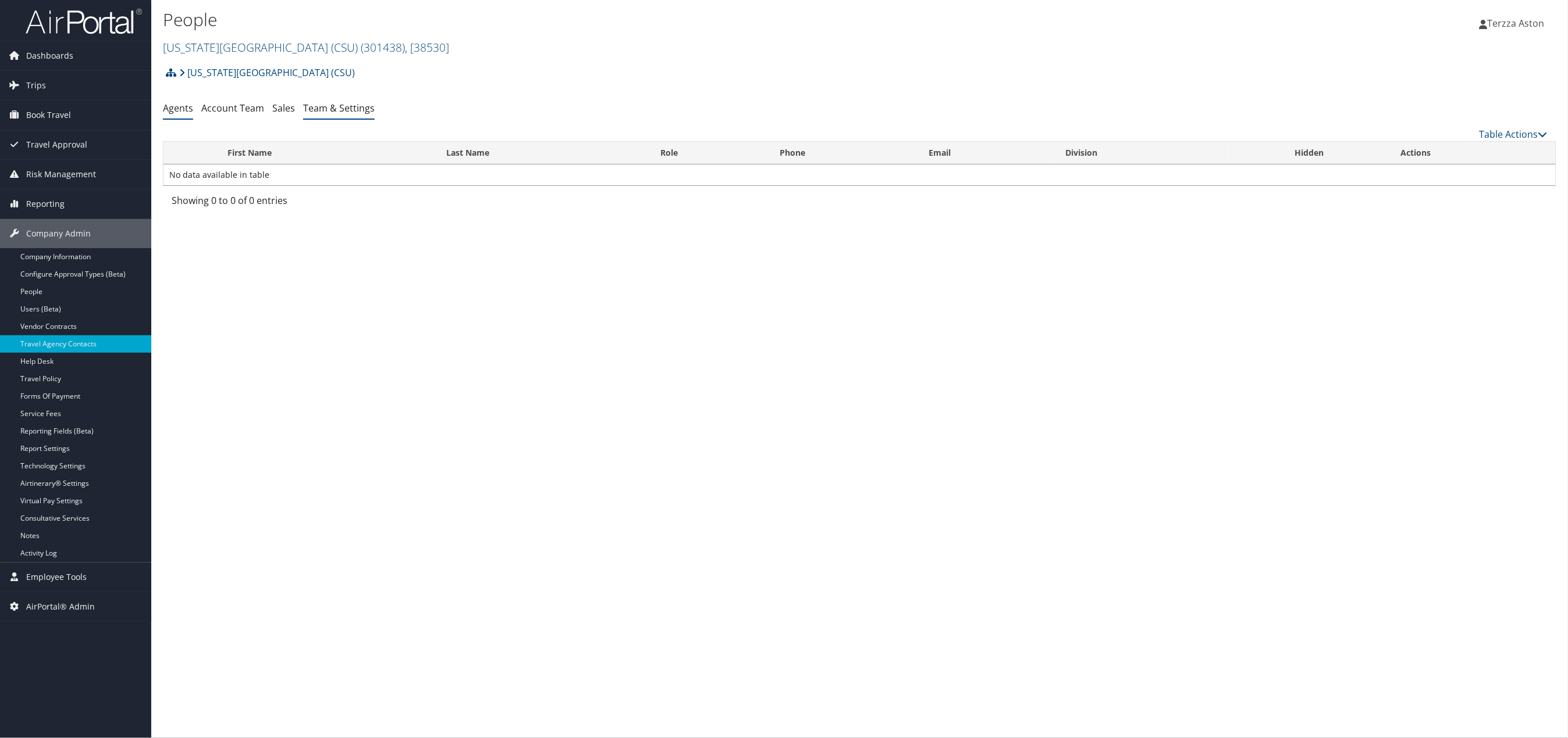
click at [340, 106] on link "Team & Settings" at bounding box center [339, 108] width 72 height 13
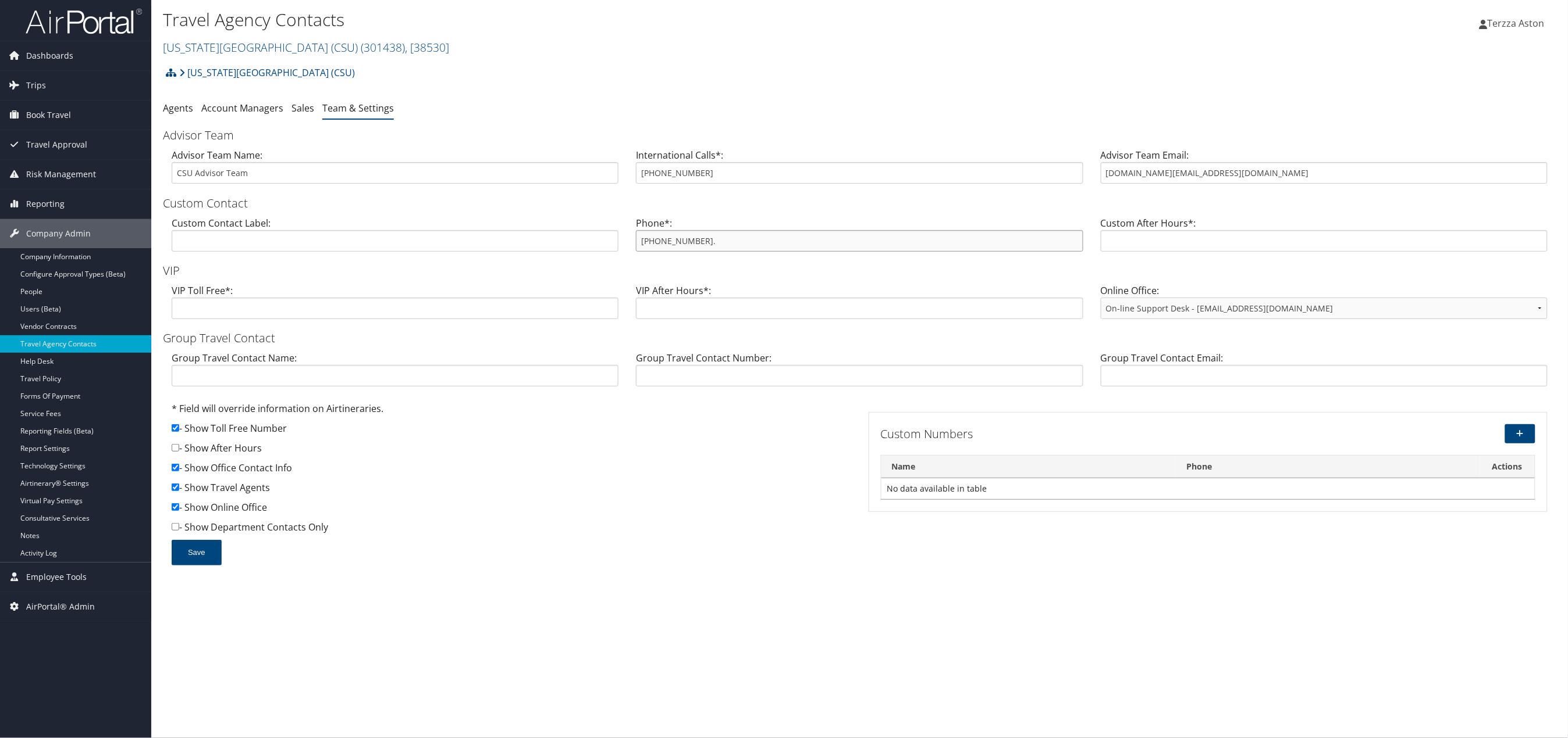
drag, startPoint x: 640, startPoint y: 243, endPoint x: 713, endPoint y: 243, distance: 73.0
click at [713, 243] on input "855-993-0939." at bounding box center [858, 241] width 446 height 21
click at [189, 48] on link "California State University (CSU) ( 301438 ) , [ 38530 ]" at bounding box center [306, 47] width 286 height 16
click at [196, 68] on input "search" at bounding box center [240, 69] width 153 height 21
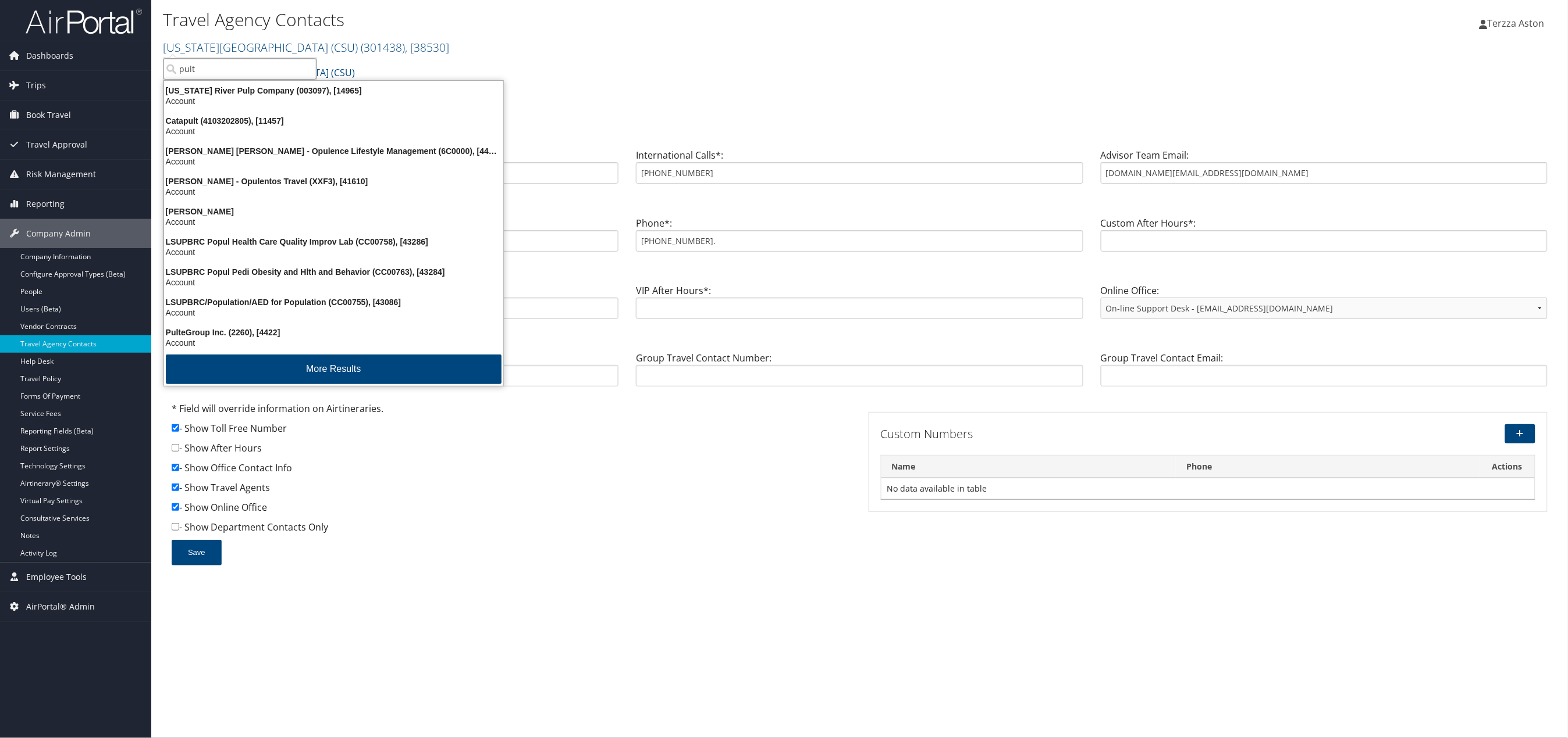
type input "pulte"
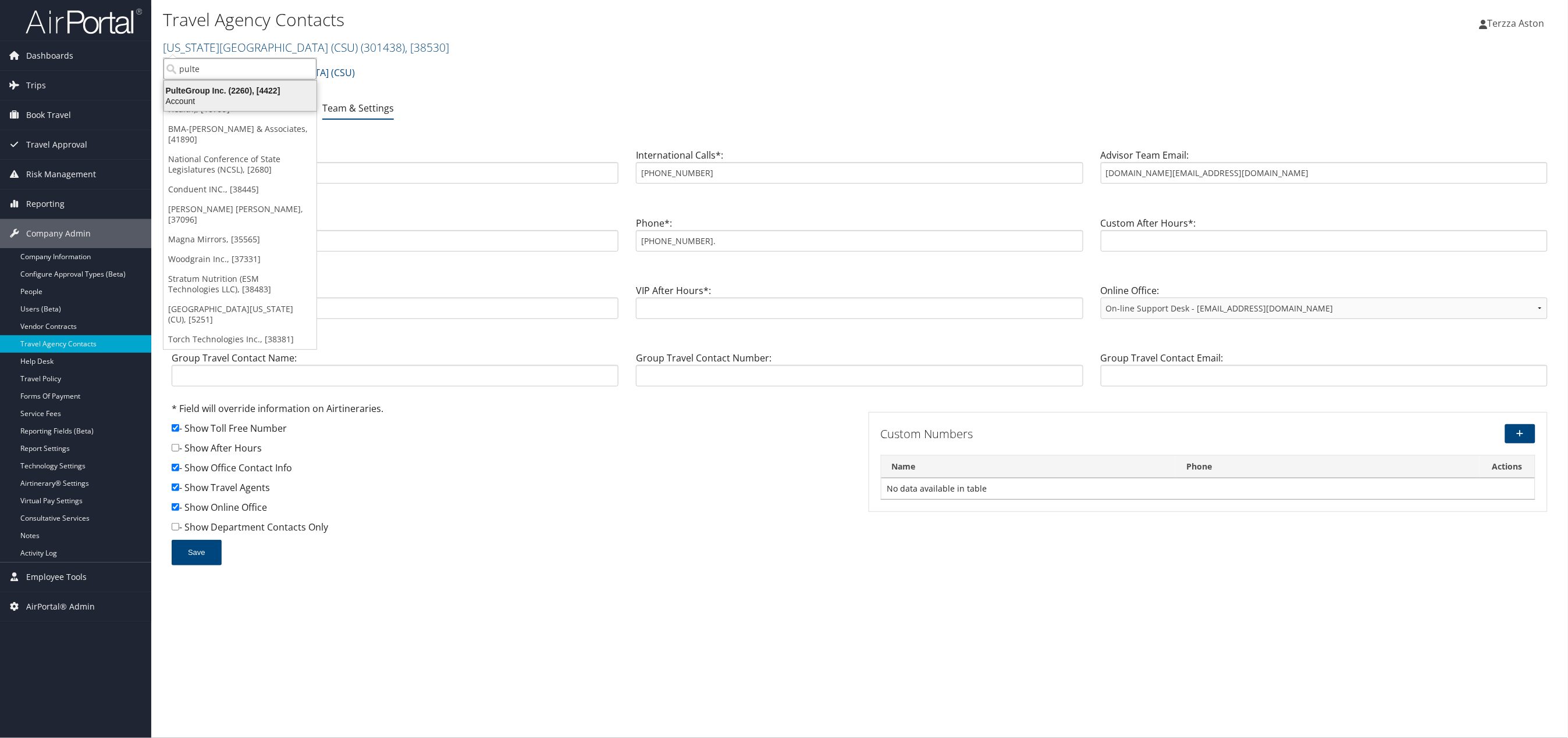
click at [208, 83] on div "PulteGroup Inc. (2260), [4422] Account" at bounding box center [240, 95] width 149 height 27
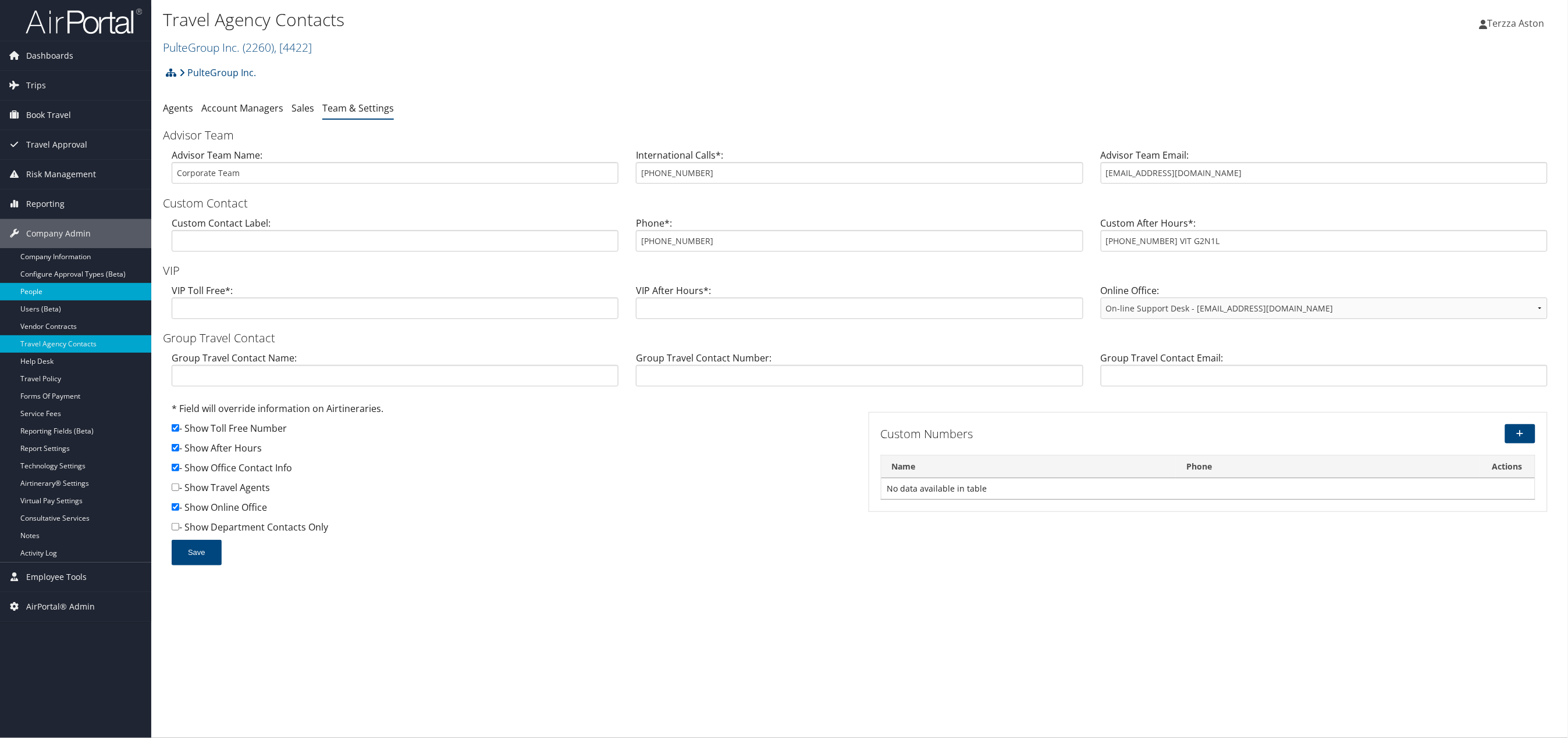
click at [35, 293] on link "People" at bounding box center [76, 292] width 151 height 17
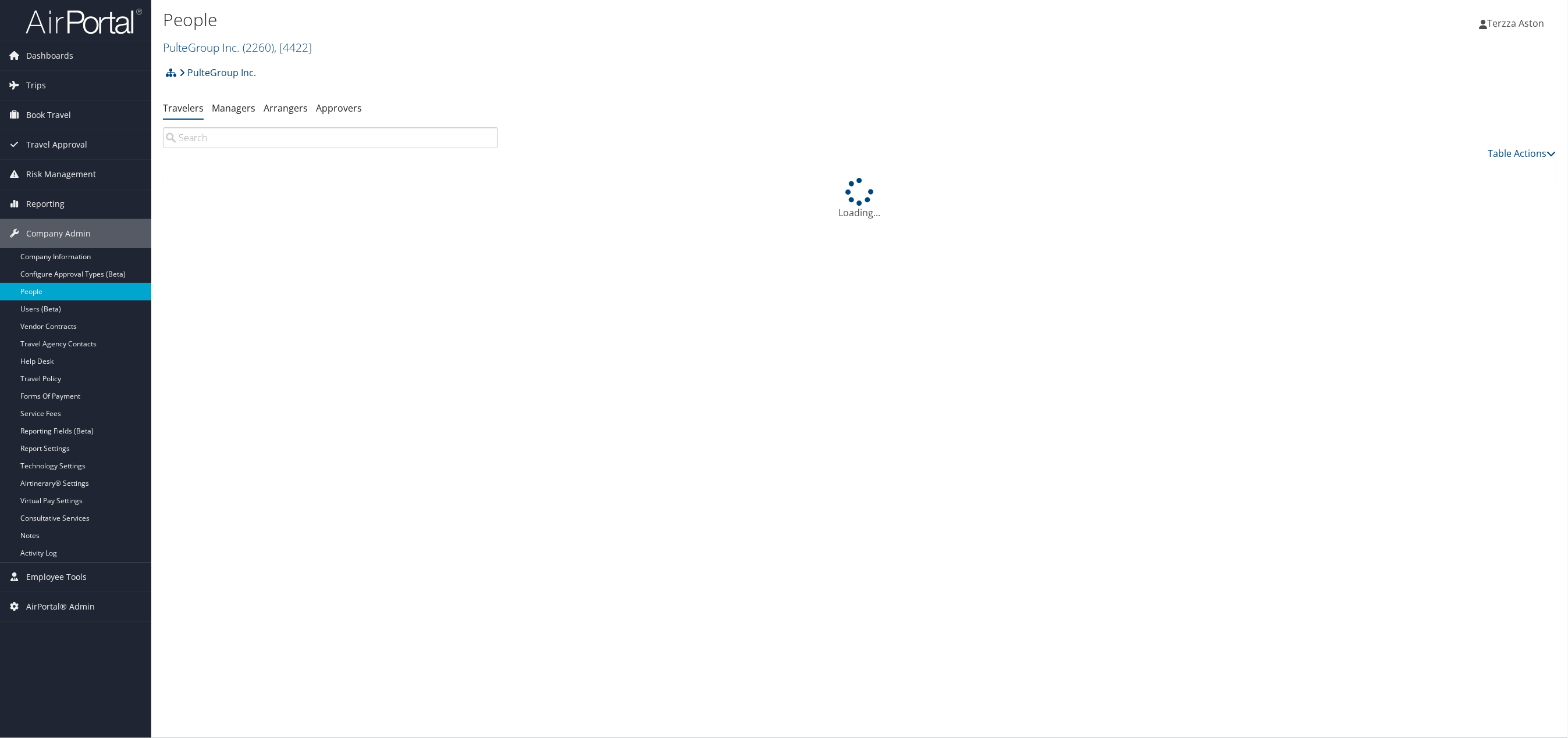
click at [183, 136] on input "search" at bounding box center [331, 137] width 335 height 21
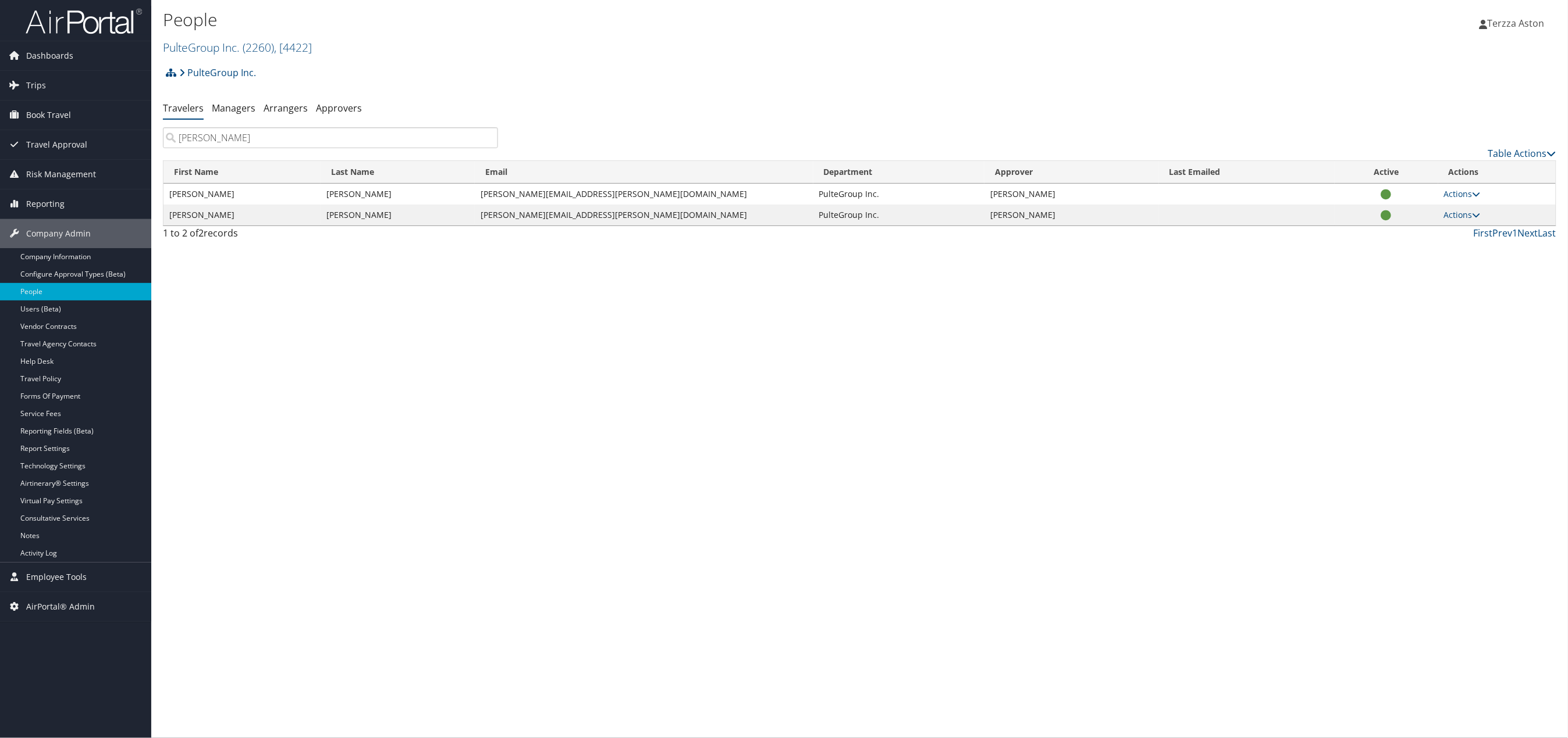
type input "stephanie ma"
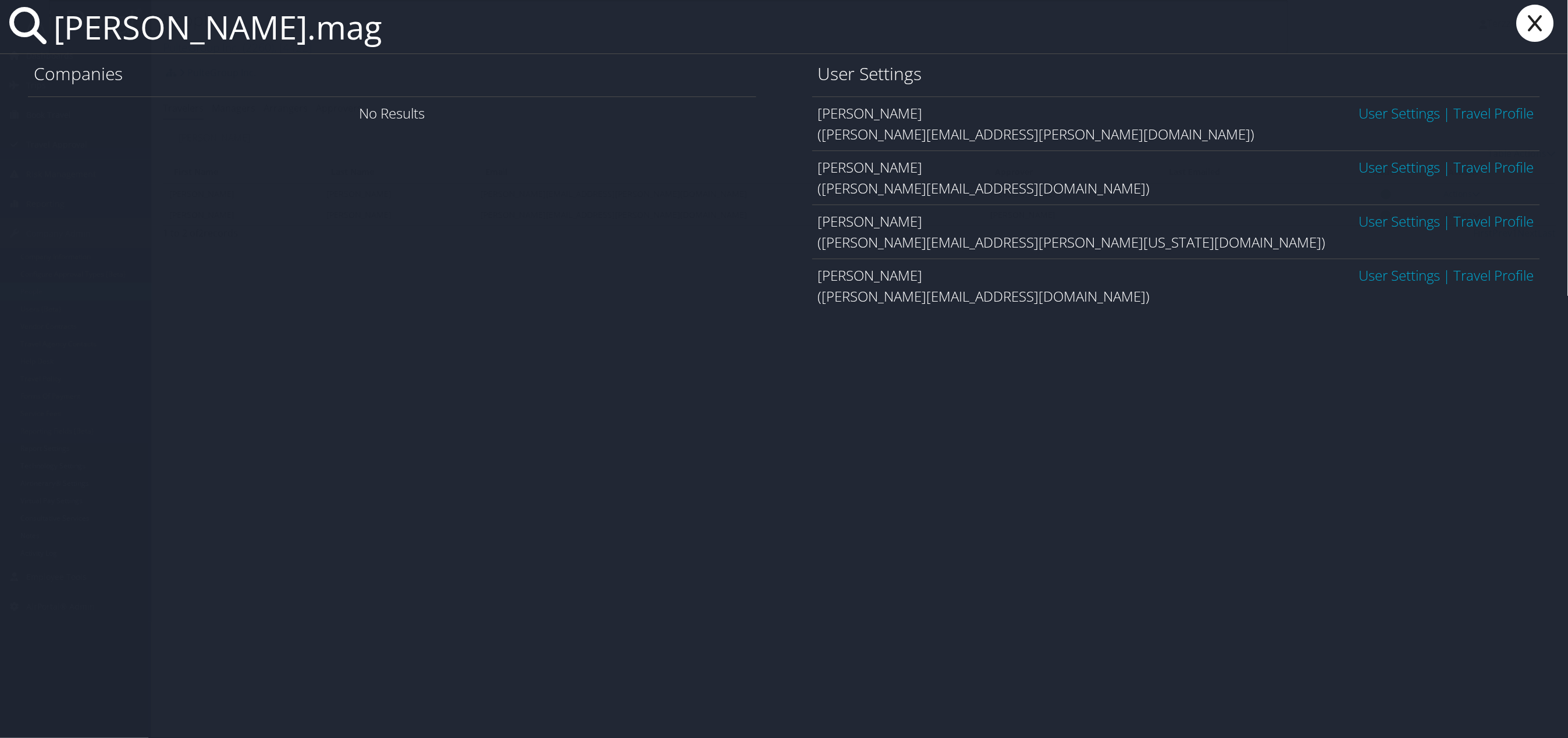
type input "stephanie.mag"
click at [1395, 113] on link "User Settings" at bounding box center [1399, 113] width 81 height 19
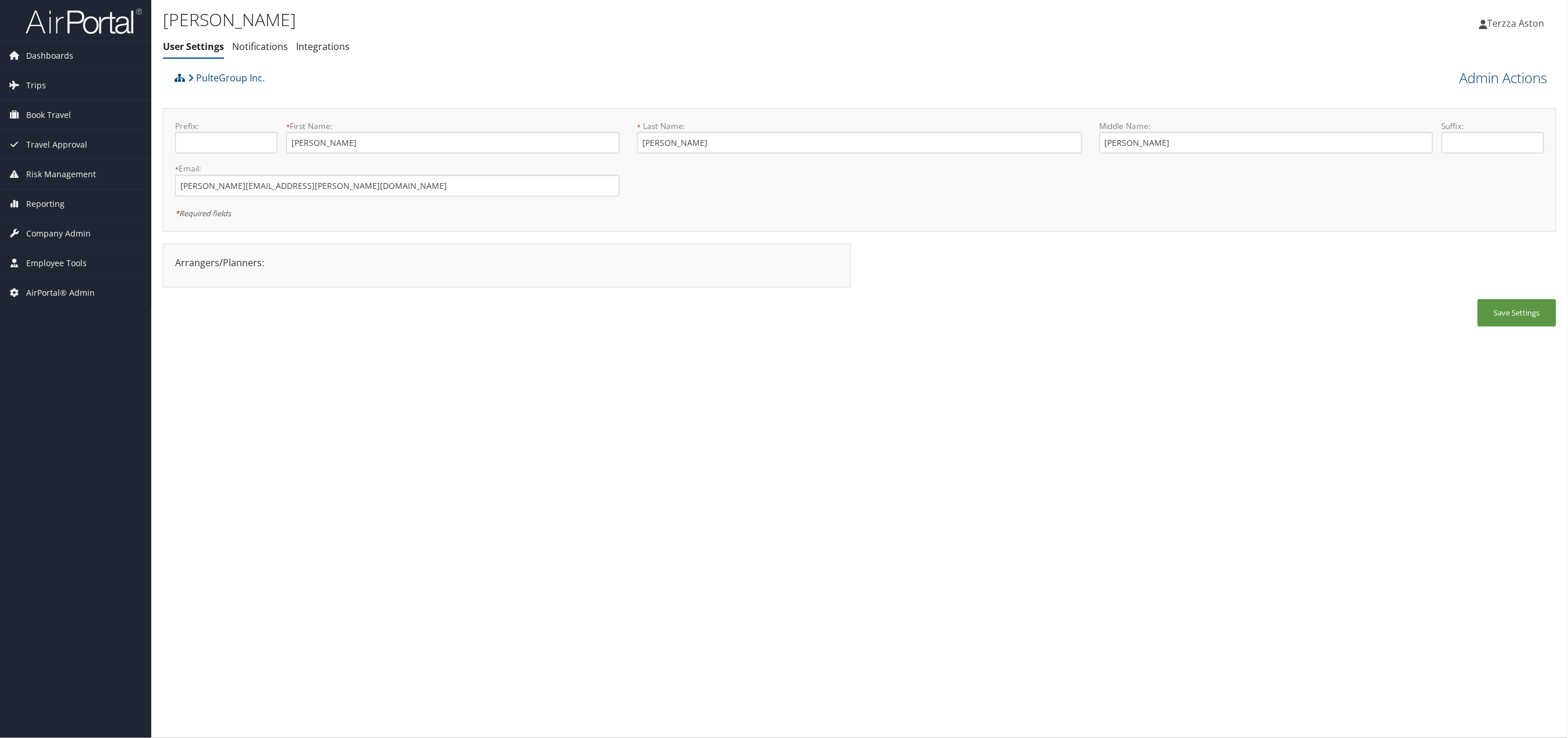
click at [1517, 71] on link "Admin Actions" at bounding box center [1503, 78] width 88 height 20
click at [1456, 131] on link "User Technology Settings" at bounding box center [1471, 139] width 153 height 20
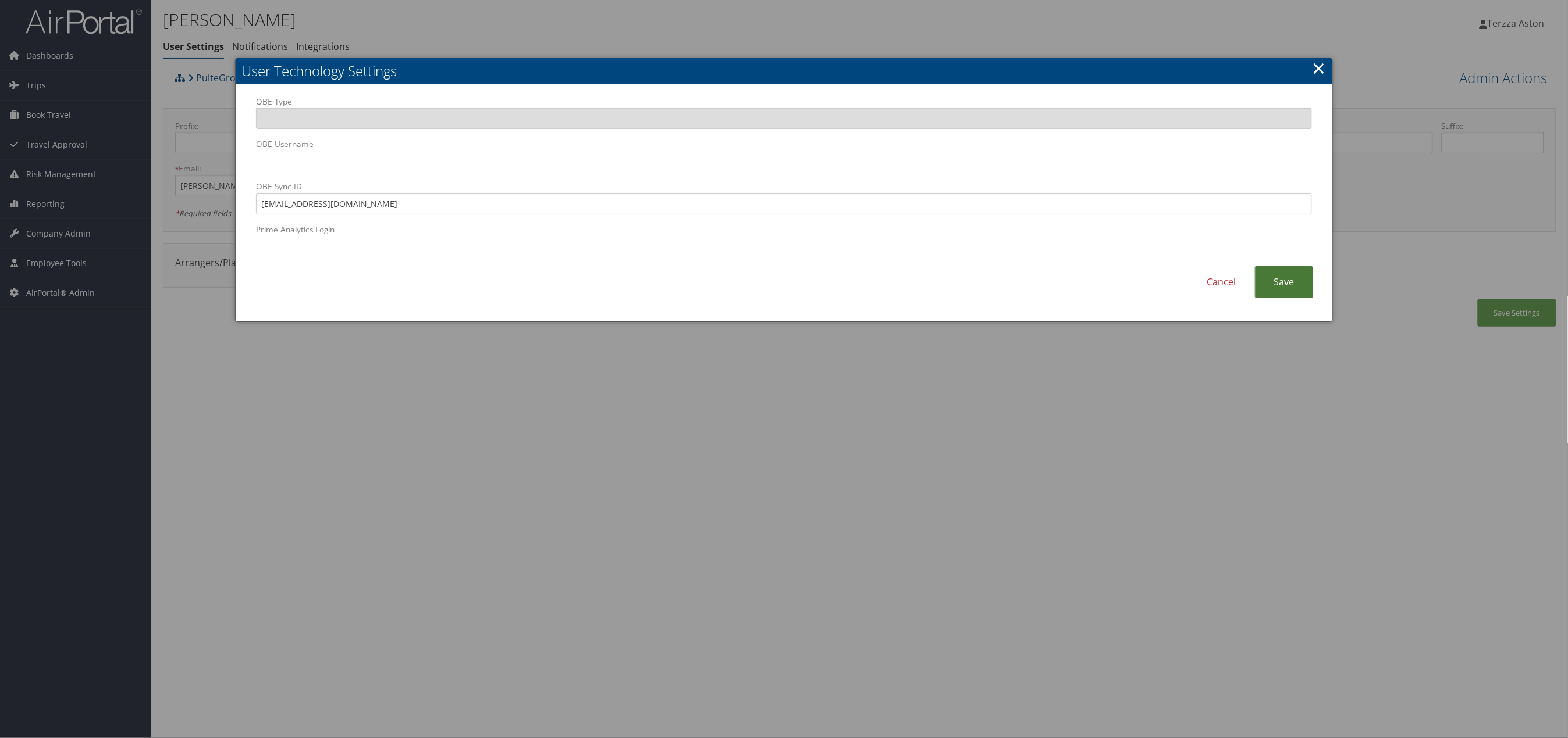
click at [1289, 280] on link "Save" at bounding box center [1284, 282] width 58 height 32
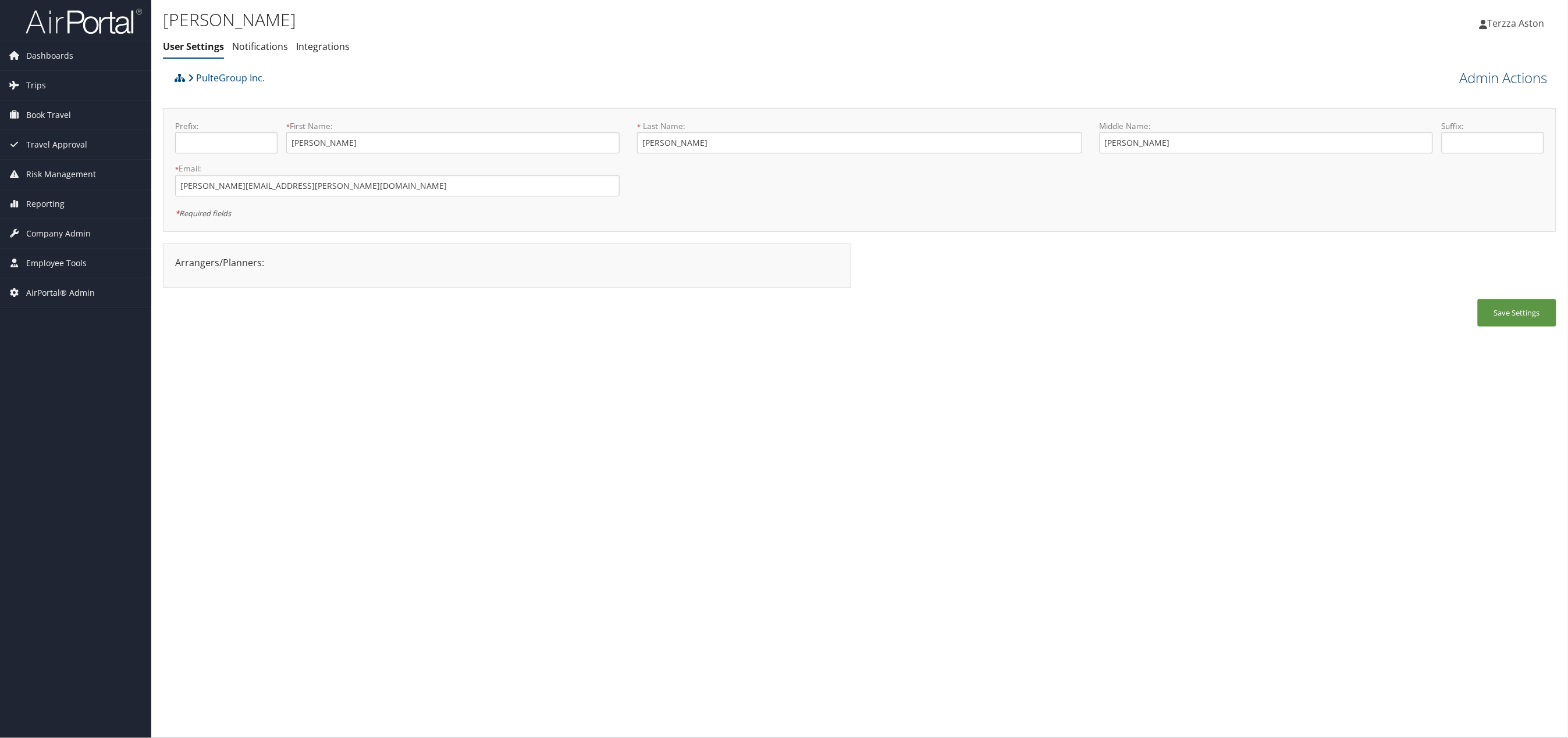
click at [1488, 79] on link "Admin Actions" at bounding box center [1503, 78] width 88 height 20
click at [1448, 99] on link "View Profile" at bounding box center [1471, 99] width 153 height 20
click at [60, 229] on span "Company Admin" at bounding box center [58, 233] width 65 height 29
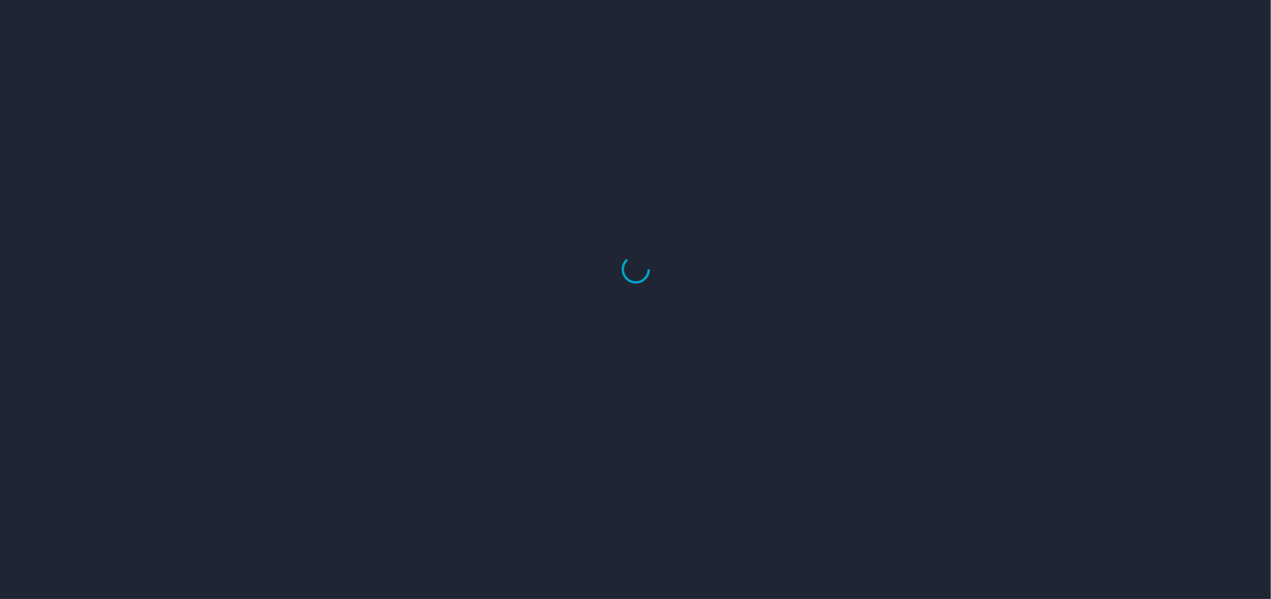
select select "US"
